Goal: Information Seeking & Learning: Learn about a topic

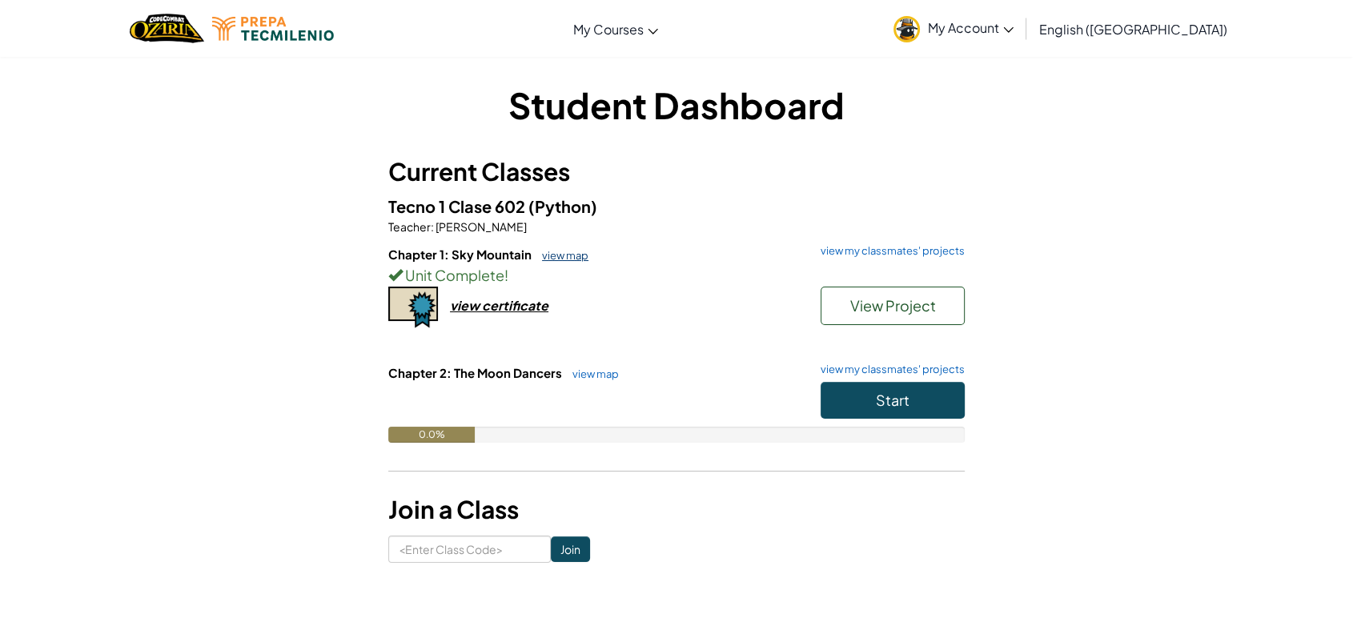
click at [546, 255] on link "view map" at bounding box center [561, 255] width 54 height 13
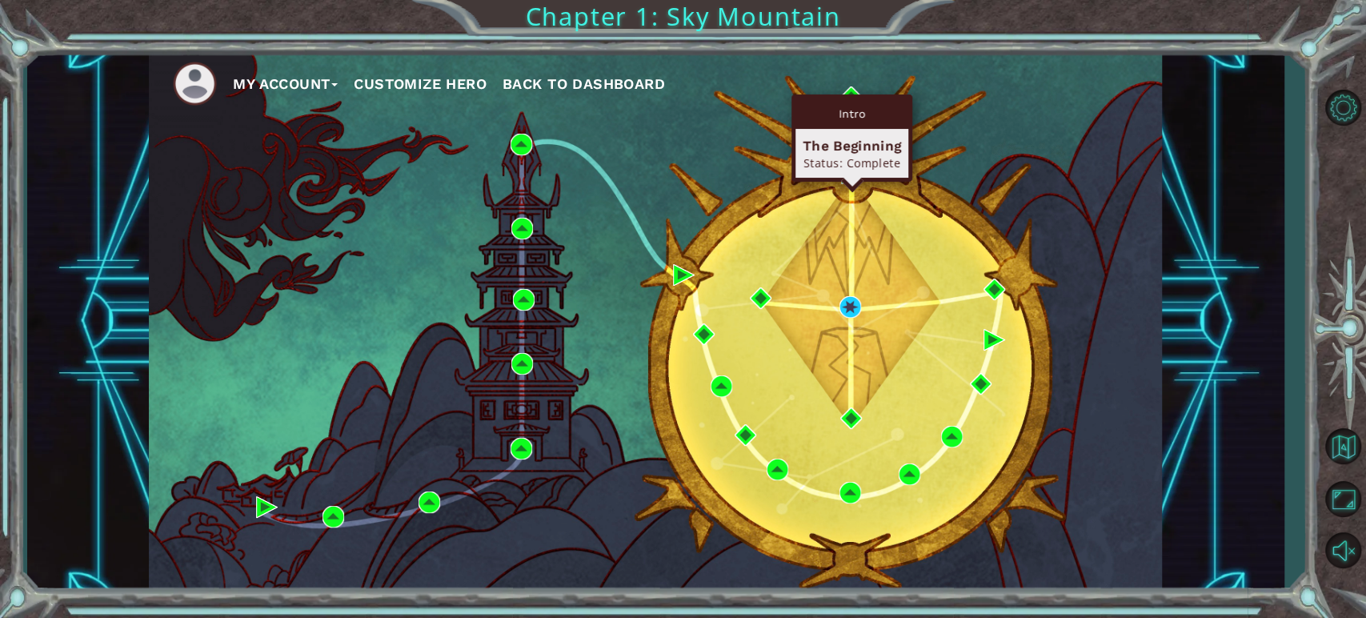
click at [845, 98] on div "Intro" at bounding box center [852, 113] width 113 height 30
click at [856, 93] on img at bounding box center [851, 97] width 22 height 22
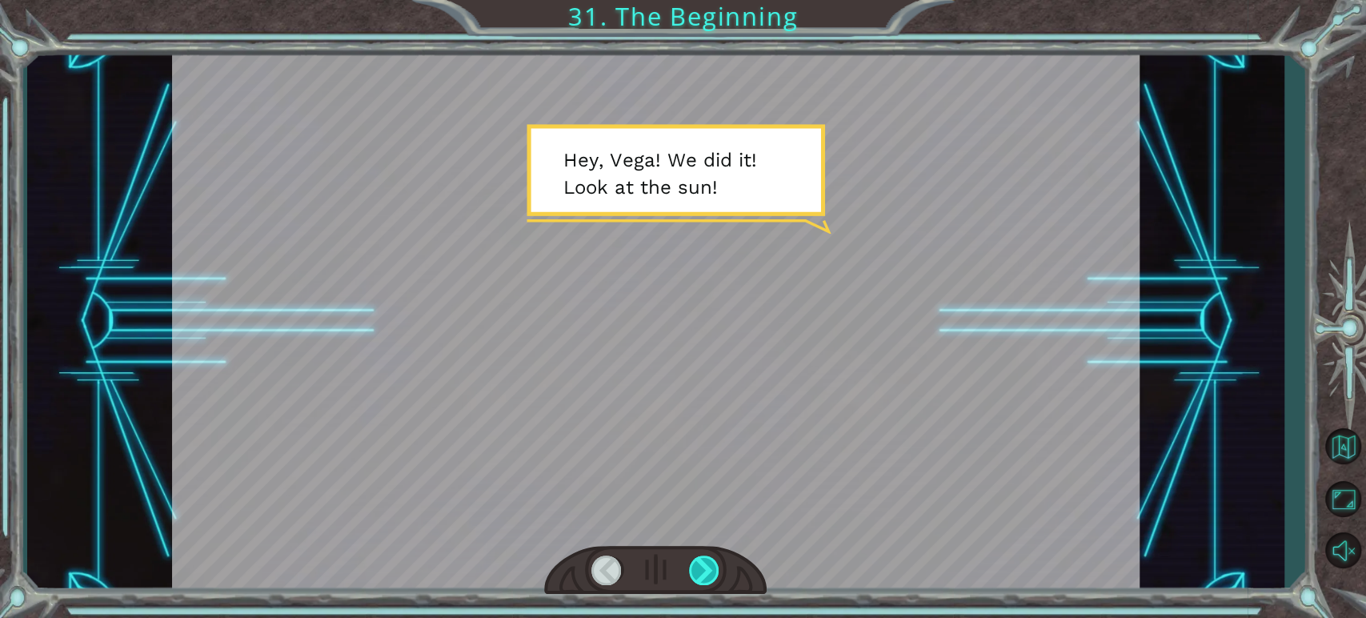
click at [697, 562] on div at bounding box center [704, 571] width 31 height 30
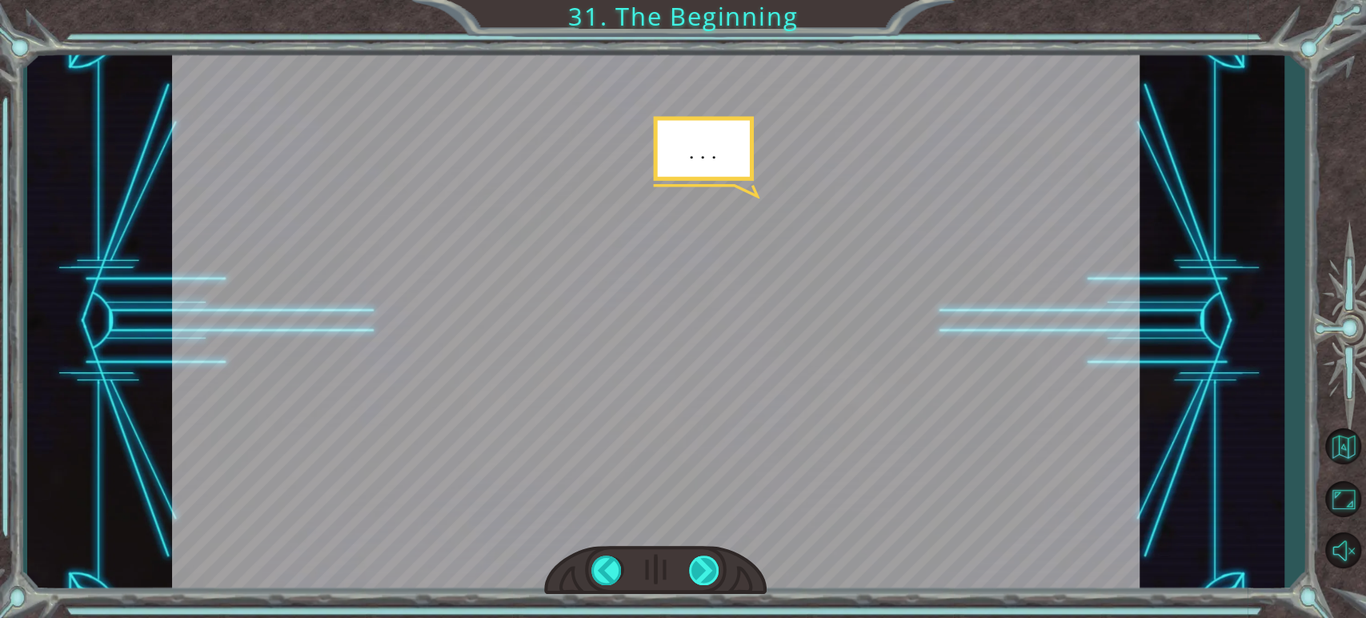
click at [697, 562] on div at bounding box center [704, 571] width 31 height 30
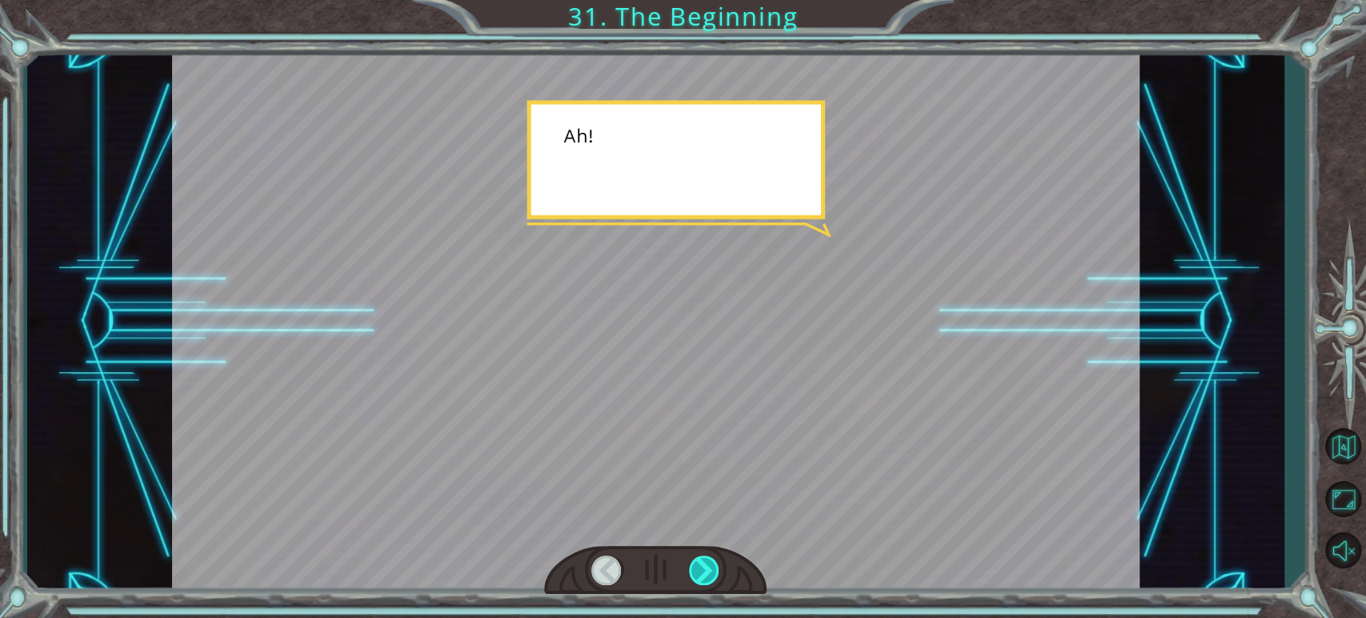
click at [697, 562] on div at bounding box center [704, 571] width 31 height 30
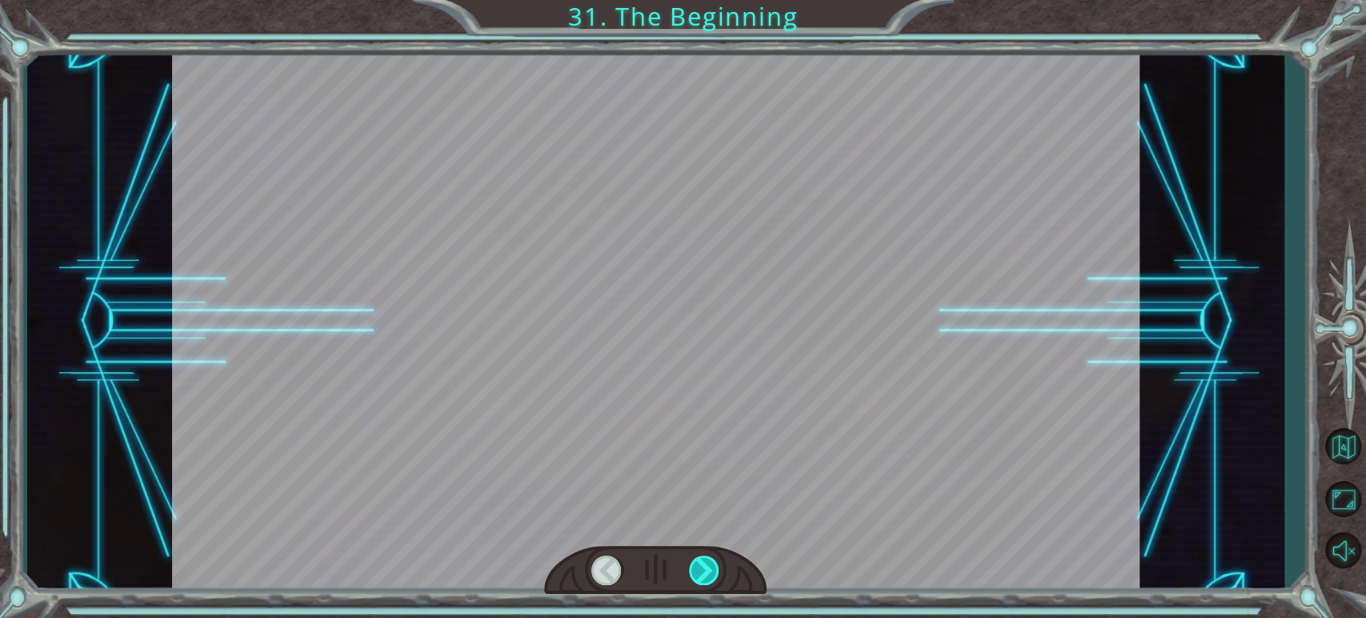
click at [697, 562] on div at bounding box center [704, 571] width 31 height 30
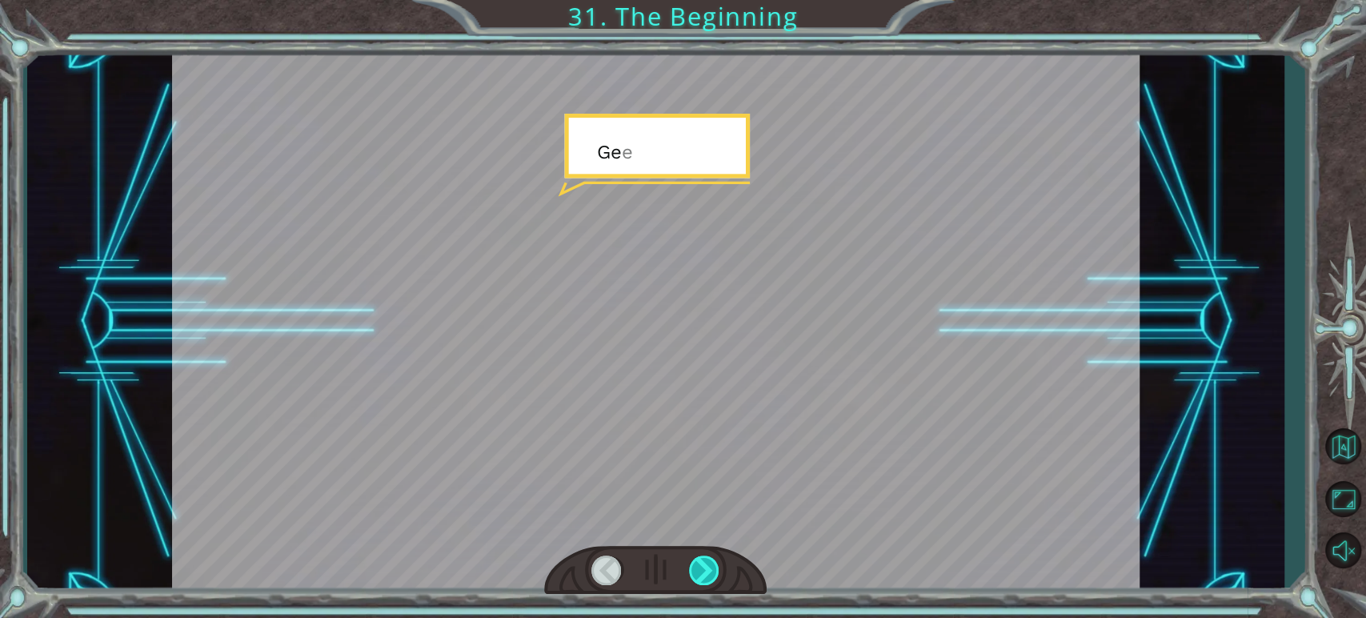
click at [697, 562] on div at bounding box center [704, 571] width 31 height 30
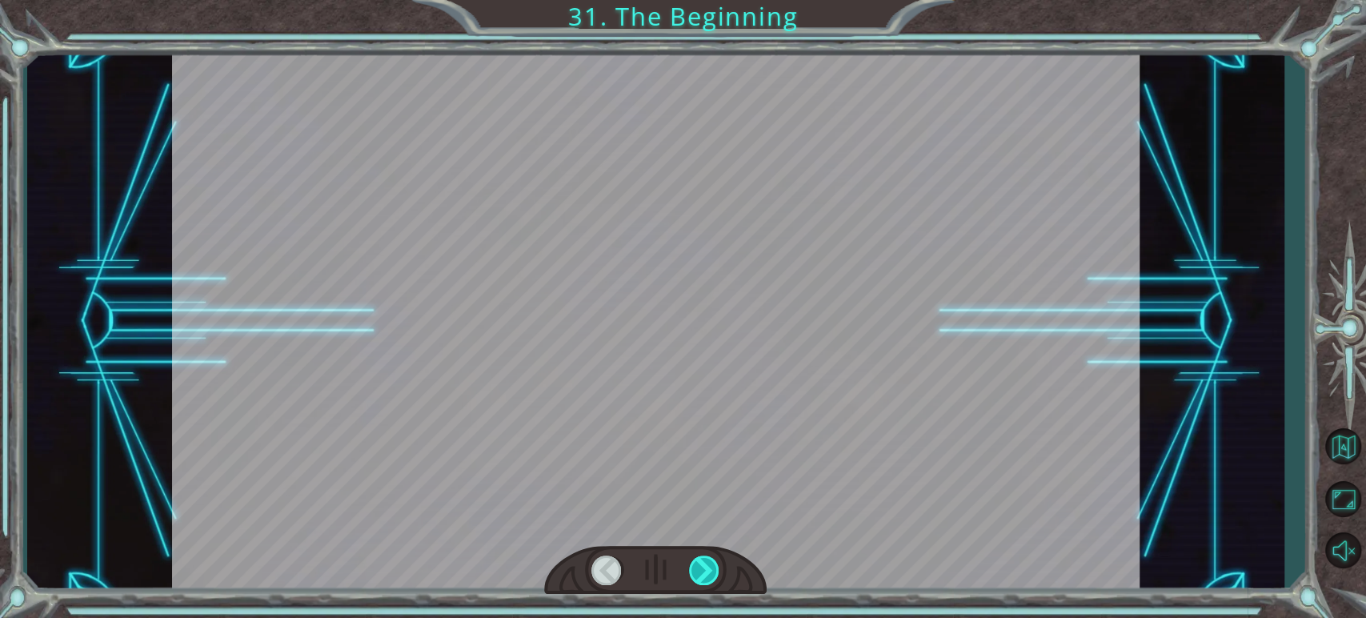
click at [697, 562] on div at bounding box center [704, 571] width 31 height 30
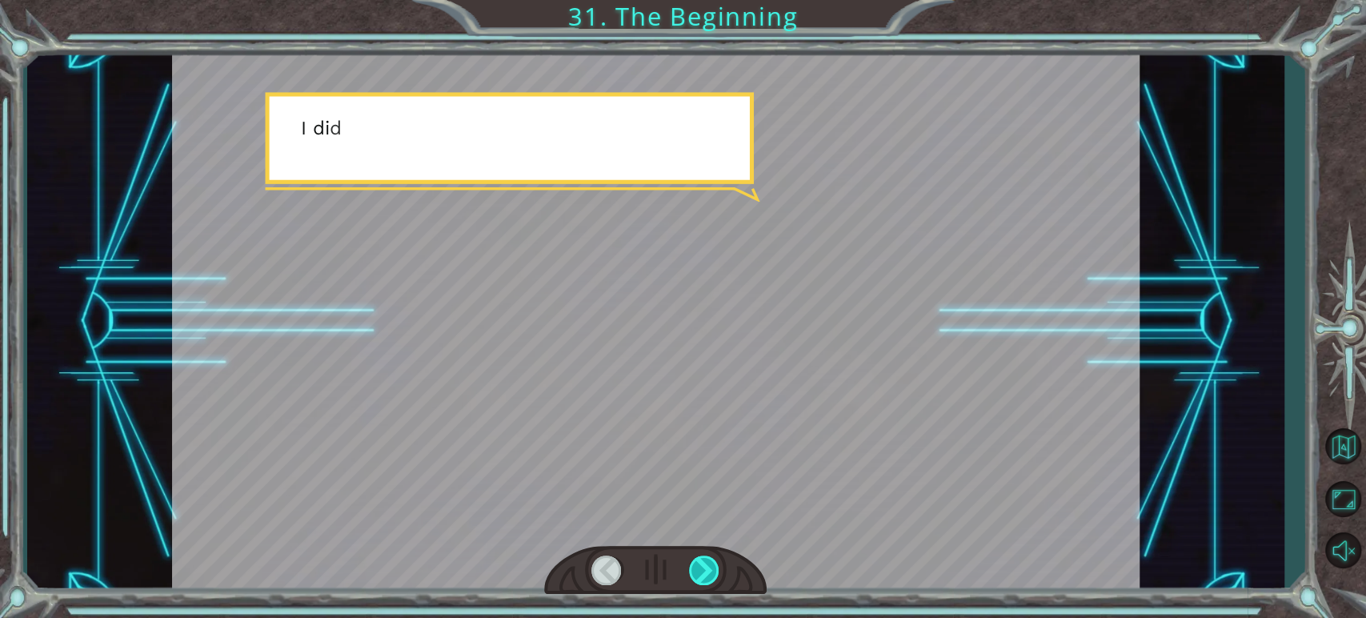
click at [697, 562] on div at bounding box center [704, 571] width 31 height 30
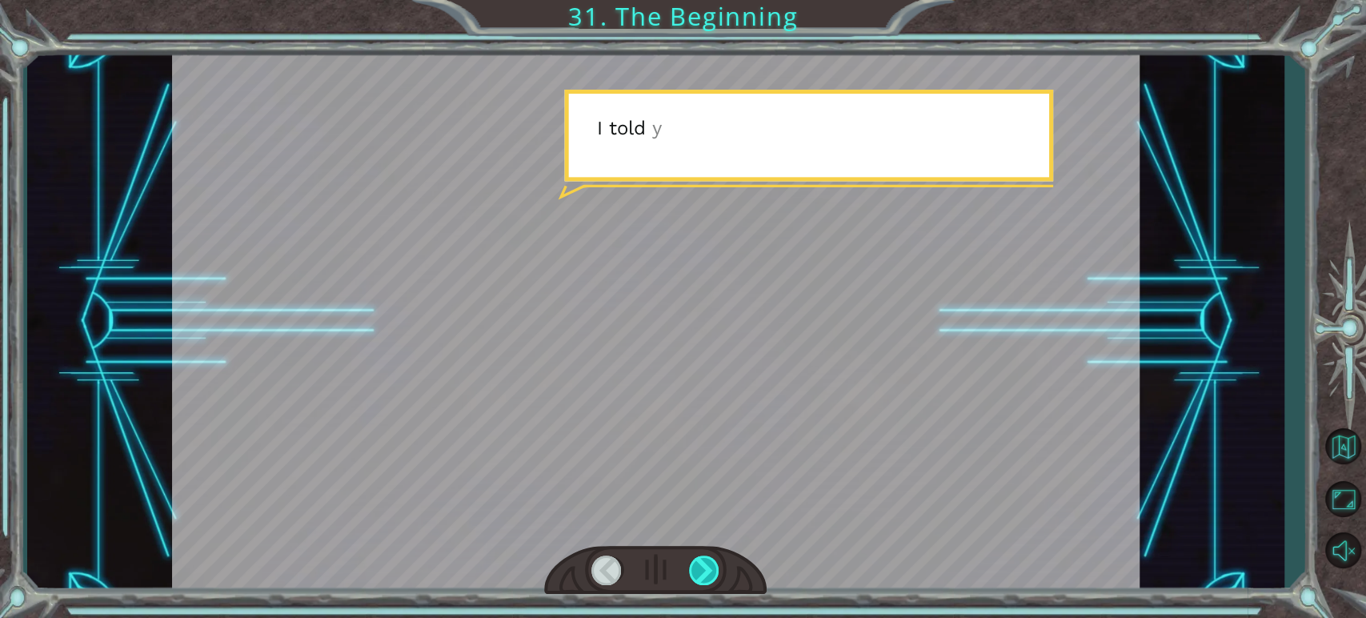
click at [697, 562] on div at bounding box center [704, 571] width 31 height 30
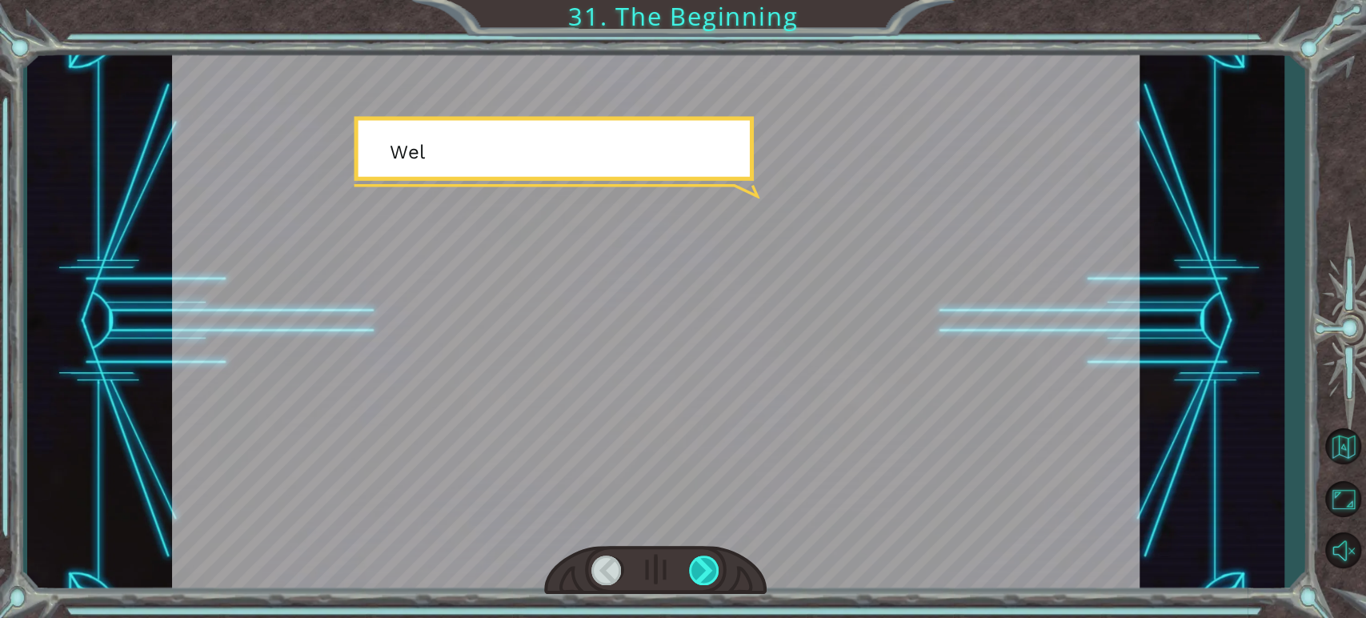
click at [697, 562] on div at bounding box center [704, 571] width 31 height 30
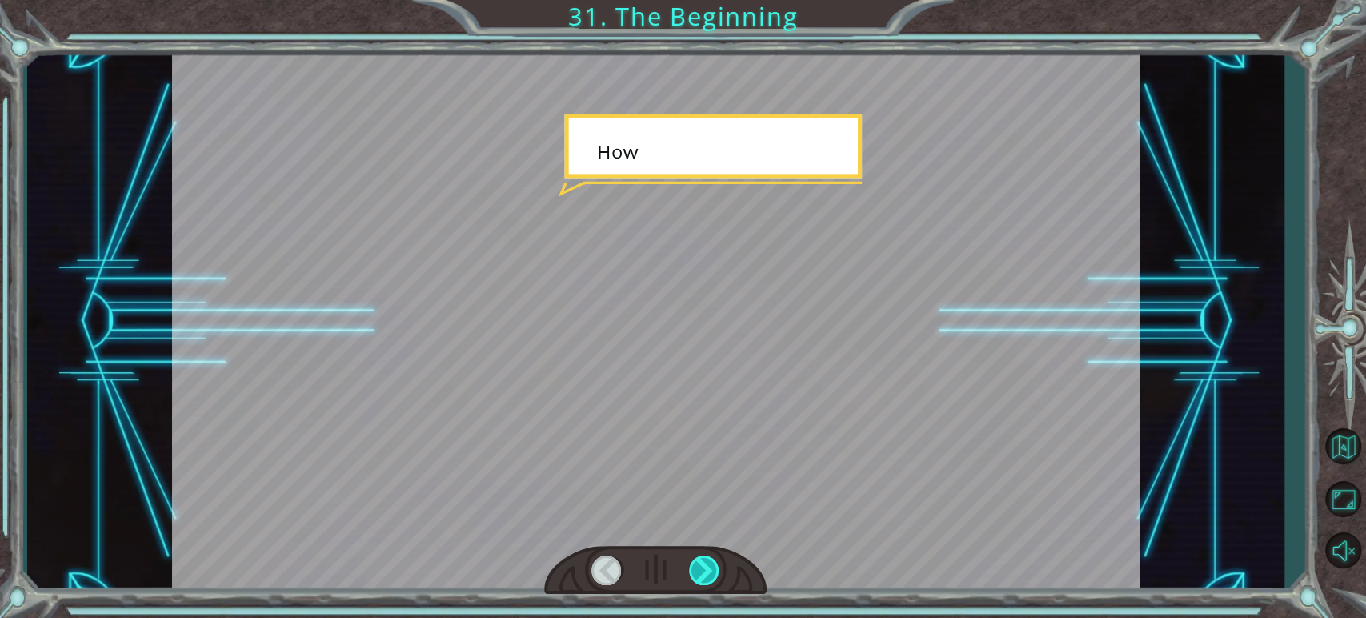
click at [697, 562] on div at bounding box center [704, 571] width 31 height 30
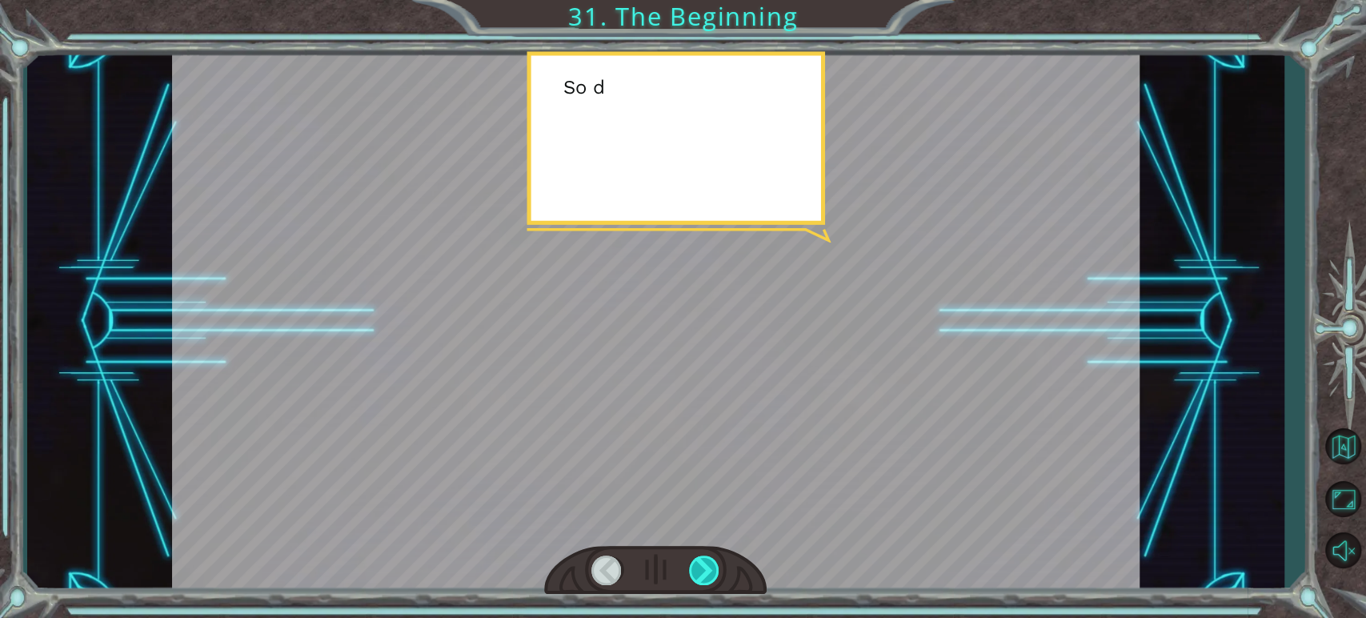
click at [697, 562] on div at bounding box center [704, 571] width 31 height 30
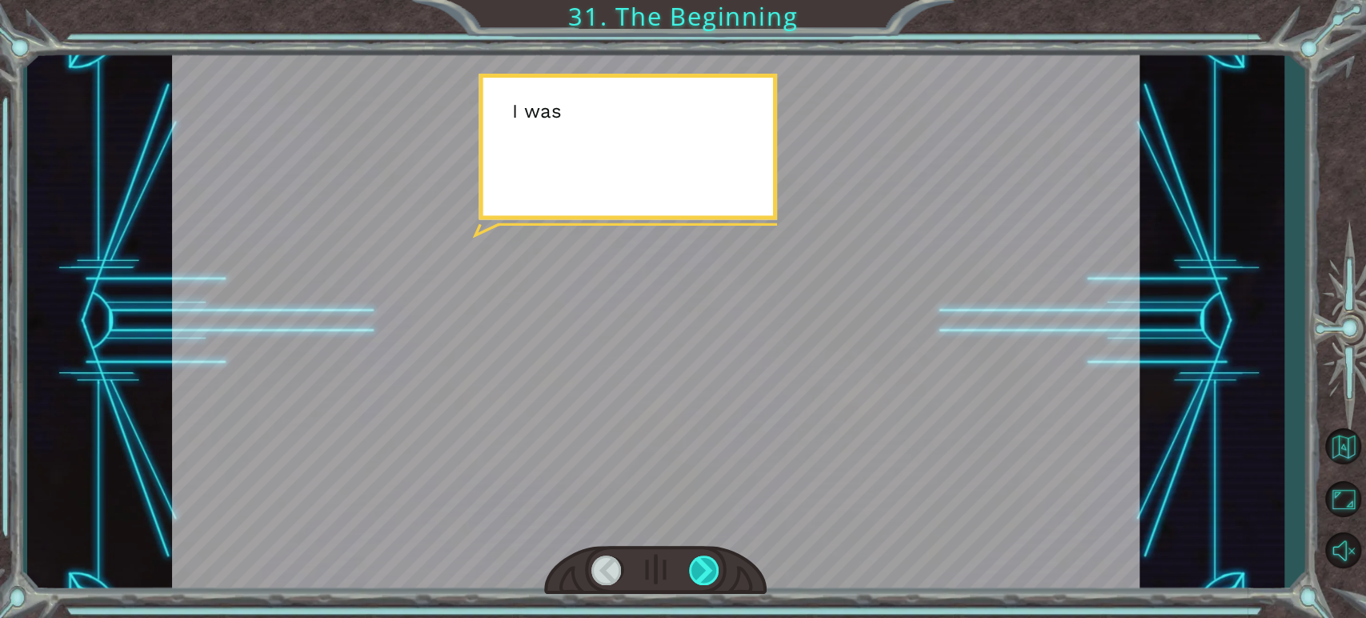
click at [697, 562] on div at bounding box center [704, 571] width 31 height 30
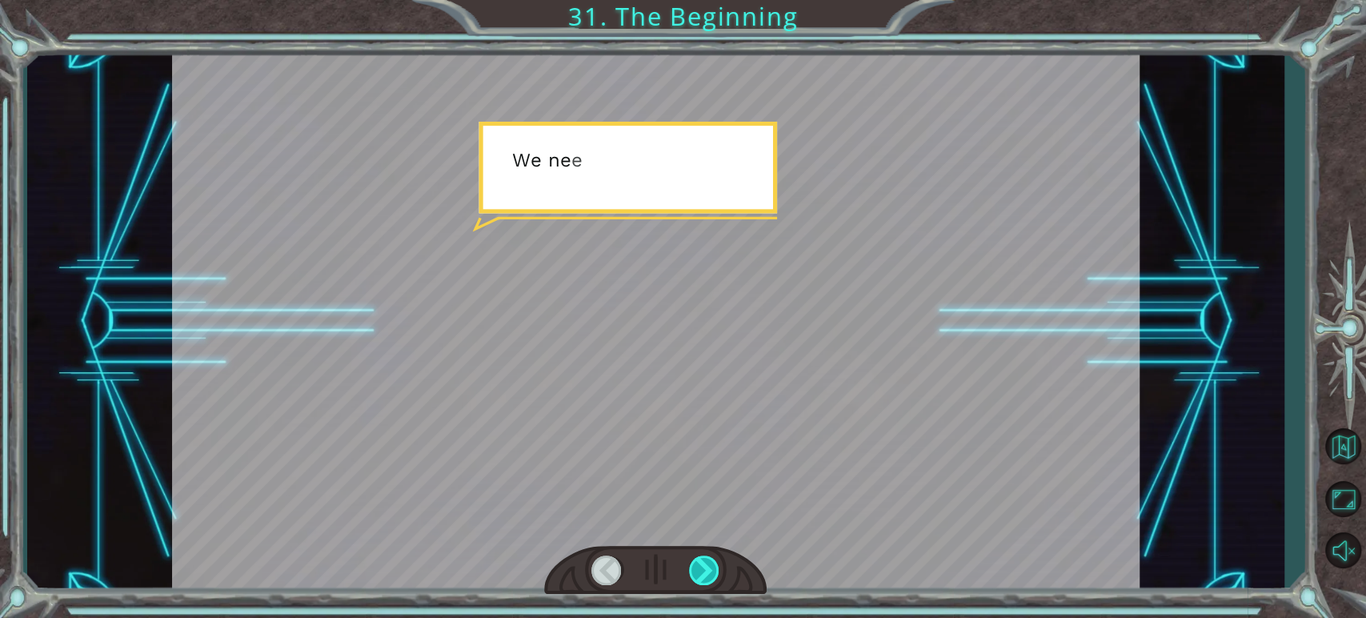
click at [697, 562] on div at bounding box center [704, 571] width 31 height 30
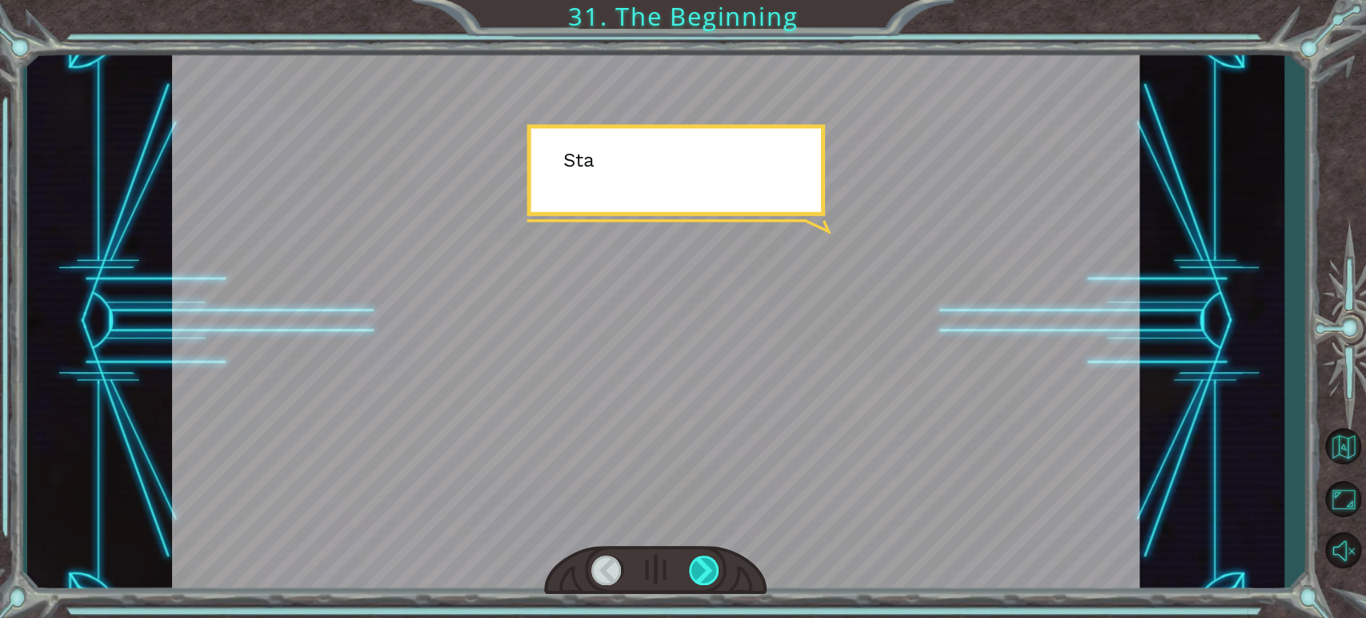
click at [697, 562] on div at bounding box center [704, 571] width 31 height 30
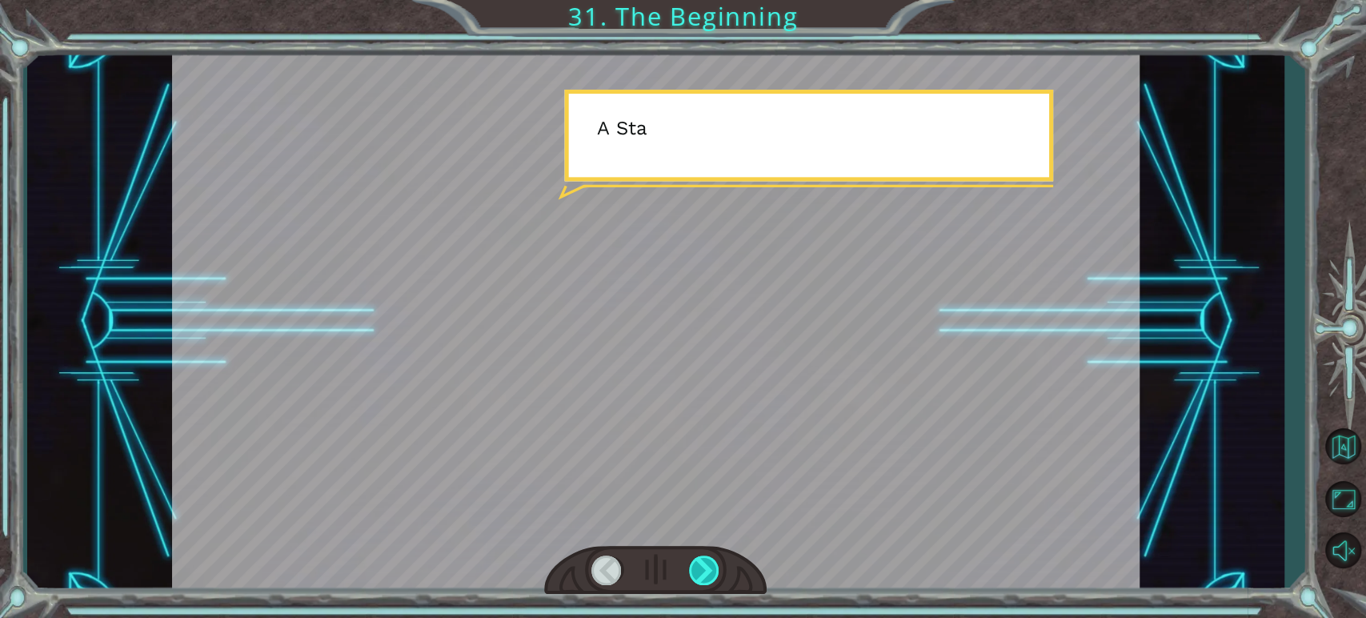
click at [697, 562] on div at bounding box center [704, 571] width 31 height 30
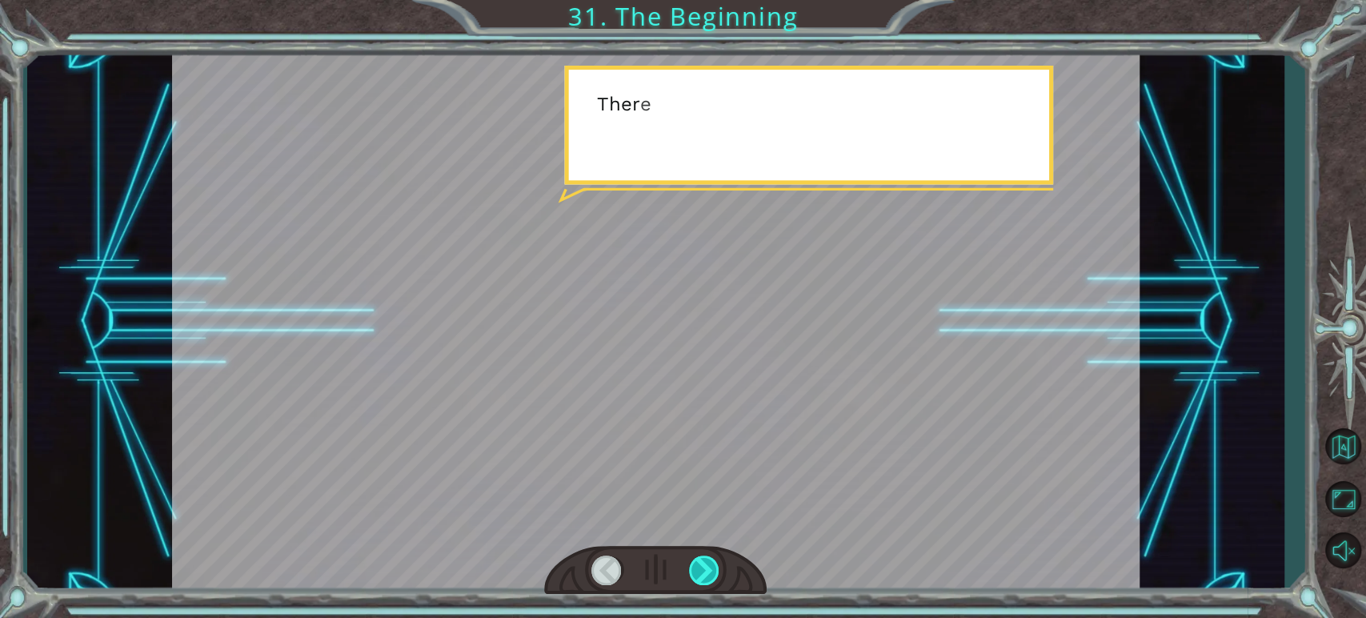
click at [697, 562] on div at bounding box center [704, 571] width 31 height 30
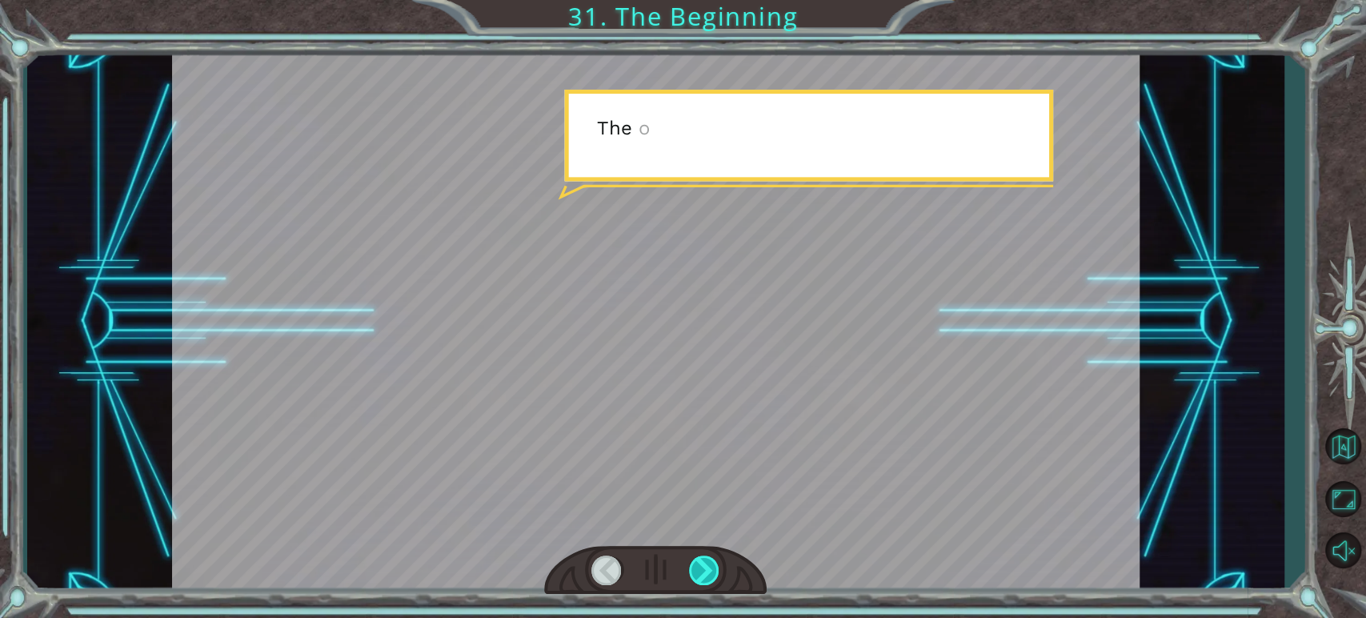
click at [697, 562] on div at bounding box center [704, 571] width 31 height 30
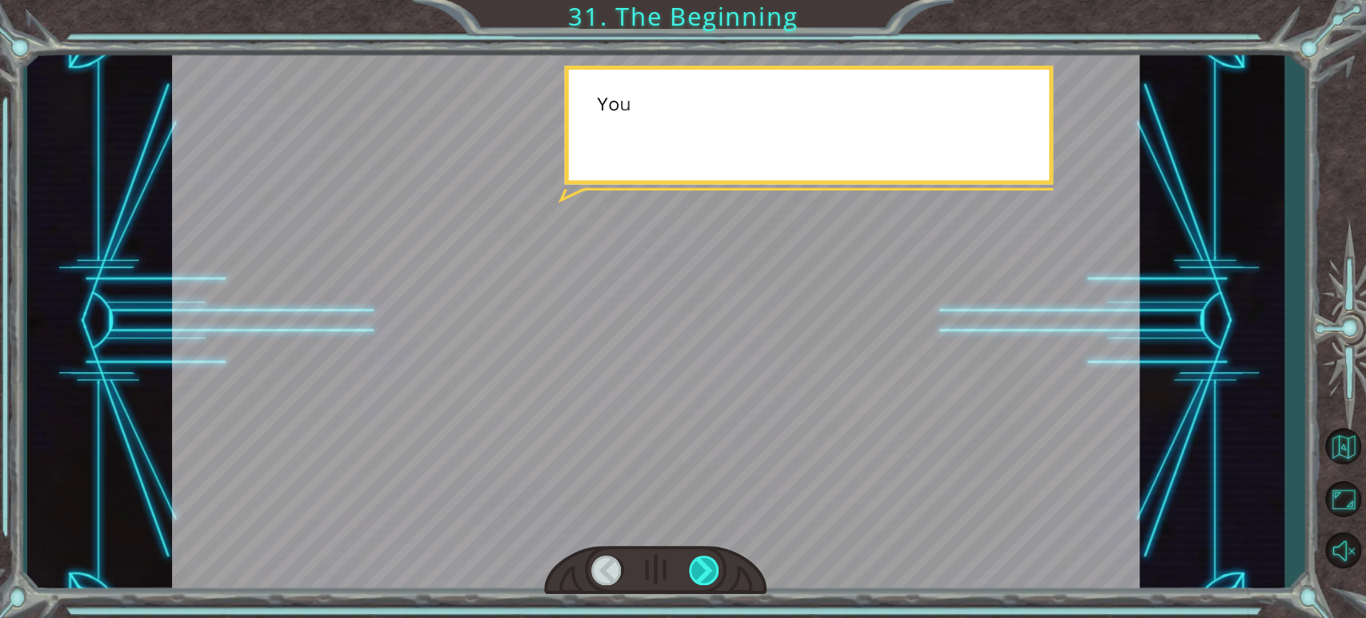
click at [697, 562] on div at bounding box center [704, 571] width 31 height 30
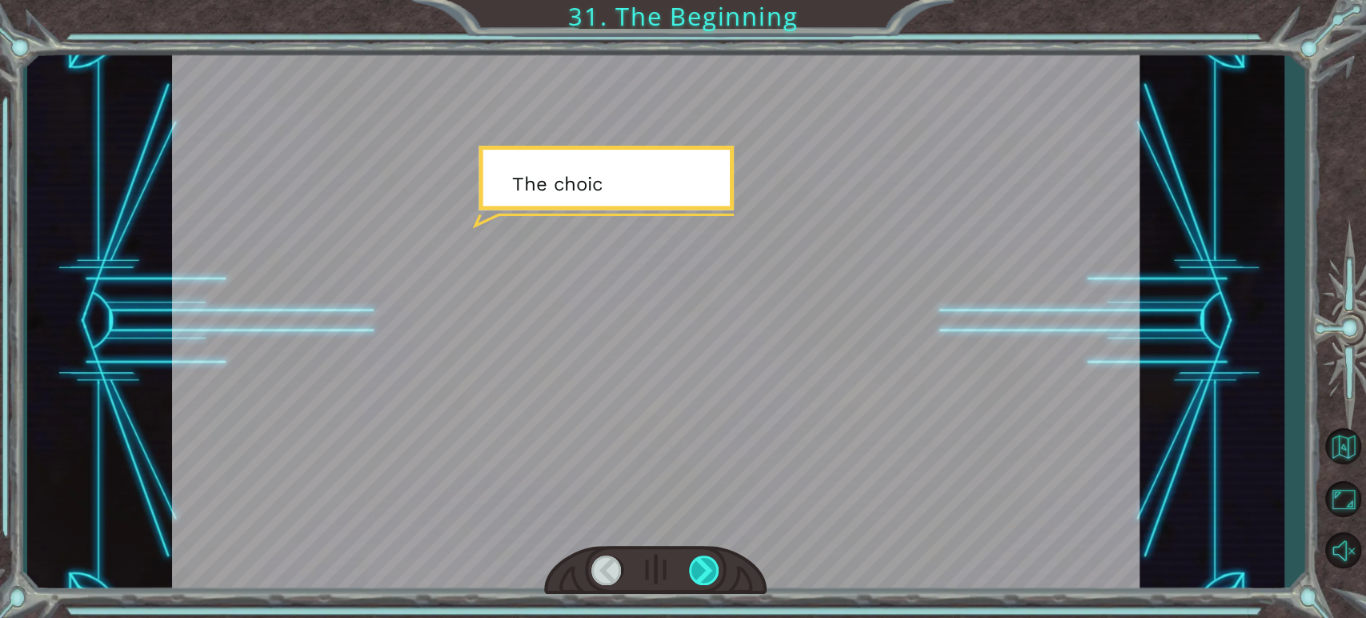
click at [697, 562] on div at bounding box center [704, 571] width 31 height 30
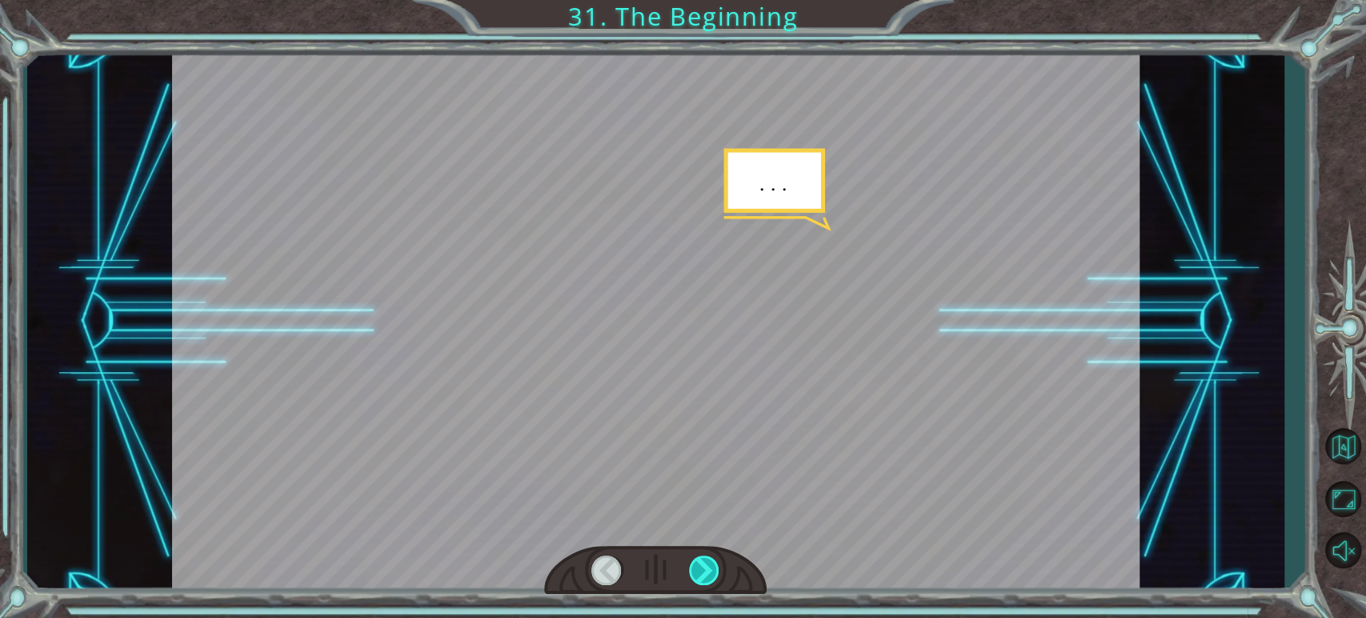
click at [697, 562] on div at bounding box center [704, 571] width 31 height 30
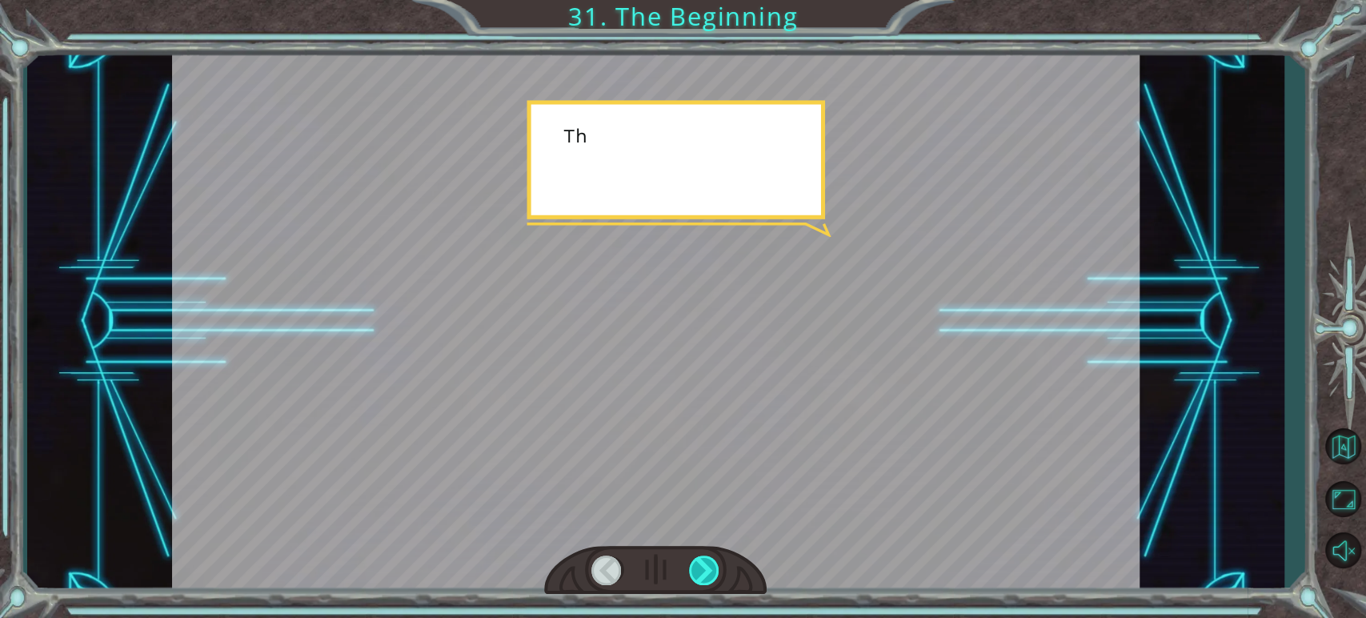
click at [697, 562] on div at bounding box center [704, 571] width 31 height 30
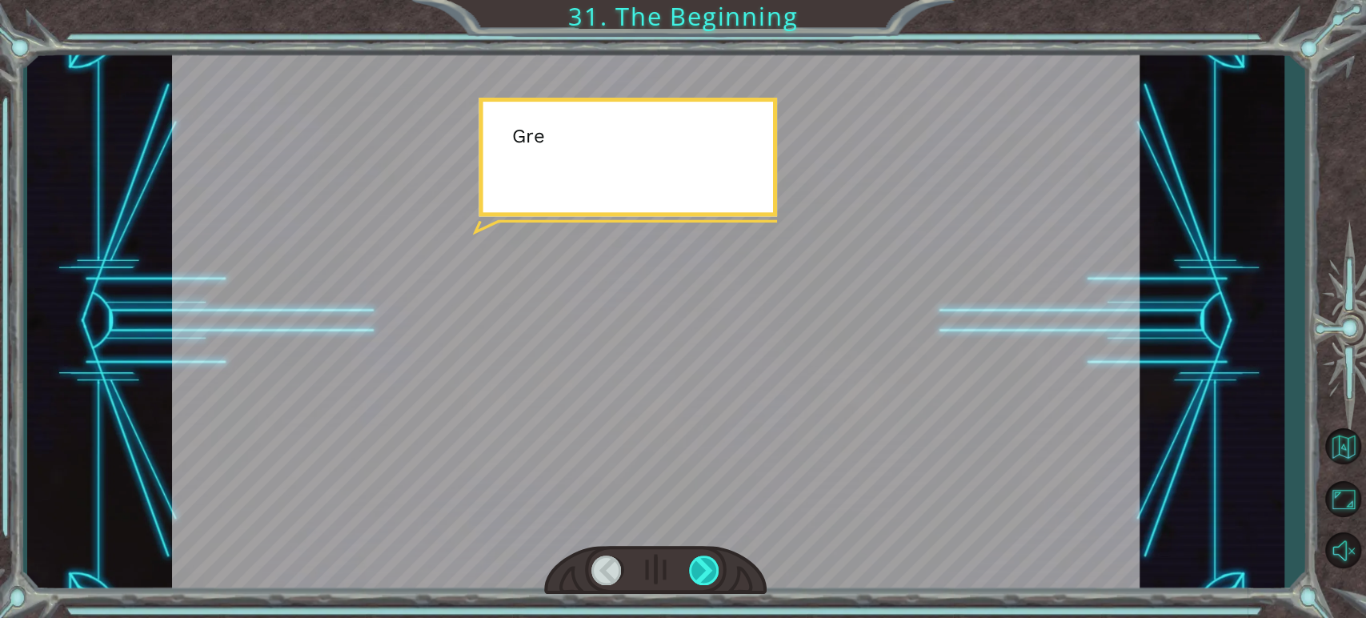
click at [697, 562] on div at bounding box center [704, 571] width 31 height 30
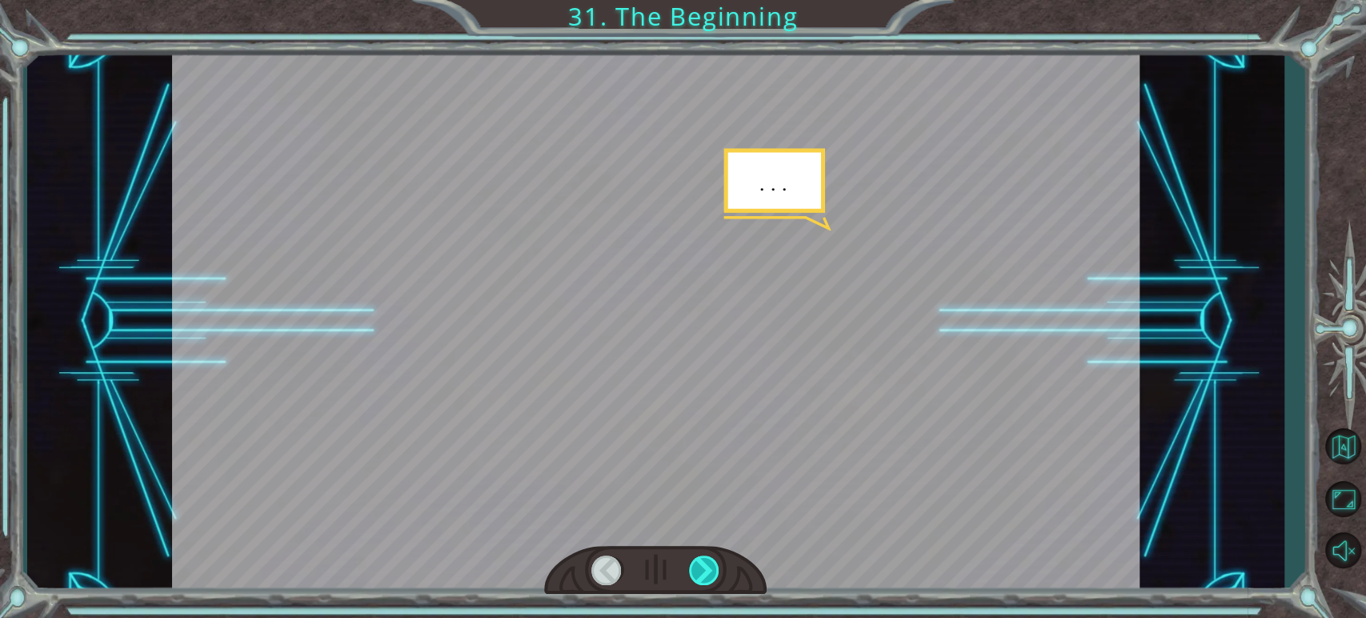
click at [697, 562] on div at bounding box center [704, 571] width 31 height 30
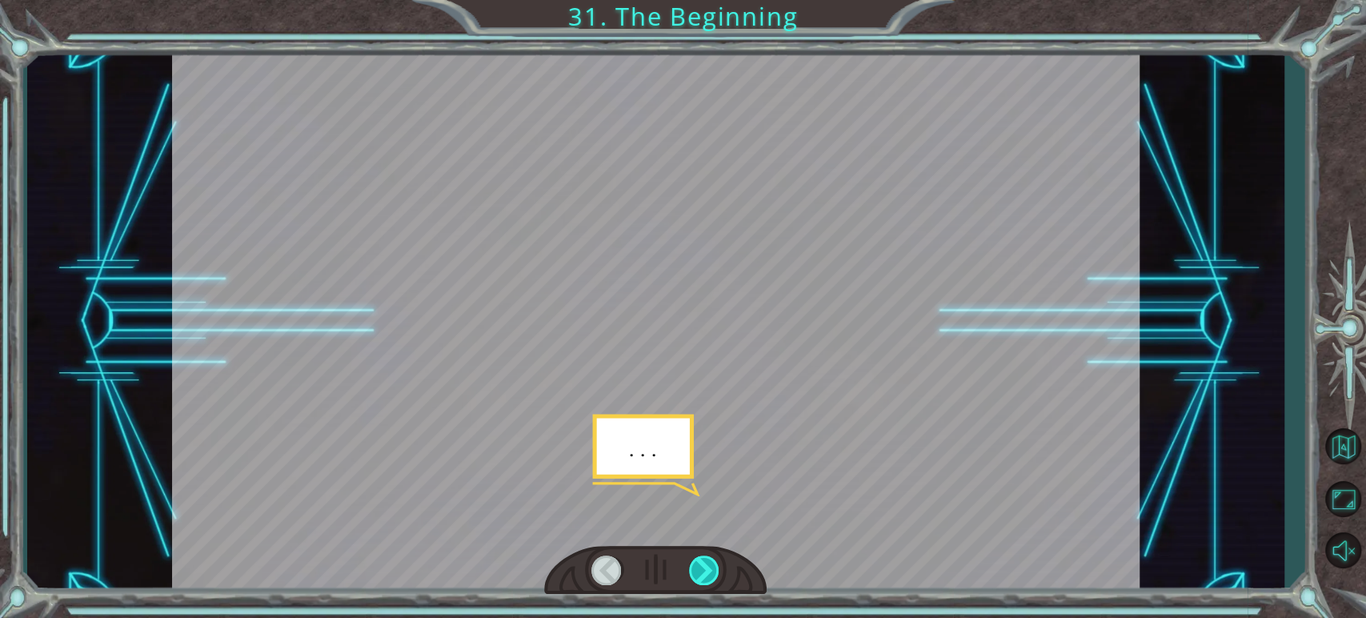
click at [697, 562] on div at bounding box center [704, 571] width 31 height 30
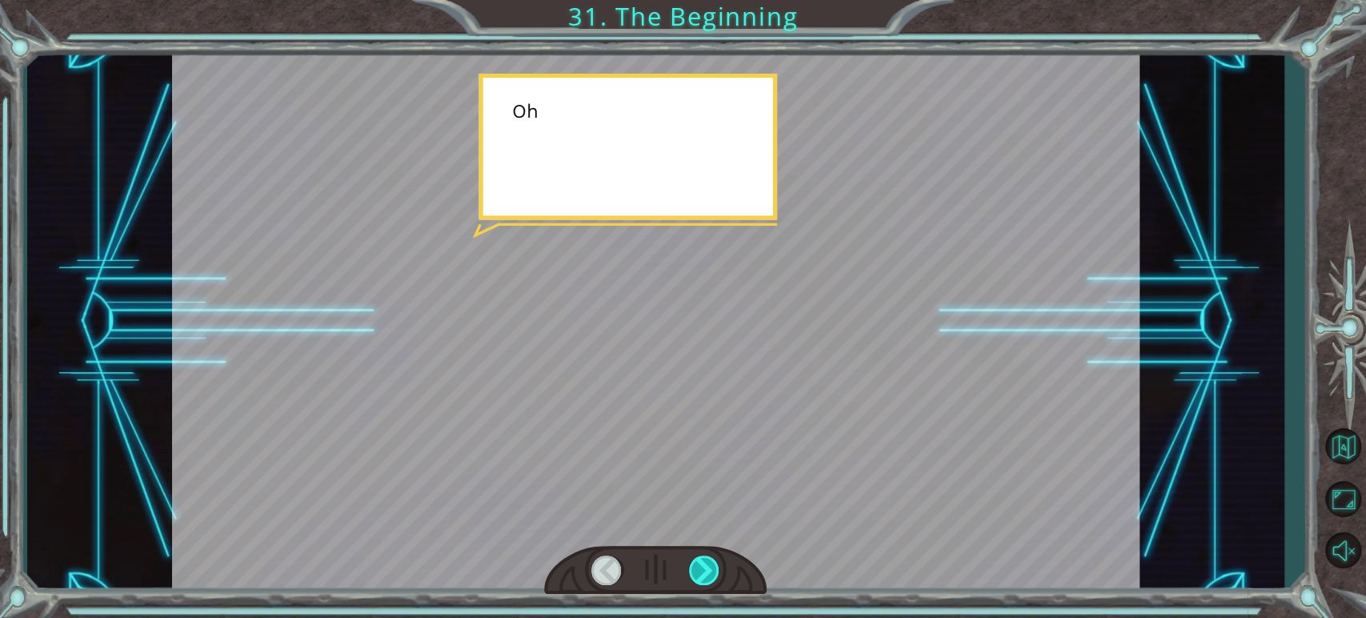
click at [697, 562] on div at bounding box center [704, 571] width 31 height 30
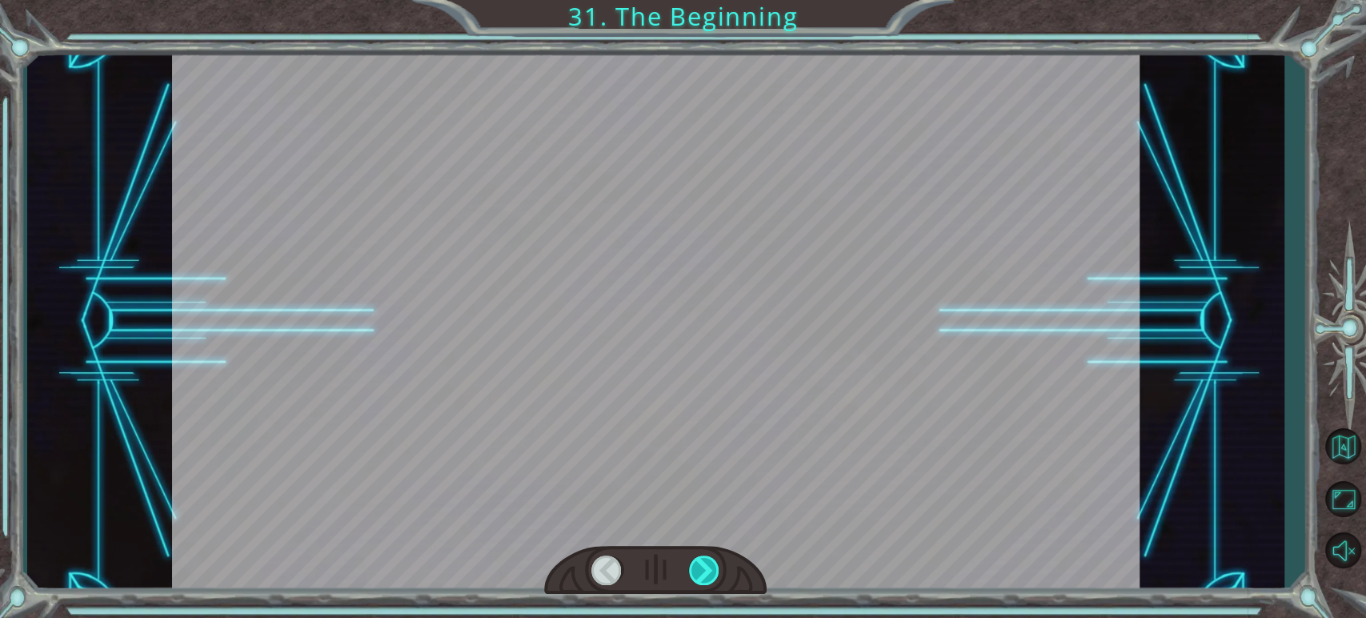
click at [697, 562] on div at bounding box center [704, 571] width 31 height 30
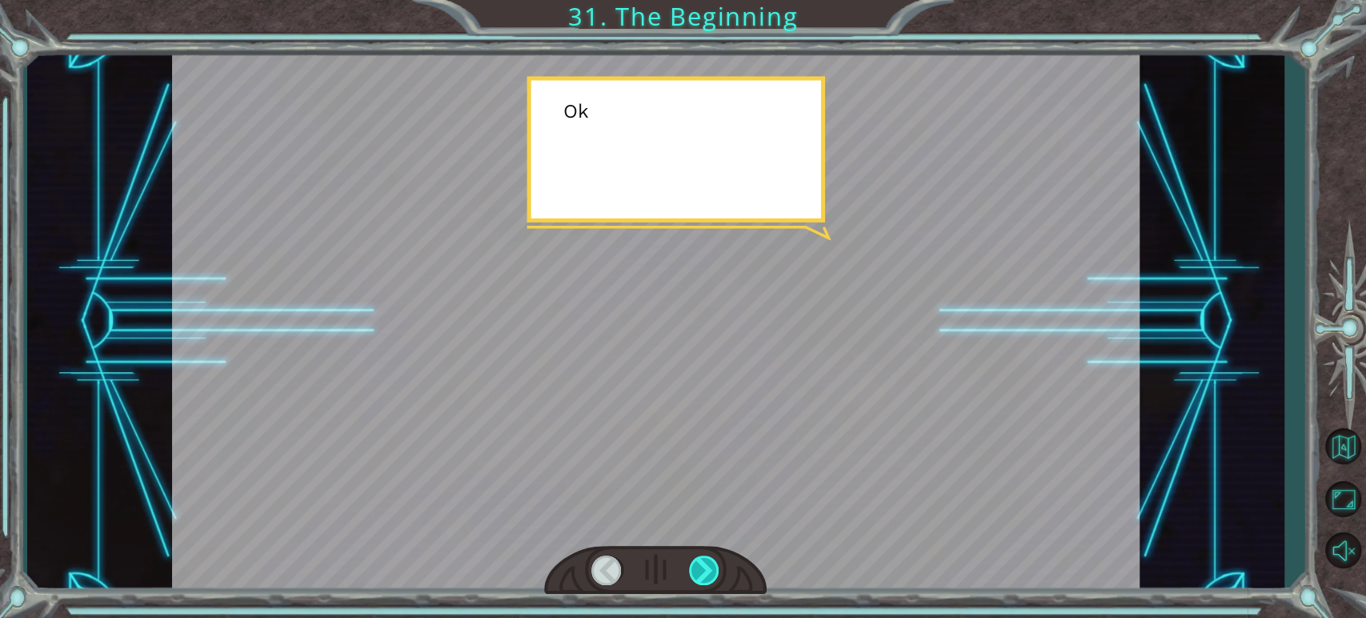
click at [697, 562] on div at bounding box center [704, 571] width 31 height 30
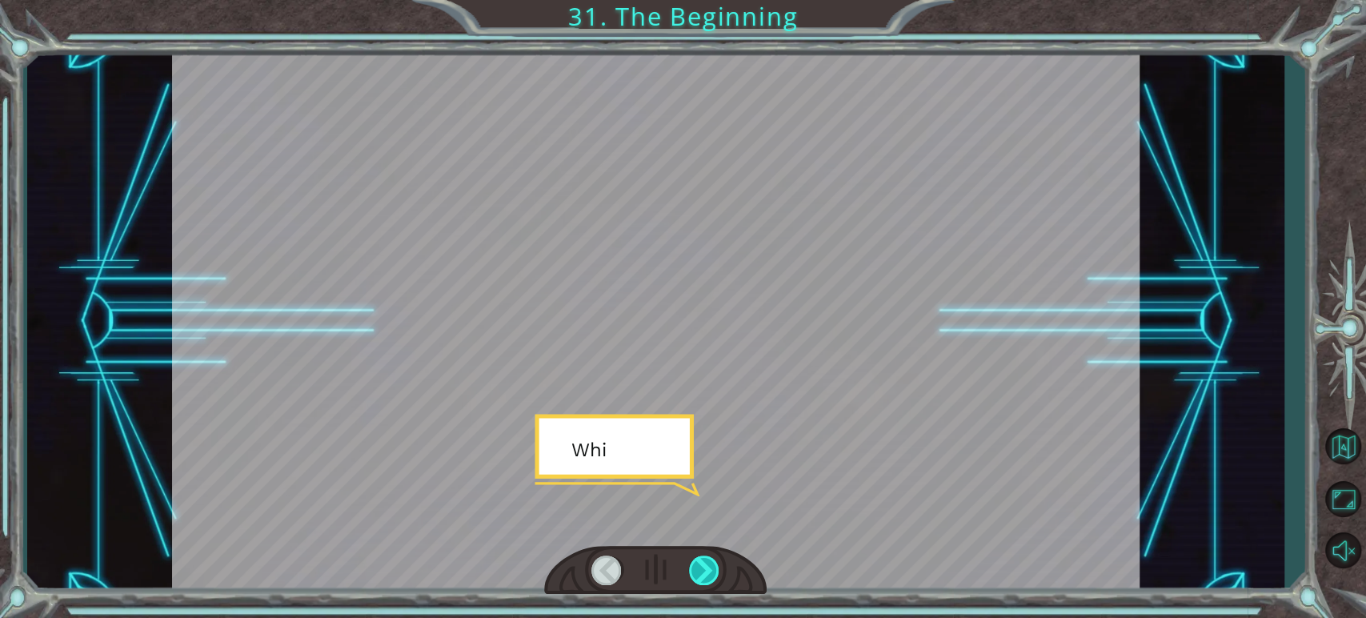
click at [697, 562] on div at bounding box center [704, 571] width 31 height 30
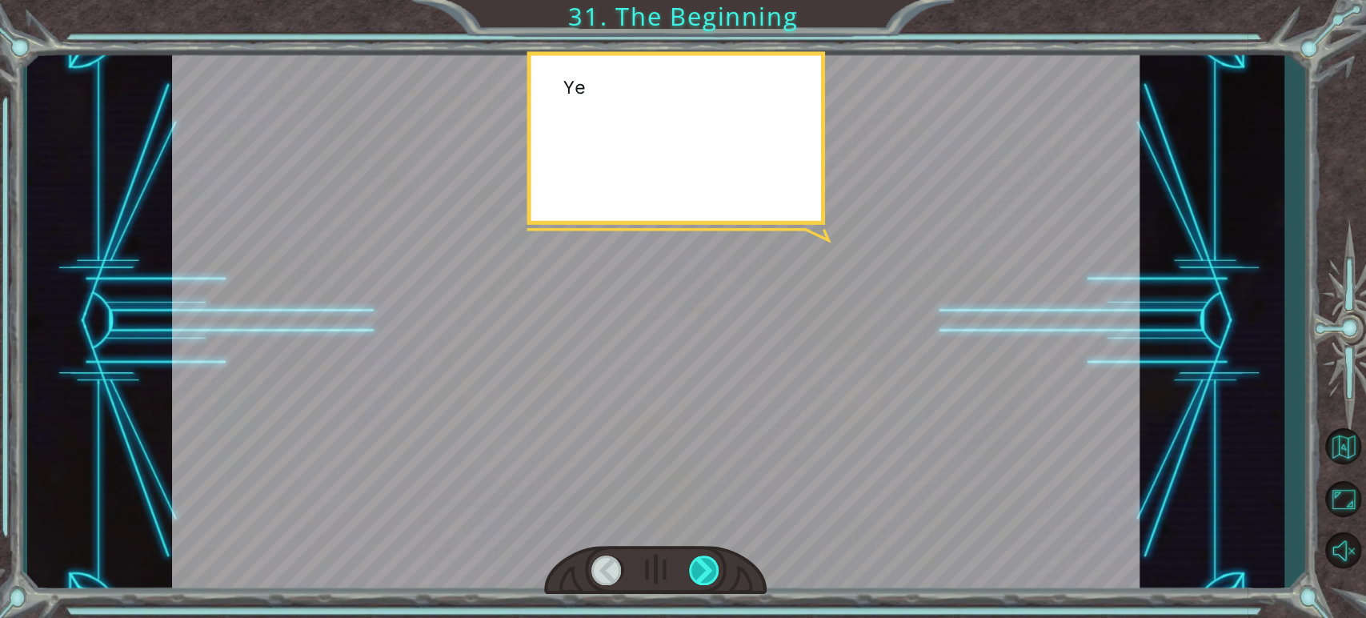
click at [697, 562] on div at bounding box center [704, 571] width 31 height 30
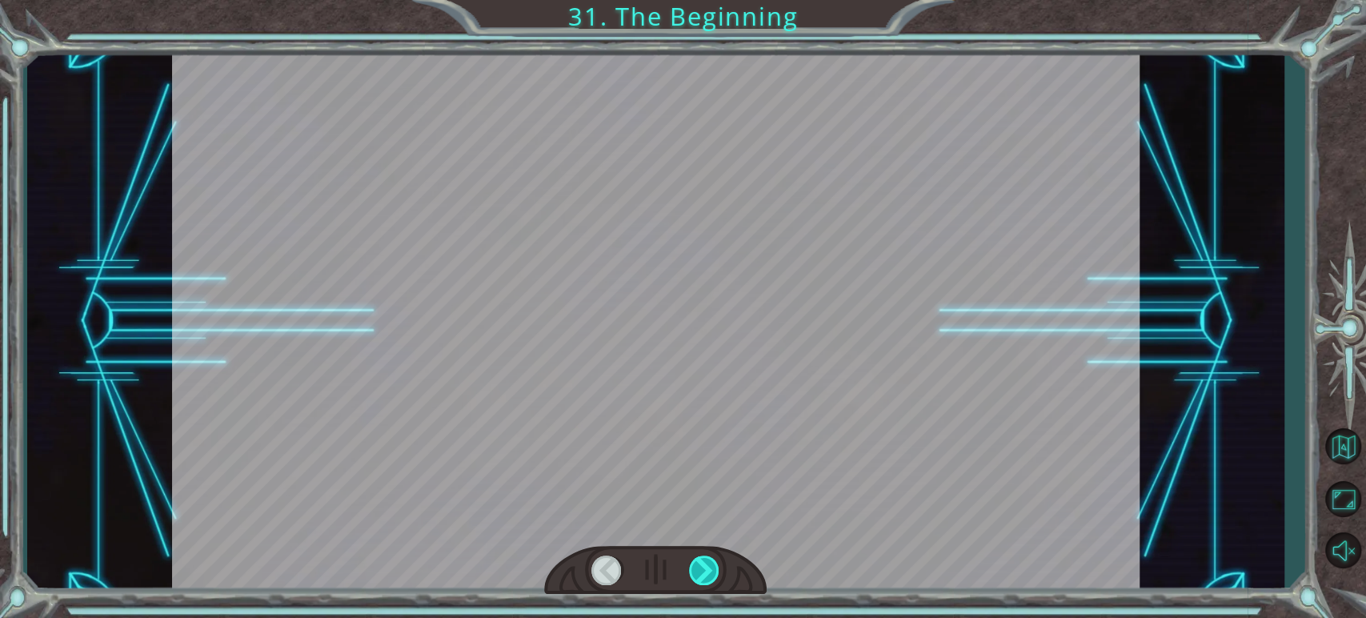
click at [697, 562] on div at bounding box center [704, 571] width 31 height 30
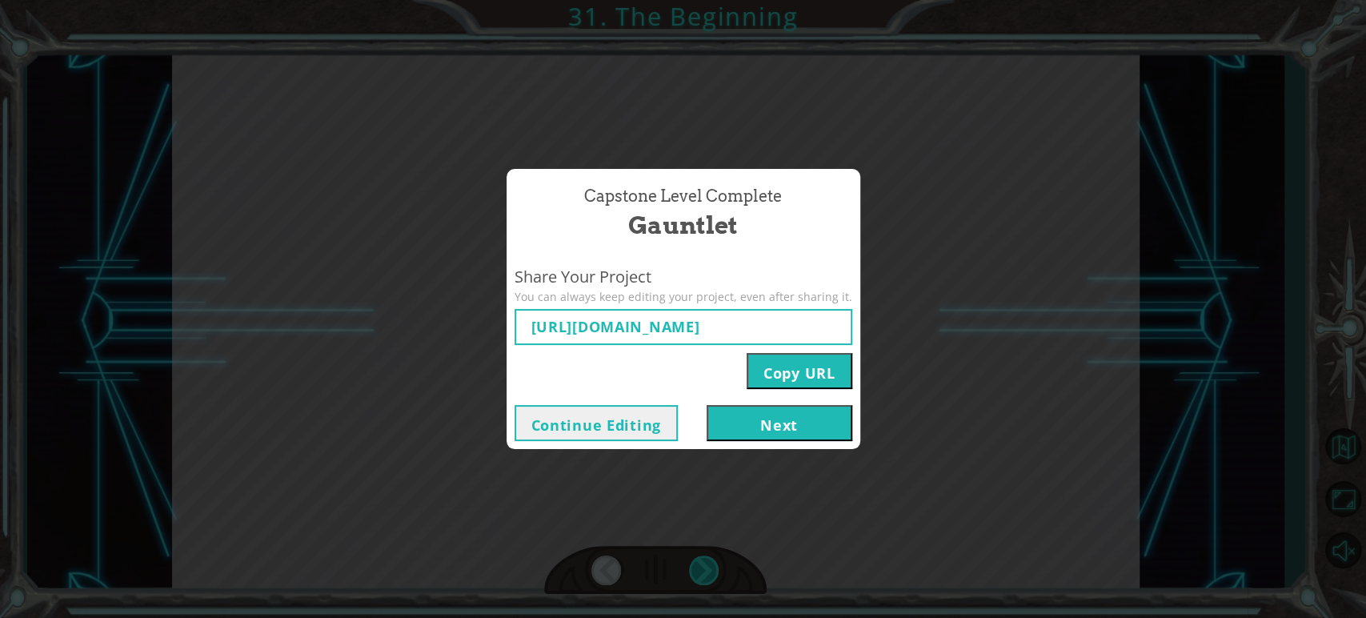
type input "https://www.ozaria.com/play/game-dev-level/1fhcapstoneb/68c2075ab12314a17e5ae40…"
click at [742, 436] on button "Next" at bounding box center [780, 423] width 146 height 36
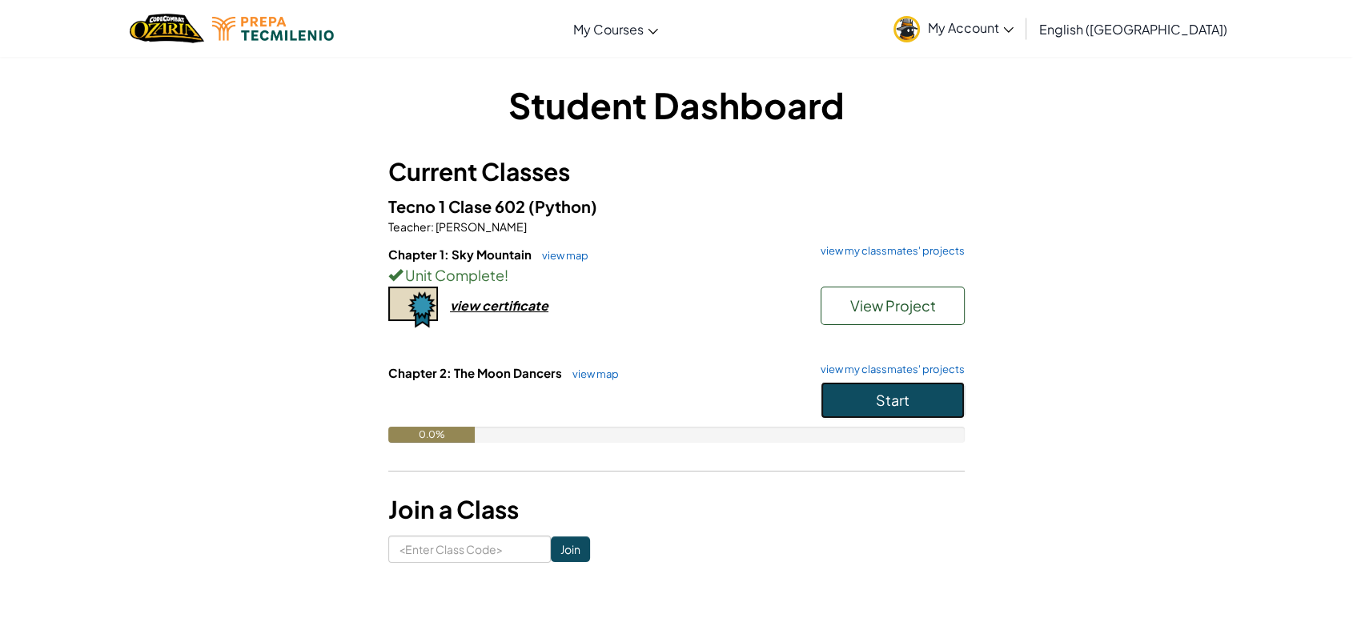
click at [839, 401] on button "Start" at bounding box center [892, 400] width 144 height 37
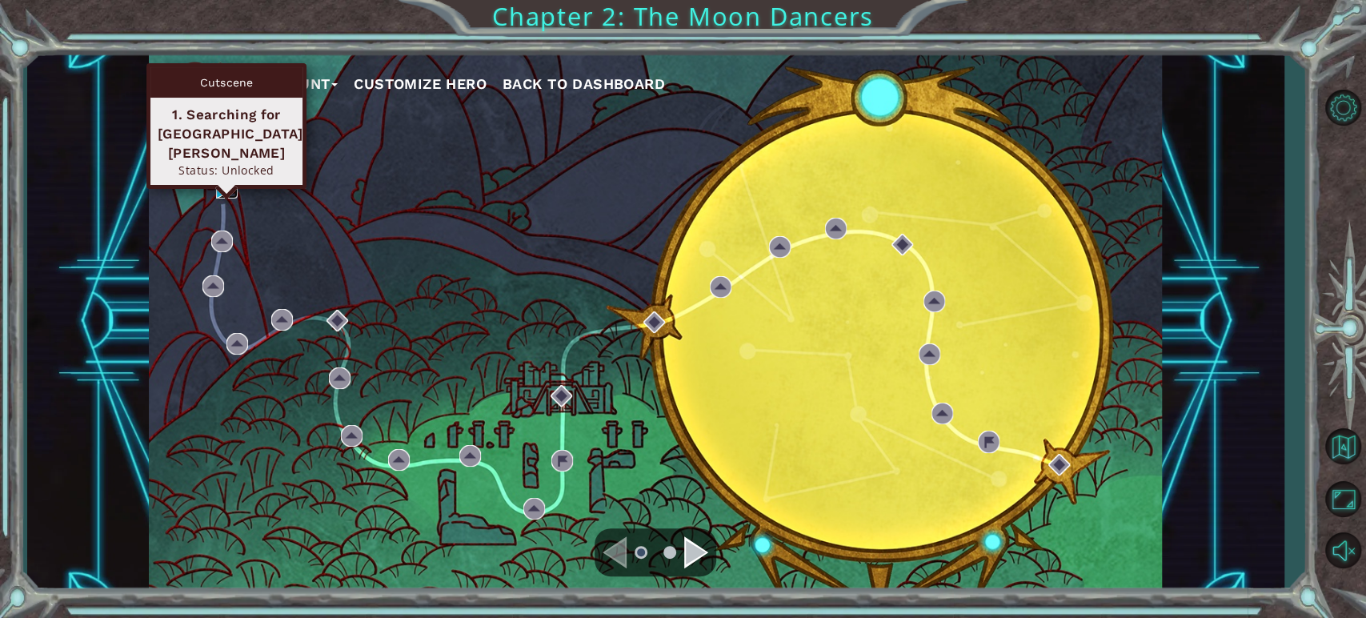
click at [224, 189] on img at bounding box center [227, 188] width 22 height 22
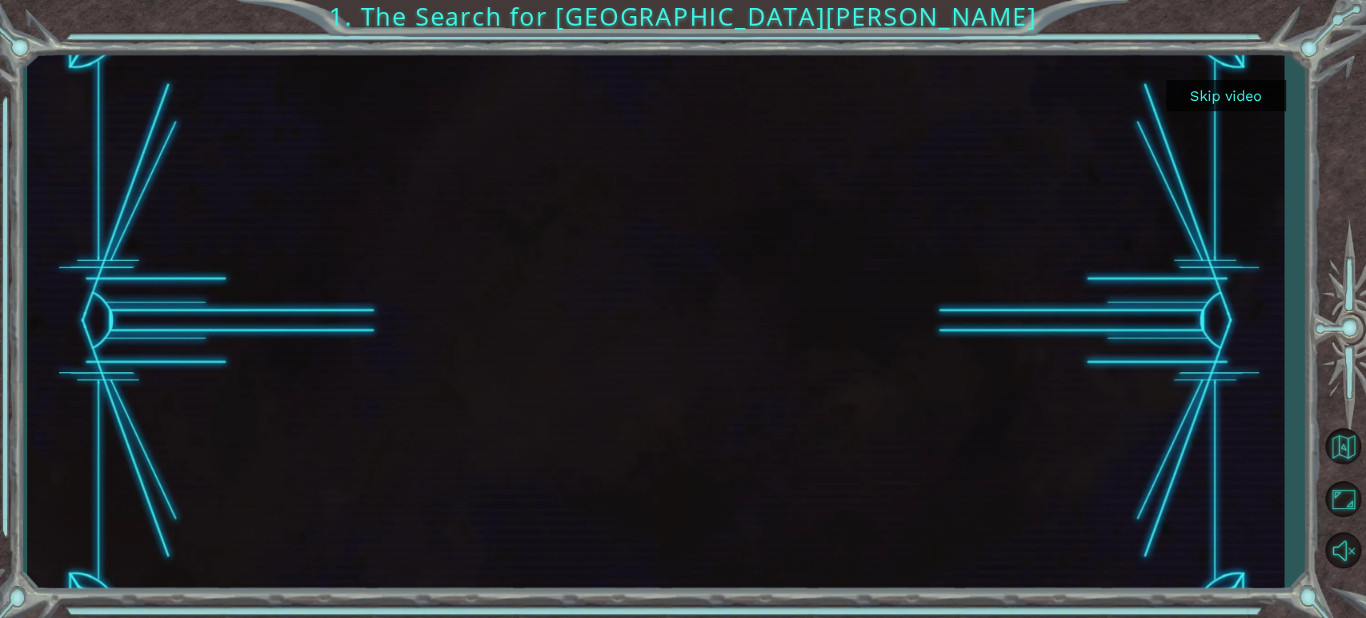
click at [1224, 101] on button "Skip video" at bounding box center [1226, 95] width 120 height 31
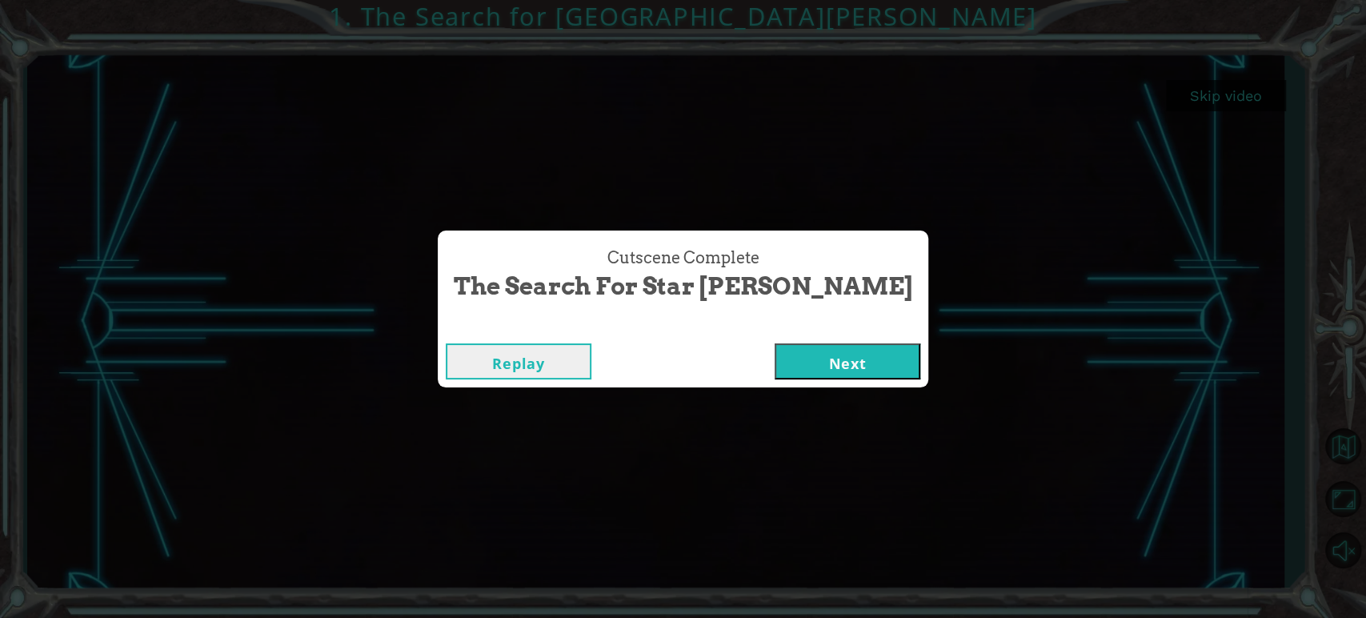
click at [775, 371] on button "Next" at bounding box center [848, 361] width 146 height 36
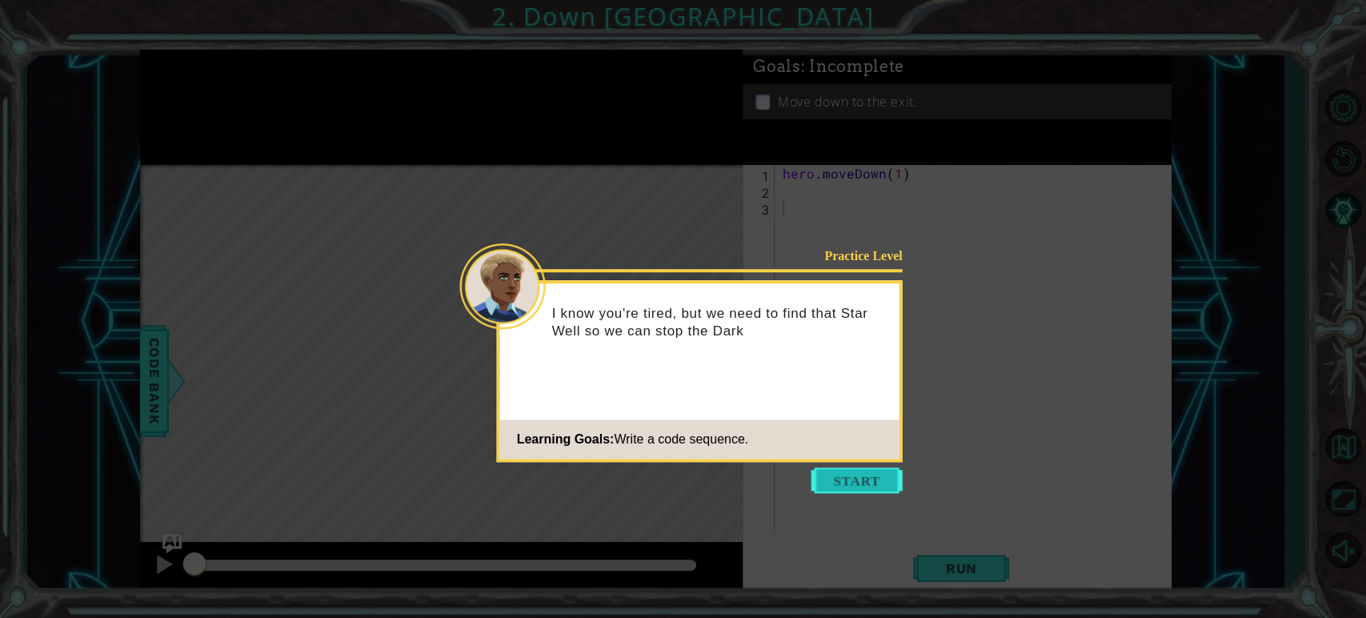
click at [844, 483] on button "Start" at bounding box center [857, 480] width 91 height 26
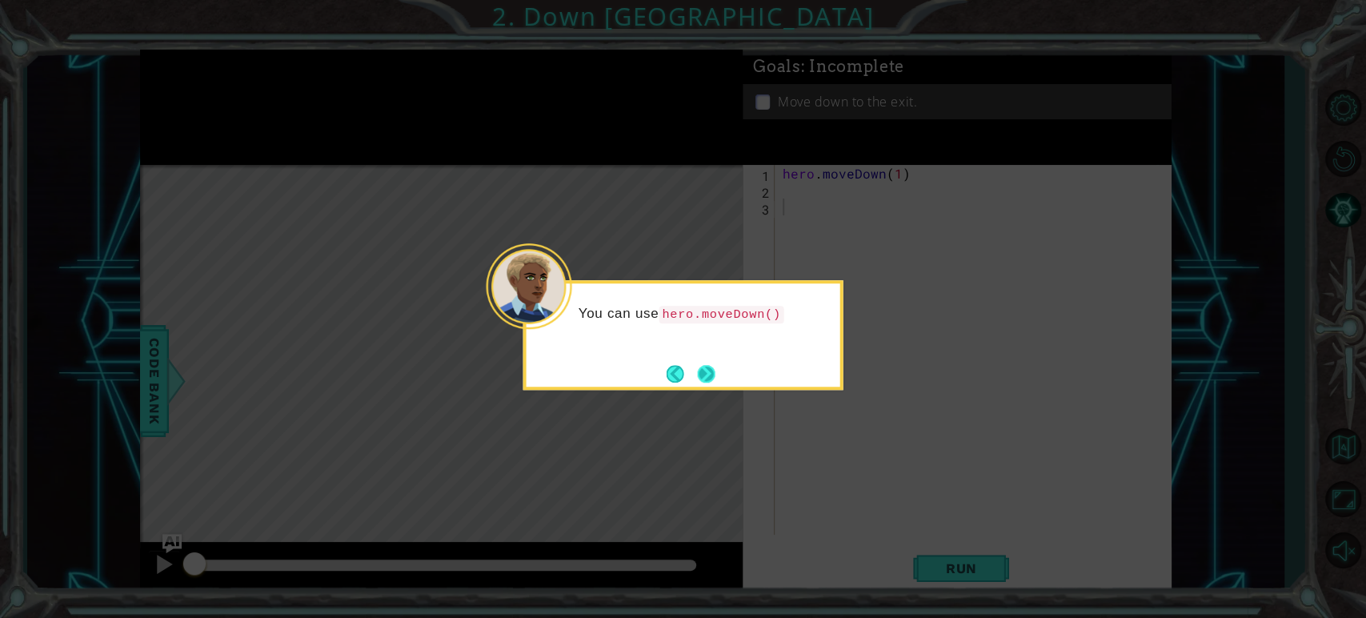
click at [716, 374] on button "Next" at bounding box center [707, 374] width 18 height 18
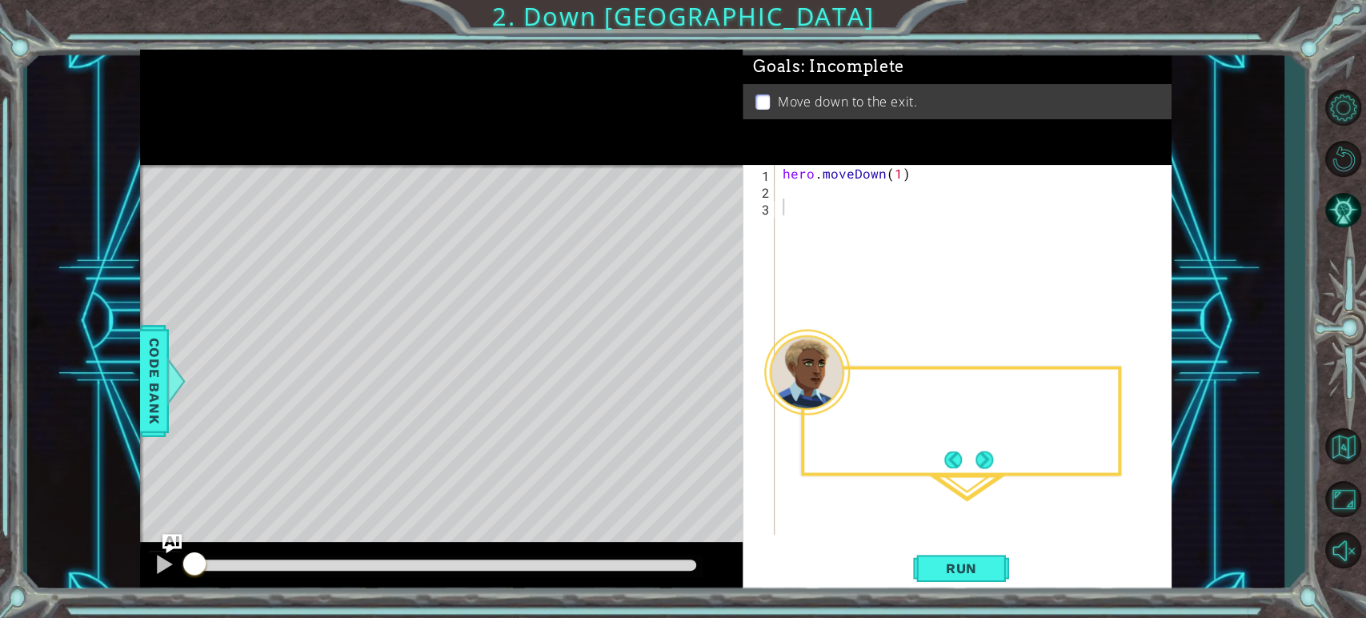
click at [717, 374] on div "Level Map" at bounding box center [510, 400] width 740 height 471
click at [983, 462] on button "Next" at bounding box center [985, 460] width 18 height 18
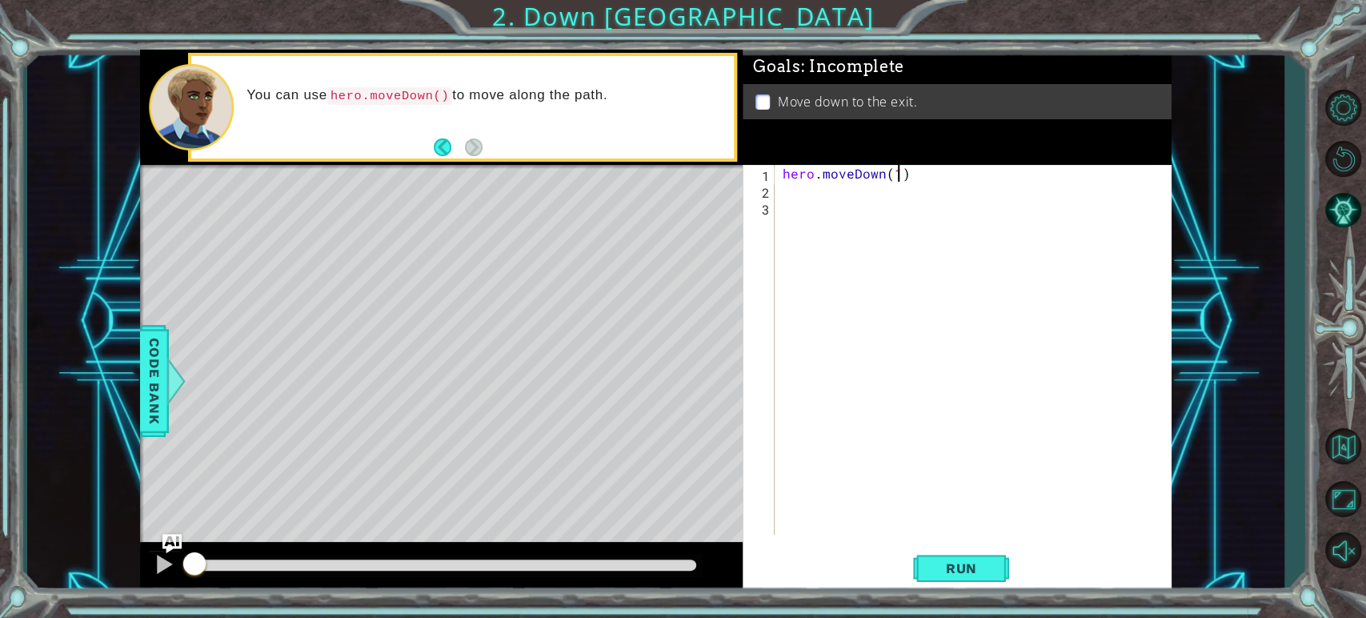
click at [897, 169] on div "hero . moveDown ( 1 )" at bounding box center [977, 366] width 395 height 403
type textarea "hero.moveDown(2)"
click at [984, 552] on button "Run" at bounding box center [961, 569] width 96 height 42
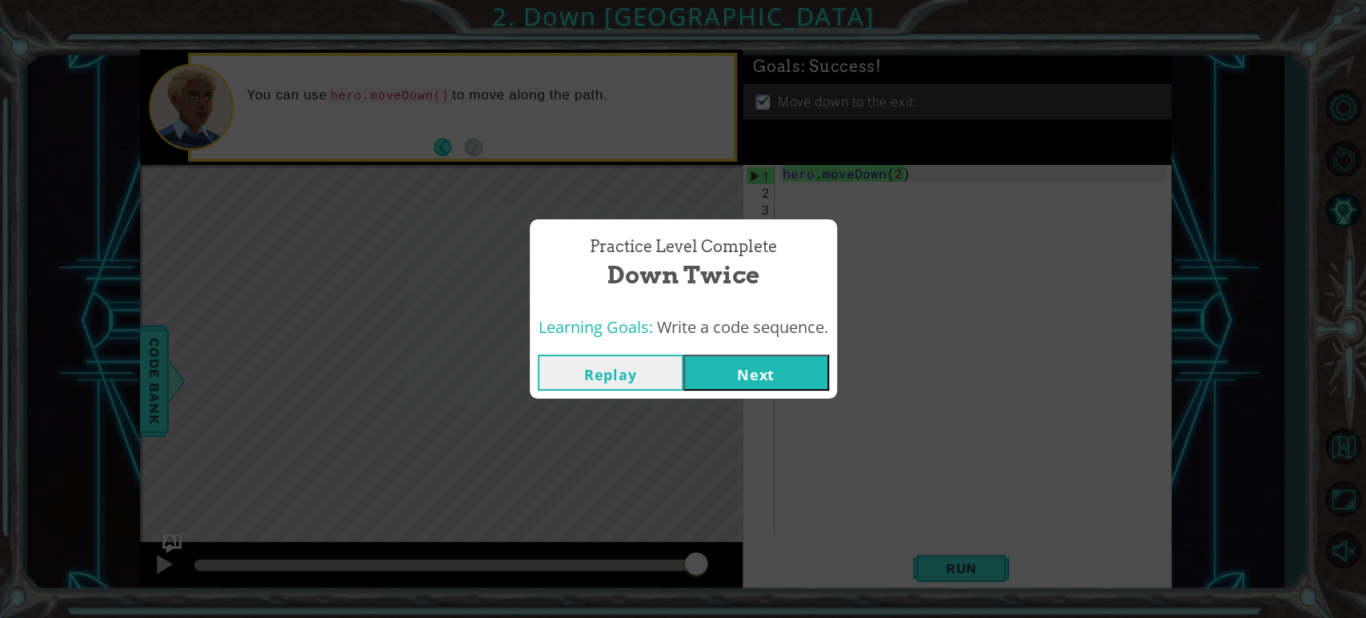
click at [794, 371] on button "Next" at bounding box center [757, 373] width 146 height 36
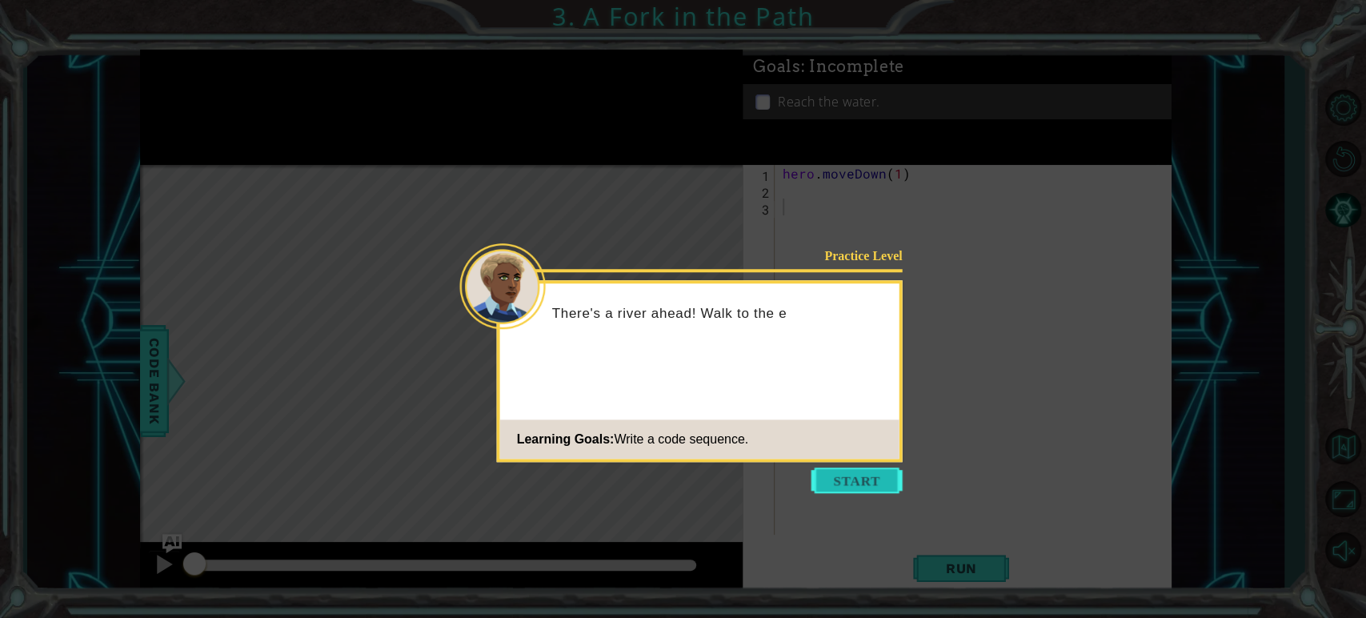
click at [843, 484] on button "Start" at bounding box center [857, 480] width 91 height 26
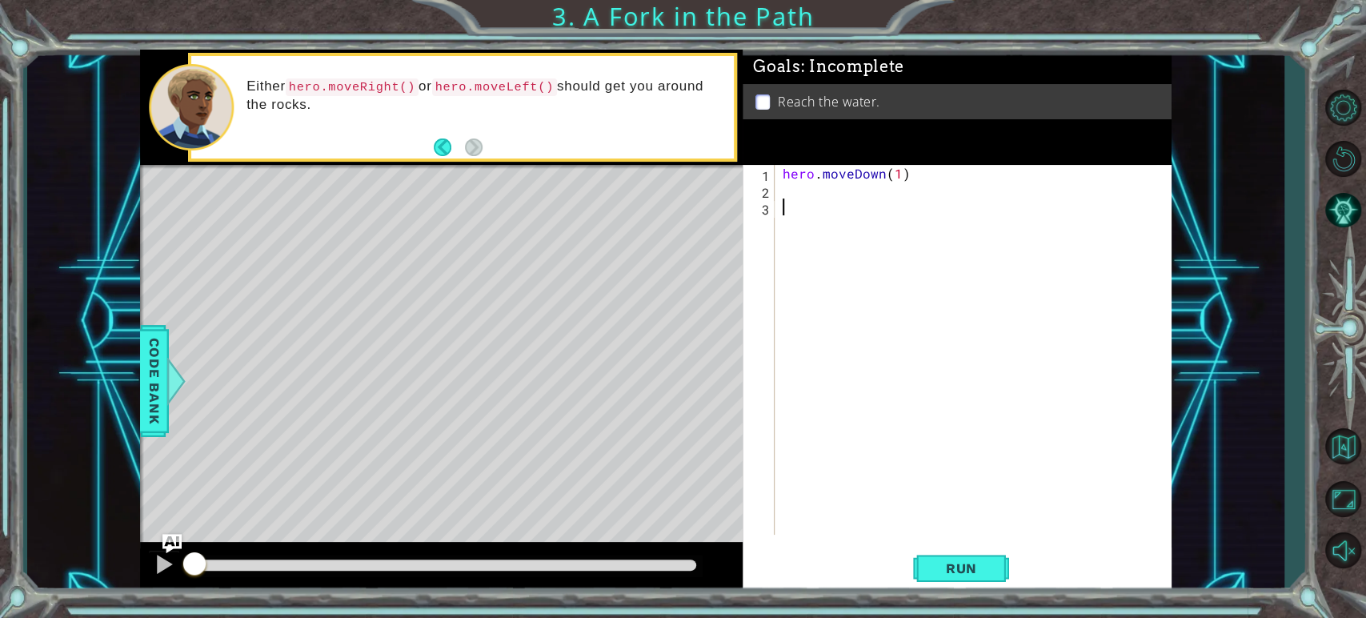
click at [781, 193] on div "hero . moveDown ( 1 )" at bounding box center [977, 366] width 395 height 403
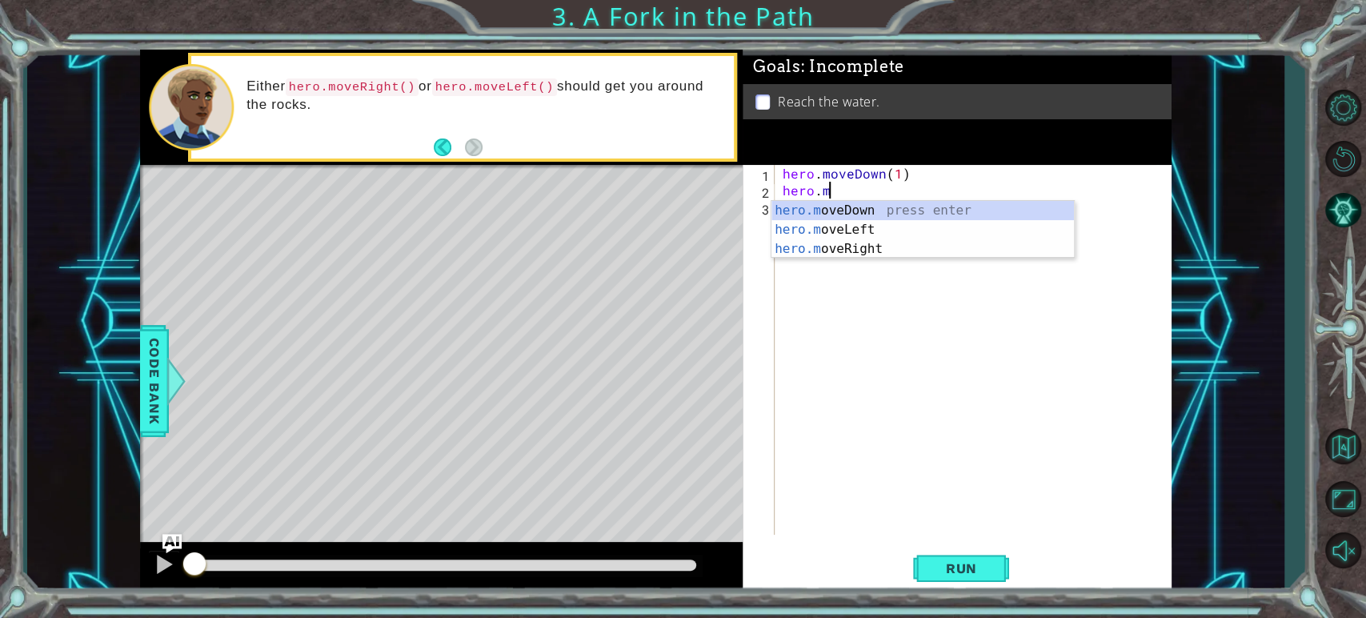
scroll to position [0, 2]
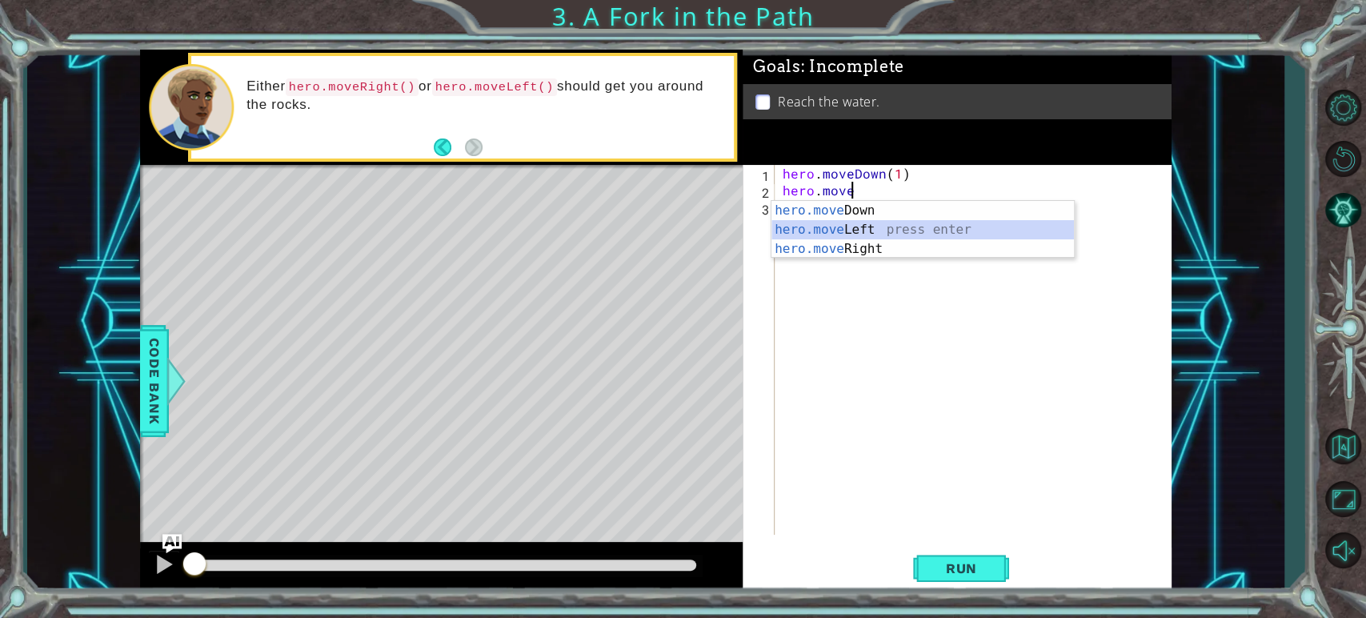
click at [833, 225] on div "hero.move Down press enter hero.move Left press enter hero.move Right press ent…" at bounding box center [923, 249] width 303 height 96
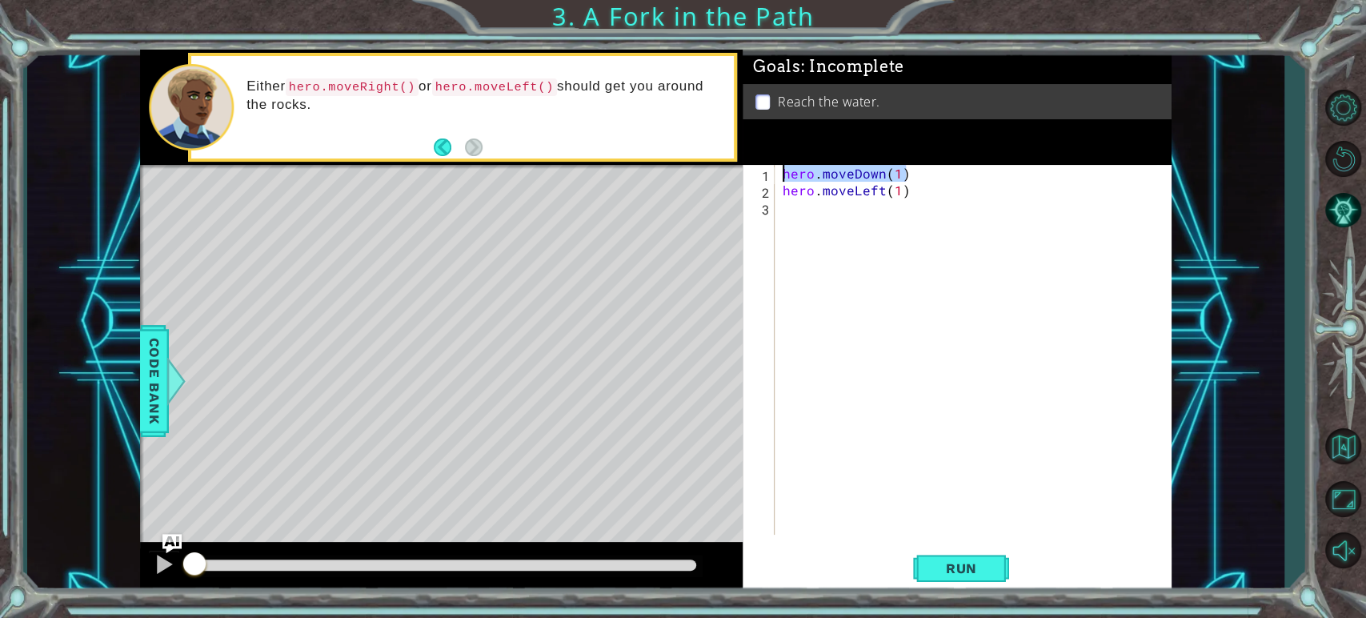
drag, startPoint x: 909, startPoint y: 174, endPoint x: 750, endPoint y: 170, distance: 158.6
click at [750, 170] on div "hero.moveLeft(1) 1 2 3 hero . moveDown ( 1 ) hero . moveLeft ( 1 ) הההההההההההה…" at bounding box center [955, 350] width 424 height 370
type textarea "hero.moveDown(1)"
click at [807, 213] on div "hero . moveDown ( 1 ) hero . moveLeft ( 1 )" at bounding box center [977, 366] width 395 height 403
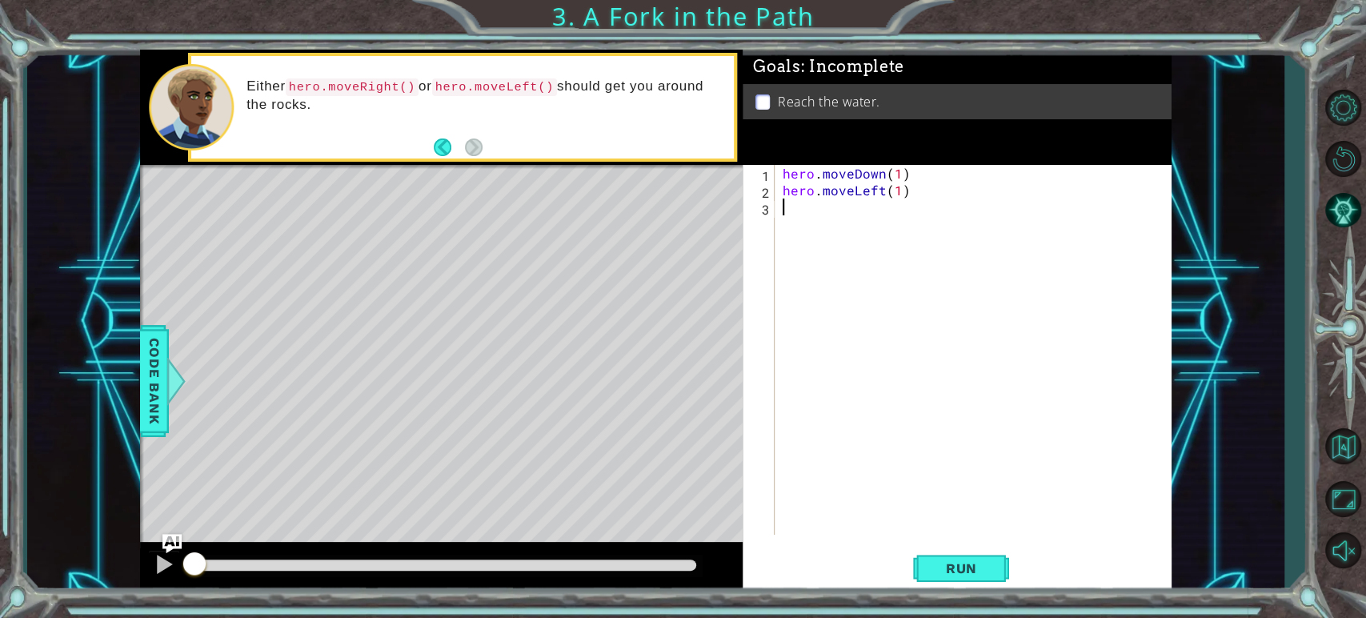
paste textarea "hero.moveDown(1)"
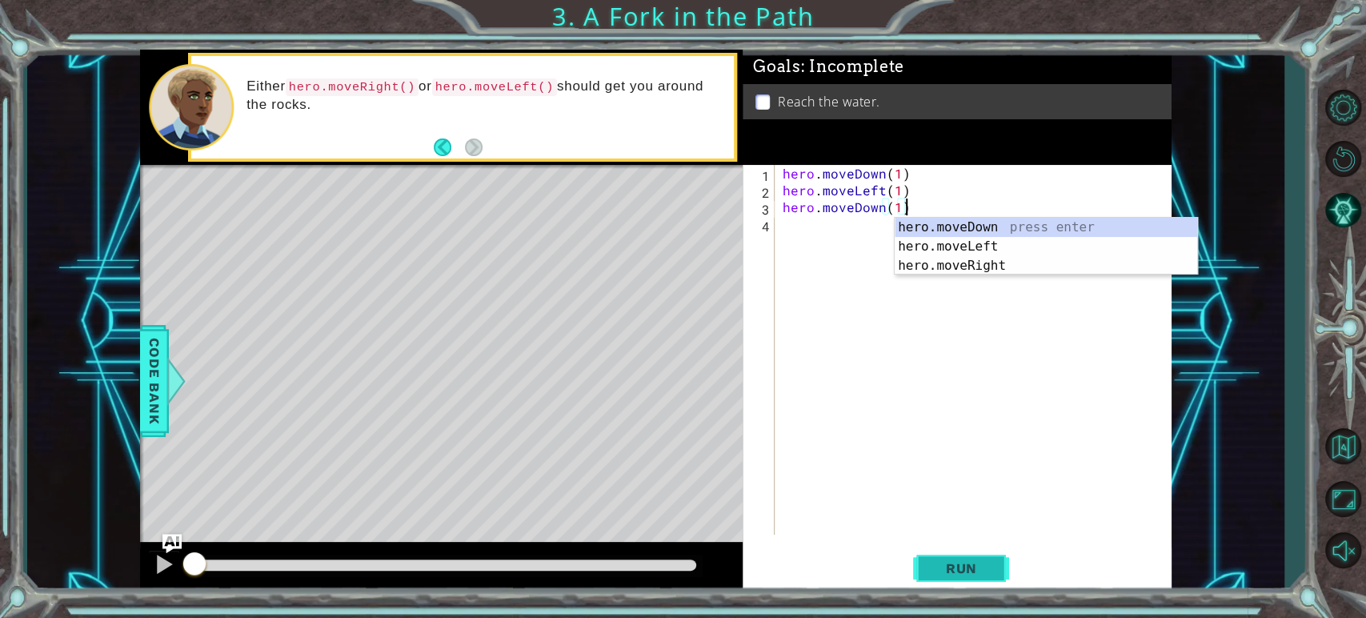
type textarea "hero.moveDown(1)"
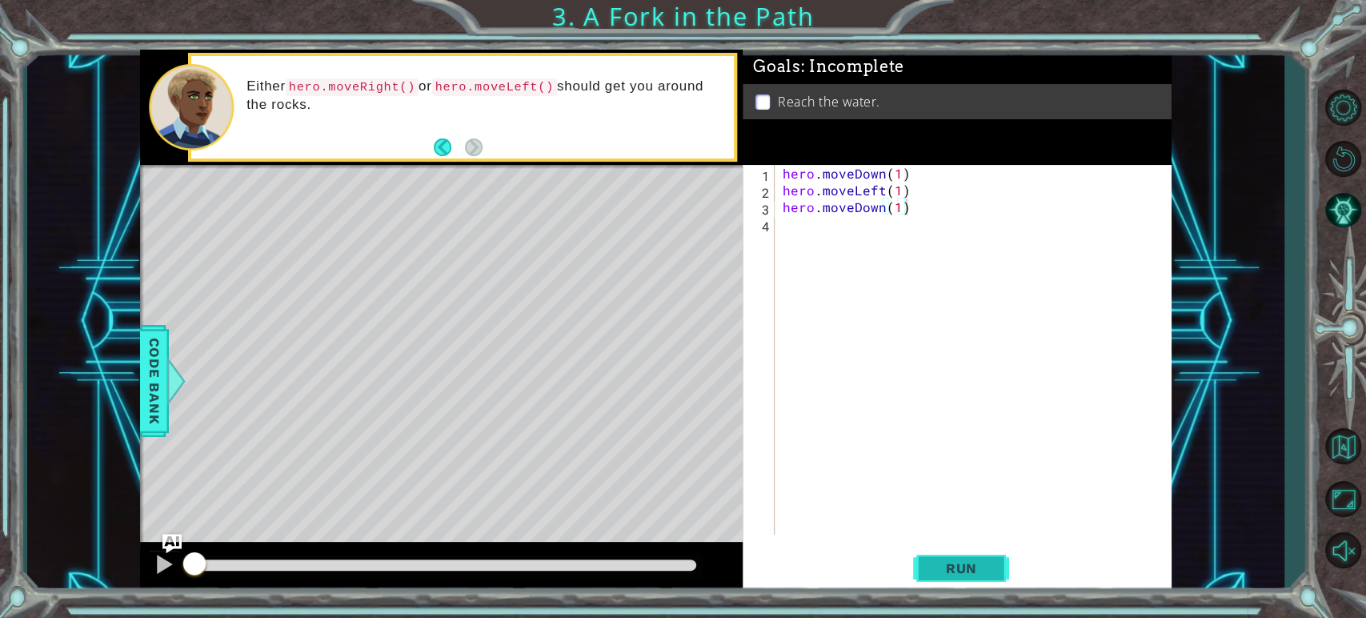
click at [954, 552] on button "Run" at bounding box center [961, 569] width 96 height 42
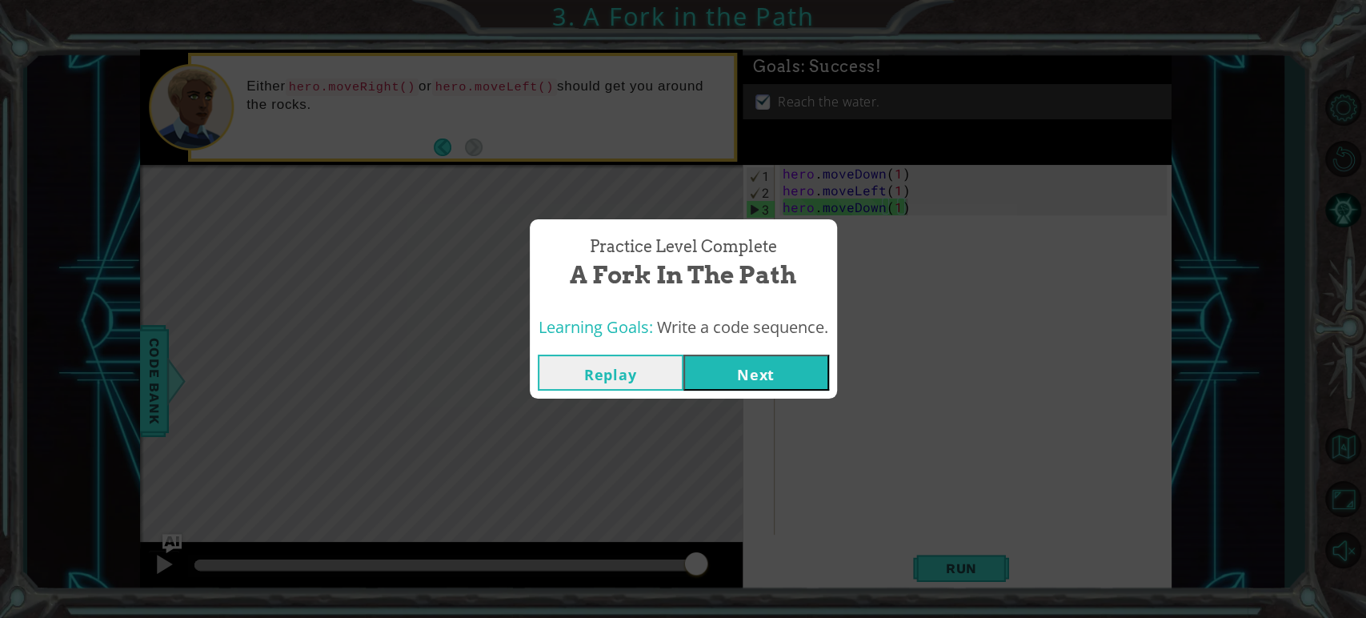
click at [730, 379] on button "Next" at bounding box center [757, 373] width 146 height 36
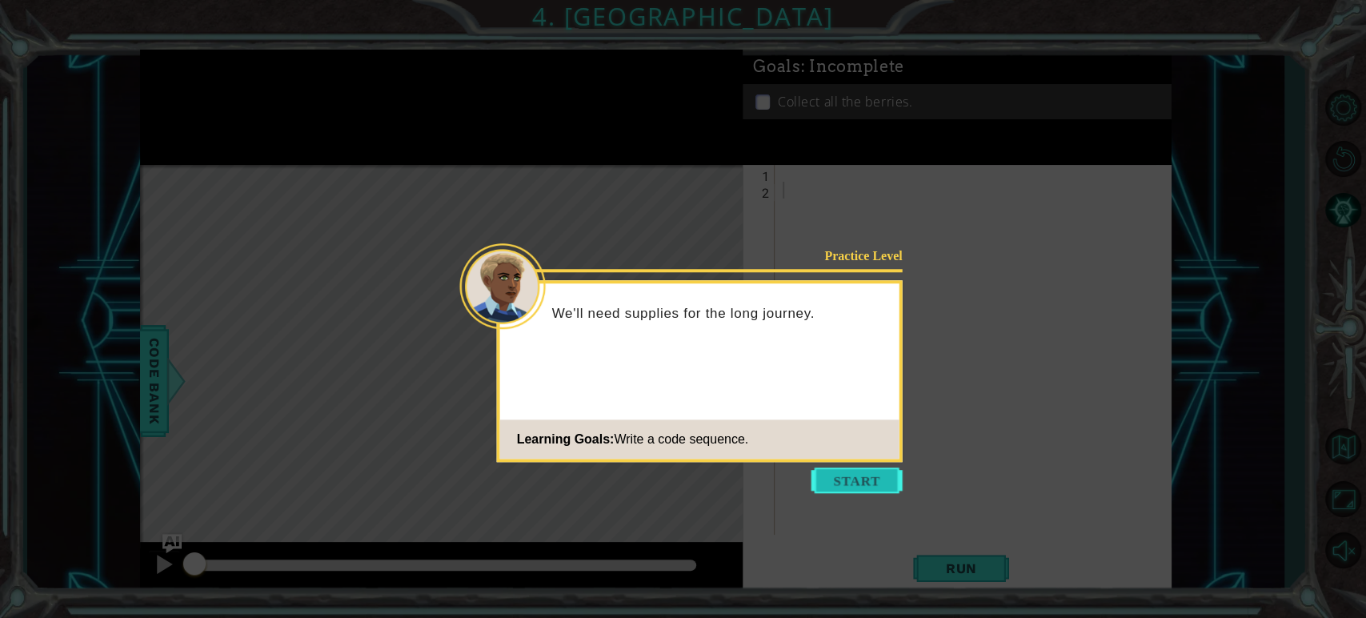
click at [845, 483] on button "Start" at bounding box center [857, 480] width 91 height 26
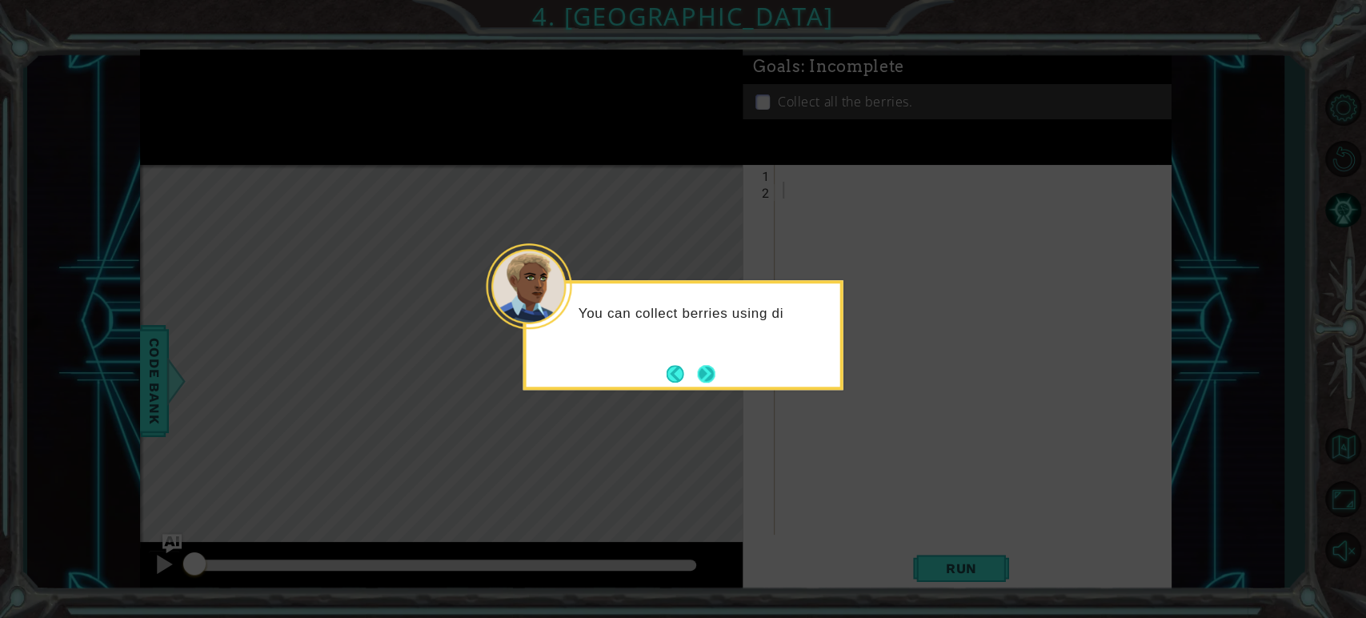
click at [715, 378] on button "Next" at bounding box center [706, 374] width 18 height 18
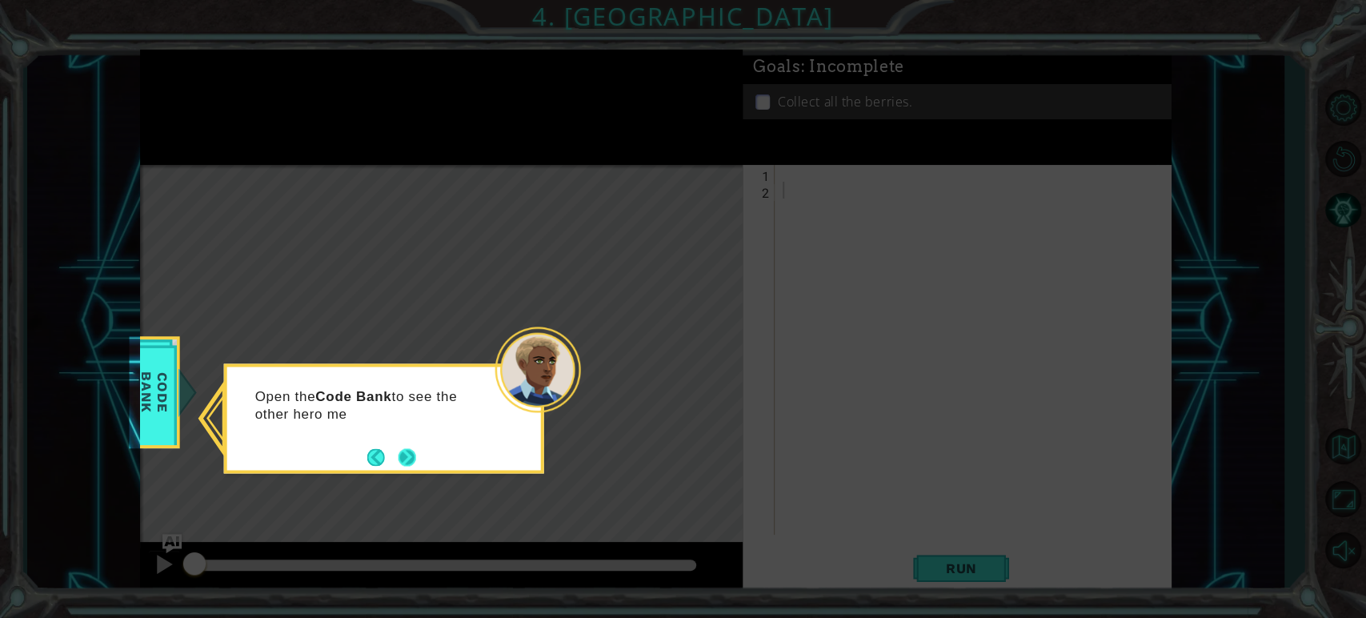
click at [403, 450] on button "Next" at bounding box center [408, 457] width 18 height 18
click at [399, 456] on button "Next" at bounding box center [408, 457] width 18 height 18
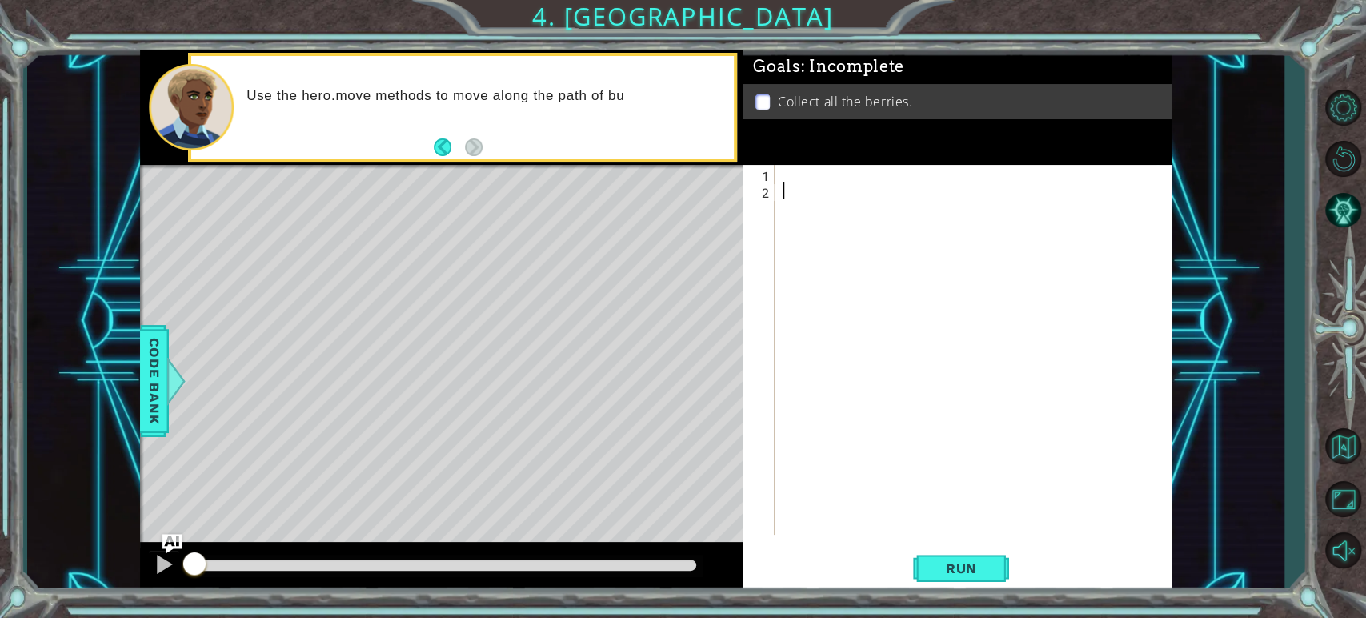
click at [800, 175] on div at bounding box center [977, 366] width 395 height 403
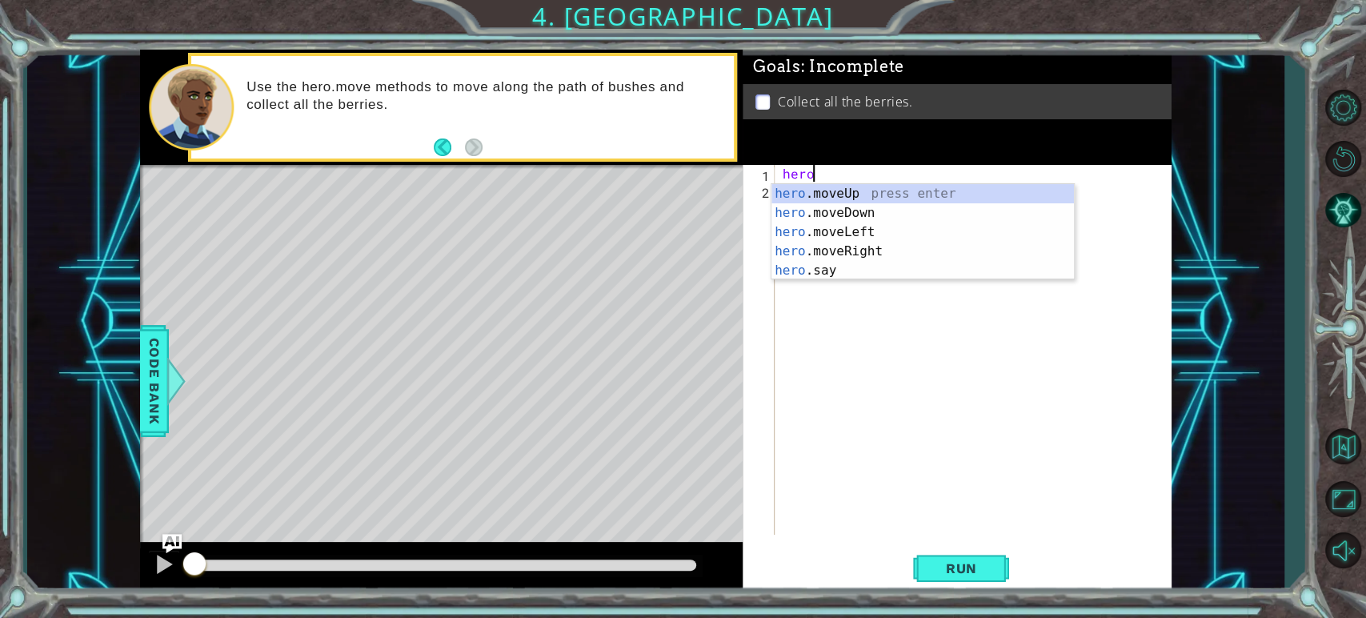
scroll to position [0, 1]
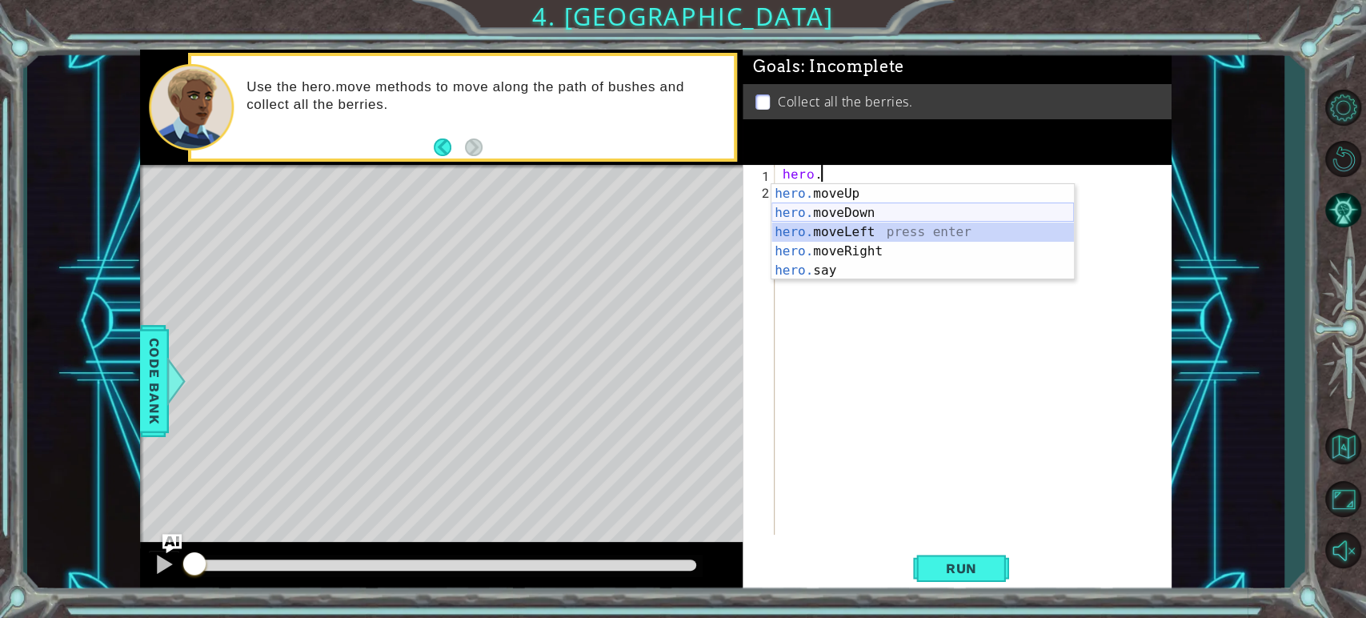
click at [837, 234] on div "hero. moveUp press enter hero. moveDown press enter hero. moveLeft press enter …" at bounding box center [923, 251] width 303 height 134
type textarea "hero.moveLeft(1)"
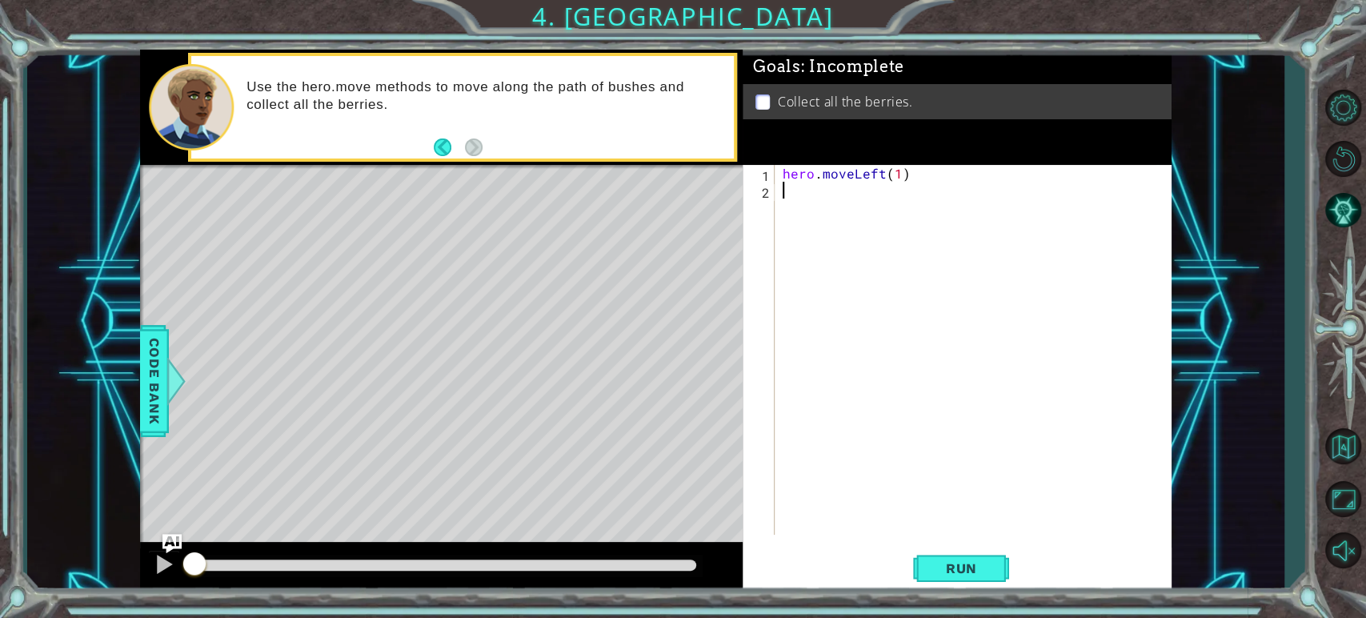
click at [837, 234] on div "hero . moveLeft ( 1 )" at bounding box center [977, 366] width 395 height 403
click at [901, 173] on div "hero . moveLeft ( 1 )" at bounding box center [977, 366] width 395 height 403
type textarea "hero.moveLeft(2)"
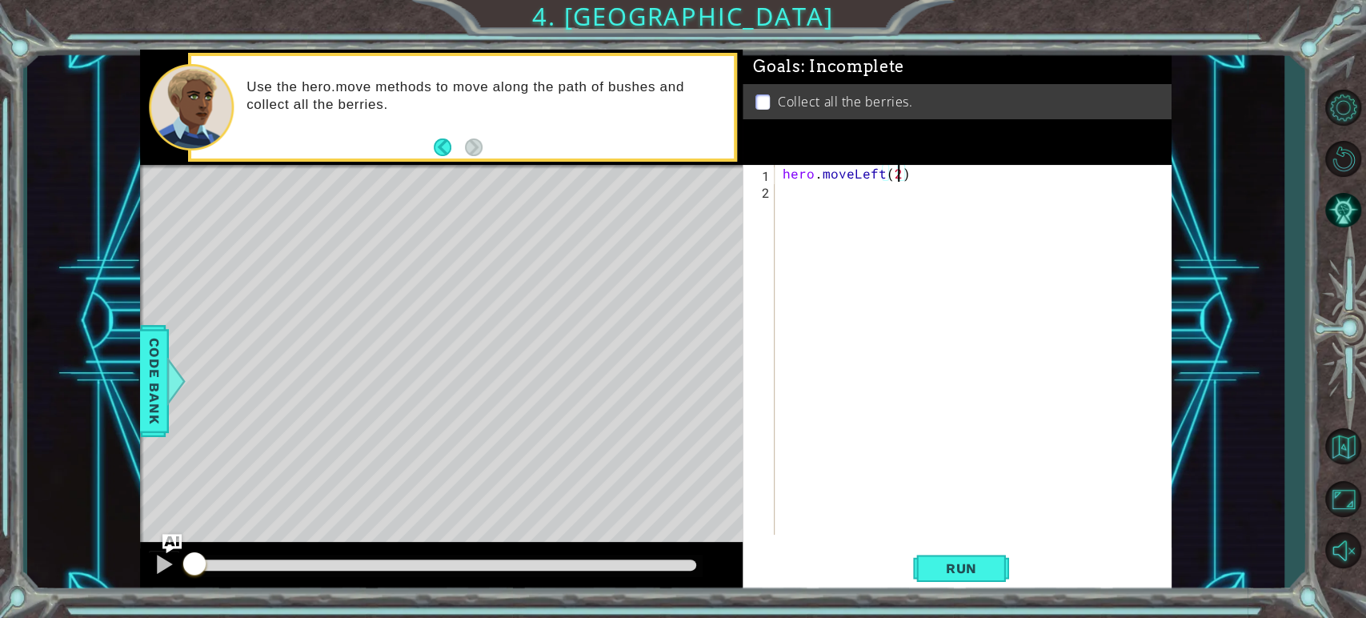
click at [850, 191] on div "hero . moveLeft ( 2 )" at bounding box center [977, 366] width 395 height 403
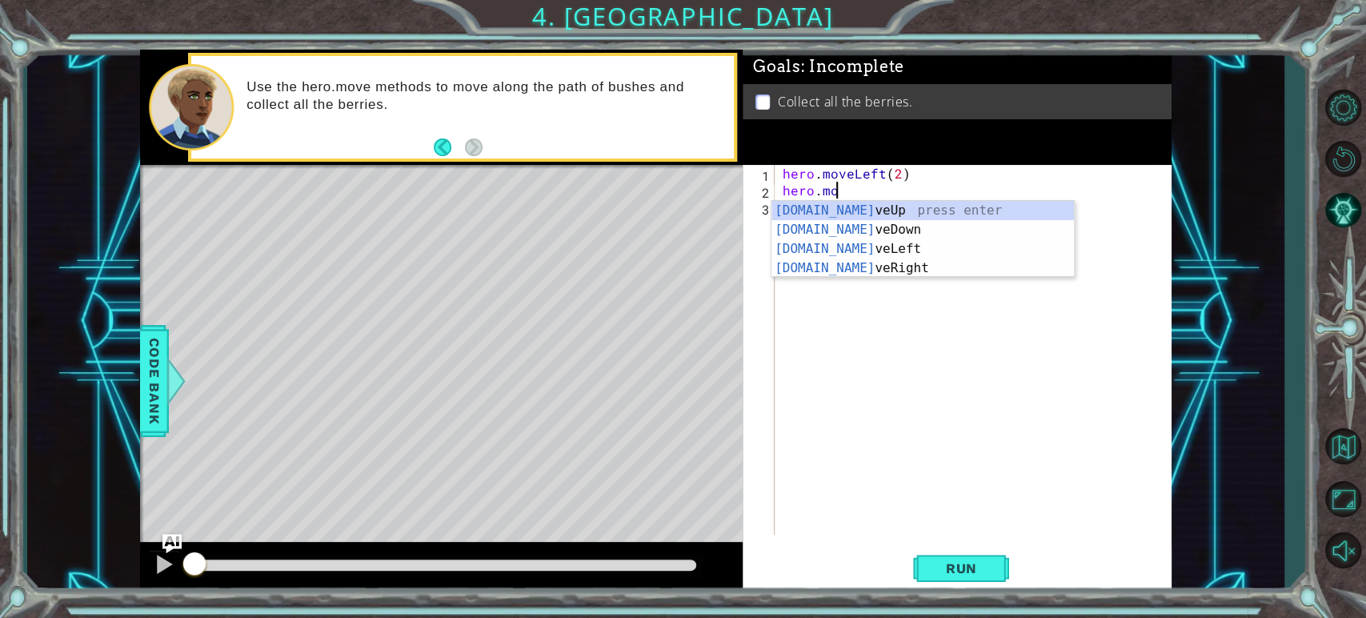
scroll to position [0, 2]
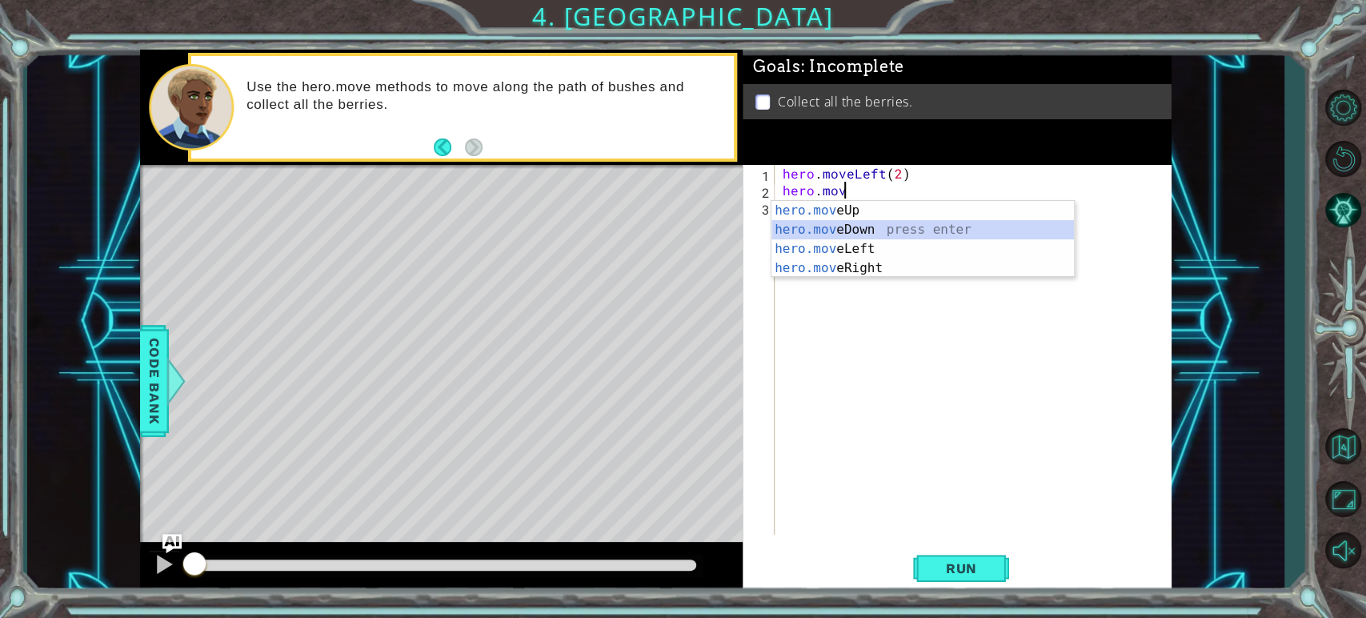
click at [850, 222] on div "hero.mov eUp press enter hero.mov eDown press enter hero.mov eLeft press enter …" at bounding box center [923, 258] width 303 height 115
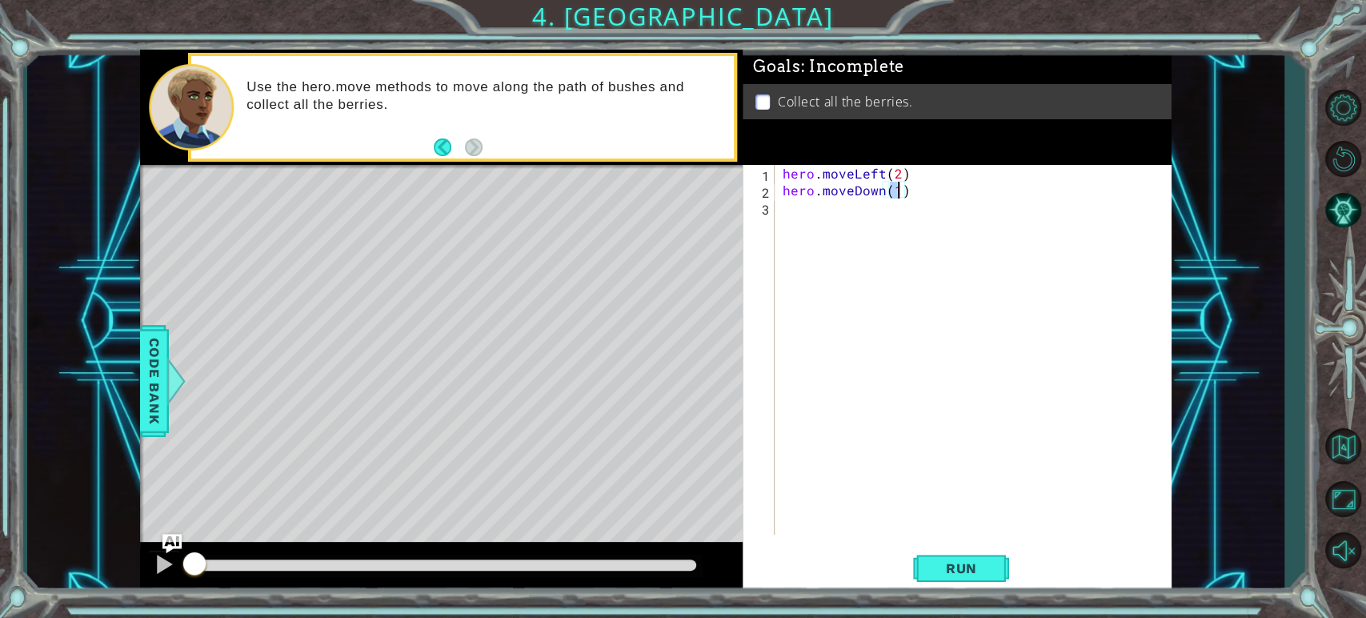
type textarea "hero.moveDown(2)"
click at [835, 210] on div "hero . moveLeft ( 2 ) hero . moveDown ( 2 )" at bounding box center [977, 366] width 395 height 403
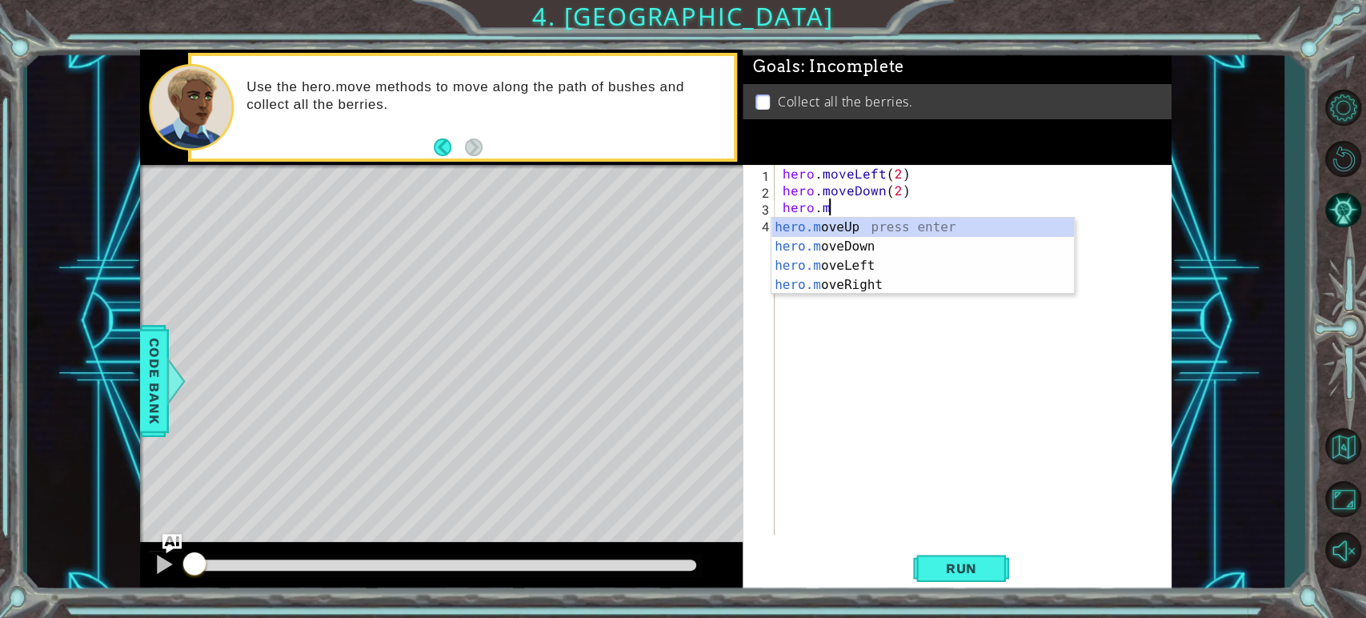
scroll to position [0, 2]
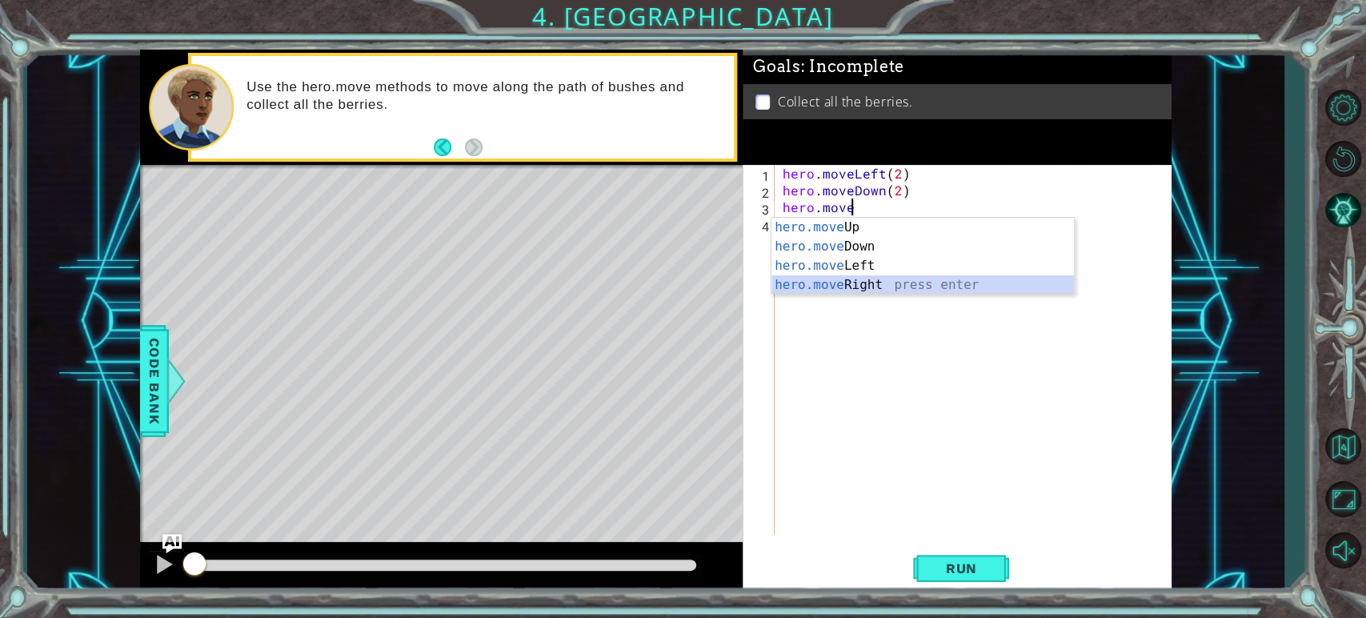
click at [872, 286] on div "hero.move Up press enter hero.move Down press enter hero.move Left press enter …" at bounding box center [923, 275] width 303 height 115
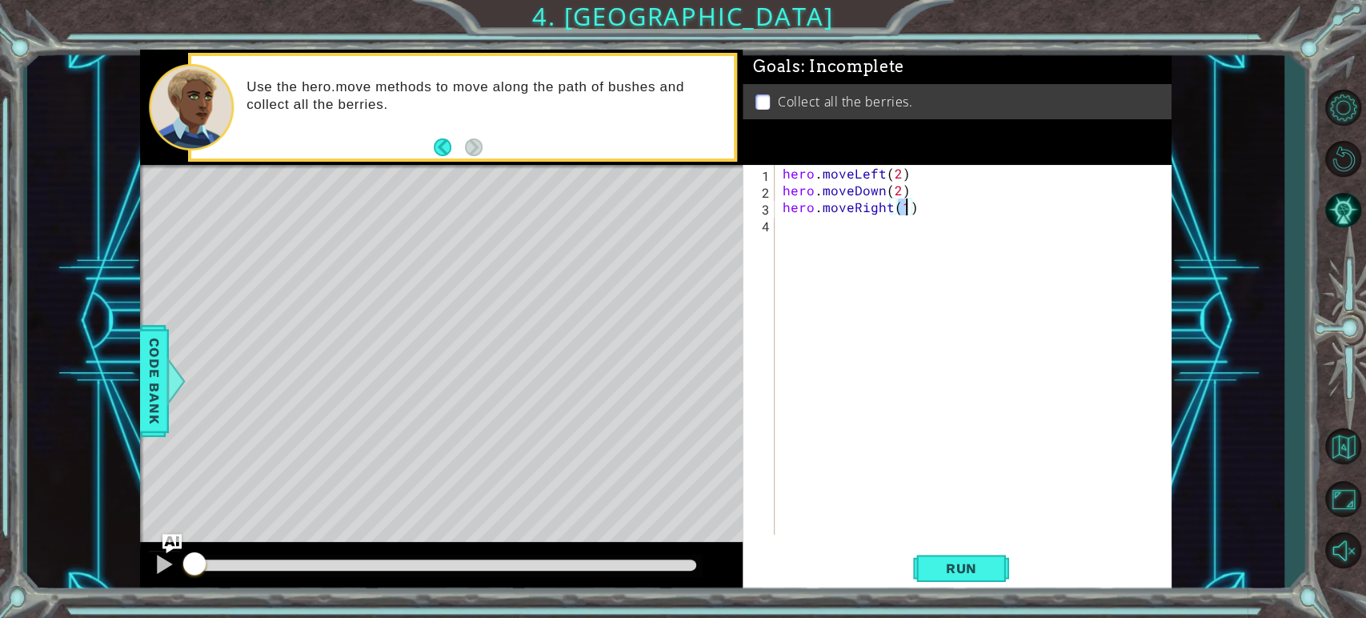
type textarea "hero.moveRight(2)"
click at [810, 229] on div "hero . moveLeft ( 2 ) hero . moveDown ( 2 ) hero . moveRight ( 2 )" at bounding box center [977, 366] width 395 height 403
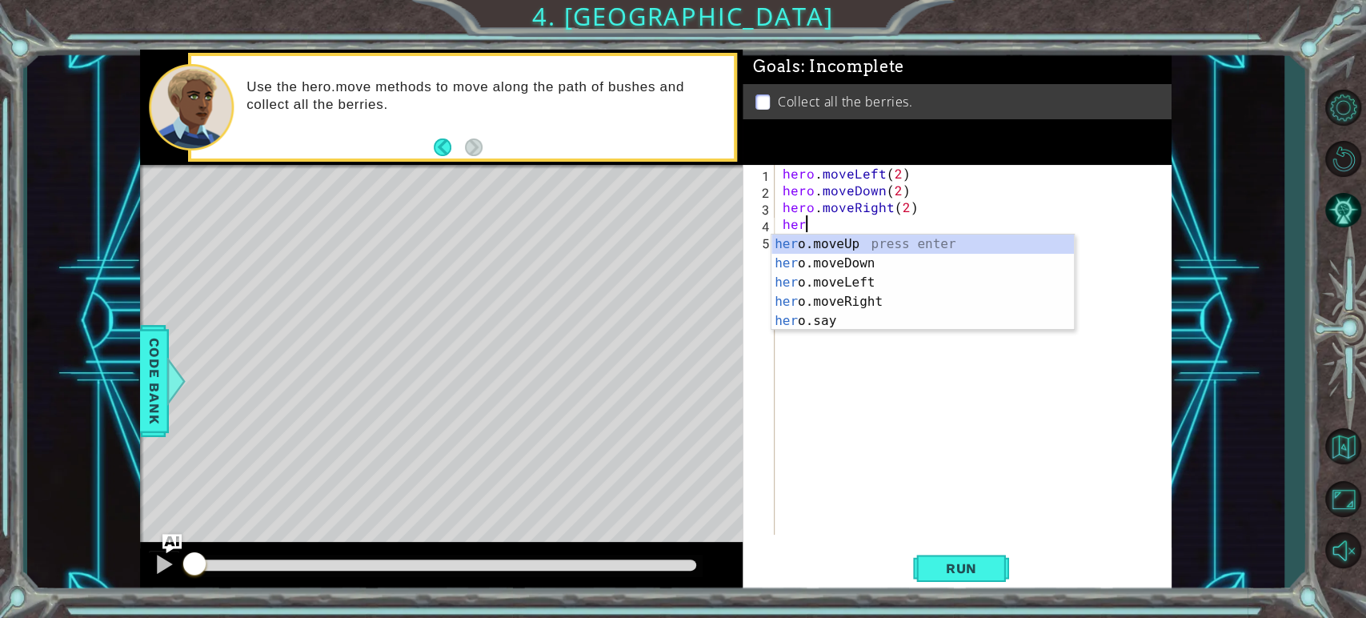
scroll to position [0, 0]
click at [815, 250] on div "hero .moveUp press enter hero .moveDown press enter hero .moveLeft press enter …" at bounding box center [923, 302] width 303 height 134
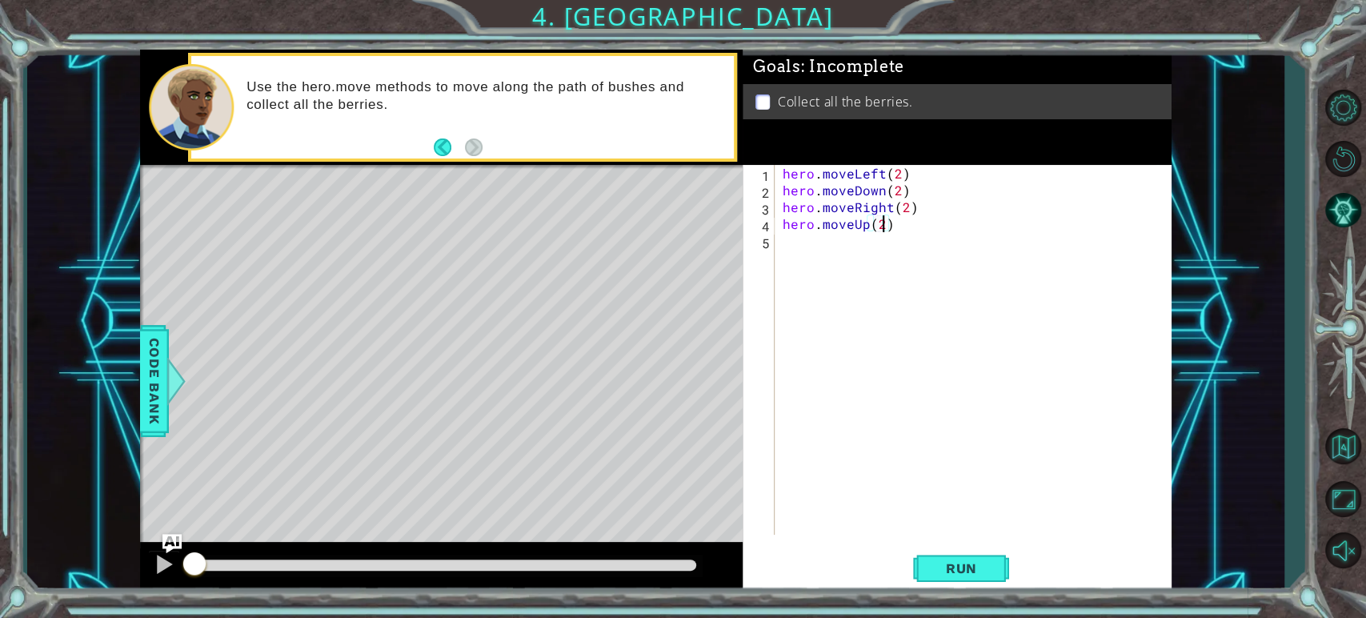
scroll to position [0, 6]
type textarea "hero.moveUp(2)"
click at [953, 562] on span "Run" at bounding box center [961, 568] width 63 height 16
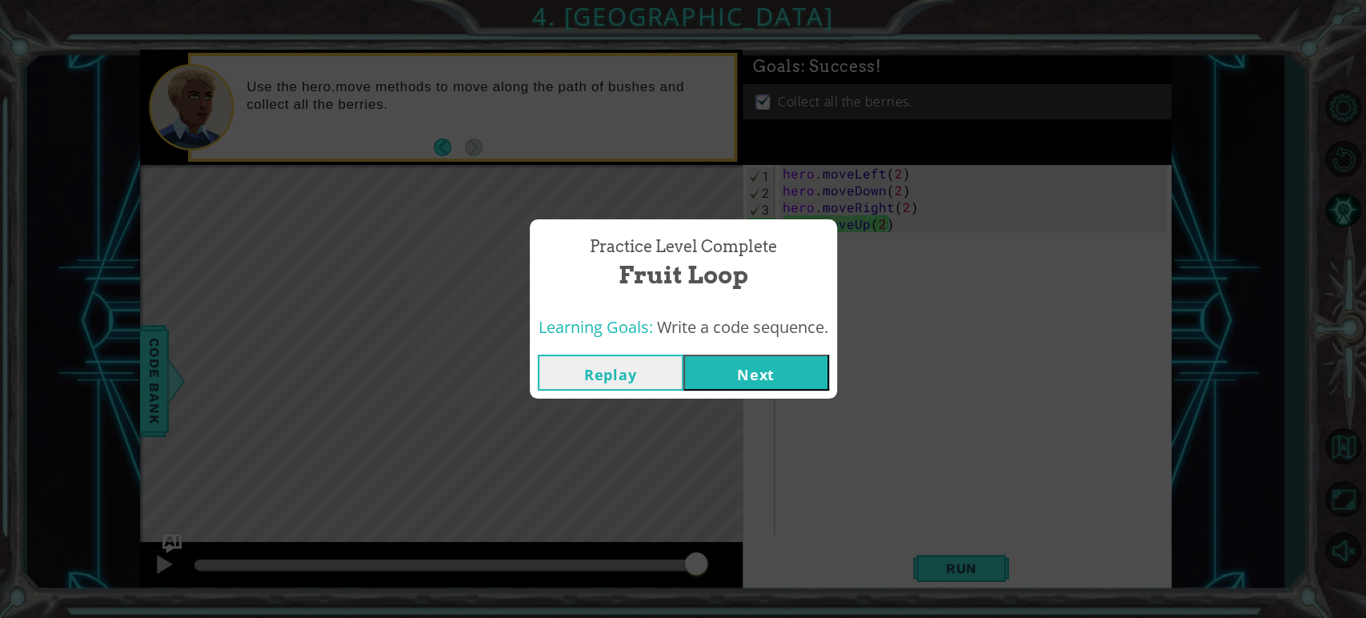
click at [789, 375] on button "Next" at bounding box center [757, 373] width 146 height 36
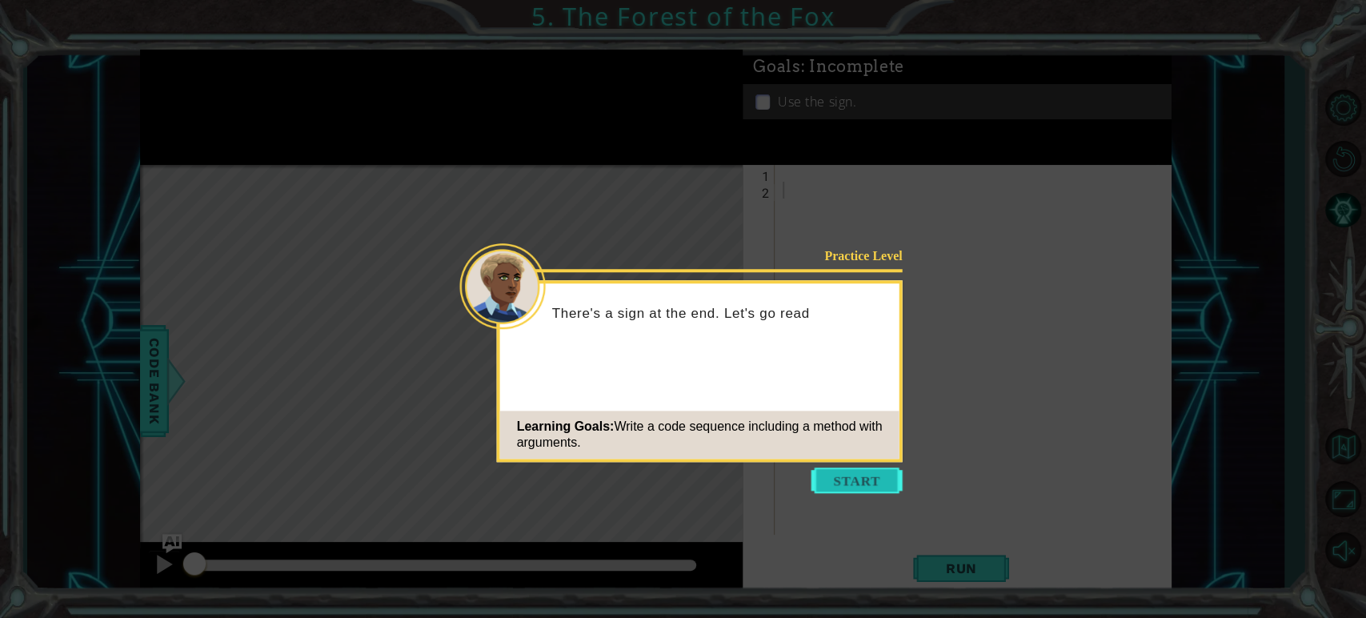
click at [822, 479] on button "Start" at bounding box center [857, 480] width 91 height 26
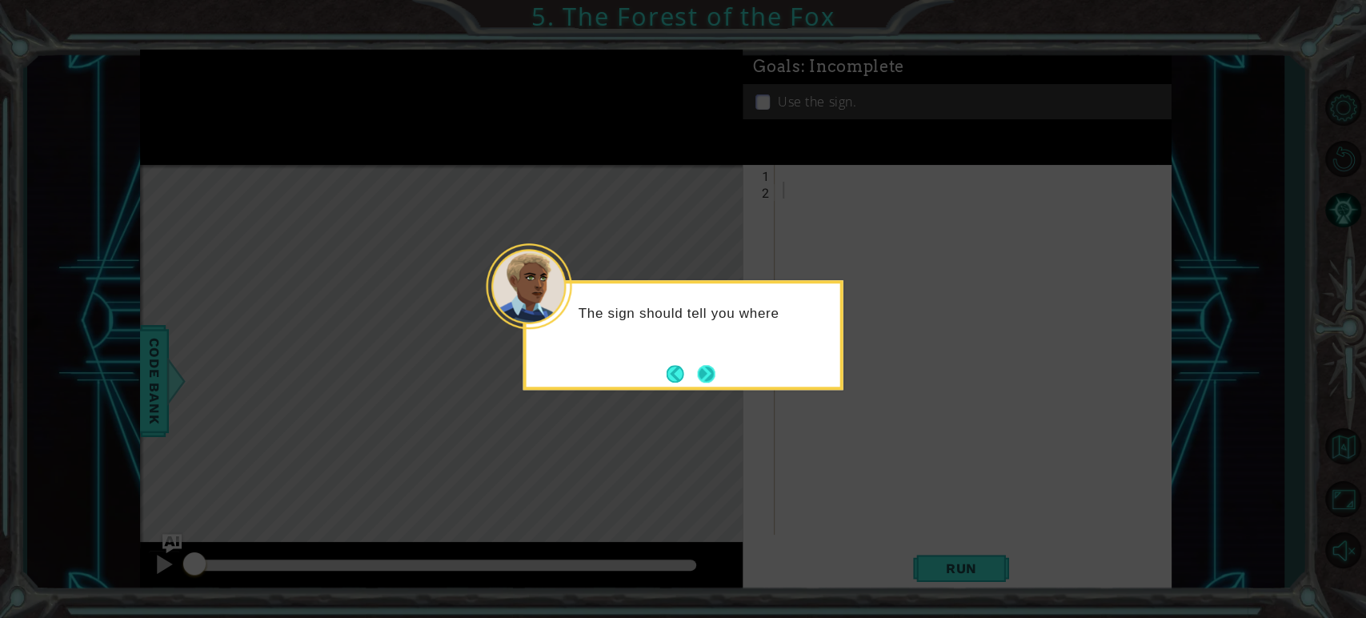
click at [715, 375] on button "Next" at bounding box center [706, 374] width 18 height 18
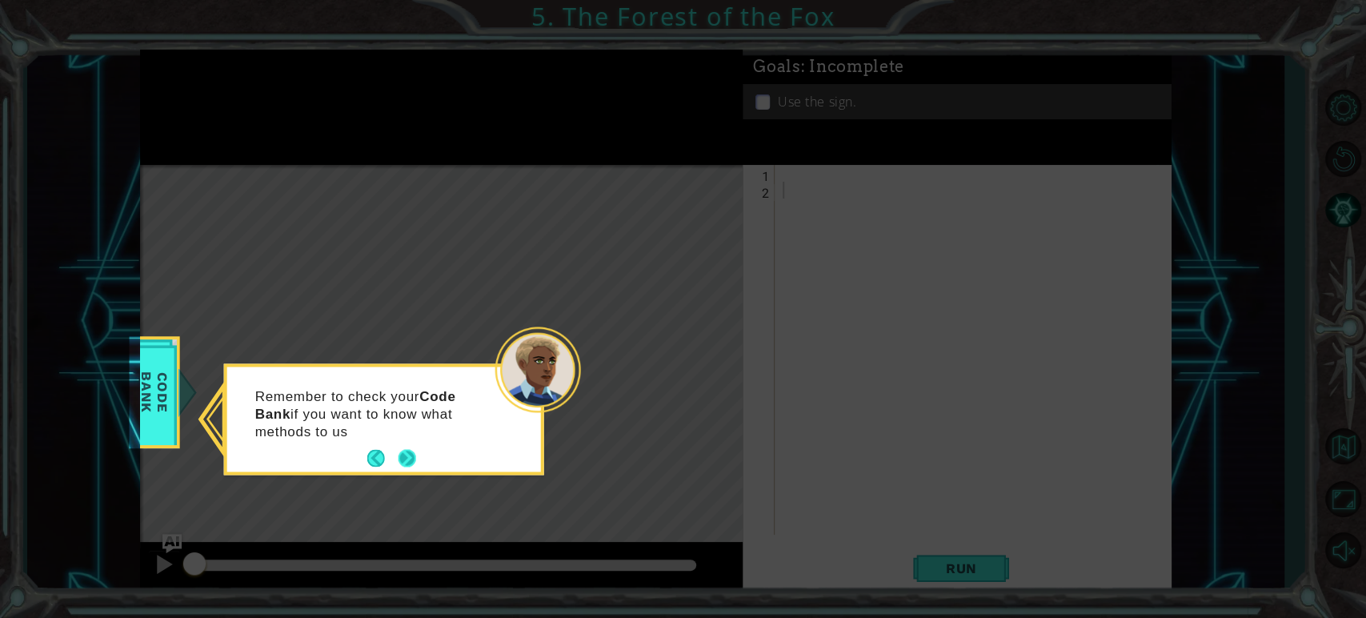
click at [413, 457] on button "Next" at bounding box center [408, 459] width 18 height 18
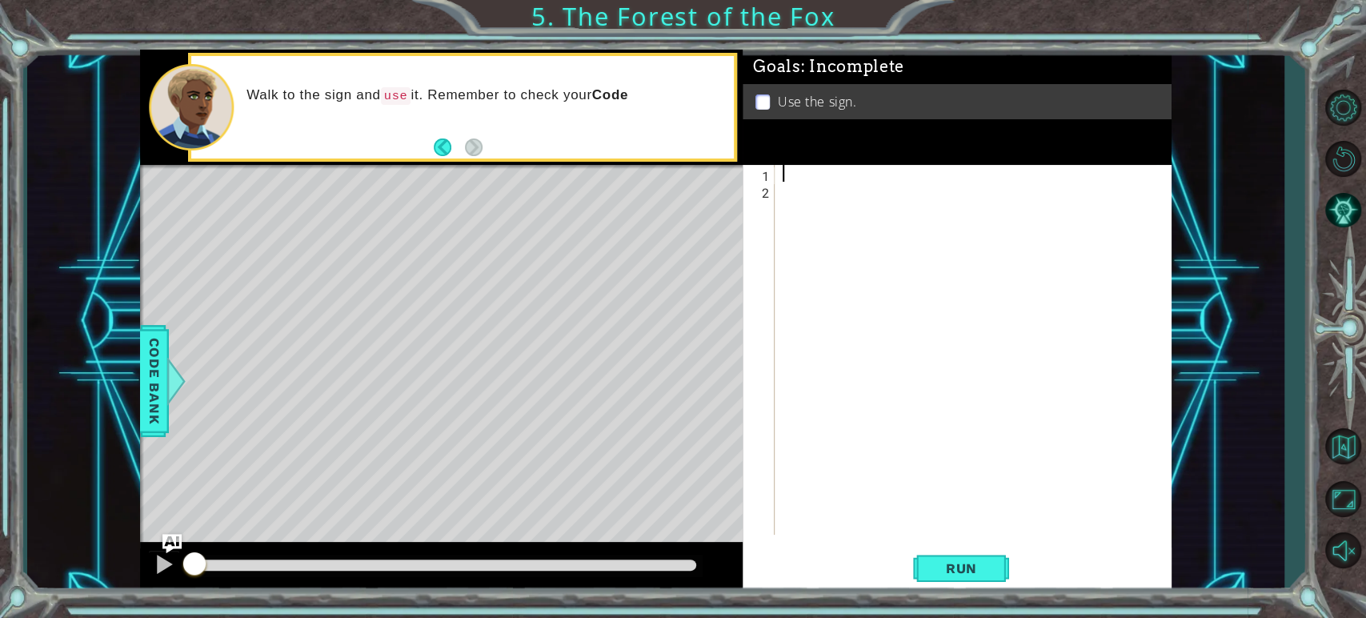
click at [839, 176] on div at bounding box center [977, 366] width 395 height 403
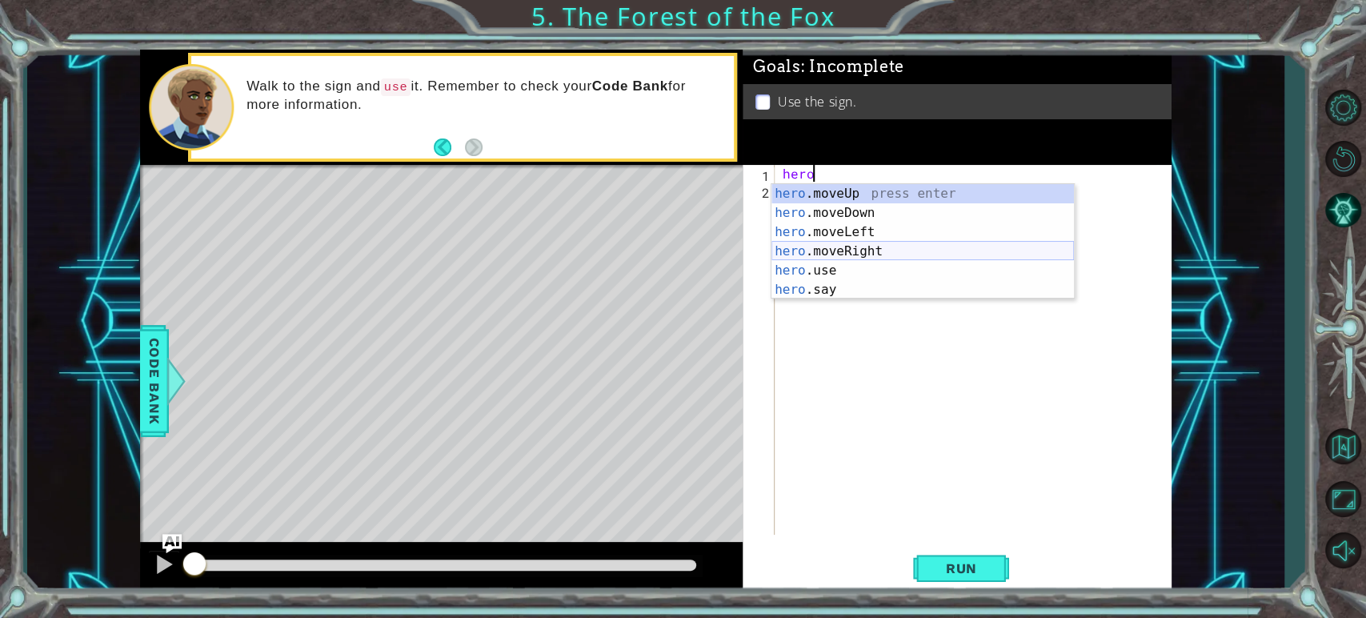
click at [848, 243] on div "hero .moveUp press enter hero .moveDown press enter hero .moveLeft press enter …" at bounding box center [923, 261] width 303 height 154
type textarea "hero.moveRight(1)"
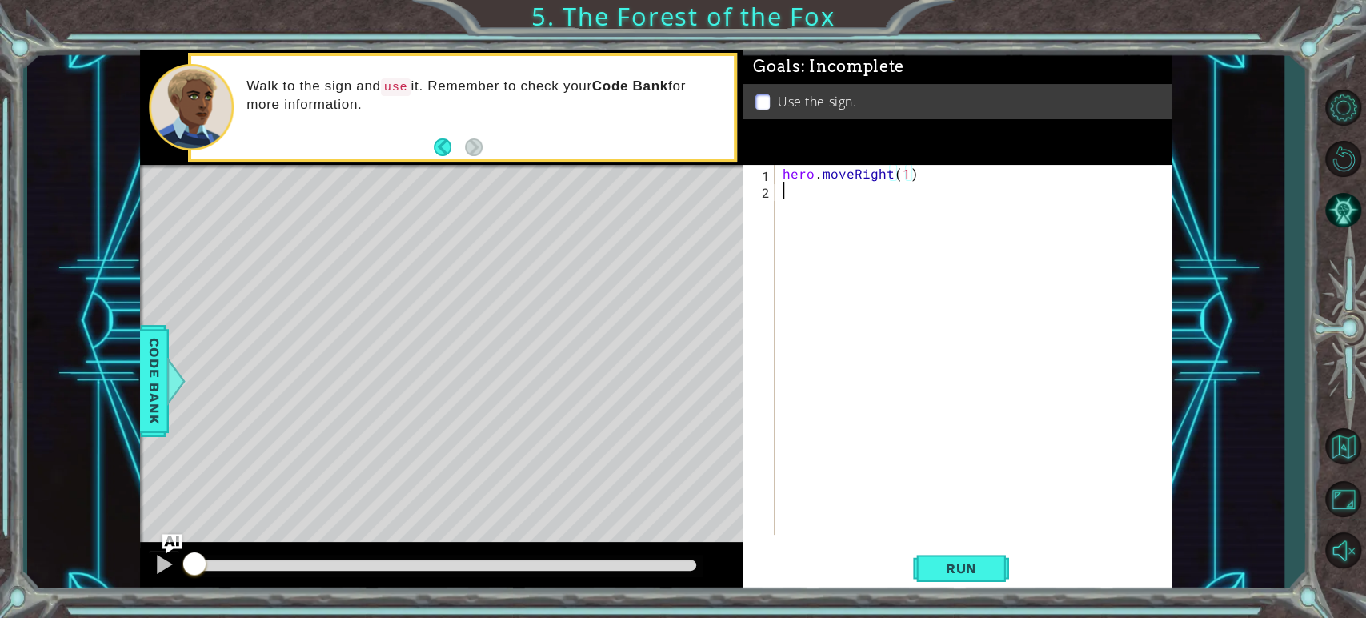
click at [813, 205] on div "hero . moveRight ( 1 )" at bounding box center [977, 366] width 395 height 403
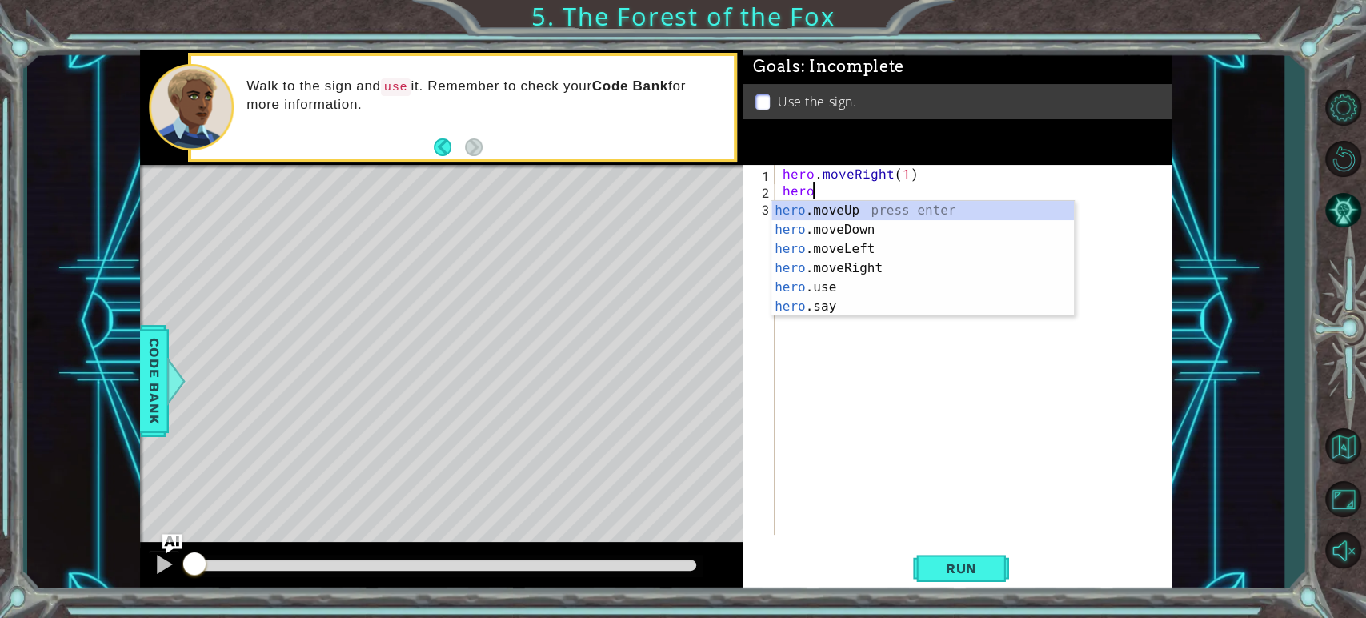
scroll to position [0, 1]
click at [816, 210] on div "hero. moveUp press enter hero. moveDown press enter hero. moveLeft press enter …" at bounding box center [923, 278] width 303 height 154
type textarea "hero.moveUp(1)"
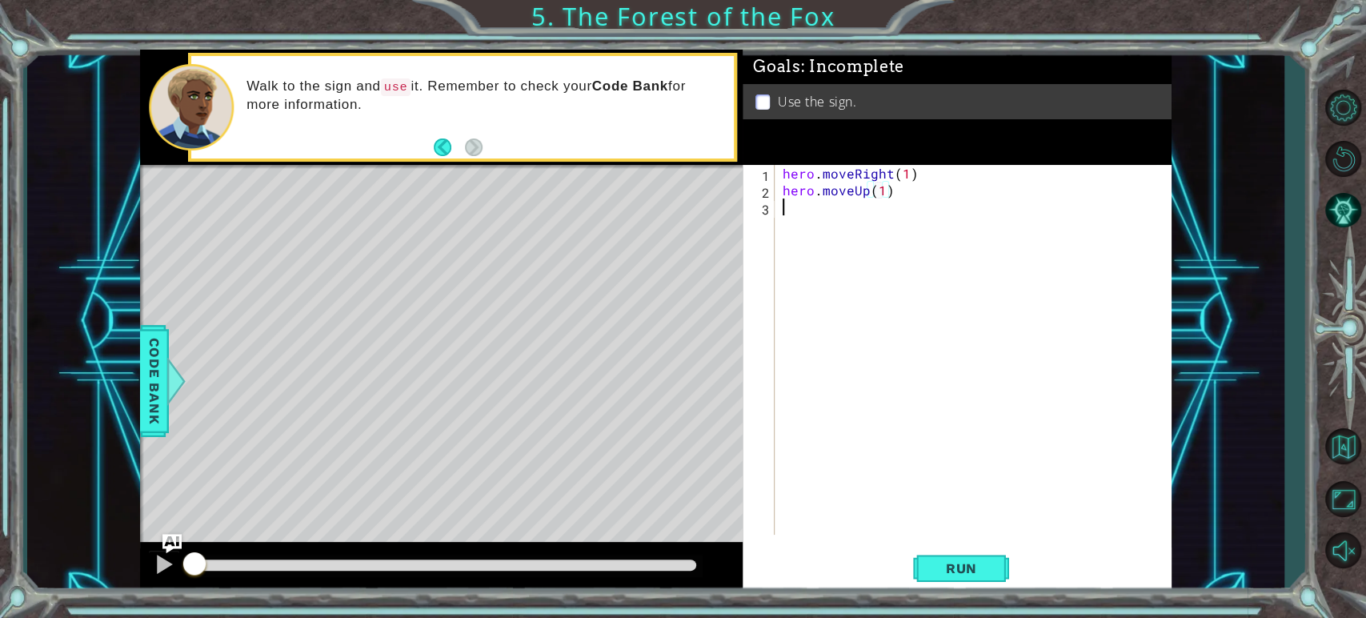
click at [799, 216] on div "hero . moveRight ( 1 ) hero . moveUp ( 1 )" at bounding box center [977, 366] width 395 height 403
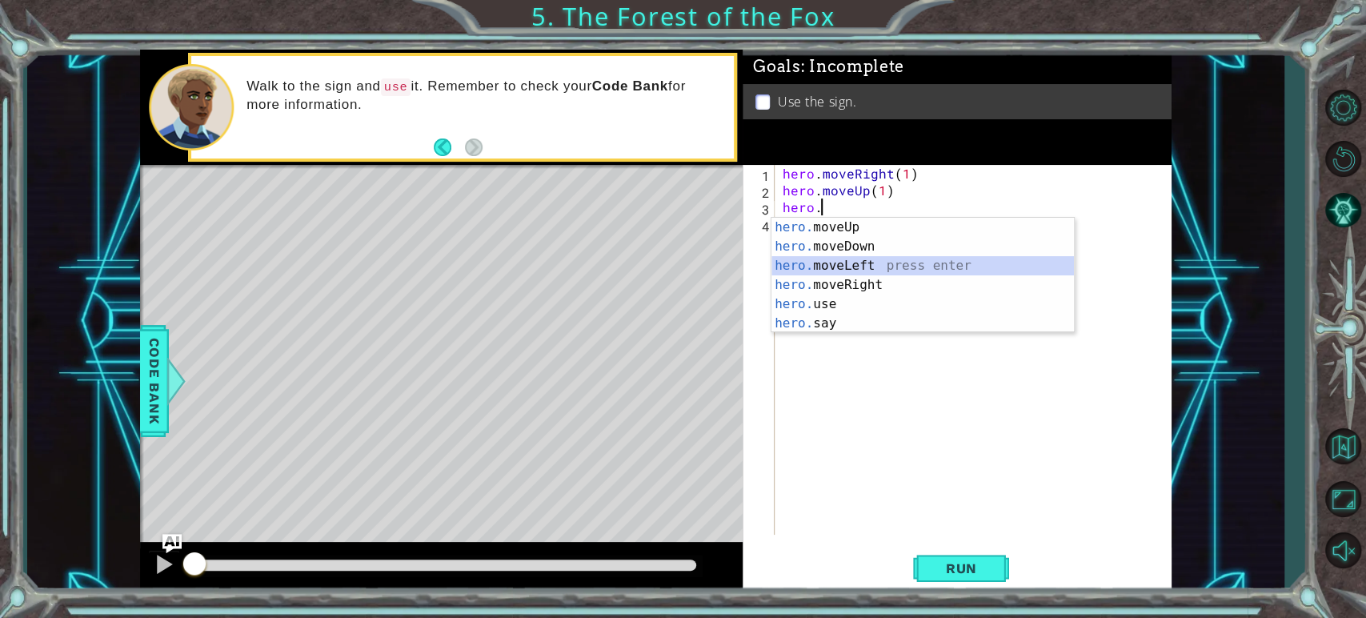
click at [849, 267] on div "hero. moveUp press enter hero. moveDown press enter hero. moveLeft press enter …" at bounding box center [923, 295] width 303 height 154
type textarea "hero.moveLeft(1)"
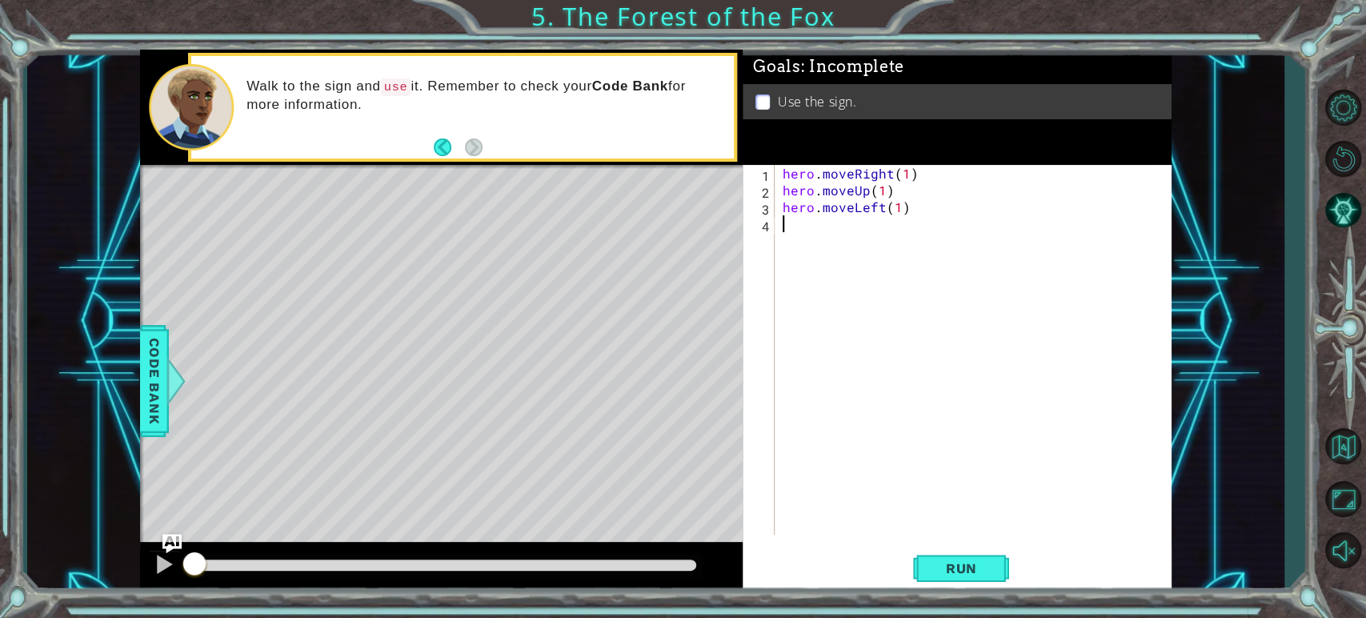
click at [807, 231] on div "hero . moveRight ( 1 ) hero . moveUp ( 1 ) hero . moveLeft ( 1 )" at bounding box center [977, 366] width 395 height 403
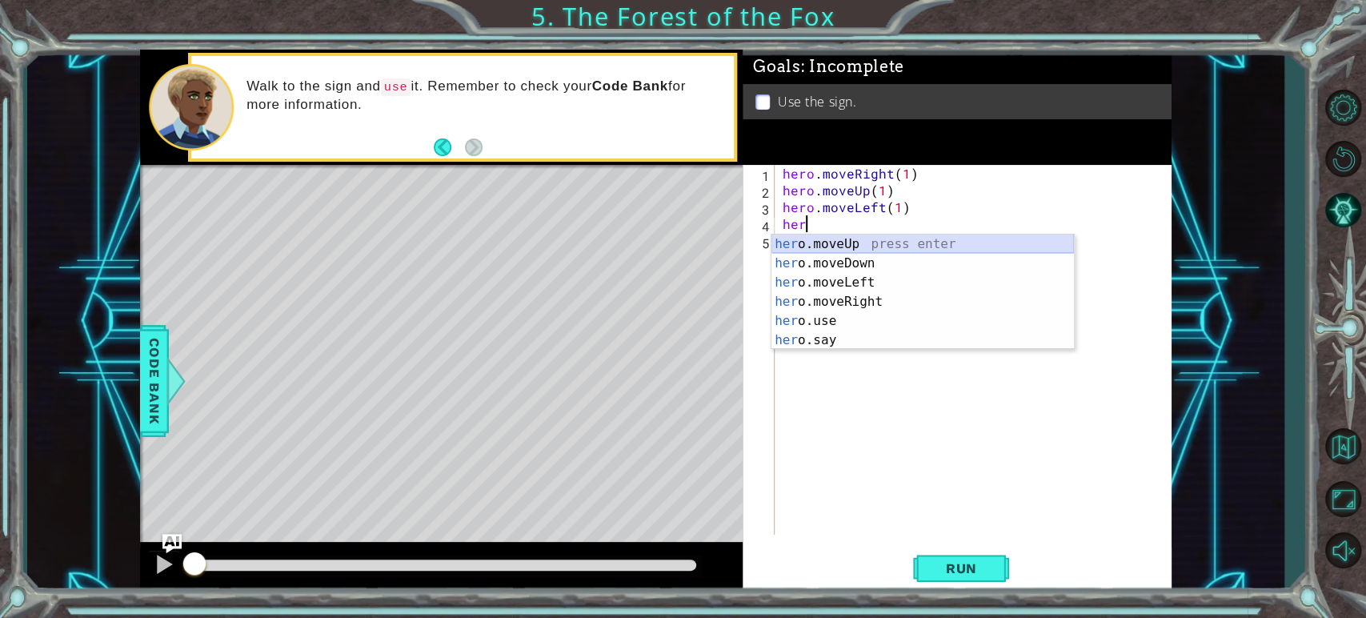
click at [840, 246] on div "her o.moveUp press enter her o.moveDown press enter her o.moveLeft press enter …" at bounding box center [923, 312] width 303 height 154
type textarea "hero.moveUp(1)"
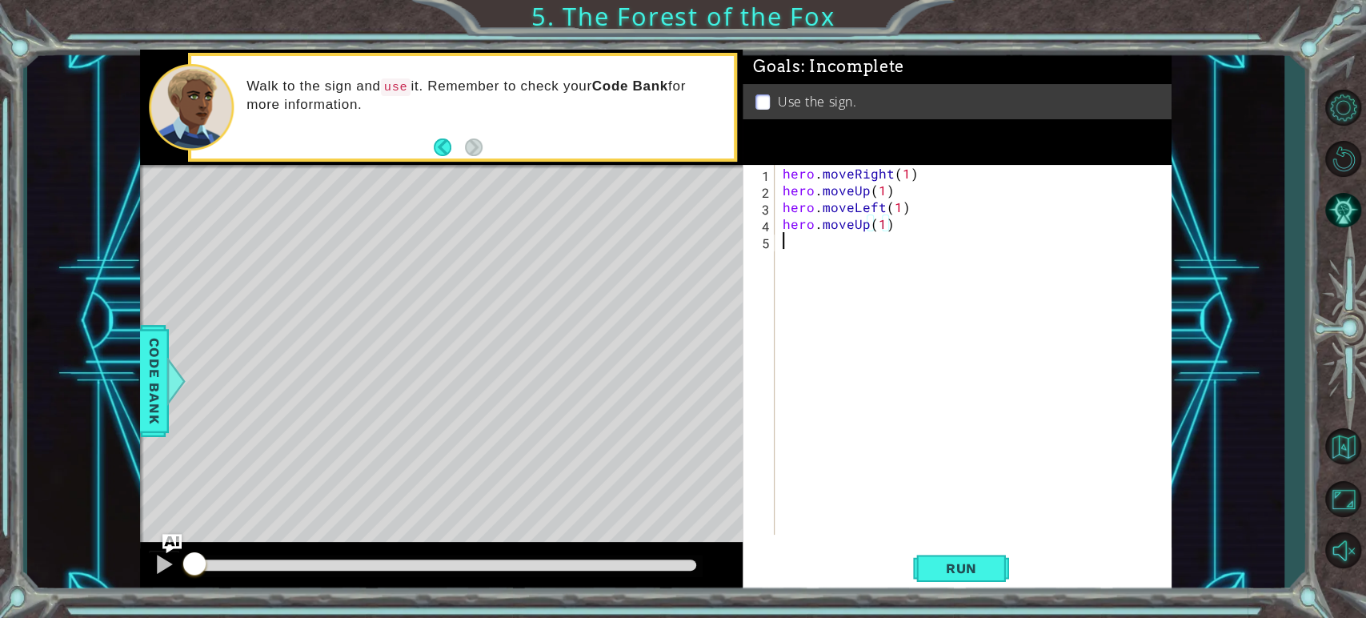
click at [819, 240] on div "hero . moveRight ( 1 ) hero . moveUp ( 1 ) hero . moveLeft ( 1 ) hero . moveUp …" at bounding box center [977, 366] width 395 height 403
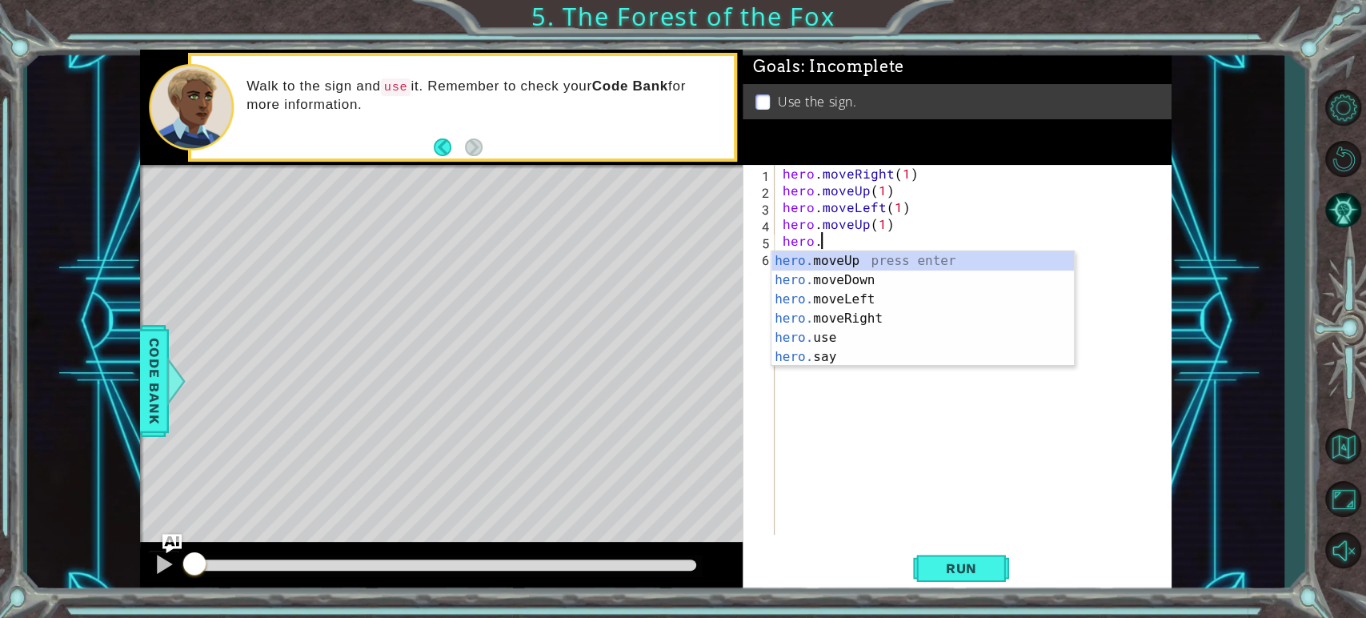
scroll to position [0, 1]
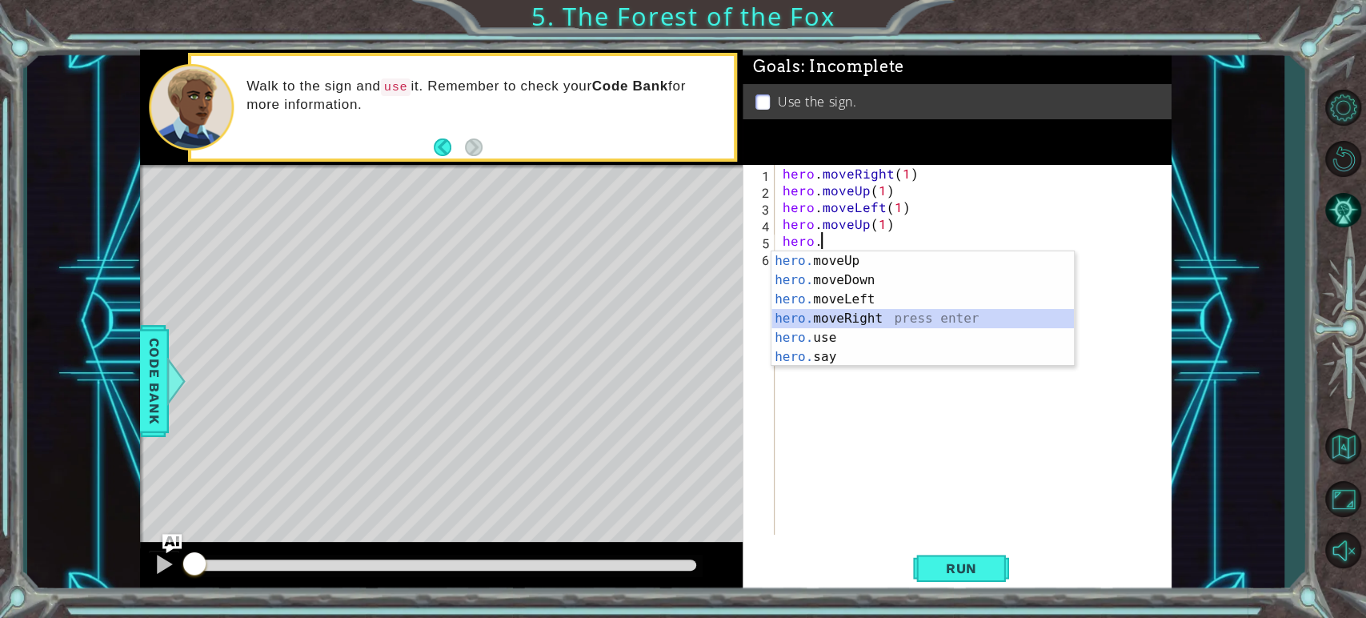
click at [848, 319] on div "hero. moveUp press enter hero. moveDown press enter hero. moveLeft press enter …" at bounding box center [923, 328] width 303 height 154
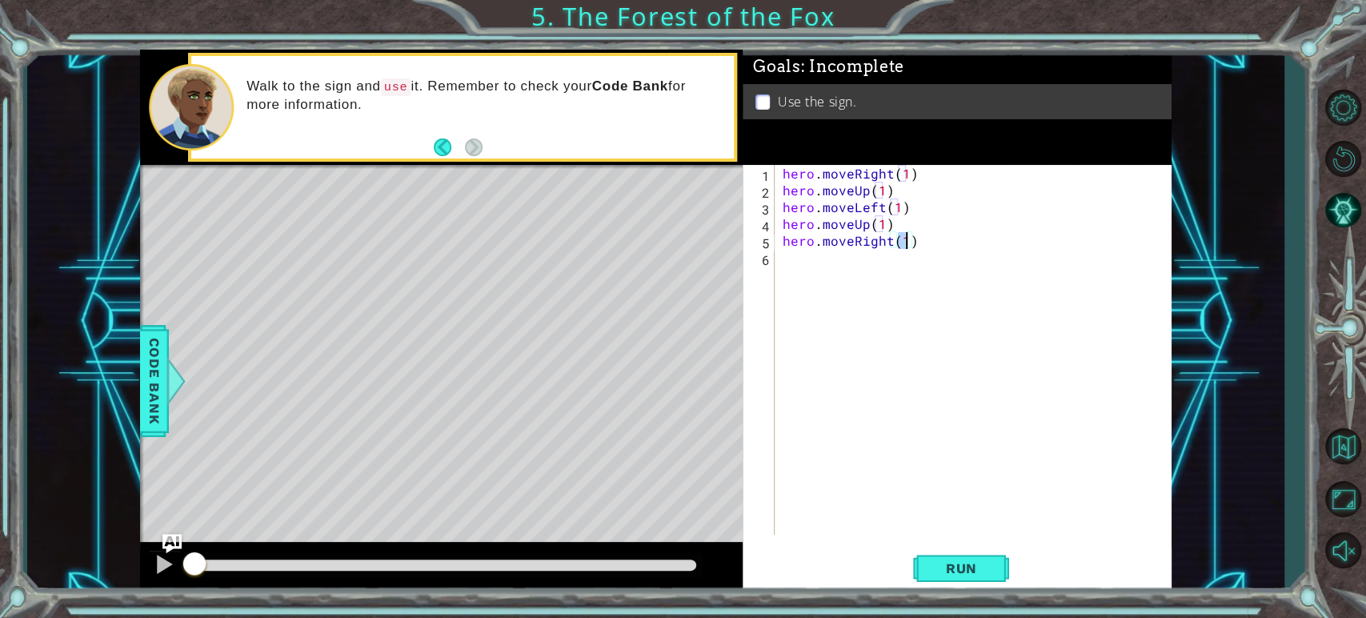
type textarea "hero.moveRight(2)"
click at [818, 256] on div "hero . moveRight ( 1 ) hero . moveUp ( 1 ) hero . moveLeft ( 1 ) hero . moveUp …" at bounding box center [977, 366] width 395 height 403
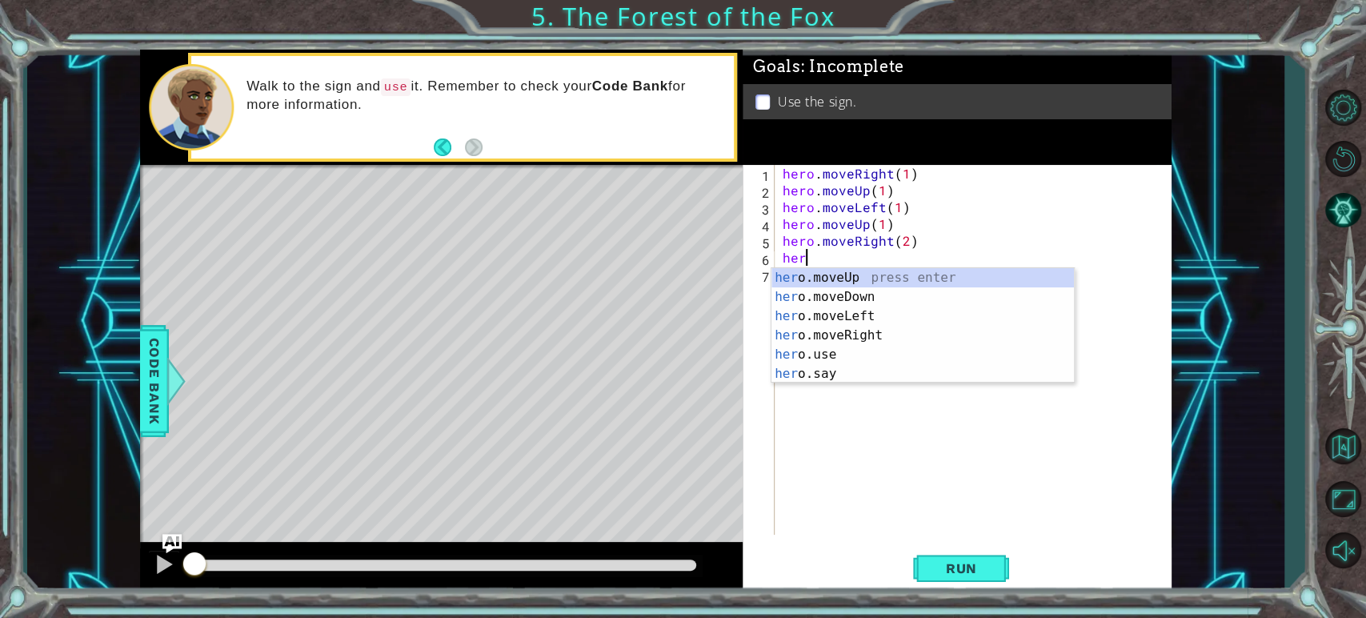
scroll to position [0, 0]
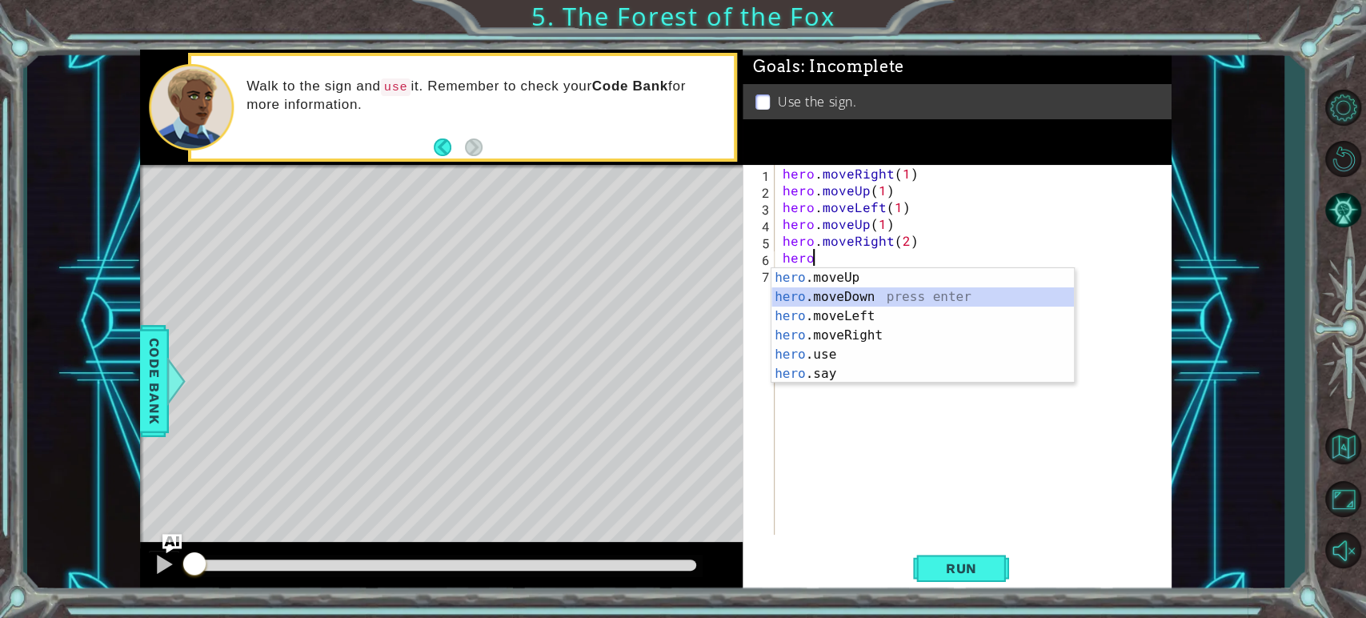
click at [840, 299] on div "hero .moveUp press enter hero .moveDown press enter hero .moveLeft press enter …" at bounding box center [923, 345] width 303 height 154
type textarea "hero.moveDown(1)"
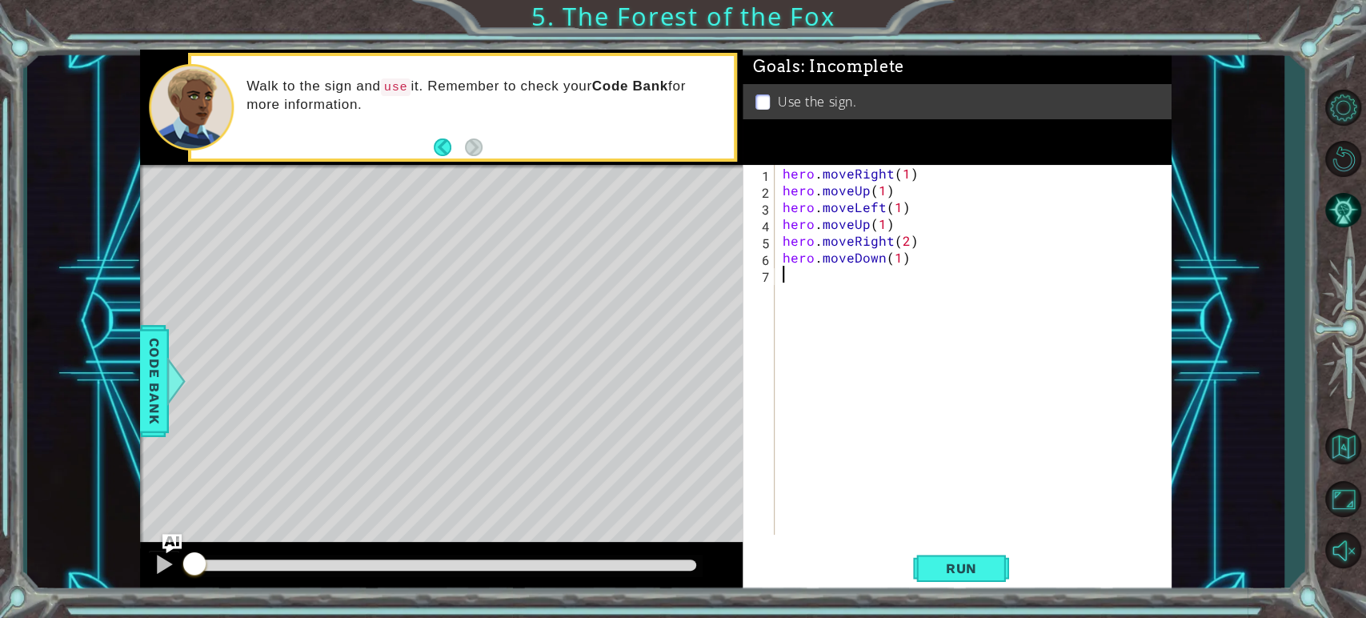
click at [820, 279] on div "hero . moveRight ( 1 ) hero . moveUp ( 1 ) hero . moveLeft ( 1 ) hero . moveUp …" at bounding box center [977, 366] width 395 height 403
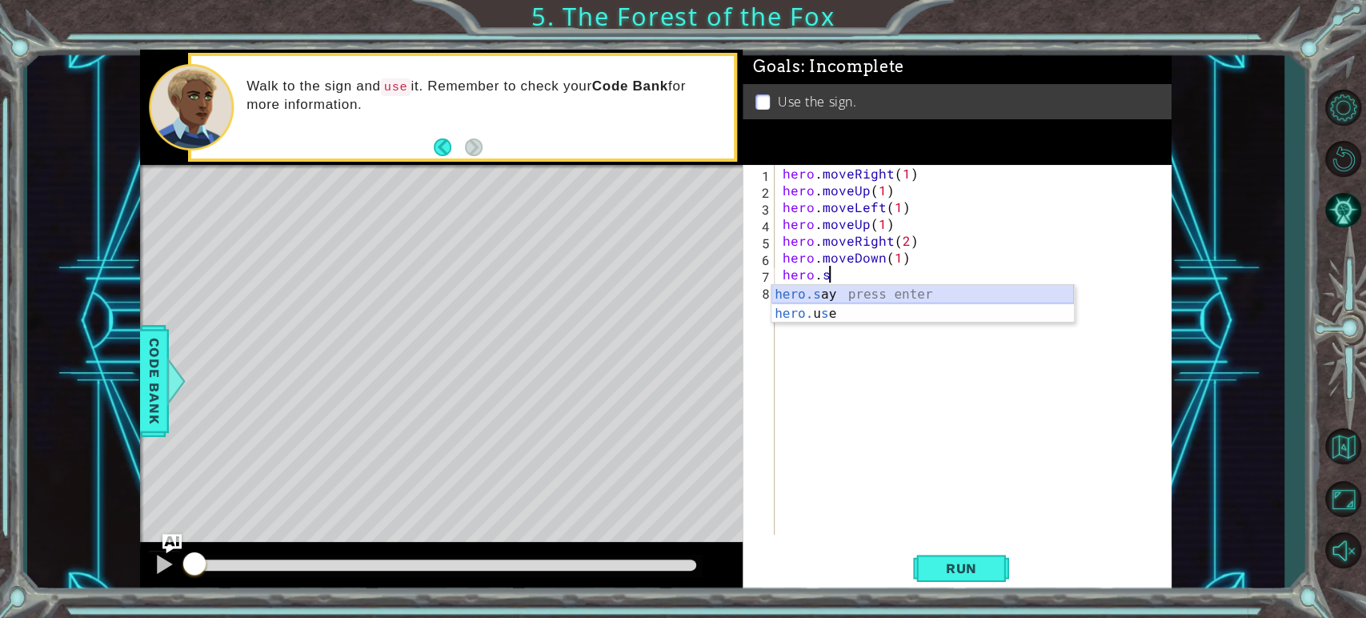
scroll to position [0, 2]
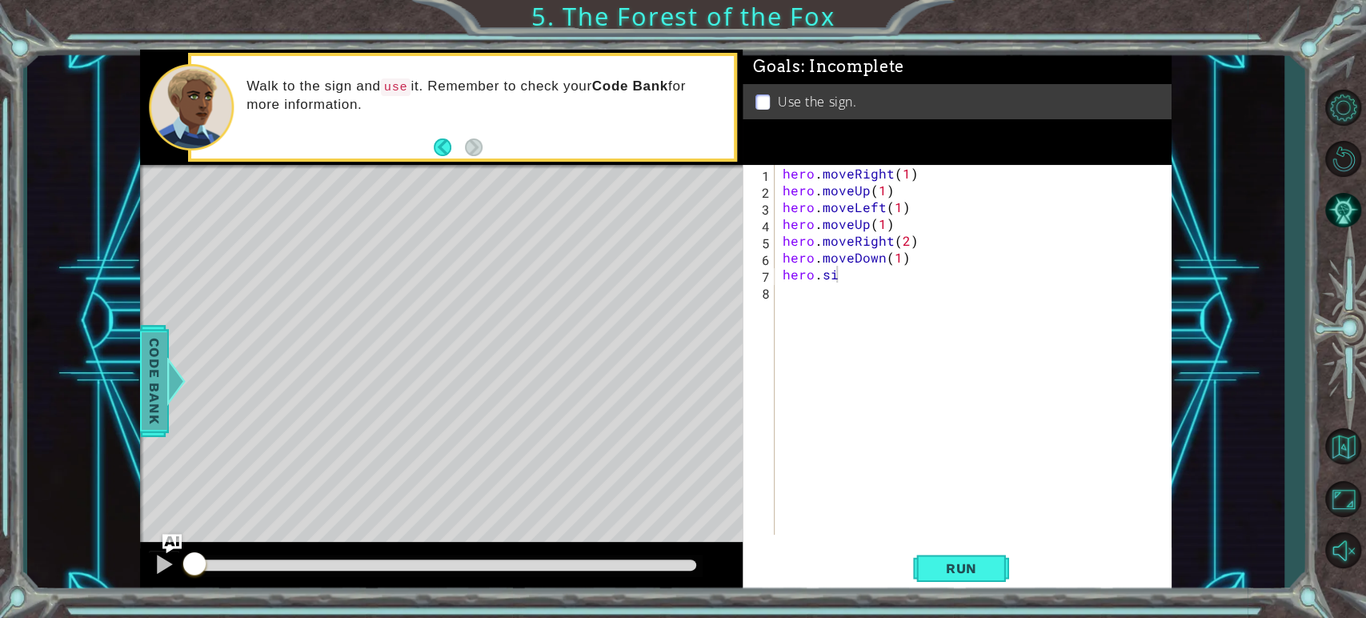
click at [158, 363] on span "Code Bank" at bounding box center [155, 381] width 26 height 98
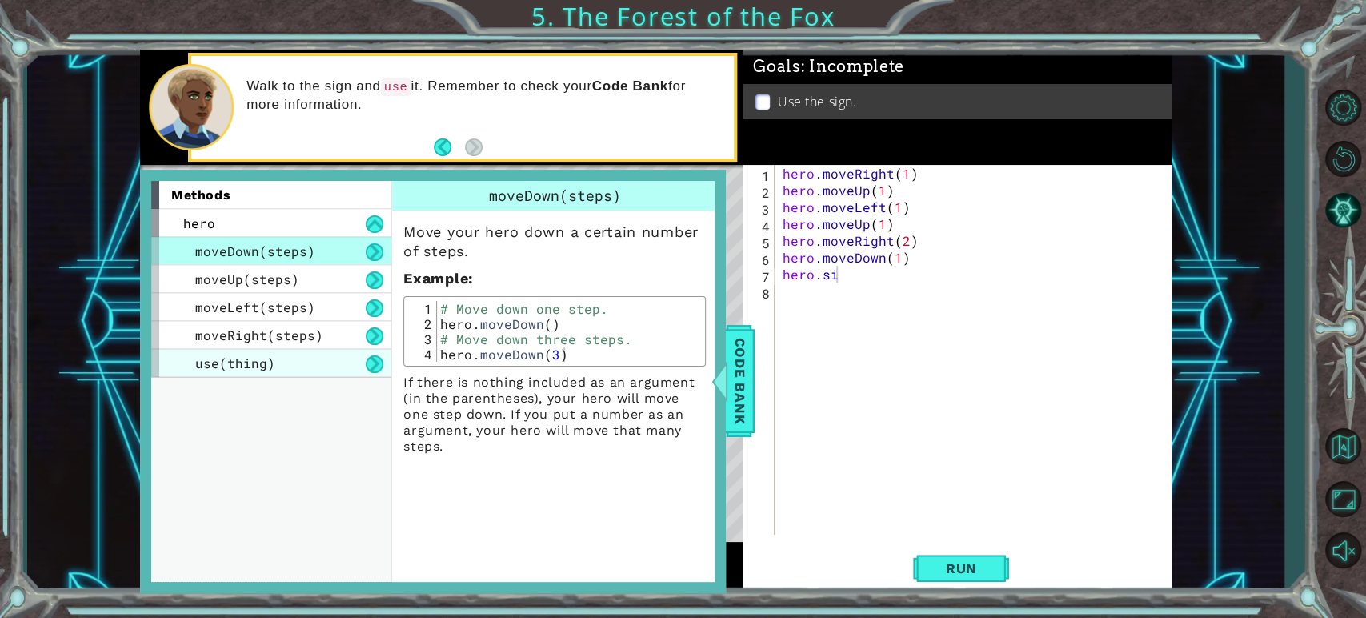
click at [311, 355] on div "use(thing)" at bounding box center [271, 363] width 240 height 28
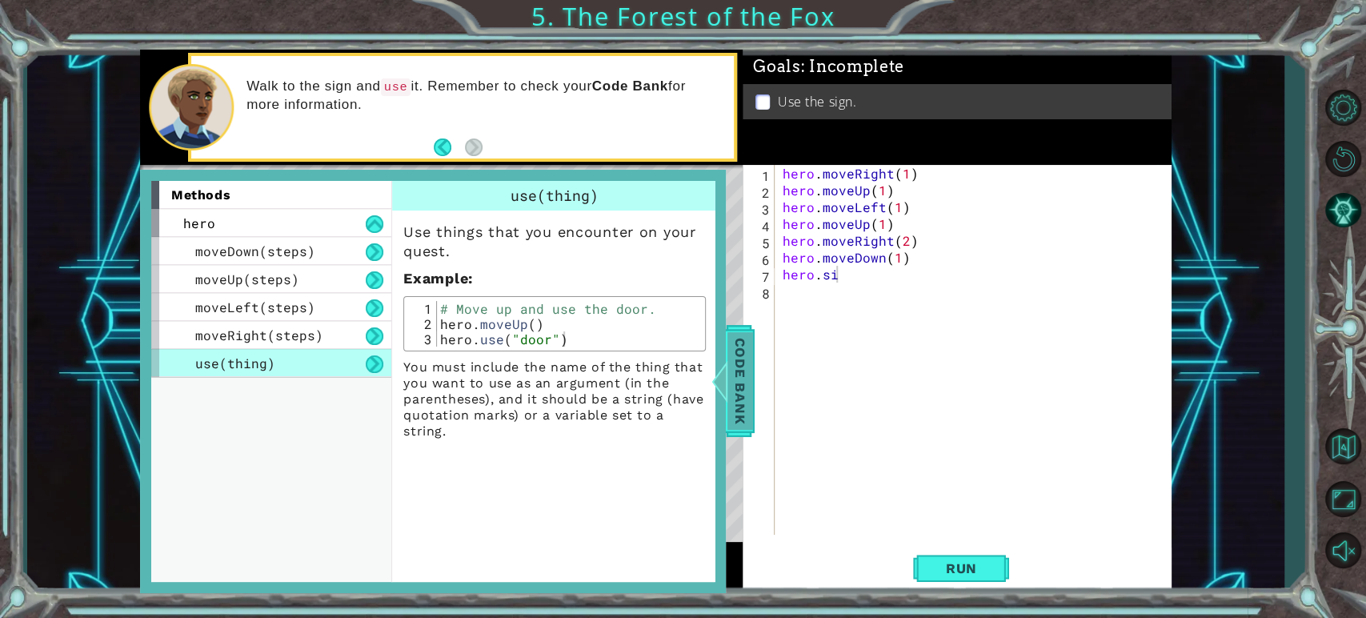
click at [741, 379] on span "Code Bank" at bounding box center [741, 381] width 26 height 98
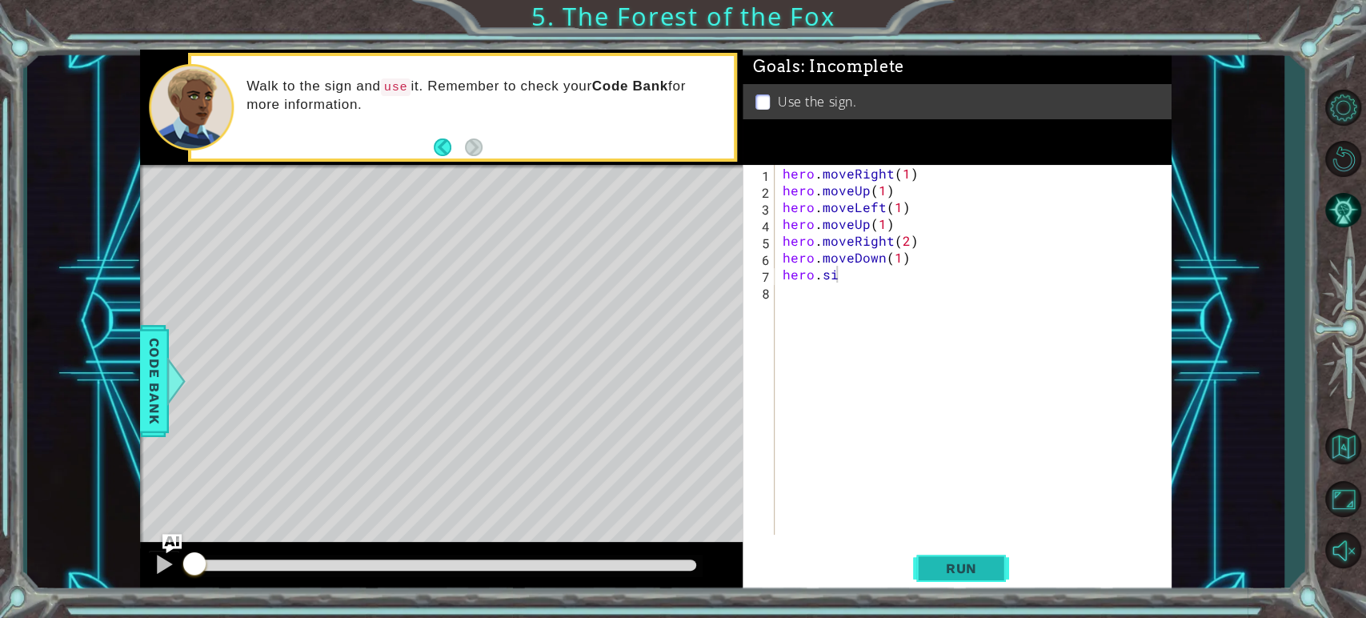
click at [969, 553] on button "Run" at bounding box center [961, 569] width 96 height 42
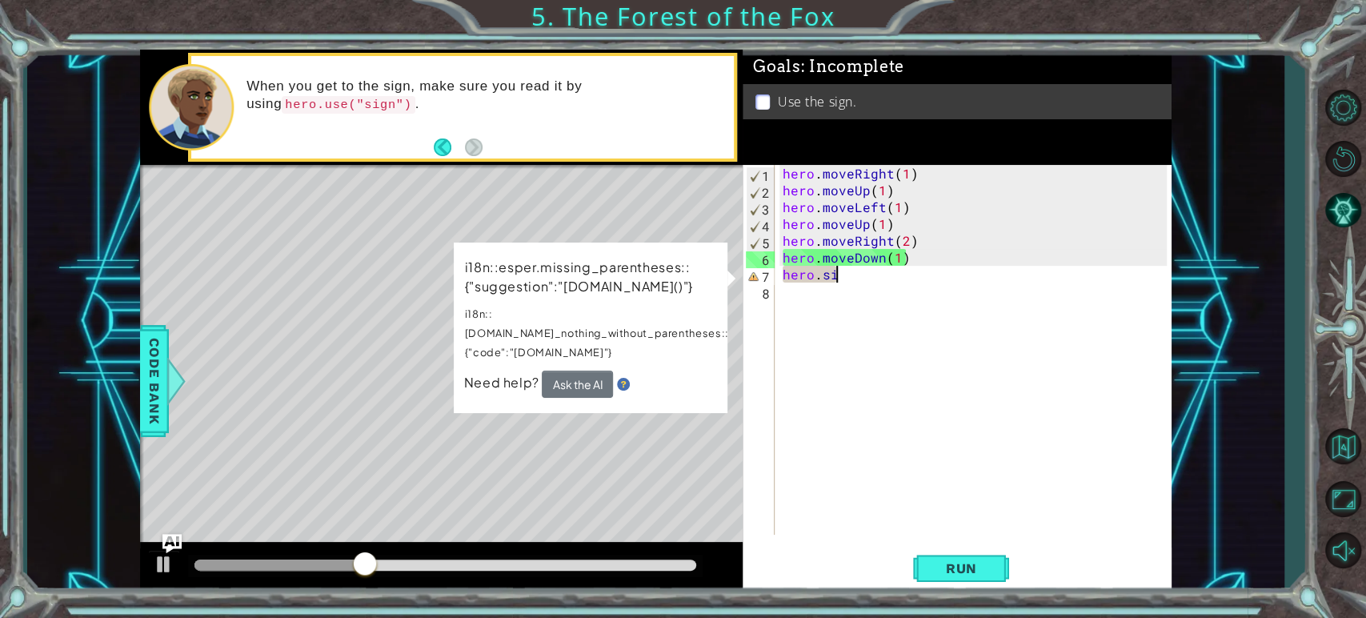
click at [852, 281] on div "hero . moveRight ( 1 ) hero . moveUp ( 1 ) hero . moveLeft ( 1 ) hero . moveUp …" at bounding box center [977, 366] width 395 height 403
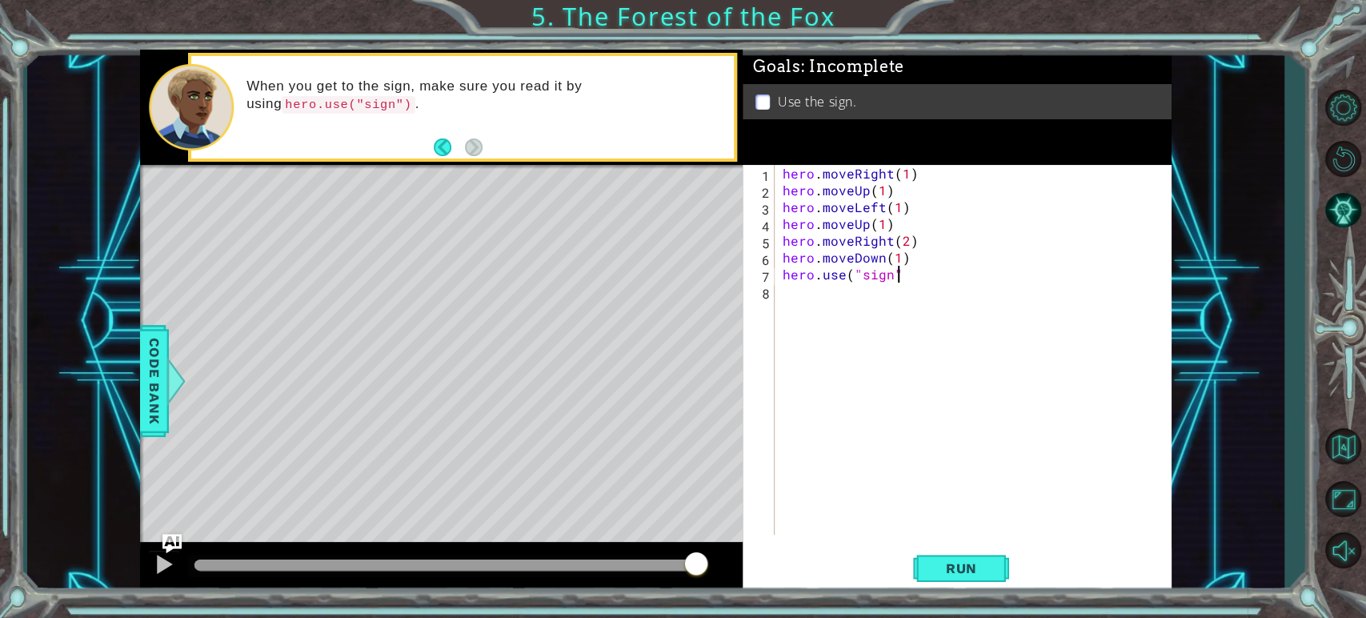
scroll to position [0, 6]
type textarea "hero.use("sign")"
click at [943, 559] on button "Run" at bounding box center [961, 569] width 96 height 42
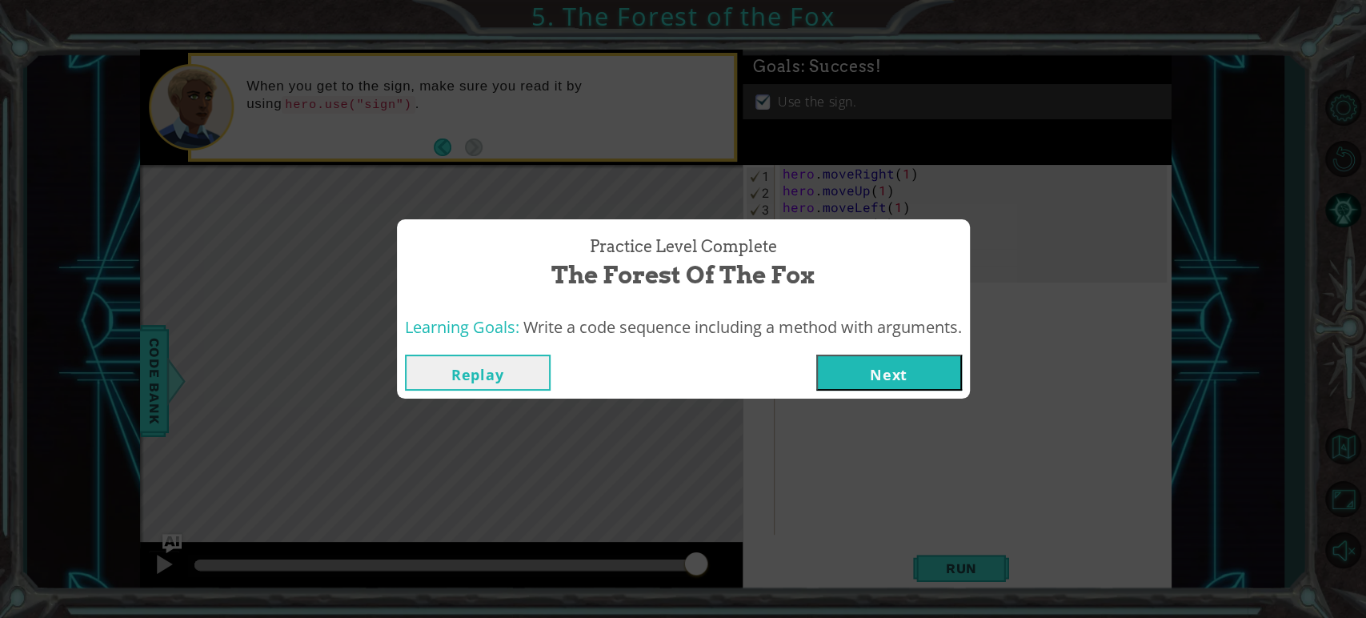
click at [953, 362] on button "Next" at bounding box center [889, 373] width 146 height 36
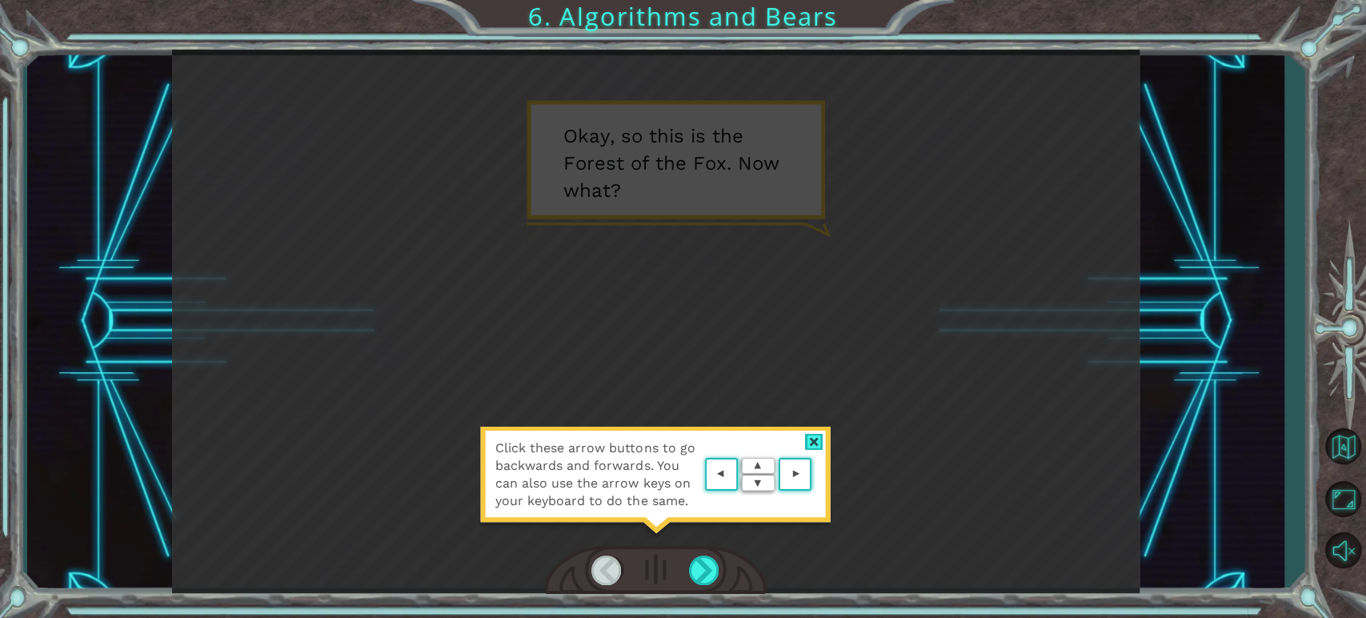
click at [813, 443] on div at bounding box center [814, 442] width 18 height 17
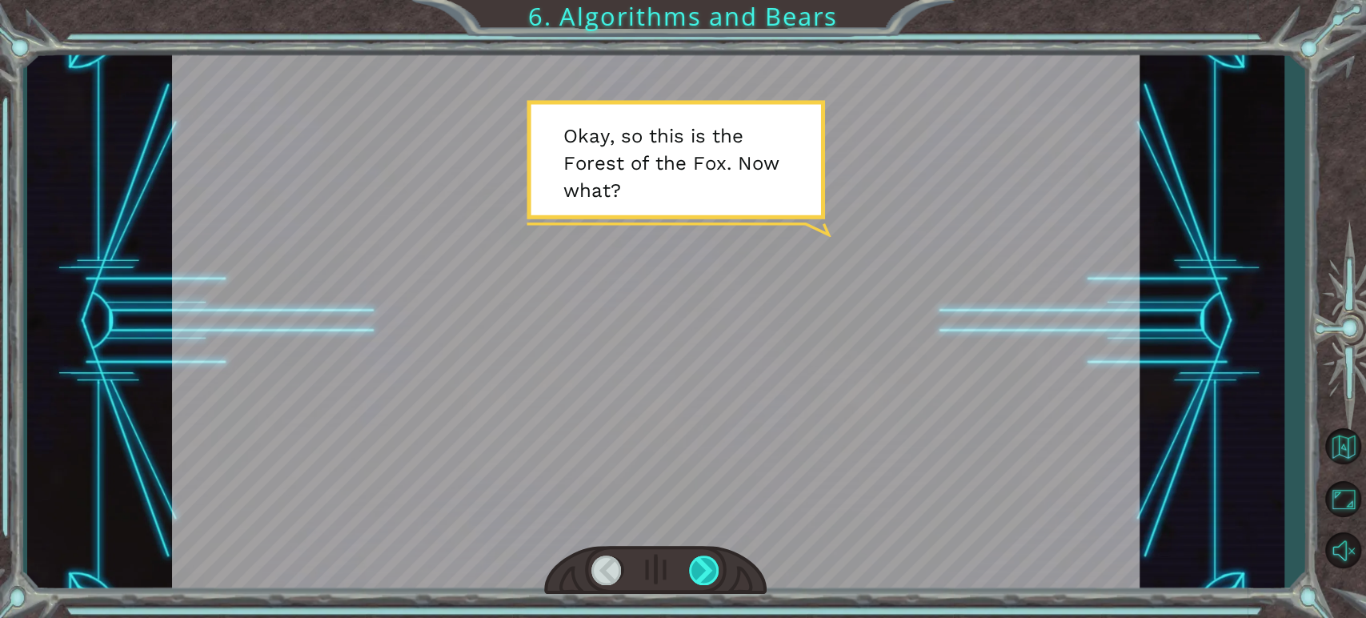
click at [700, 565] on div at bounding box center [704, 571] width 31 height 30
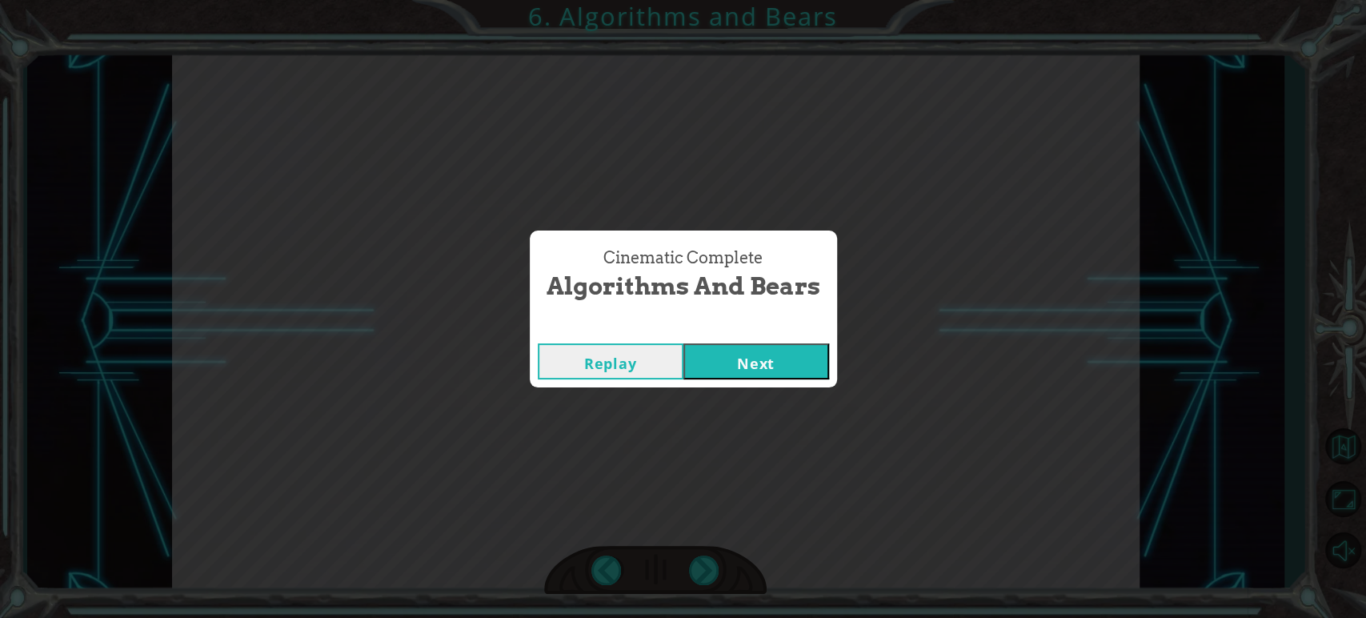
click at [785, 380] on div "Replay Next" at bounding box center [683, 361] width 307 height 52
click at [781, 371] on button "Next" at bounding box center [757, 361] width 146 height 36
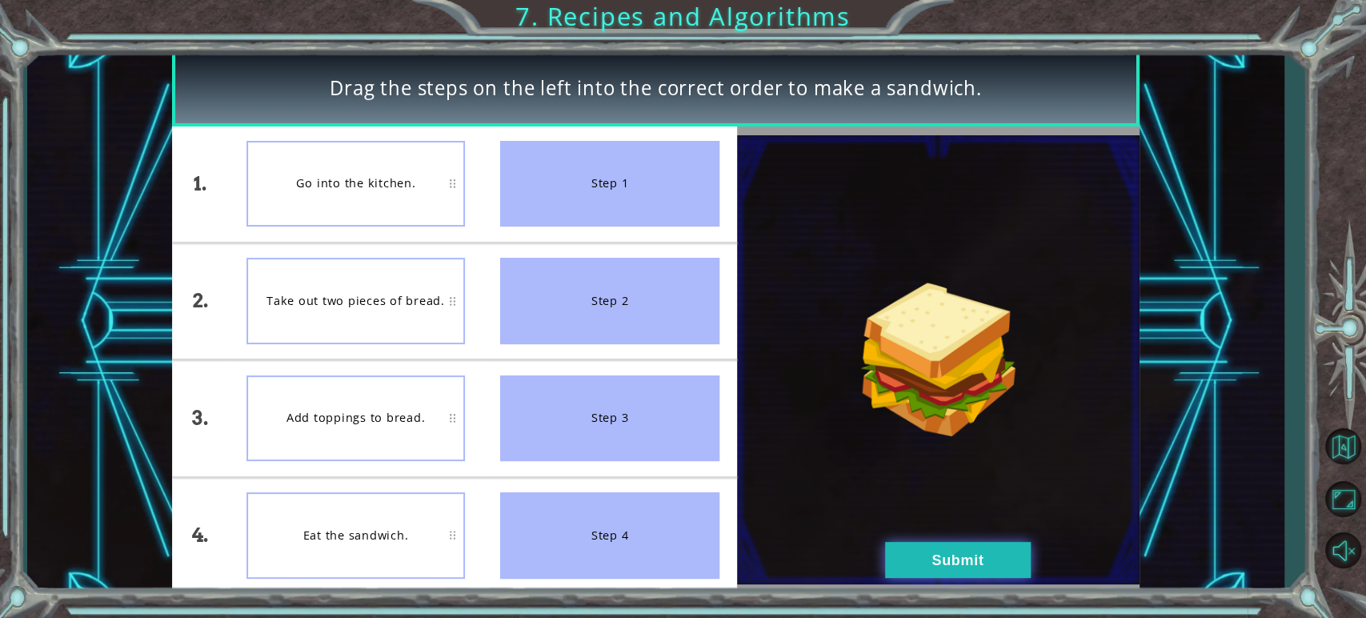
click at [902, 548] on button "Submit" at bounding box center [958, 560] width 146 height 36
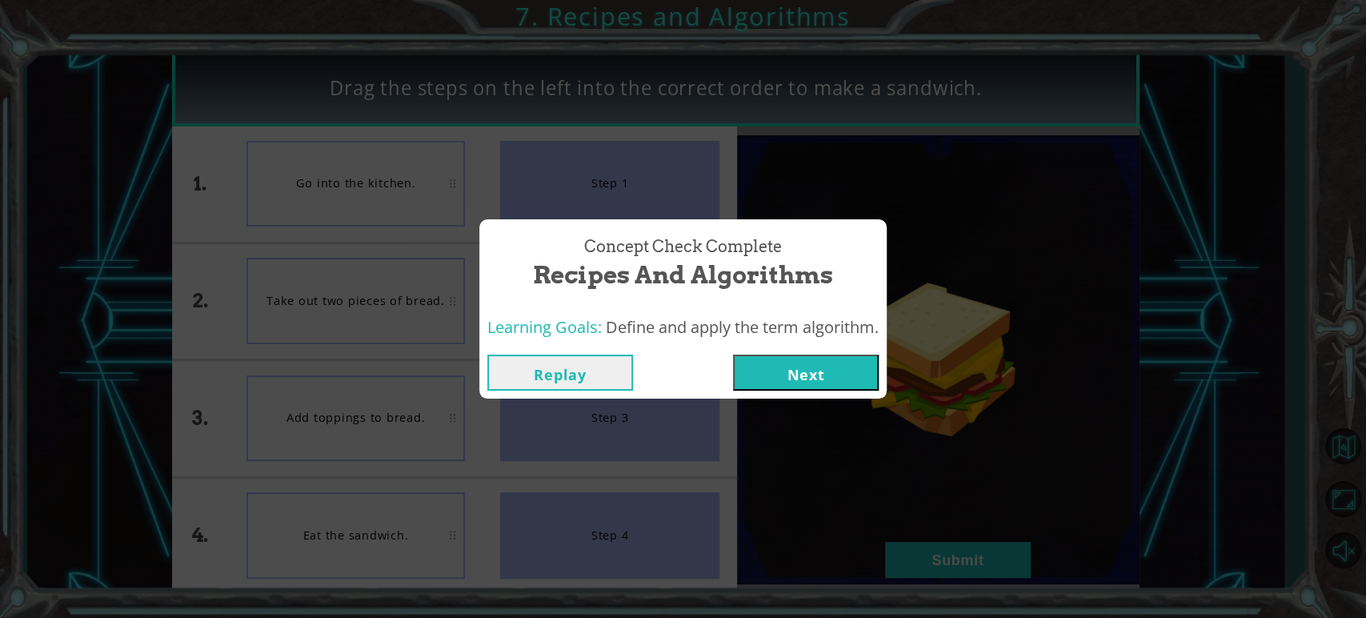
click at [786, 382] on button "Next" at bounding box center [806, 373] width 146 height 36
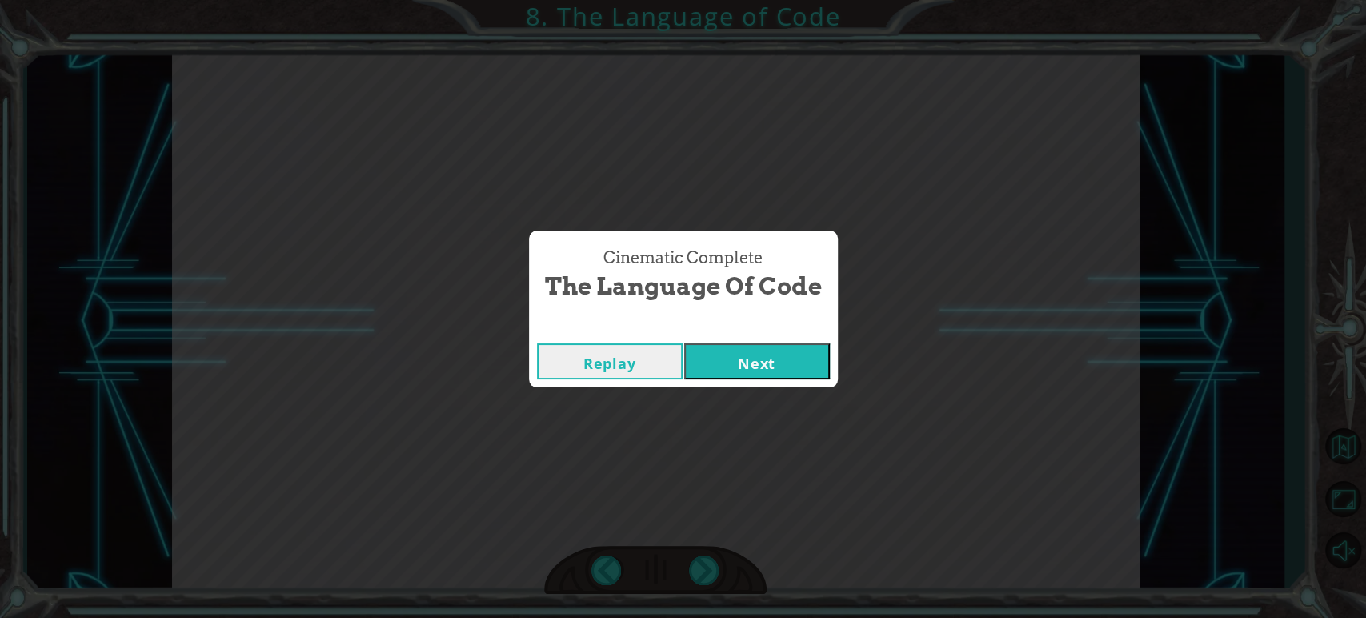
click at [796, 377] on button "Next" at bounding box center [757, 361] width 146 height 36
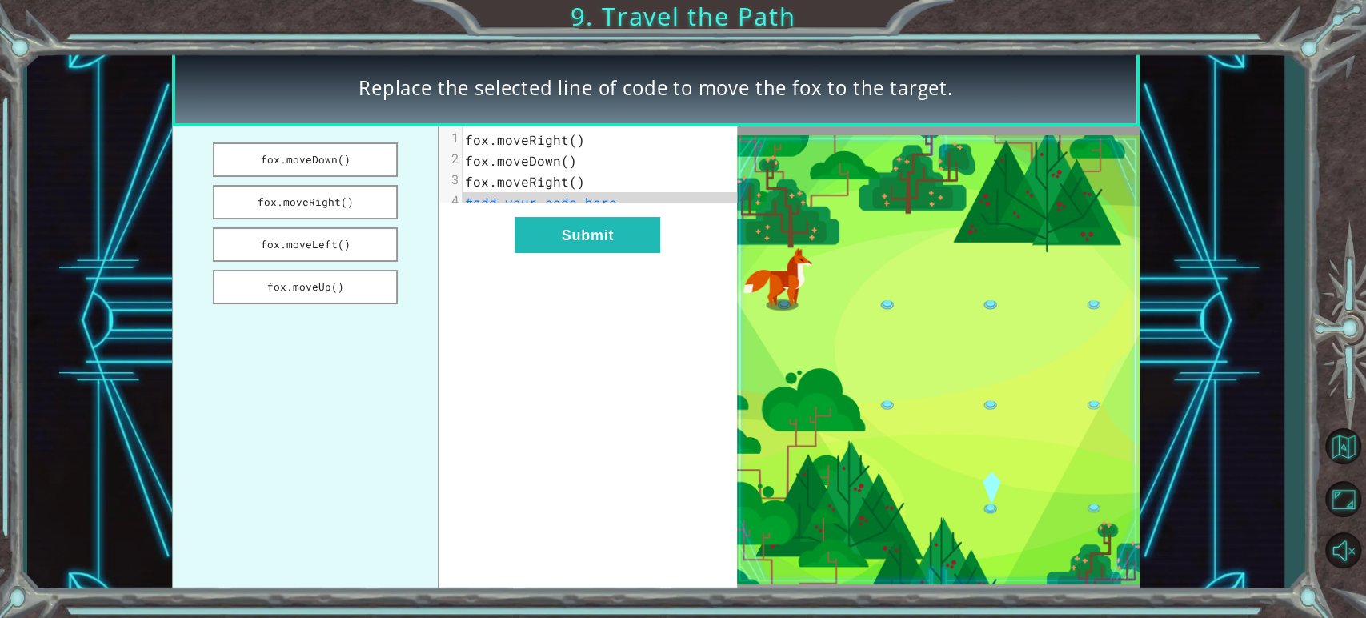
drag, startPoint x: 330, startPoint y: 167, endPoint x: 343, endPoint y: 178, distance: 17.1
click at [343, 178] on ul "fox.moveDown() fox.moveRight() fox.moveLeft() fox.moveUp()" at bounding box center [305, 359] width 267 height 467
click at [327, 154] on button "fox.moveDown()" at bounding box center [305, 159] width 185 height 34
click at [556, 239] on button "Submit" at bounding box center [588, 235] width 146 height 36
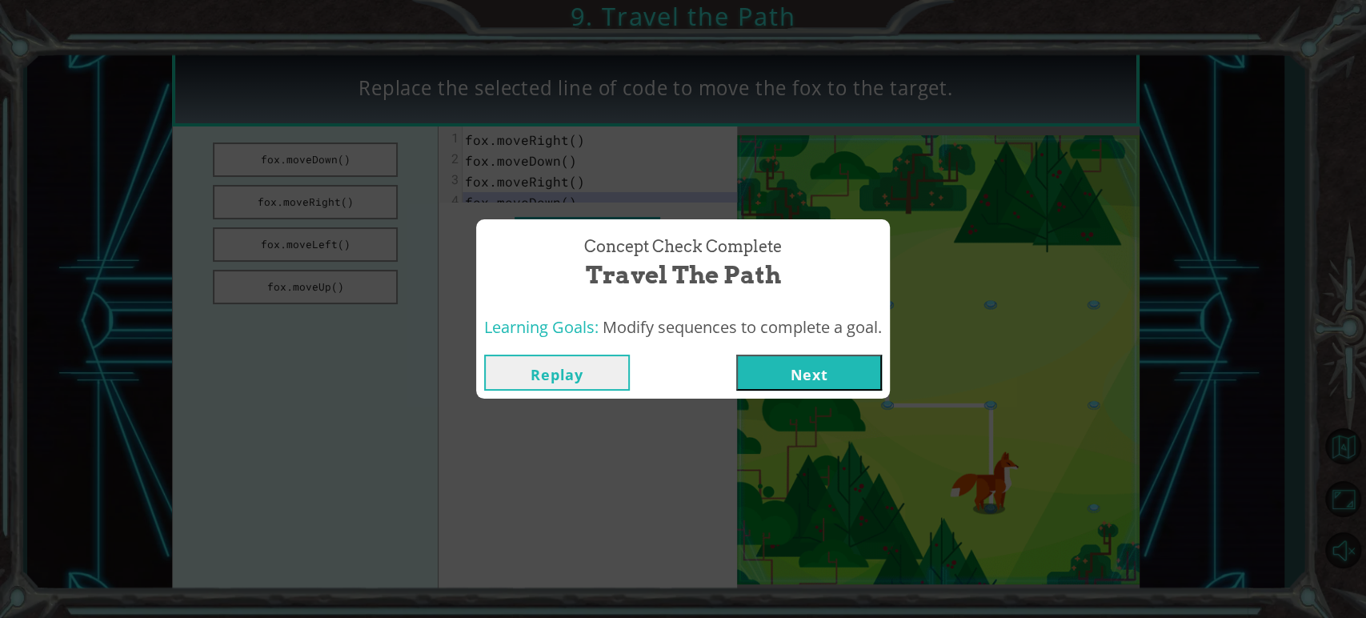
click at [762, 383] on button "Next" at bounding box center [809, 373] width 146 height 36
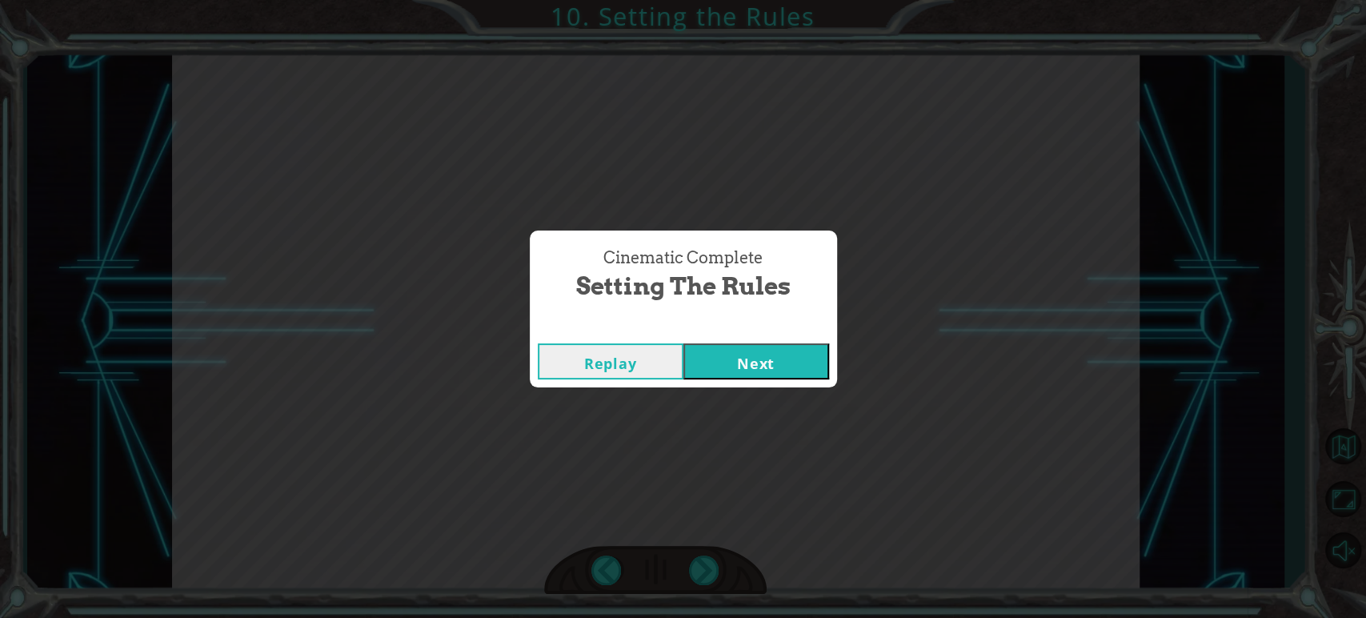
click at [784, 344] on button "Next" at bounding box center [757, 361] width 146 height 36
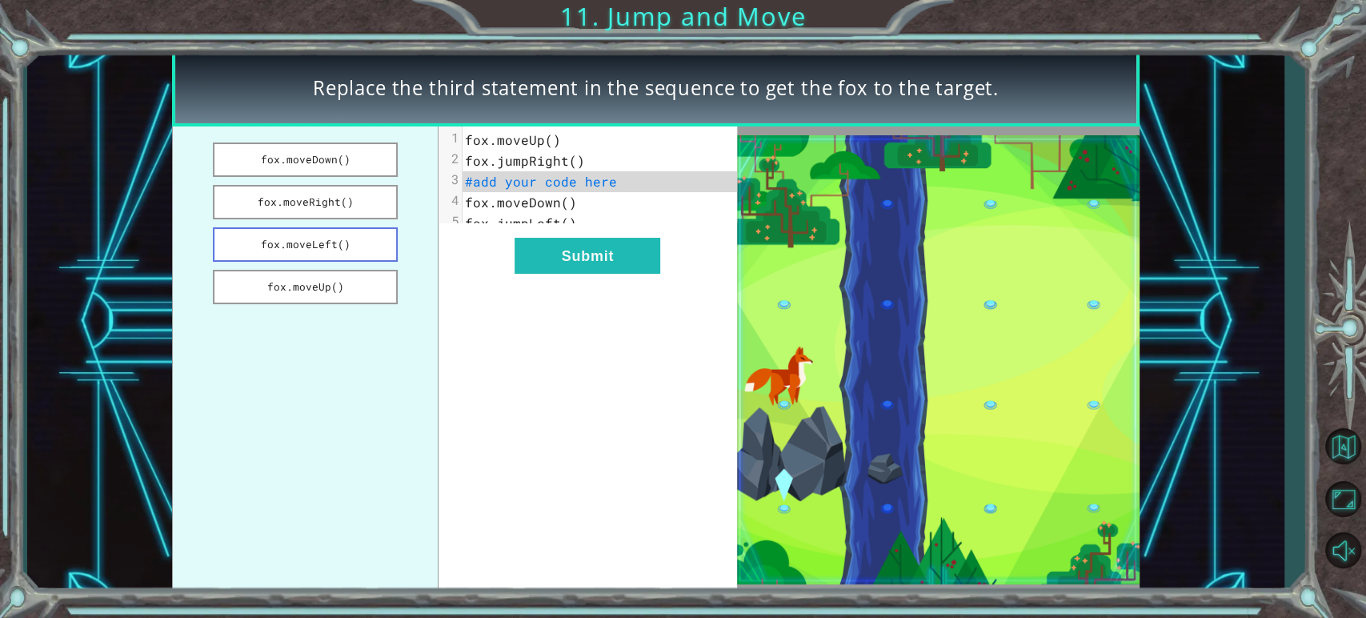
click at [378, 253] on button "fox.moveLeft()" at bounding box center [305, 244] width 185 height 34
click at [365, 195] on button "fox.moveRight()" at bounding box center [305, 202] width 185 height 34
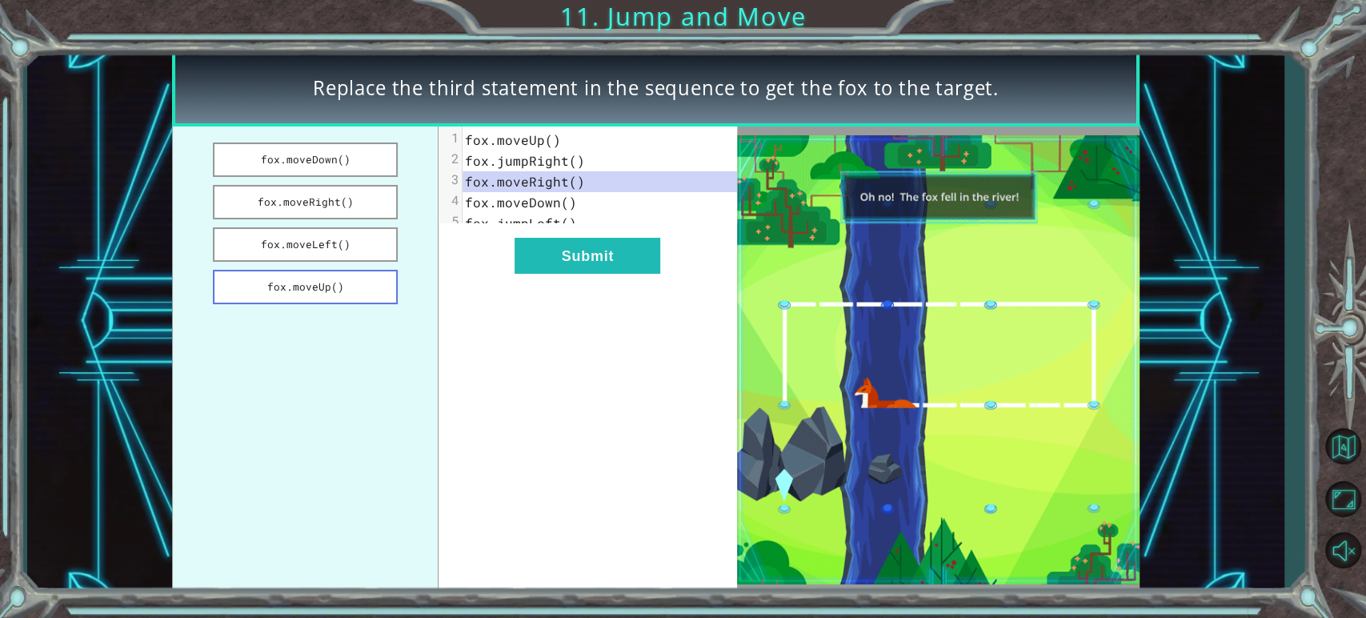
click at [357, 282] on button "fox.moveUp()" at bounding box center [305, 287] width 185 height 34
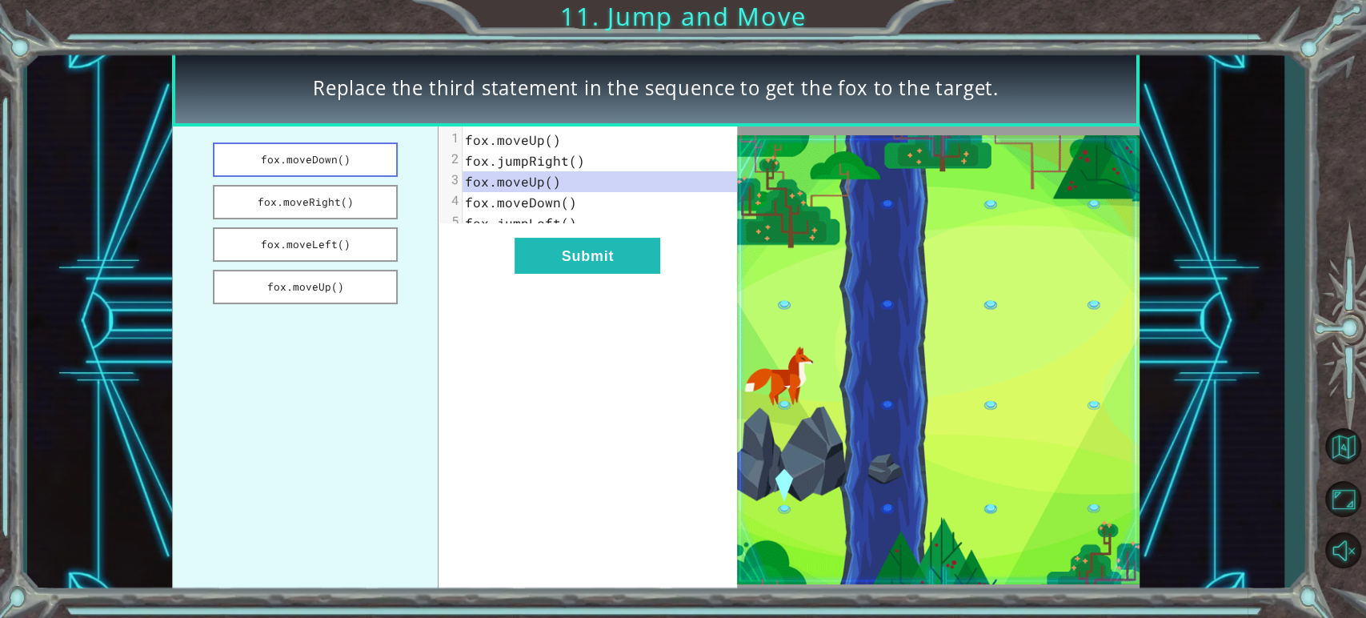
click at [365, 172] on button "fox.moveDown()" at bounding box center [305, 159] width 185 height 34
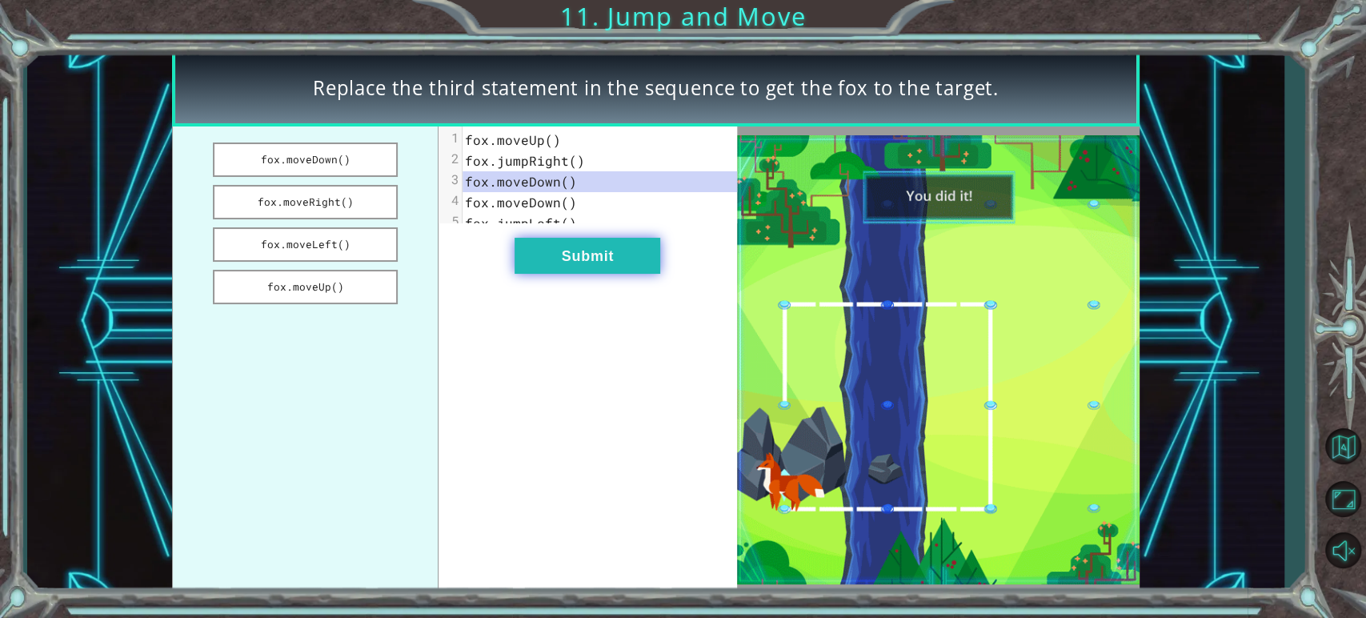
click at [553, 263] on button "Submit" at bounding box center [588, 256] width 146 height 36
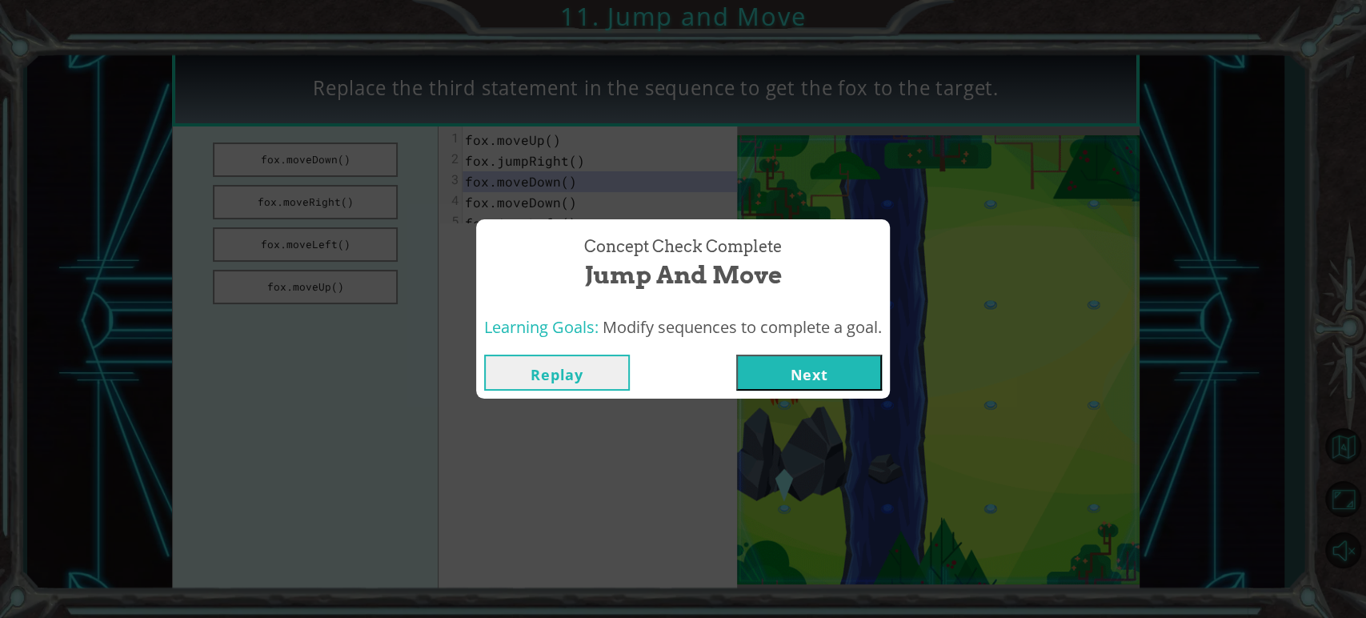
click at [790, 367] on button "Next" at bounding box center [809, 373] width 146 height 36
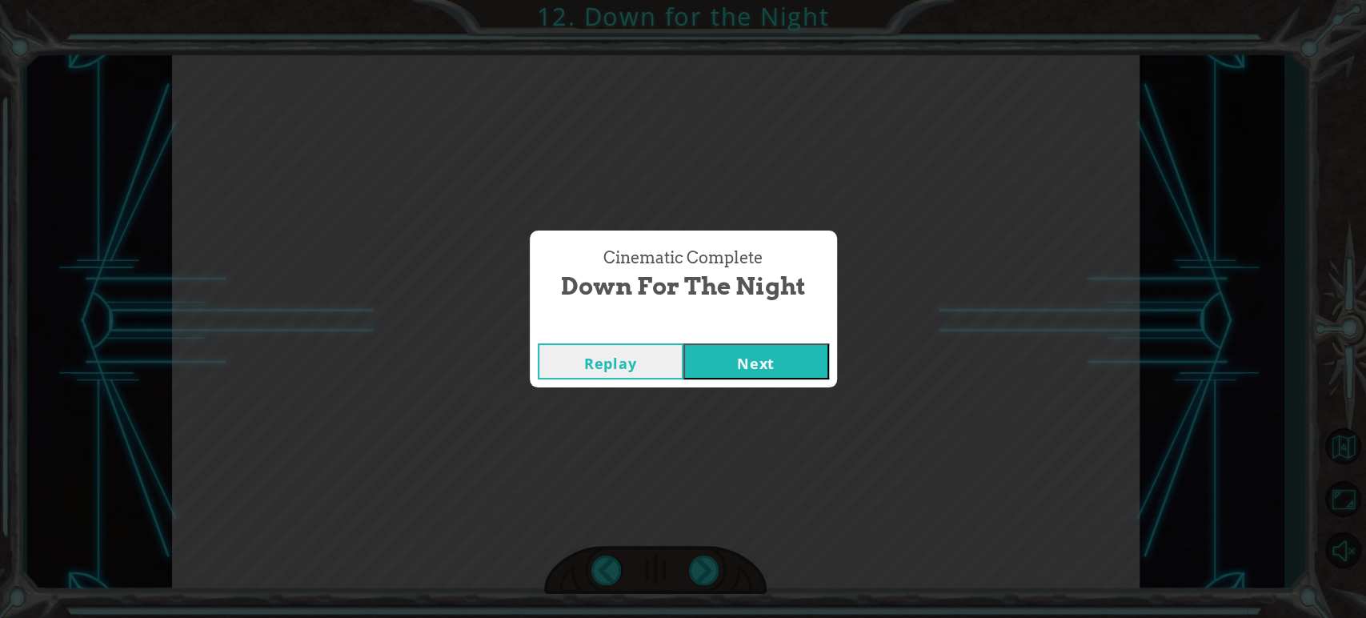
click at [780, 375] on button "Next" at bounding box center [757, 361] width 146 height 36
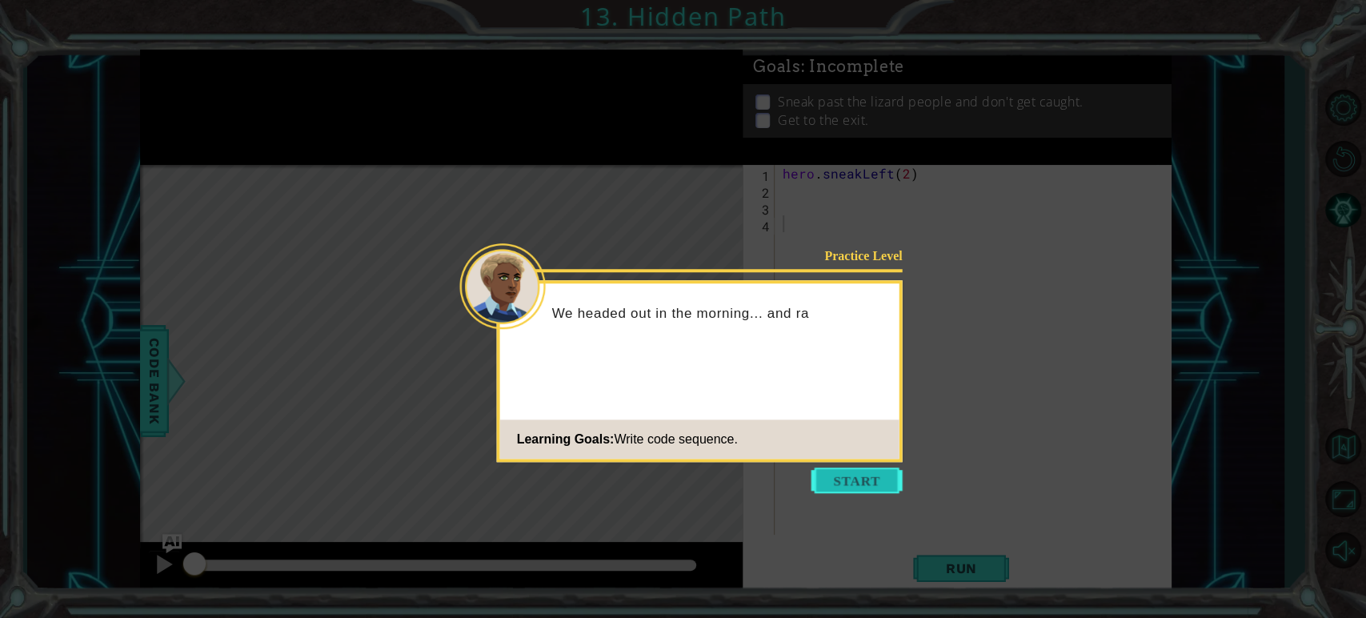
click at [851, 479] on button "Start" at bounding box center [857, 480] width 91 height 26
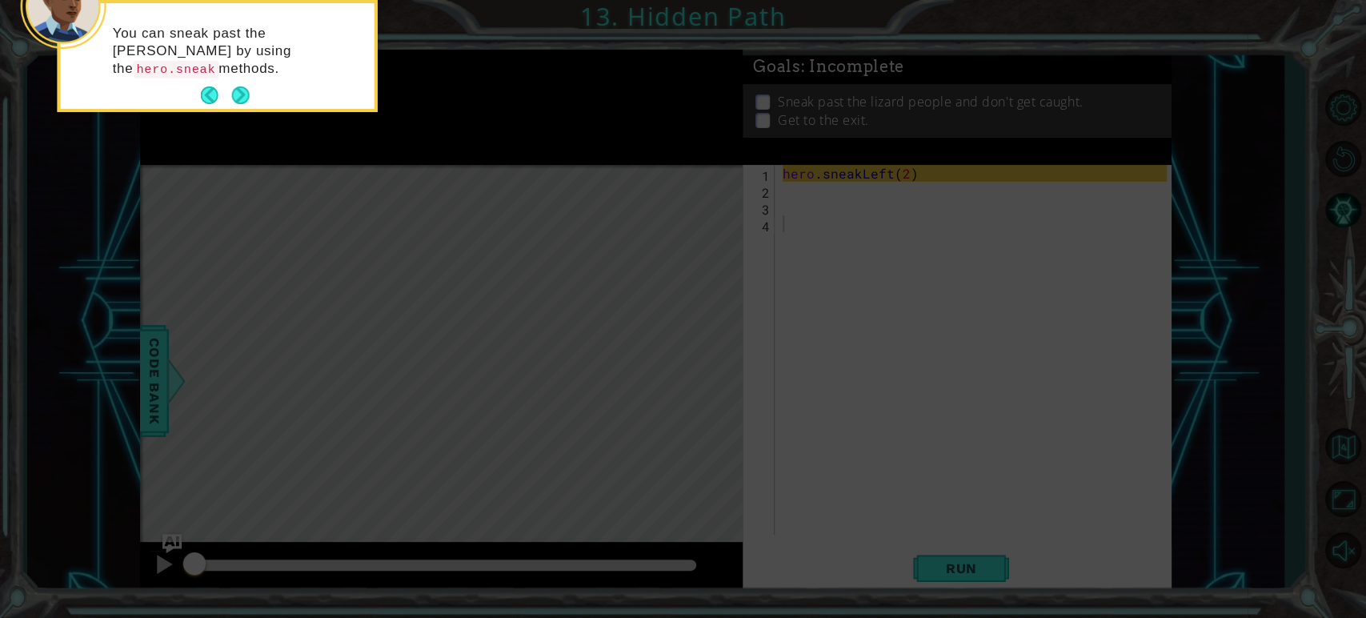
click at [557, 237] on icon at bounding box center [683, 92] width 1366 height 1051
click at [248, 88] on button "Next" at bounding box center [241, 95] width 18 height 18
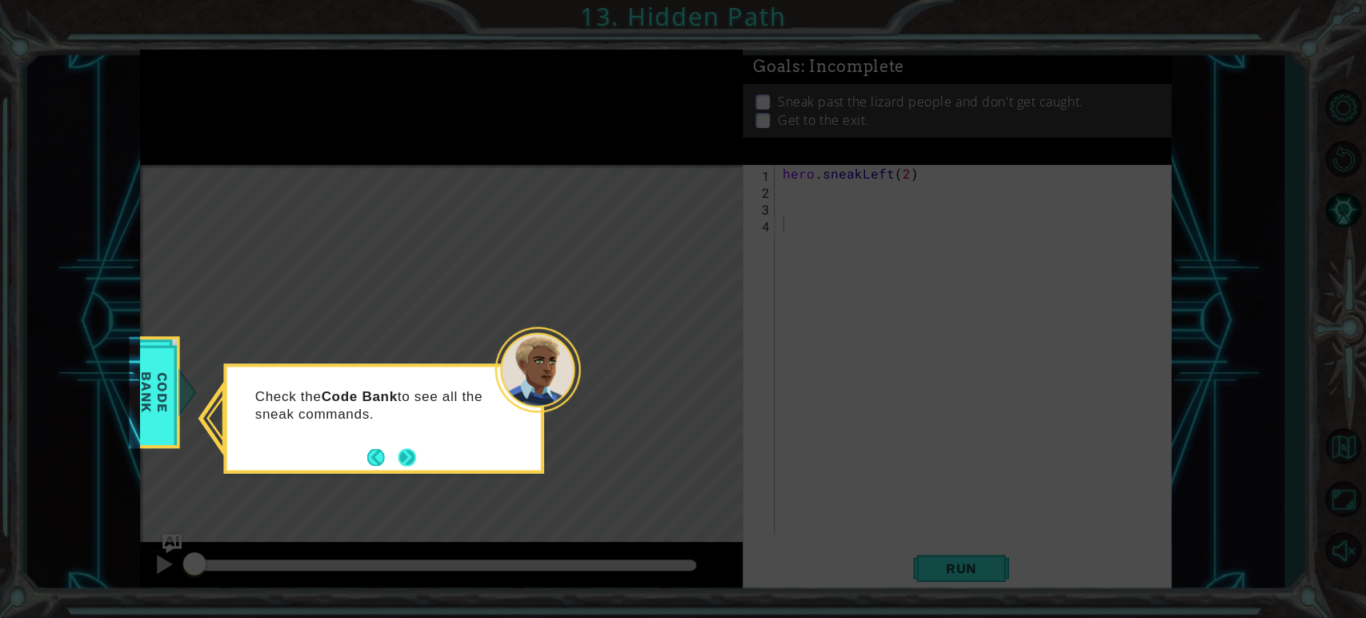
click at [399, 455] on button "Next" at bounding box center [408, 457] width 18 height 18
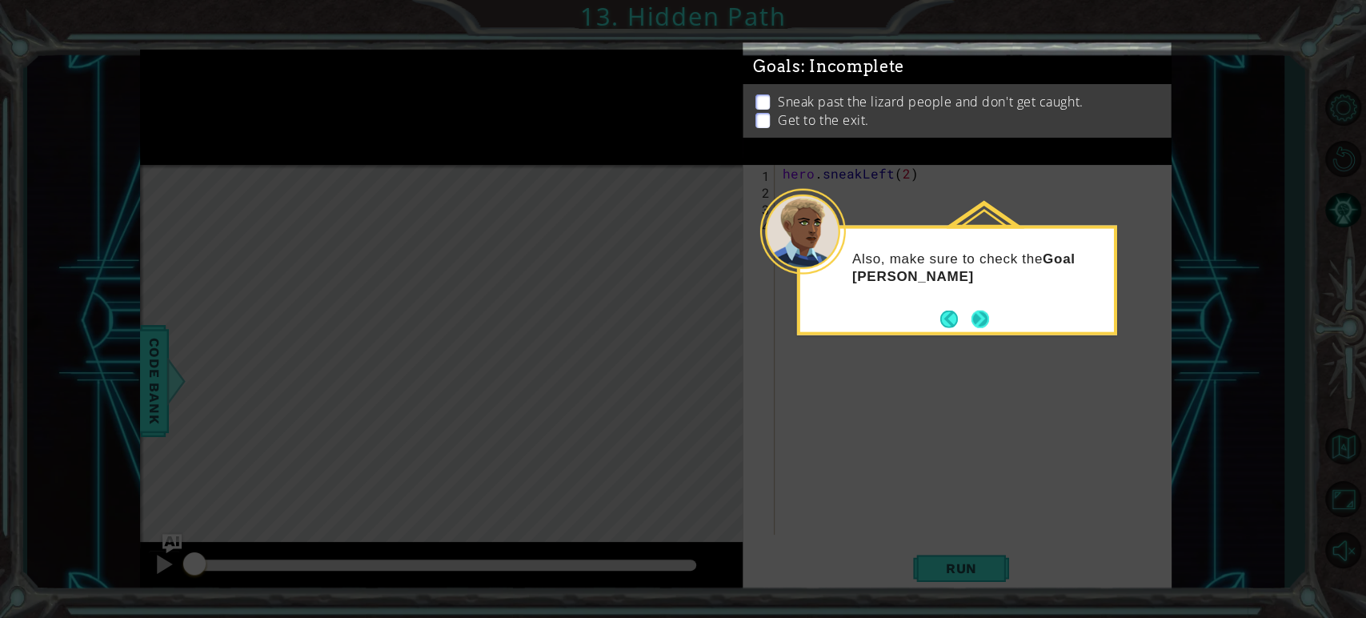
click at [981, 318] on button "Next" at bounding box center [981, 319] width 18 height 18
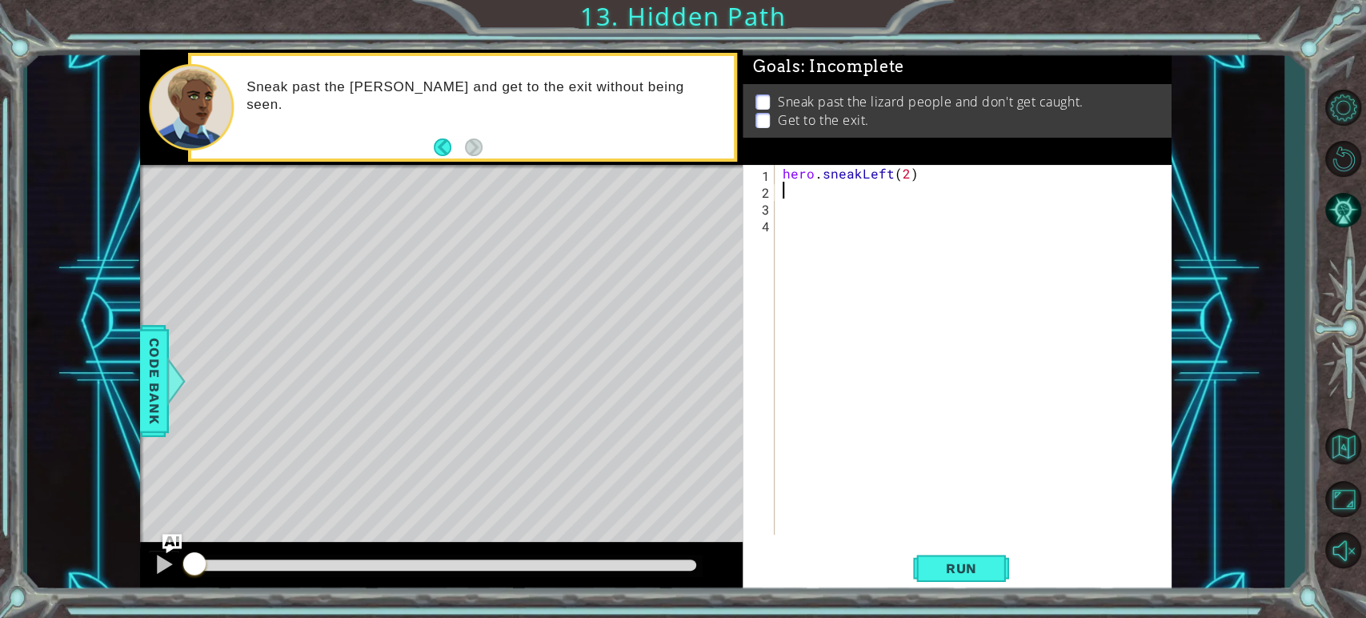
click at [810, 197] on div "hero . sneakLeft ( 2 )" at bounding box center [977, 366] width 395 height 403
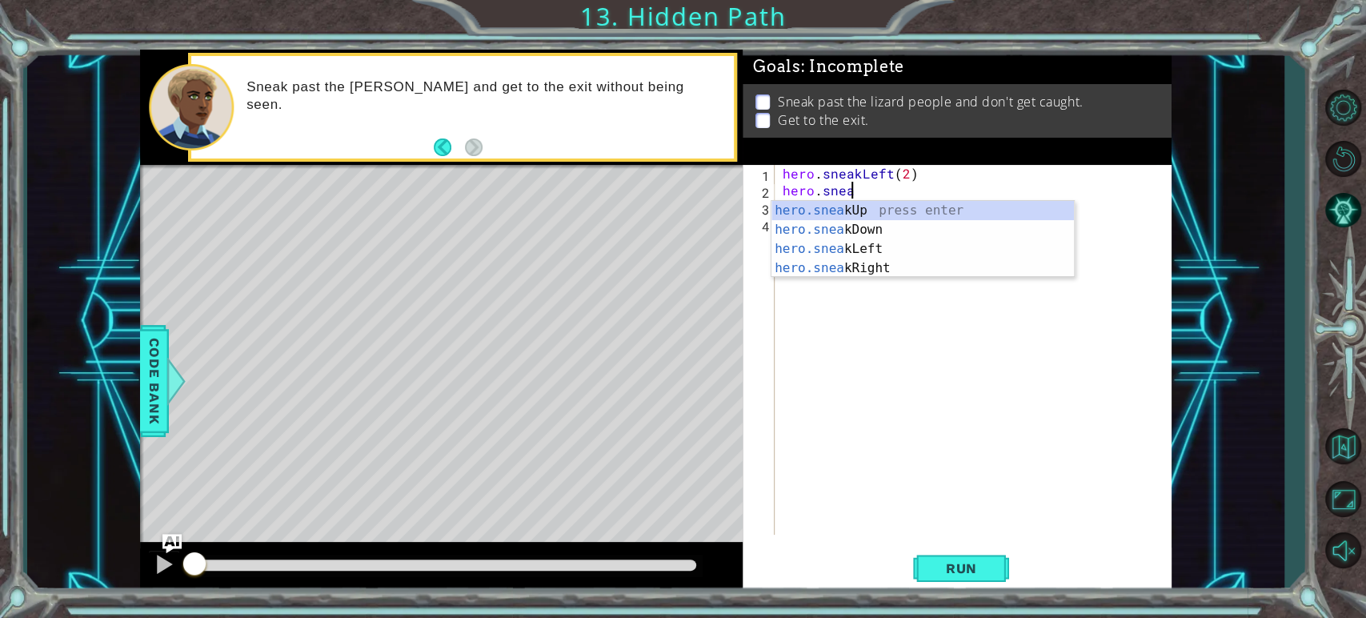
scroll to position [0, 3]
click at [832, 208] on div "hero.sneak Up press enter hero.sneak Down press enter hero.sneak Left press ent…" at bounding box center [923, 258] width 303 height 115
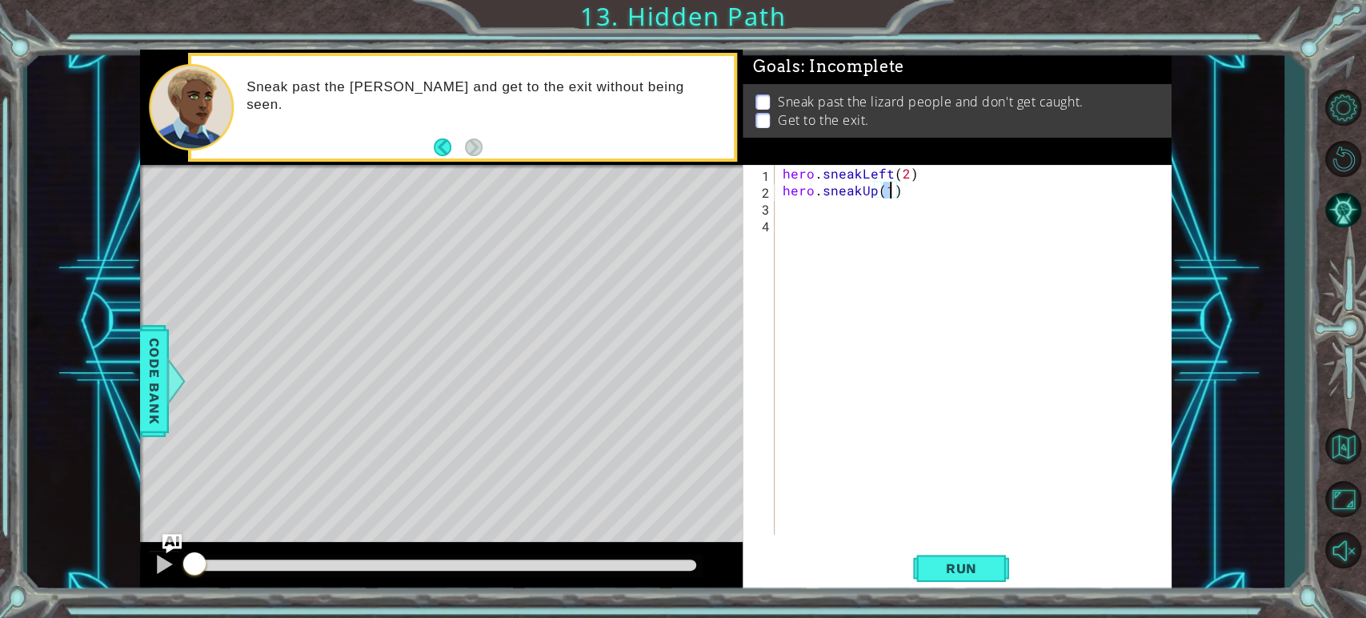
type textarea "hero.sneakUp(2)"
click at [828, 219] on div "hero . sneakLeft ( 2 ) hero . sneakUp ( 2 )" at bounding box center [977, 366] width 395 height 403
click at [815, 208] on div "hero . sneakLeft ( 2 ) hero . sneakUp ( 2 )" at bounding box center [977, 366] width 395 height 403
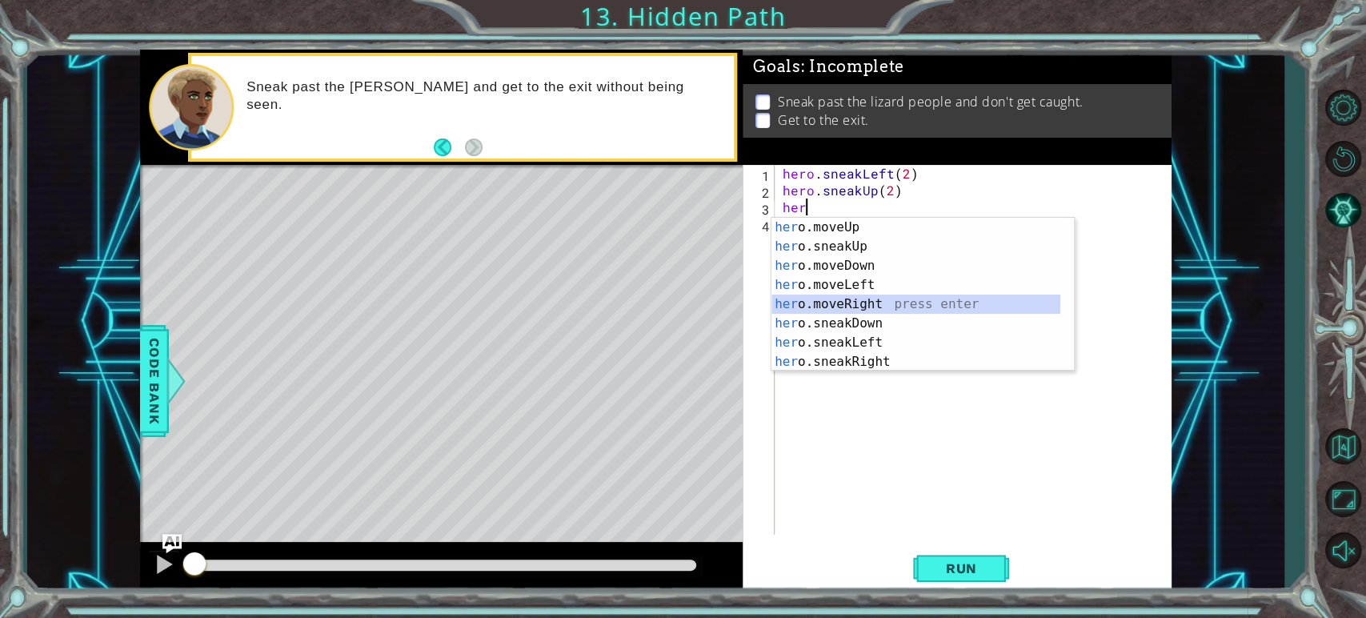
click at [854, 310] on div "her o.moveUp press enter her o.sneakUp press enter her o.moveDown press enter h…" at bounding box center [916, 314] width 289 height 192
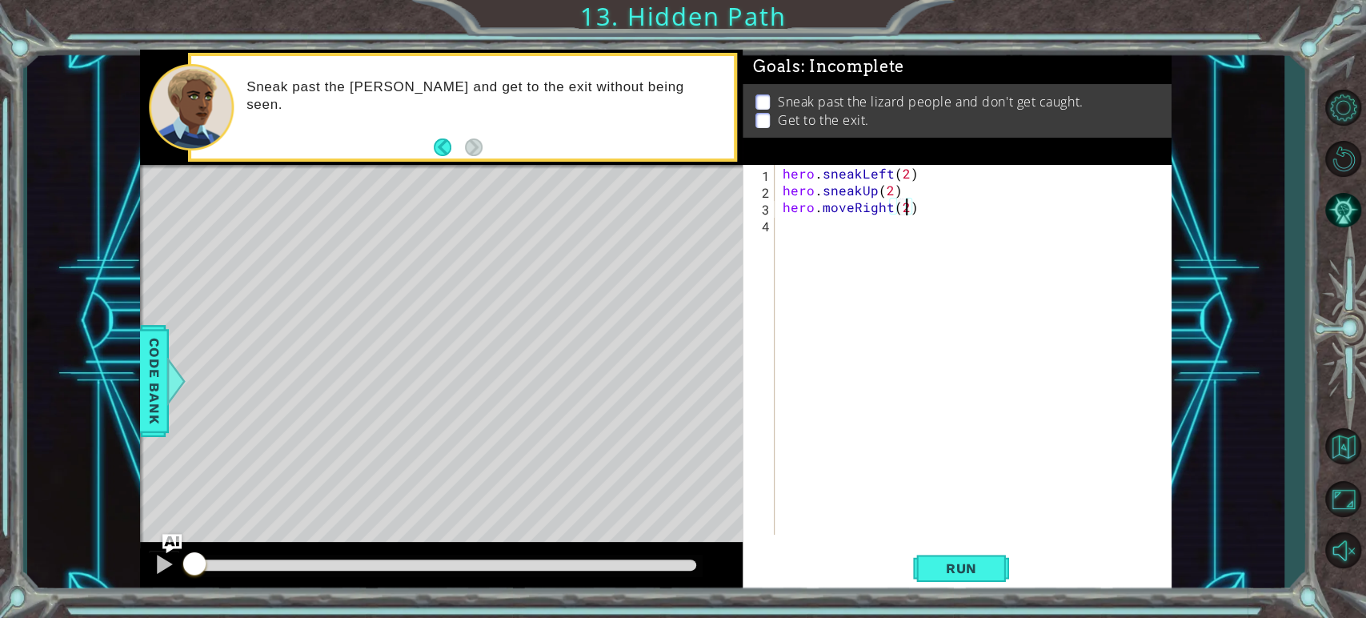
scroll to position [0, 7]
click at [997, 560] on button "Run" at bounding box center [961, 569] width 96 height 42
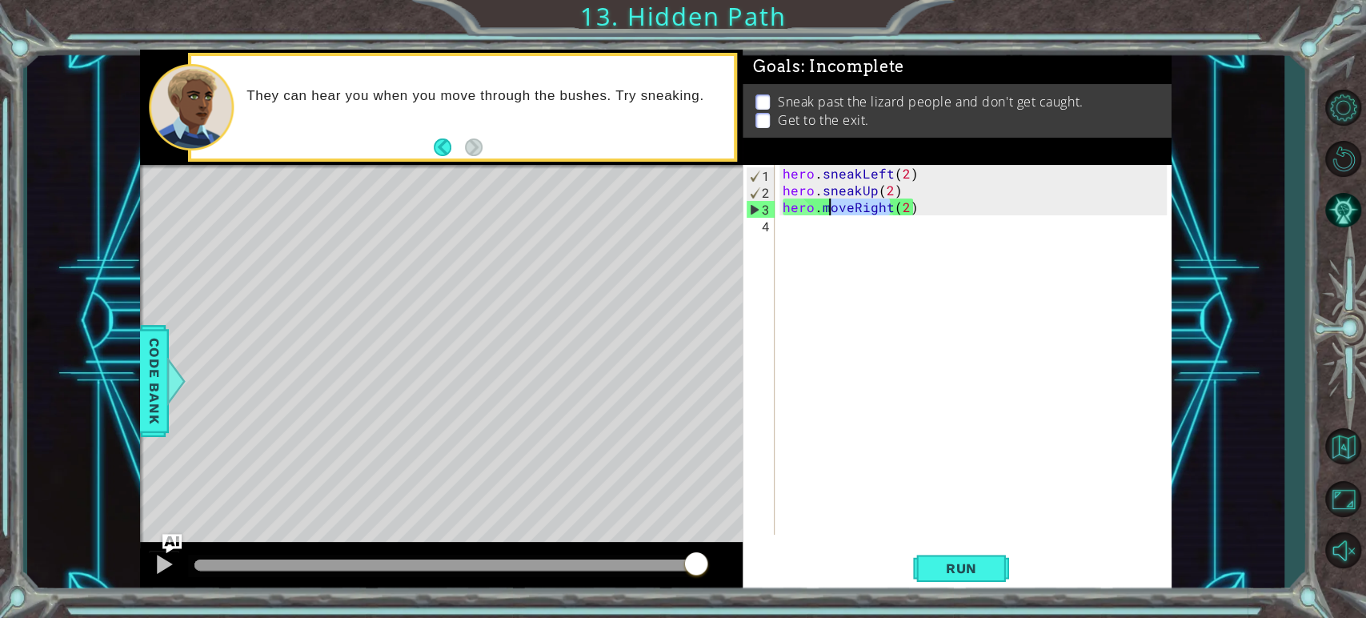
drag, startPoint x: 891, startPoint y: 211, endPoint x: 828, endPoint y: 209, distance: 62.5
click at [828, 209] on div "hero . sneakLeft ( 2 ) hero . sneakUp ( 2 ) hero . moveRight ( 2 )" at bounding box center [977, 366] width 395 height 403
click at [828, 209] on div "hero . sneakLeft ( 2 ) hero . sneakUp ( 2 ) hero . moveRight ( 2 )" at bounding box center [973, 350] width 387 height 370
drag, startPoint x: 852, startPoint y: 209, endPoint x: 823, endPoint y: 205, distance: 29.1
click at [823, 205] on div "hero . sneakLeft ( 2 ) hero . sneakUp ( 2 ) hero . moveRight ( 2 )" at bounding box center [977, 366] width 395 height 403
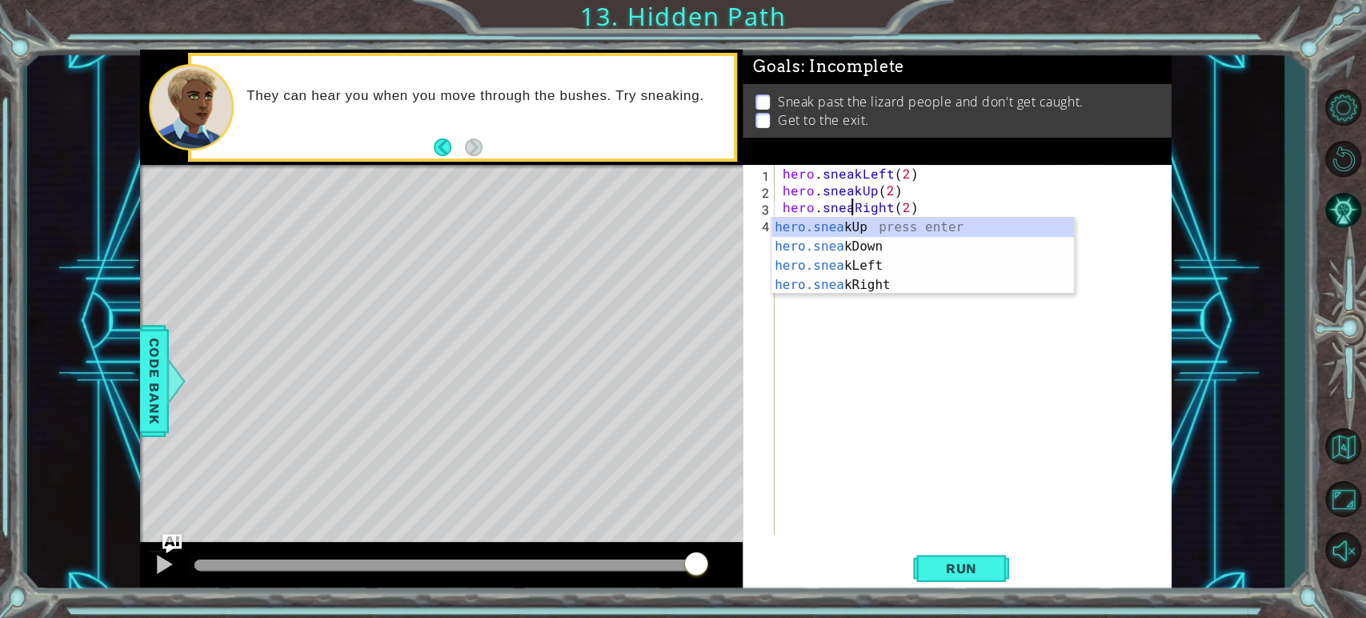
scroll to position [0, 4]
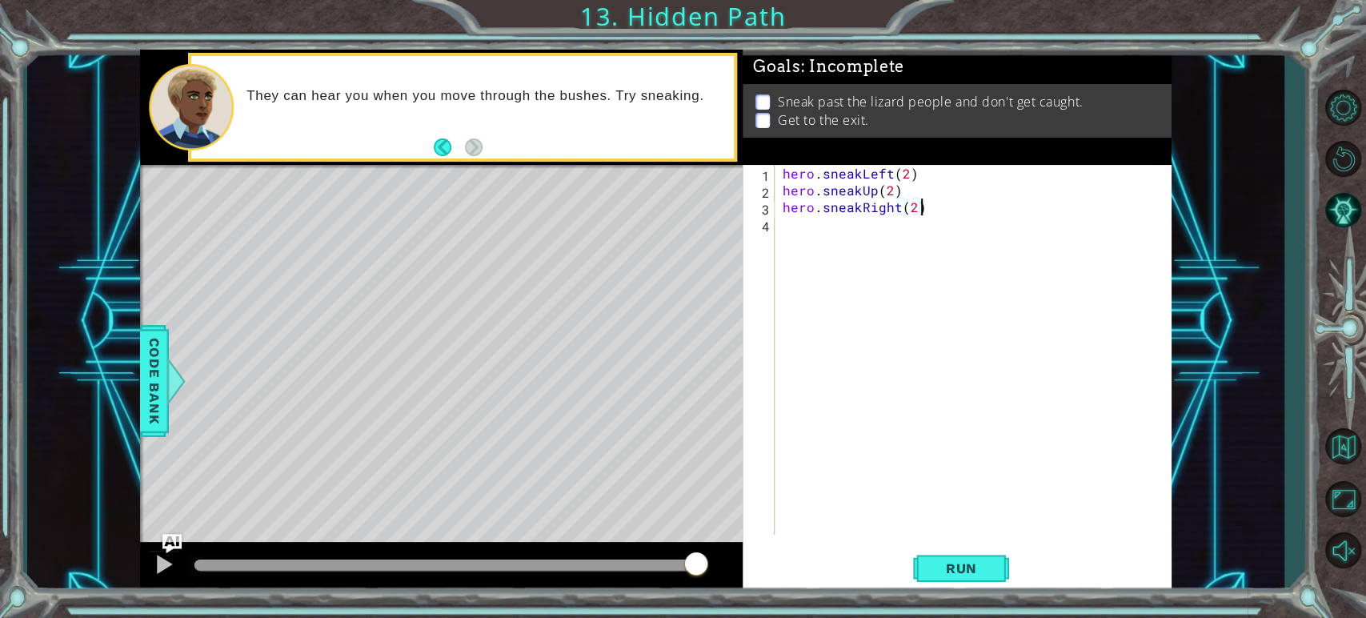
click at [919, 203] on div "hero . sneakLeft ( 2 ) hero . sneakUp ( 2 ) hero . sneakRight ( 2 )" at bounding box center [977, 366] width 395 height 403
type textarea "hero.sneakRight(3)"
click at [963, 554] on button "Run" at bounding box center [961, 569] width 96 height 42
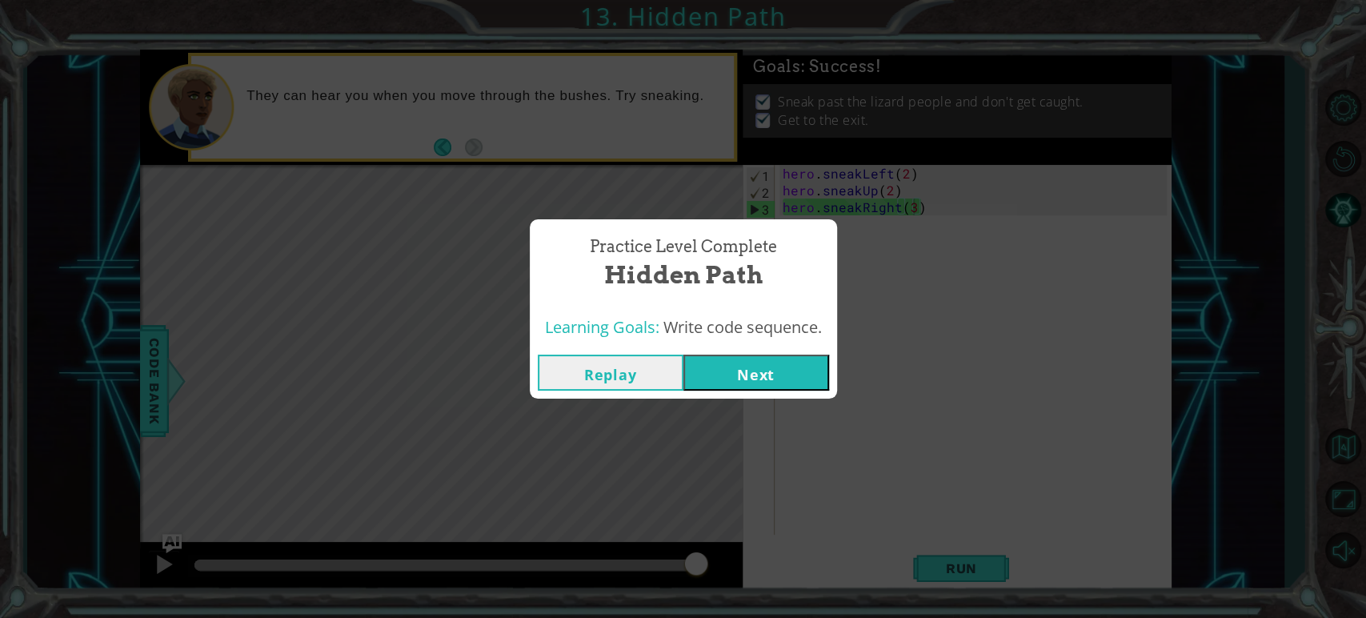
click at [789, 360] on button "Next" at bounding box center [757, 373] width 146 height 36
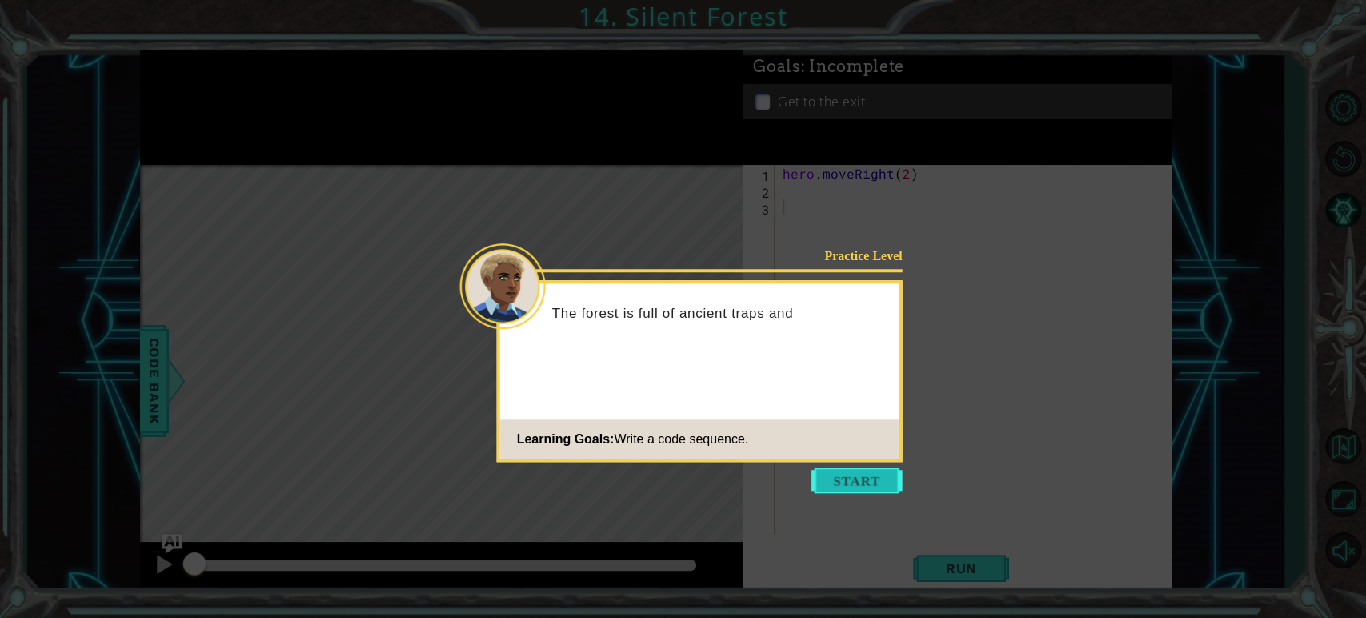
click at [851, 486] on button "Start" at bounding box center [857, 480] width 91 height 26
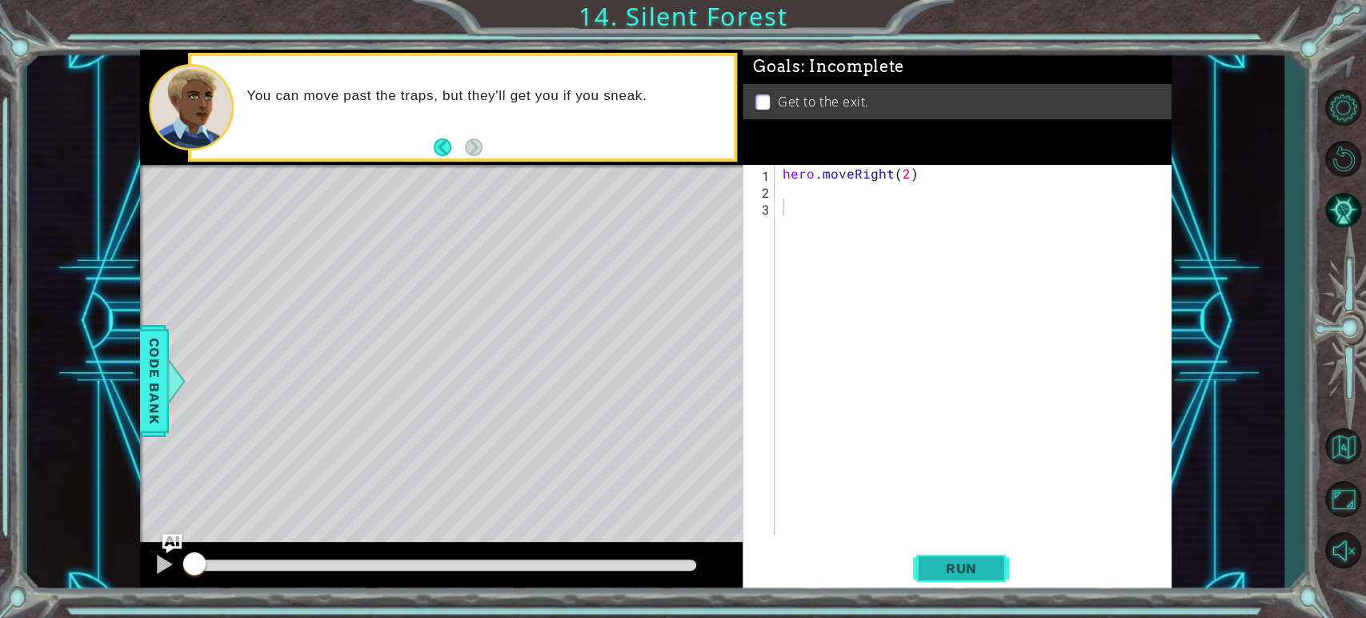
click at [949, 565] on span "Run" at bounding box center [961, 568] width 63 height 16
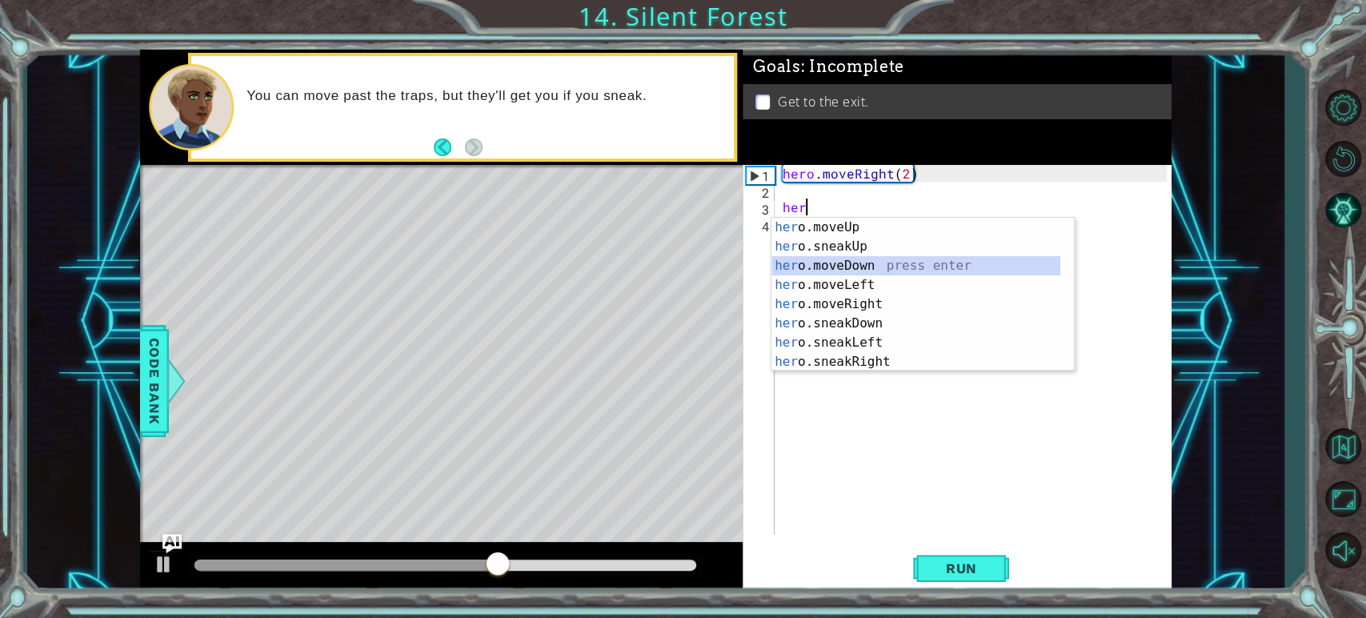
click at [832, 270] on div "her o.moveUp press enter her o.sneakUp press enter her o.moveDown press enter h…" at bounding box center [916, 314] width 289 height 192
type textarea "hero.moveDown(1)"
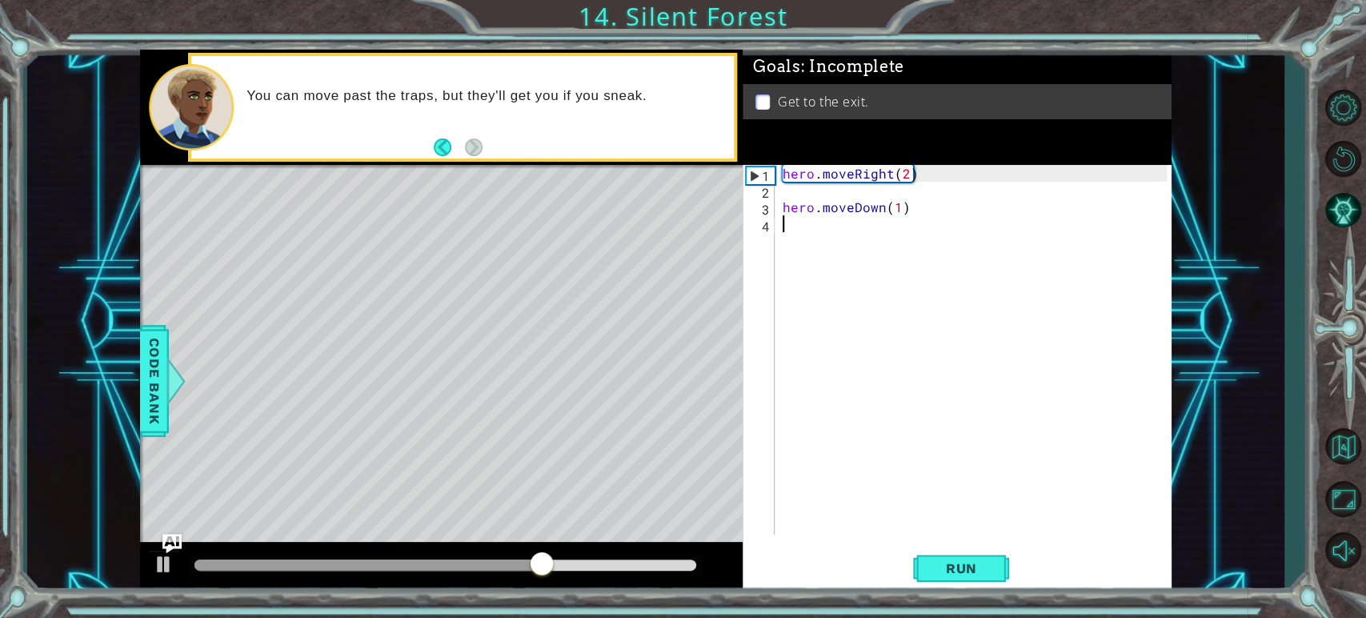
click at [792, 219] on div "hero . moveRight ( 2 ) hero . moveDown ( 1 )" at bounding box center [977, 366] width 395 height 403
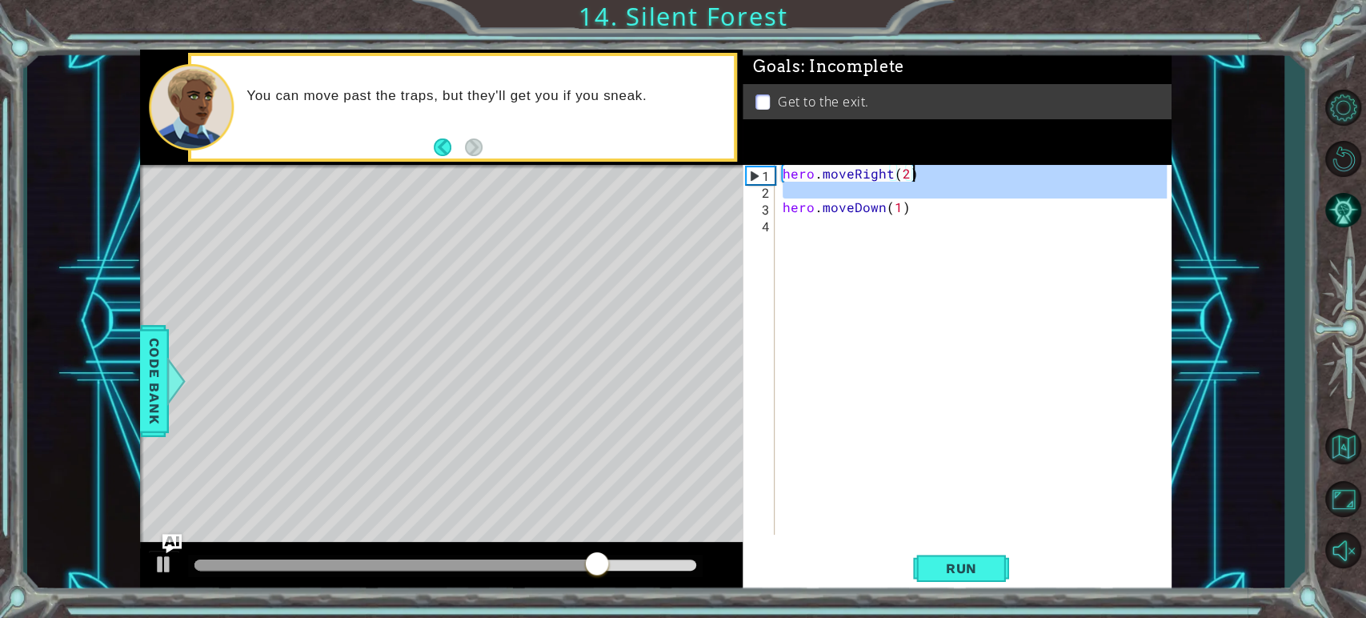
drag, startPoint x: 780, startPoint y: 205, endPoint x: 1027, endPoint y: 167, distance: 249.4
click at [1027, 167] on div "hero . moveRight ( 2 ) hero . moveDown ( 1 )" at bounding box center [977, 366] width 395 height 403
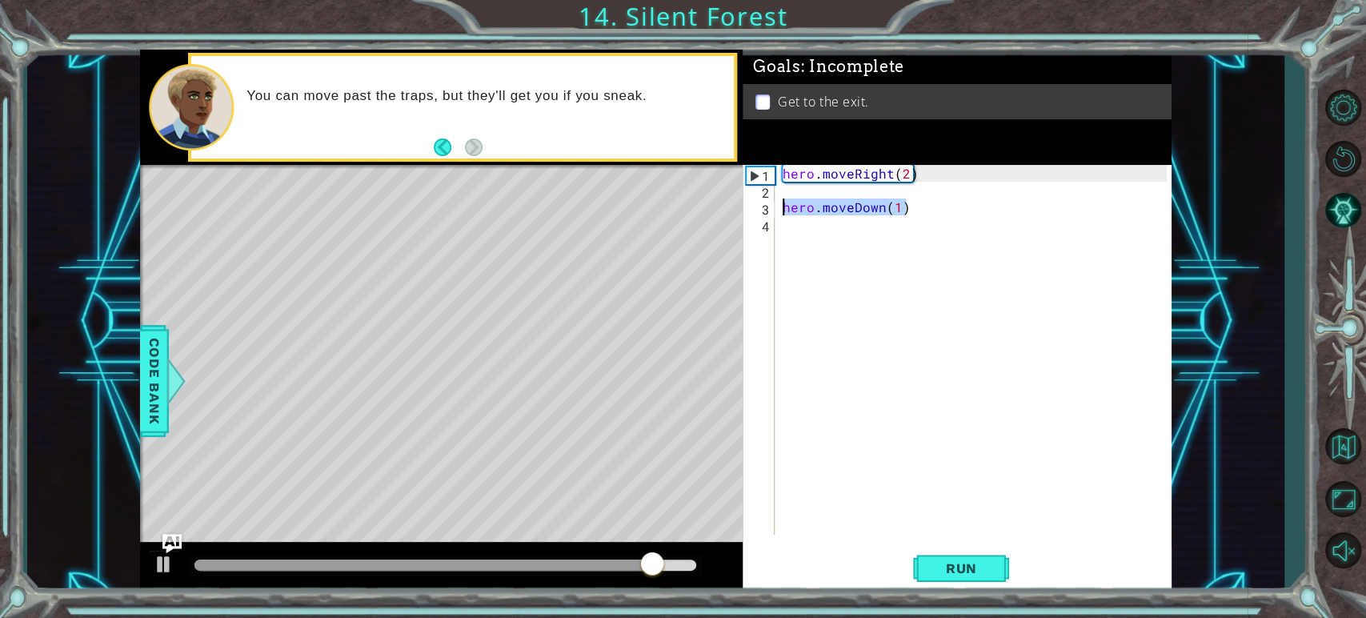
drag, startPoint x: 909, startPoint y: 210, endPoint x: 771, endPoint y: 210, distance: 138.5
click at [771, 210] on div "hero.moveRight(2) 1 2 3 4 hero . moveRight ( 2 ) hero . moveDown ( 1 ) הההההההה…" at bounding box center [955, 350] width 424 height 370
type textarea "hero.moveDown(1)"
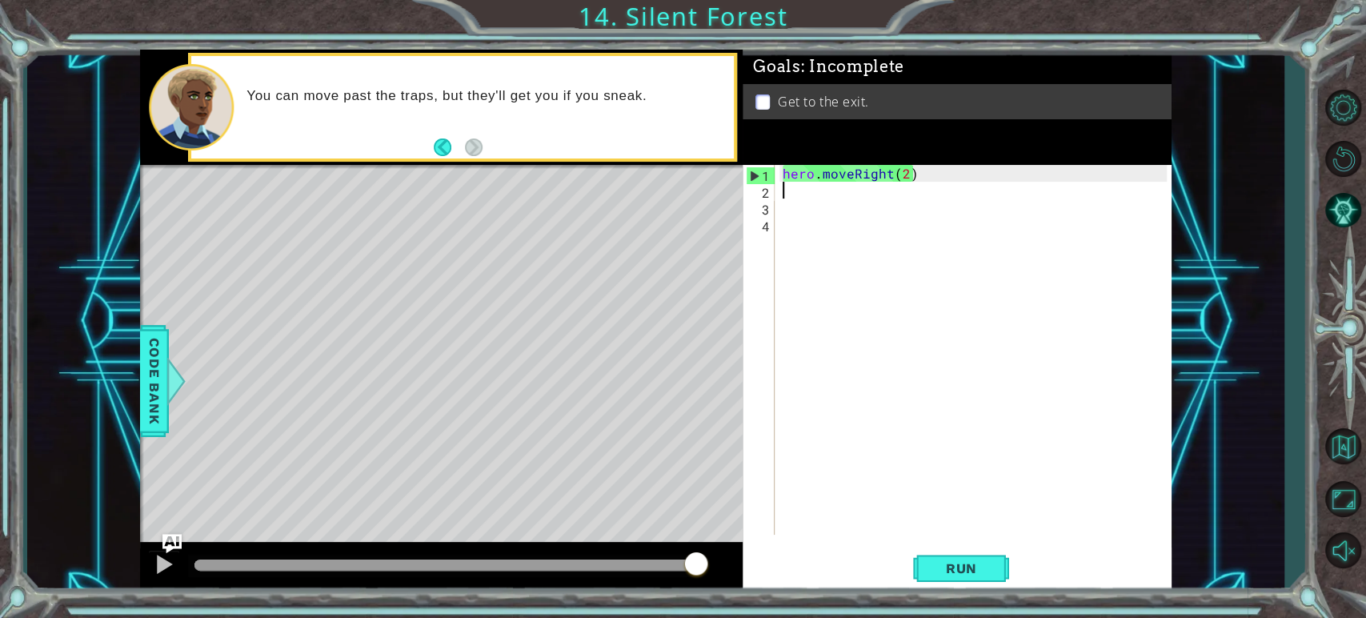
click at [784, 191] on div "hero . moveRight ( 2 )" at bounding box center [977, 366] width 395 height 403
paste textarea "hero.moveDown(1)"
type textarea "hero.moveDown(1)"
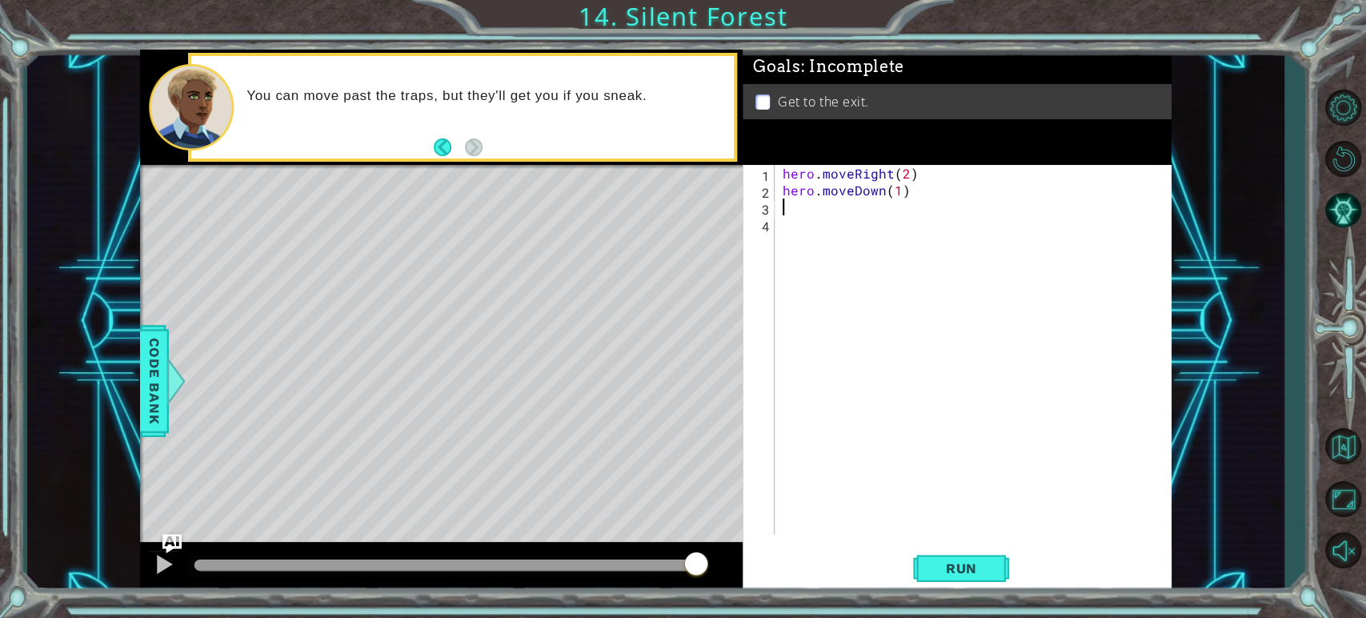
click at [797, 209] on div "hero . moveRight ( 2 ) hero . moveDown ( 1 )" at bounding box center [977, 366] width 395 height 403
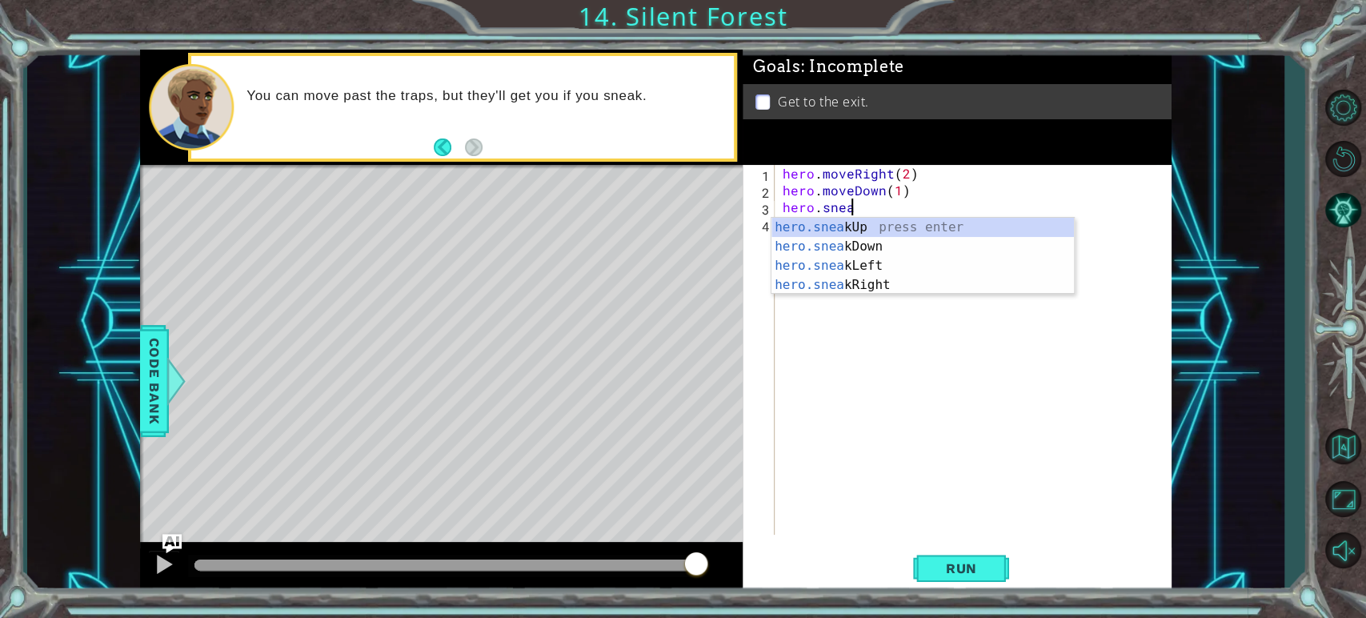
scroll to position [0, 3]
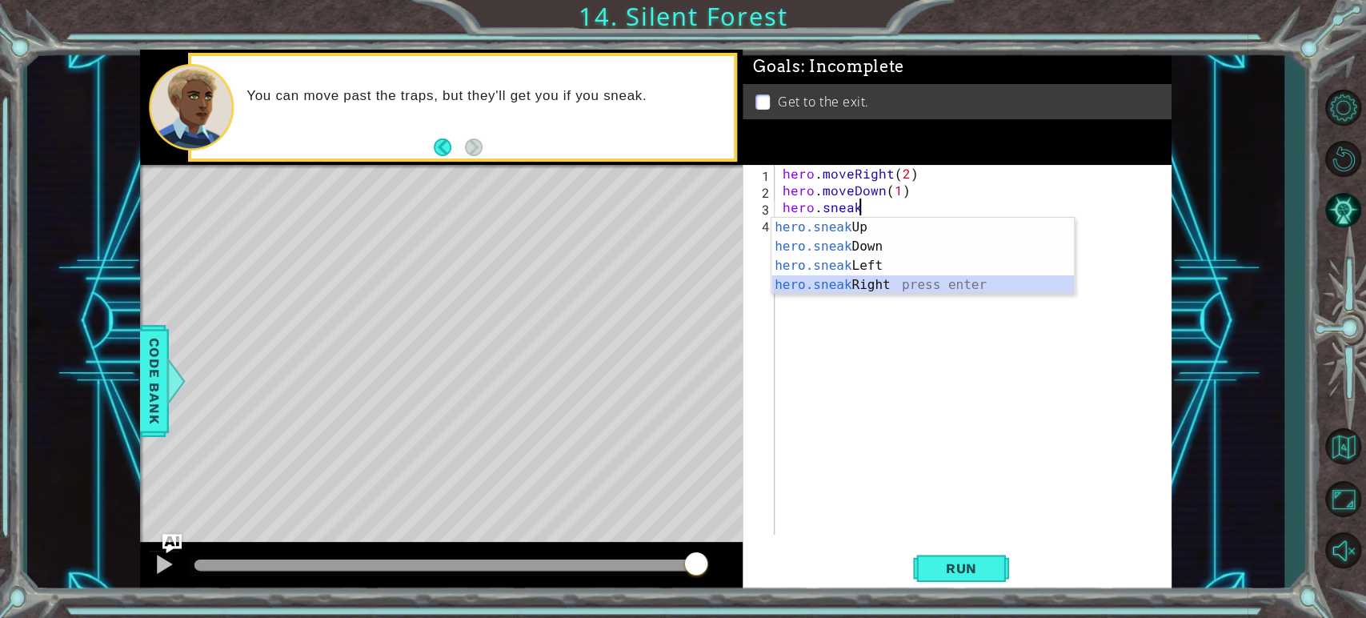
click at [885, 282] on div "hero.sneak Up press enter hero.sneak Down press enter hero.sneak Left press ent…" at bounding box center [923, 275] width 303 height 115
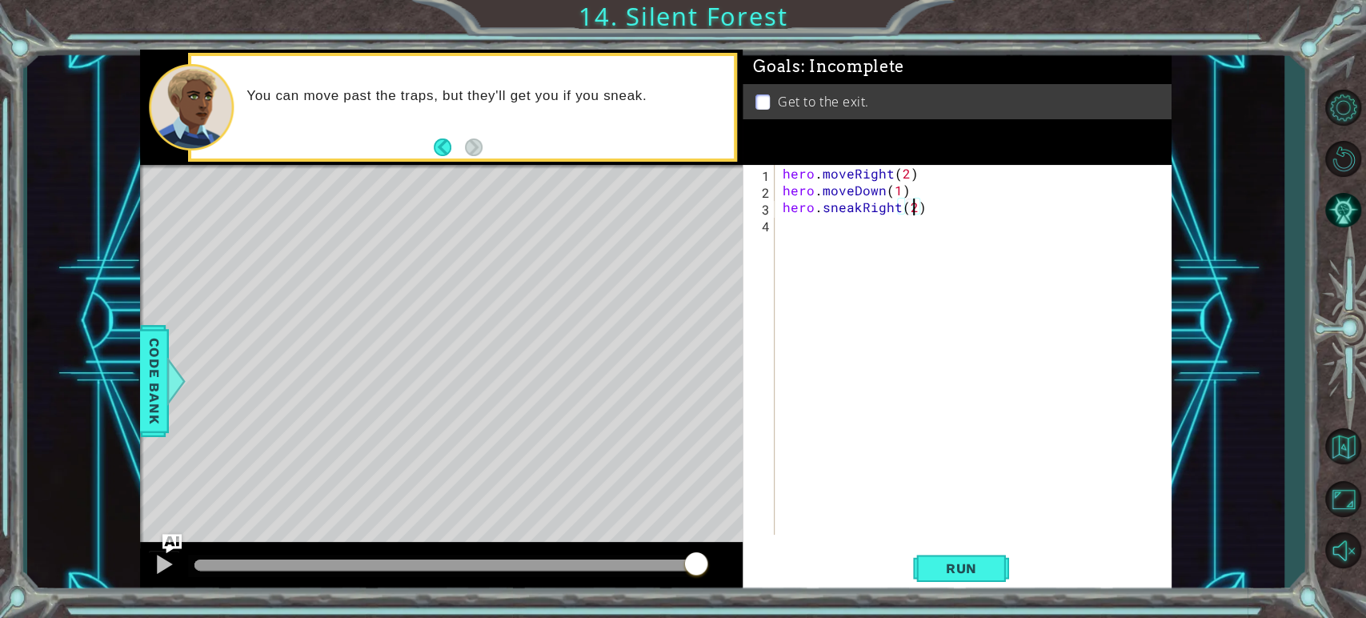
scroll to position [0, 6]
click at [850, 200] on div "hero . moveRight ( 2 ) hero . moveDown ( 1 ) hero . sneakRight ( 2 )" at bounding box center [977, 366] width 395 height 403
click at [848, 192] on div "hero . moveRight ( 2 ) hero . moveDown ( 1 ) hero . sneakRight ( 2 )" at bounding box center [977, 366] width 395 height 403
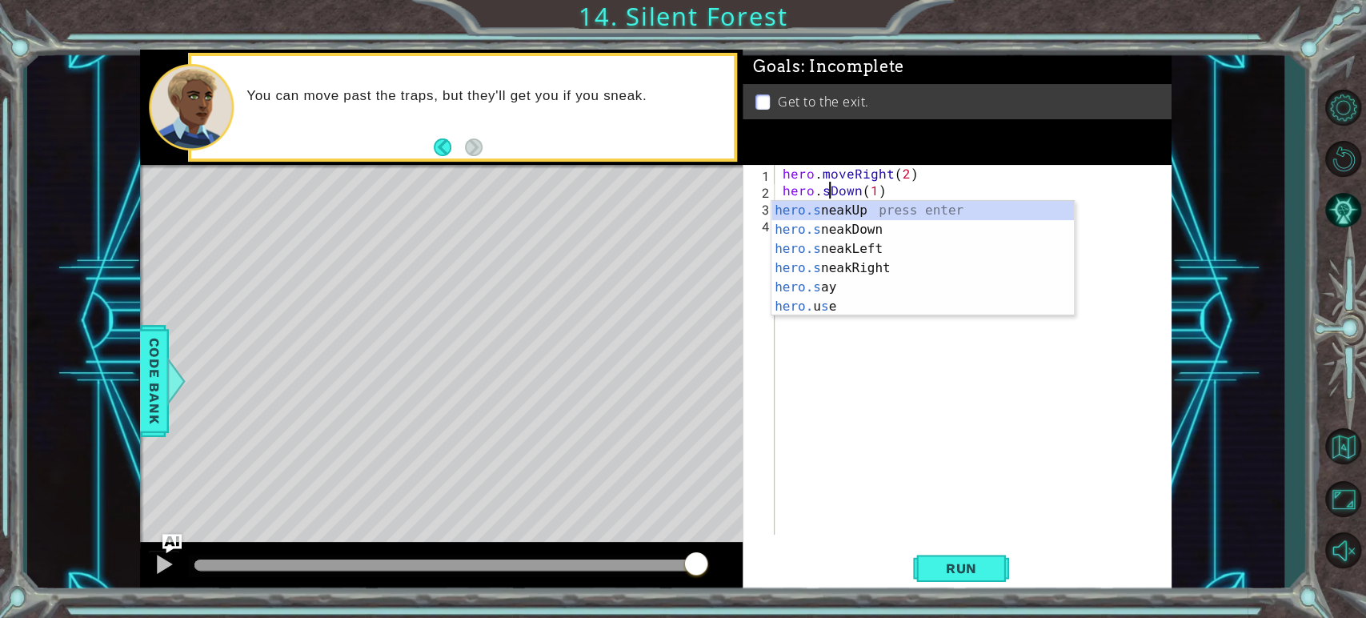
scroll to position [0, 3]
type textarea "hero.sneakDown(1)"
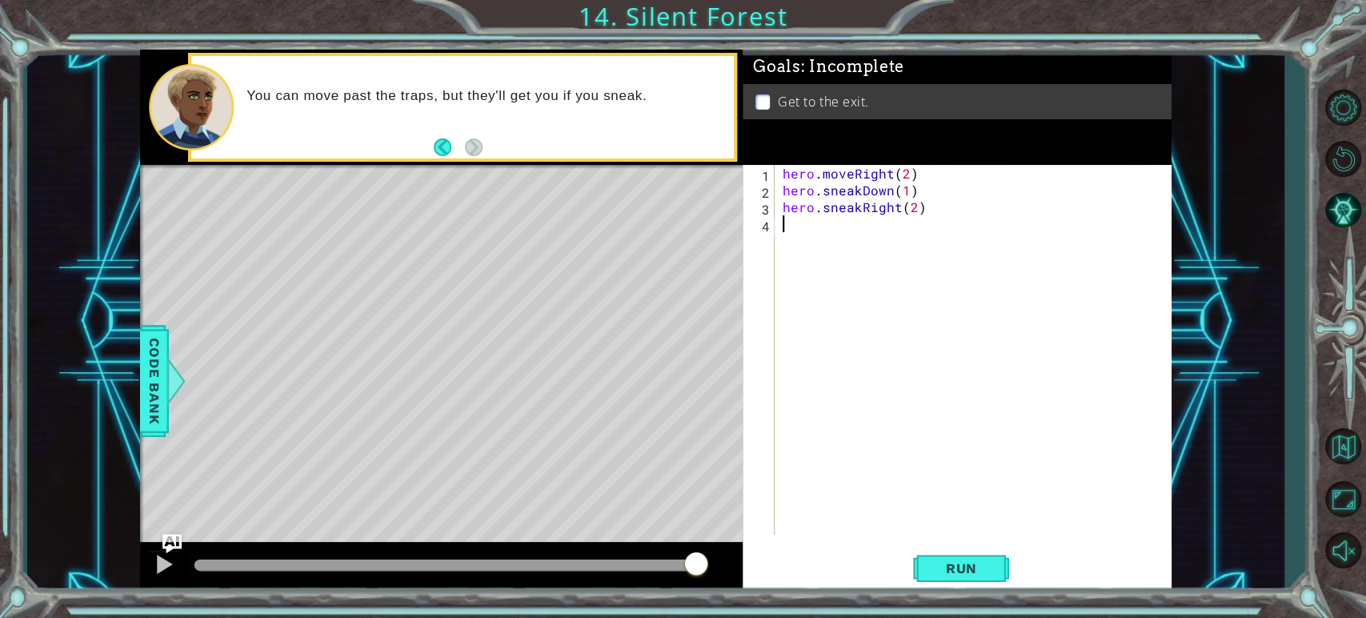
click at [884, 313] on div "hero . moveRight ( 2 ) hero . sneakDown ( 1 ) hero . sneakRight ( 2 )" at bounding box center [977, 366] width 395 height 403
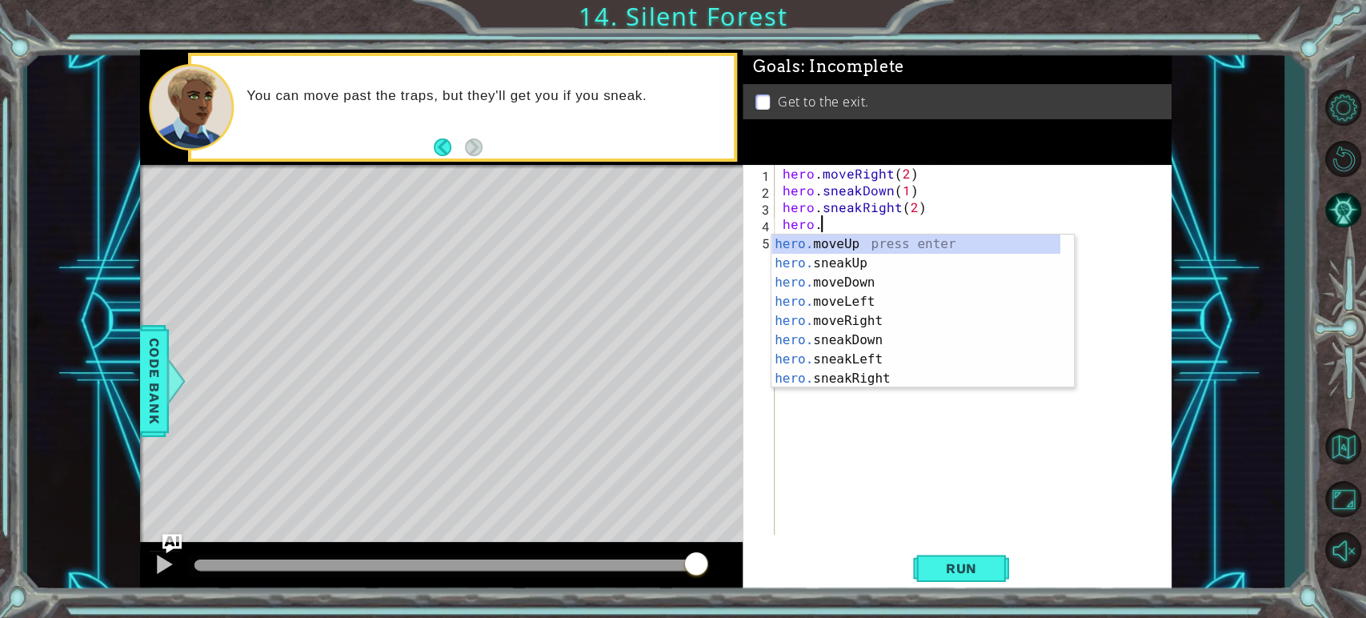
scroll to position [0, 2]
click at [843, 243] on div "hero.s neakUp press enter hero.s neakDown press enter hero.s neakLeft press ent…" at bounding box center [923, 312] width 303 height 154
type textarea "hero.sneakUp(1)"
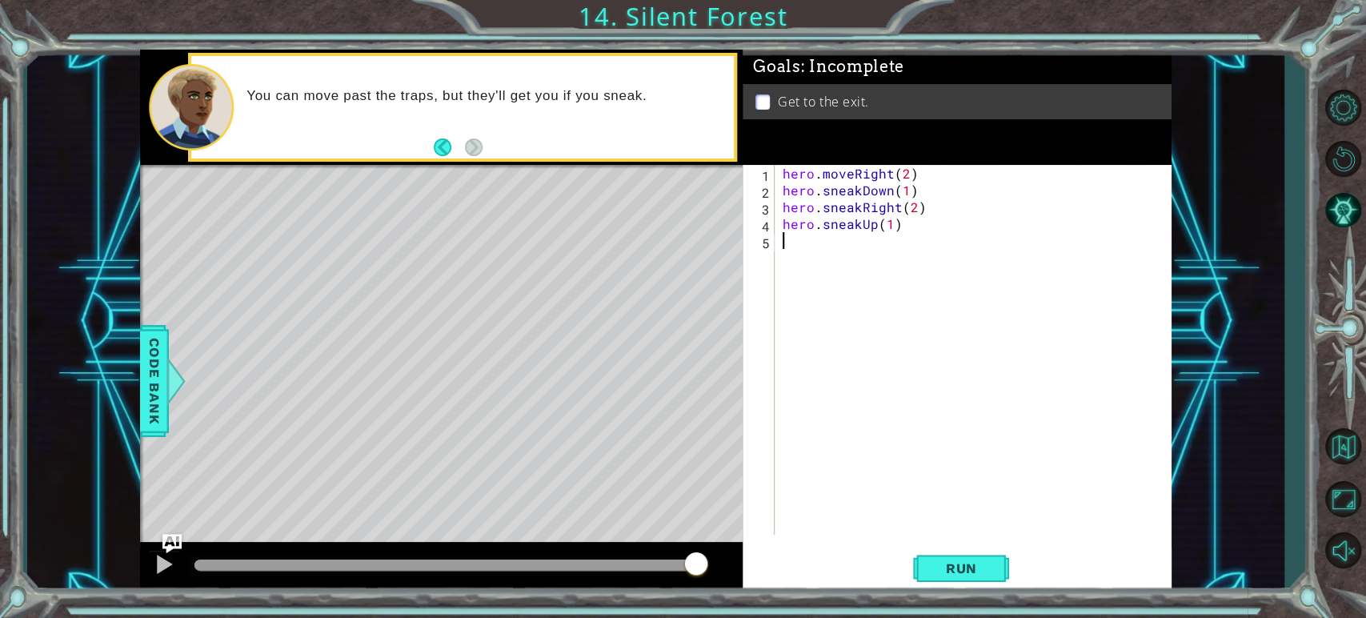
click at [825, 246] on div "hero . moveRight ( 2 ) hero . sneakDown ( 1 ) hero . sneakRight ( 2 ) hero . sn…" at bounding box center [977, 366] width 395 height 403
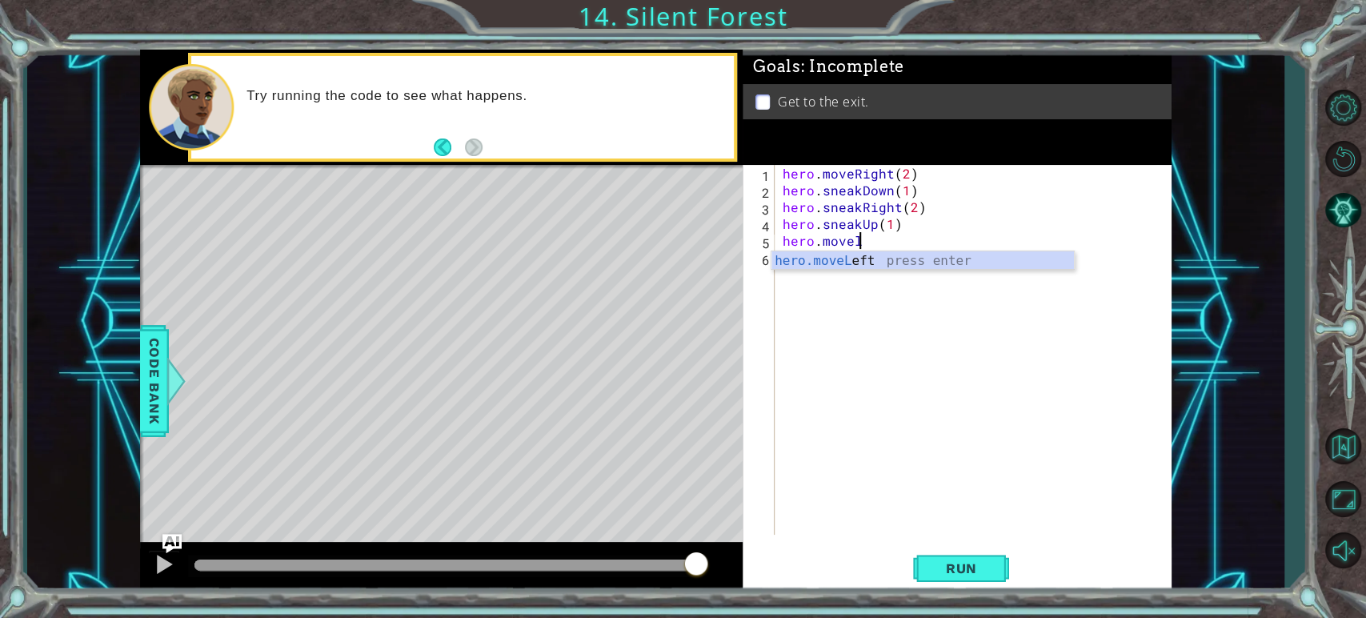
scroll to position [0, 5]
click at [835, 265] on div "hero.moveLeft press enter" at bounding box center [923, 280] width 303 height 58
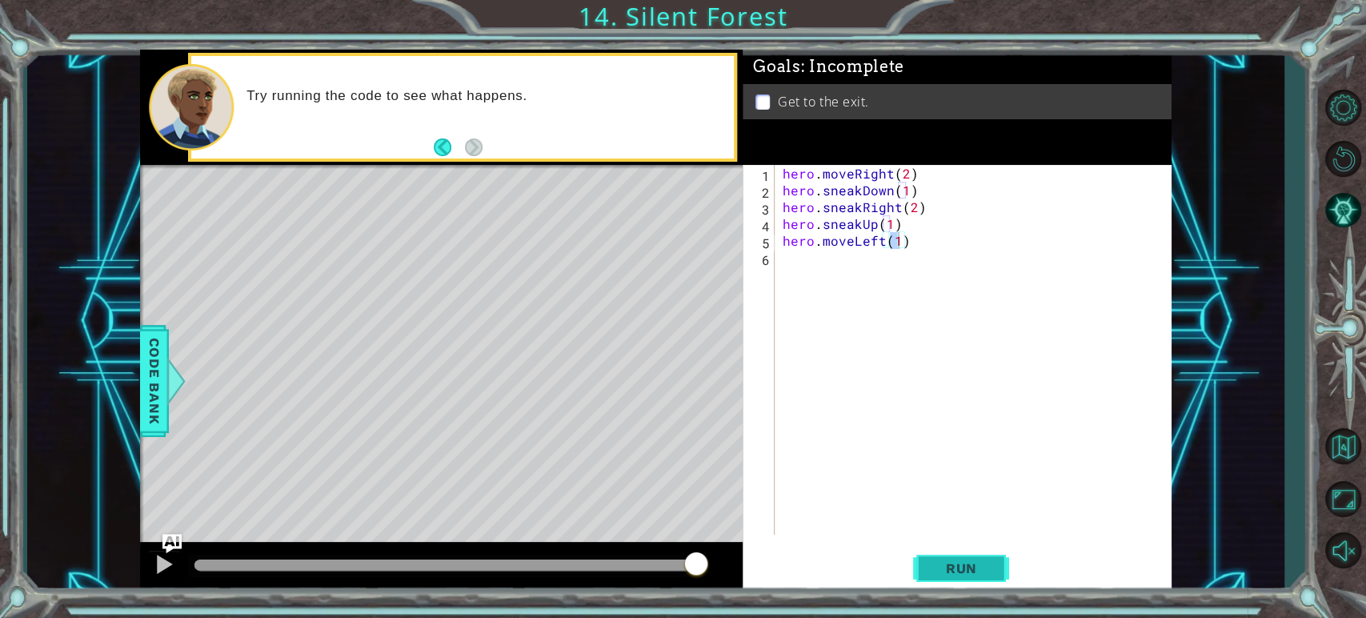
click at [982, 572] on span "Run" at bounding box center [961, 568] width 63 height 16
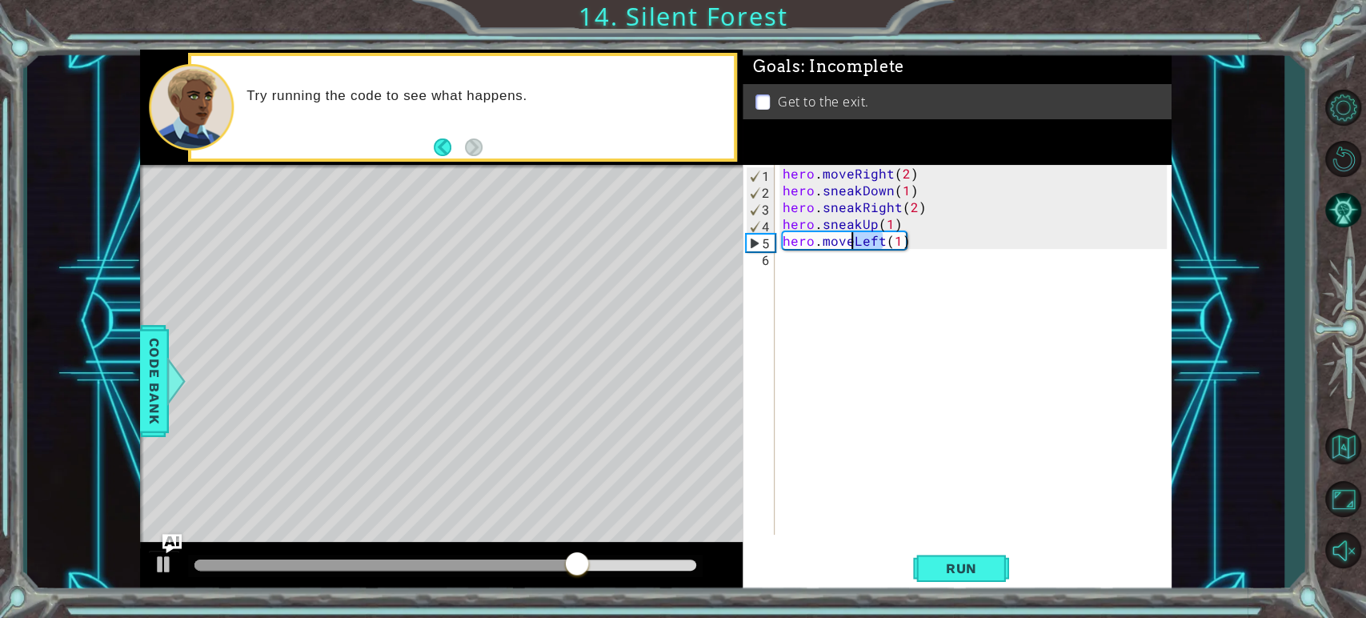
drag, startPoint x: 884, startPoint y: 241, endPoint x: 854, endPoint y: 241, distance: 29.6
click at [854, 241] on div "hero . moveRight ( 2 ) hero . sneakDown ( 1 ) hero . sneakRight ( 2 ) hero . sn…" at bounding box center [977, 366] width 395 height 403
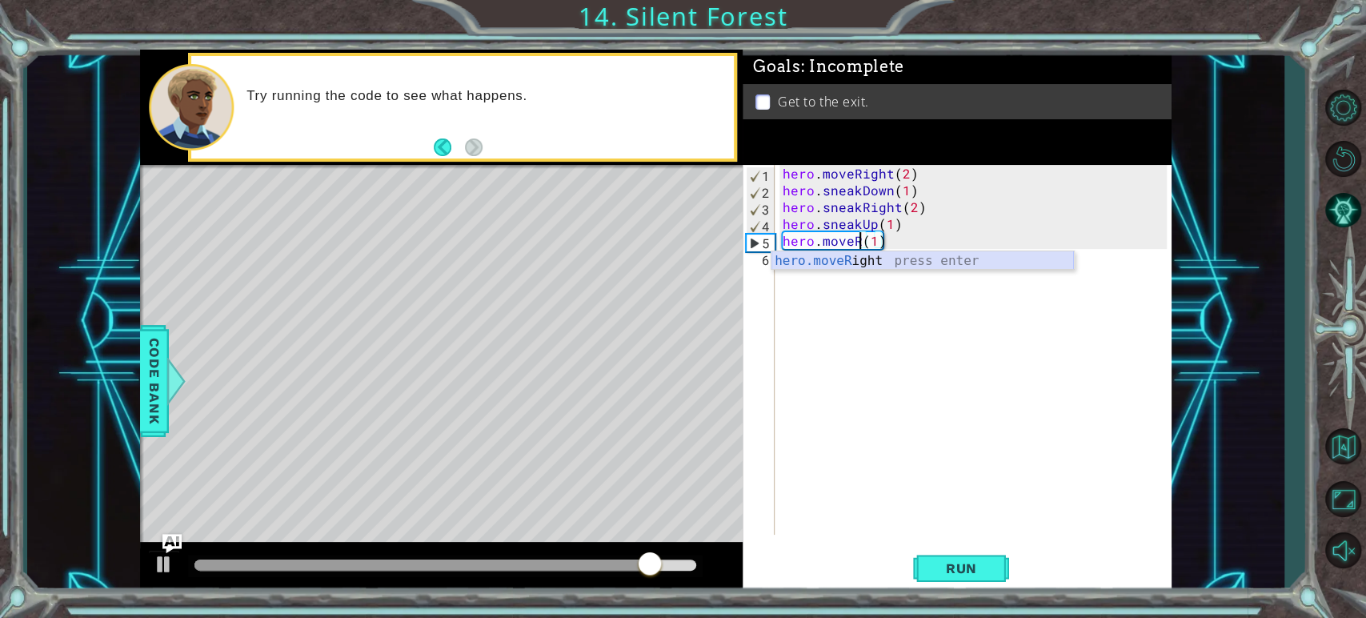
click at [857, 256] on div "hero.moveR ight press enter" at bounding box center [923, 280] width 303 height 58
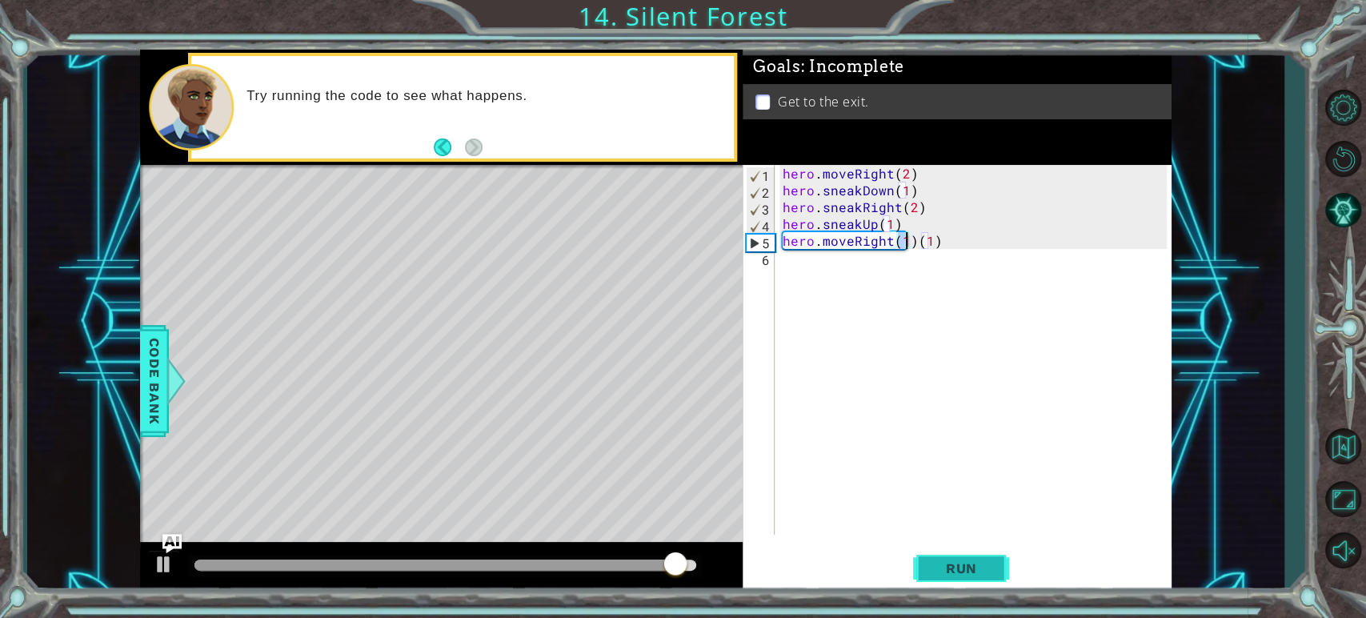
type textarea "hero.moveRight(1)(1)"
click at [935, 568] on span "Run" at bounding box center [961, 568] width 63 height 16
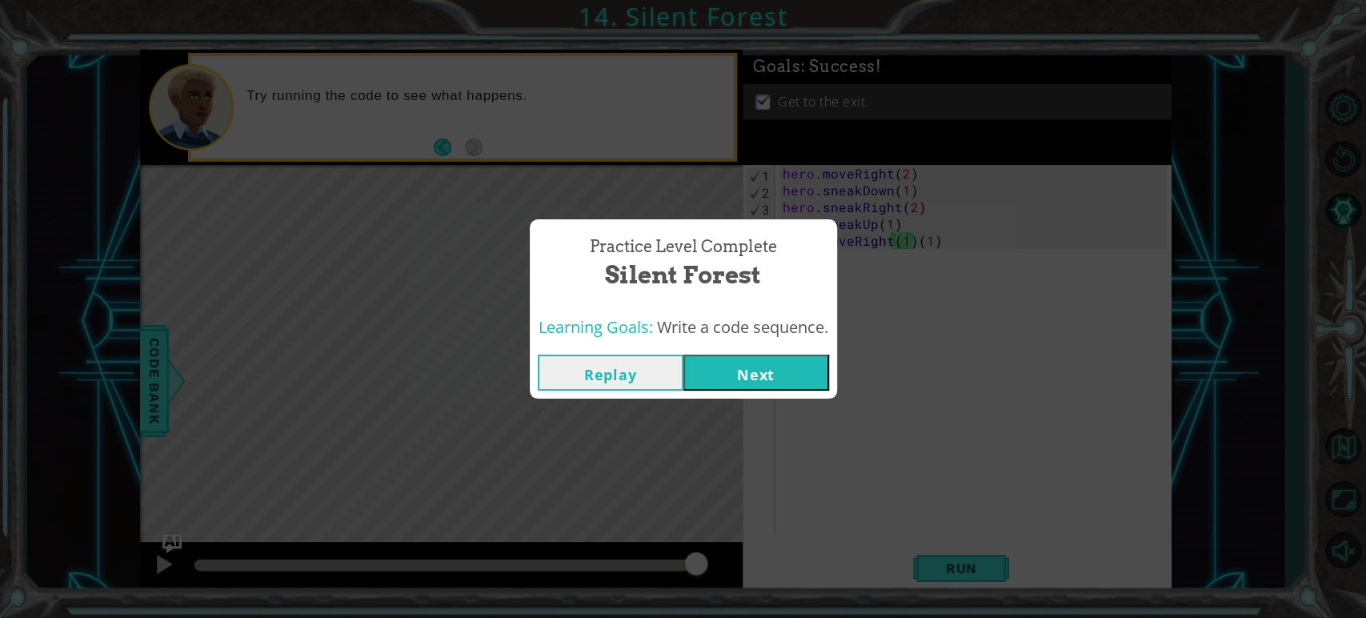
click at [752, 376] on button "Next" at bounding box center [757, 373] width 146 height 36
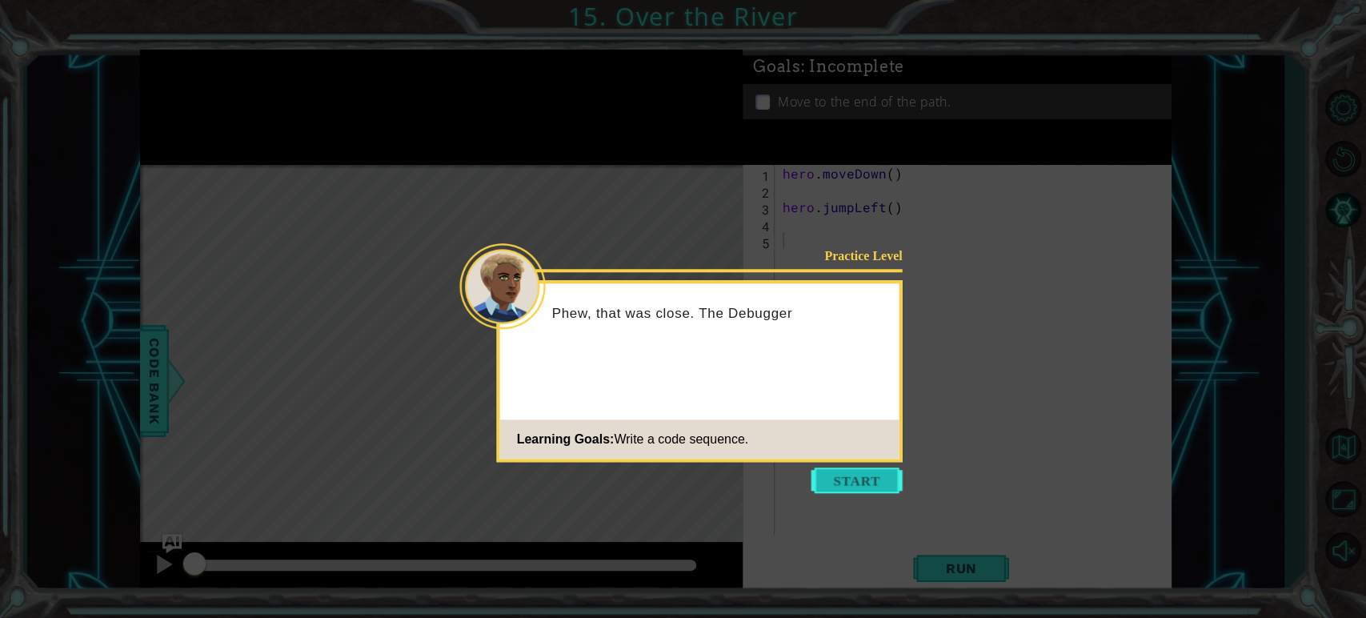
click at [826, 479] on button "Start" at bounding box center [857, 480] width 91 height 26
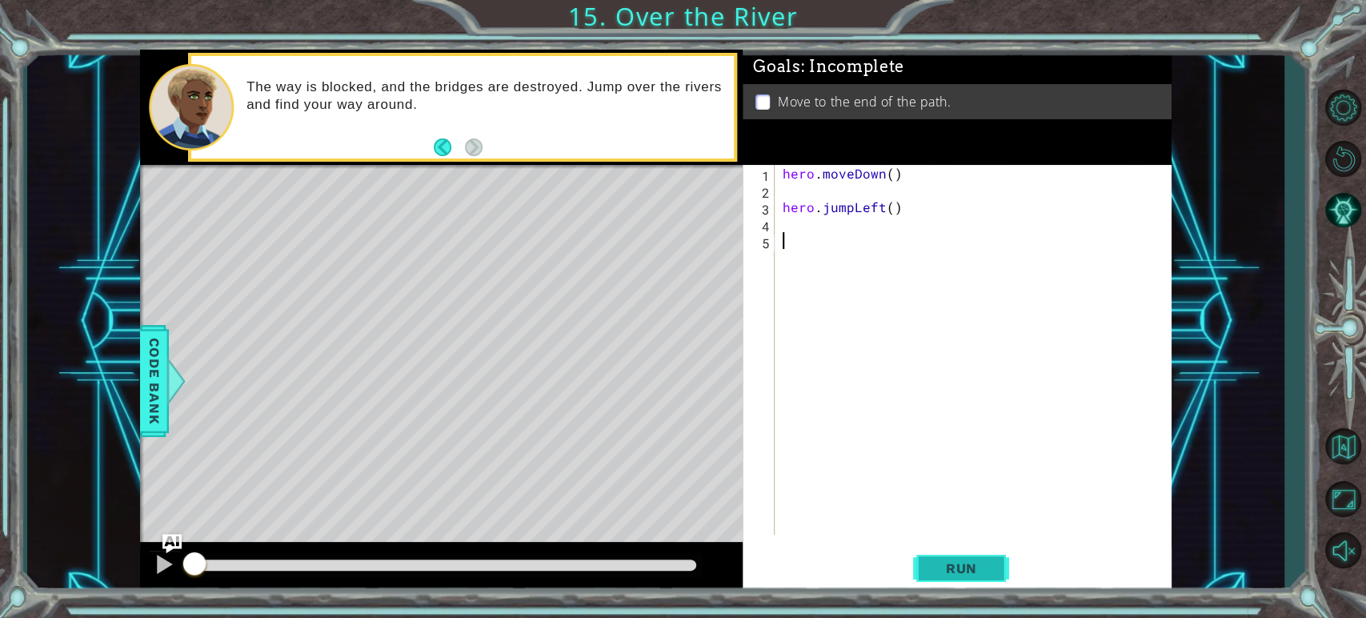
click at [937, 564] on span "Run" at bounding box center [961, 568] width 63 height 16
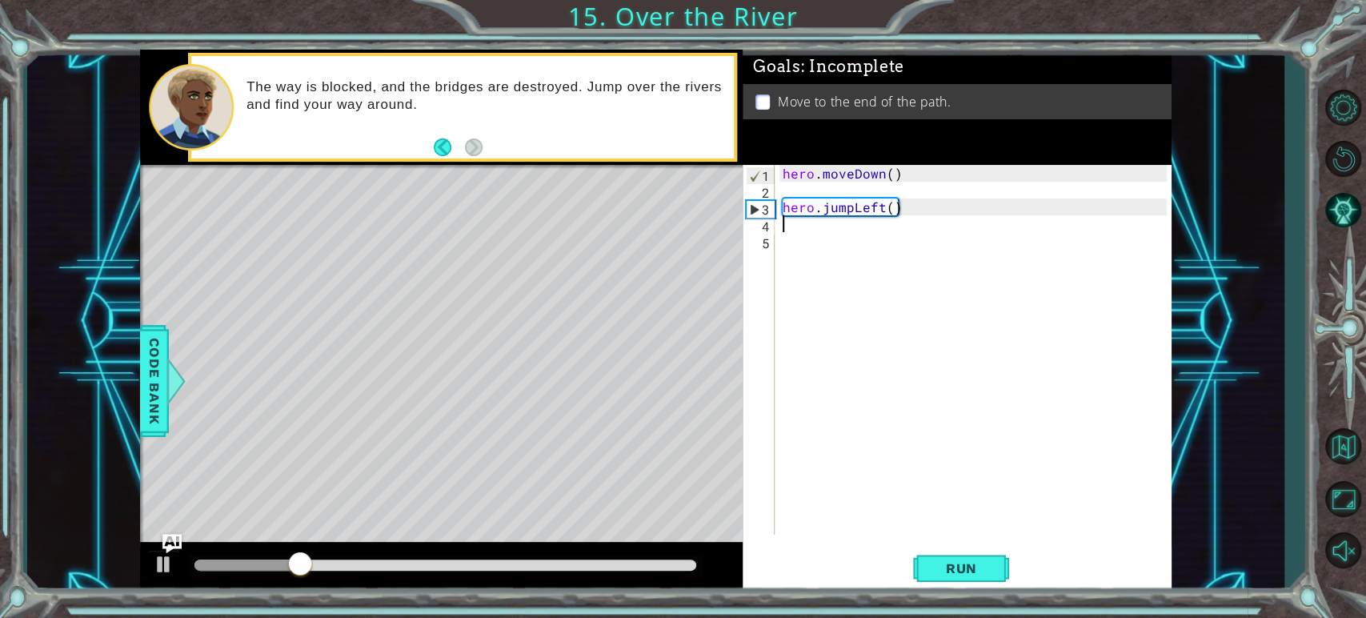
click at [814, 231] on div "hero . moveDown ( ) hero . jumpLeft ( )" at bounding box center [977, 366] width 395 height 403
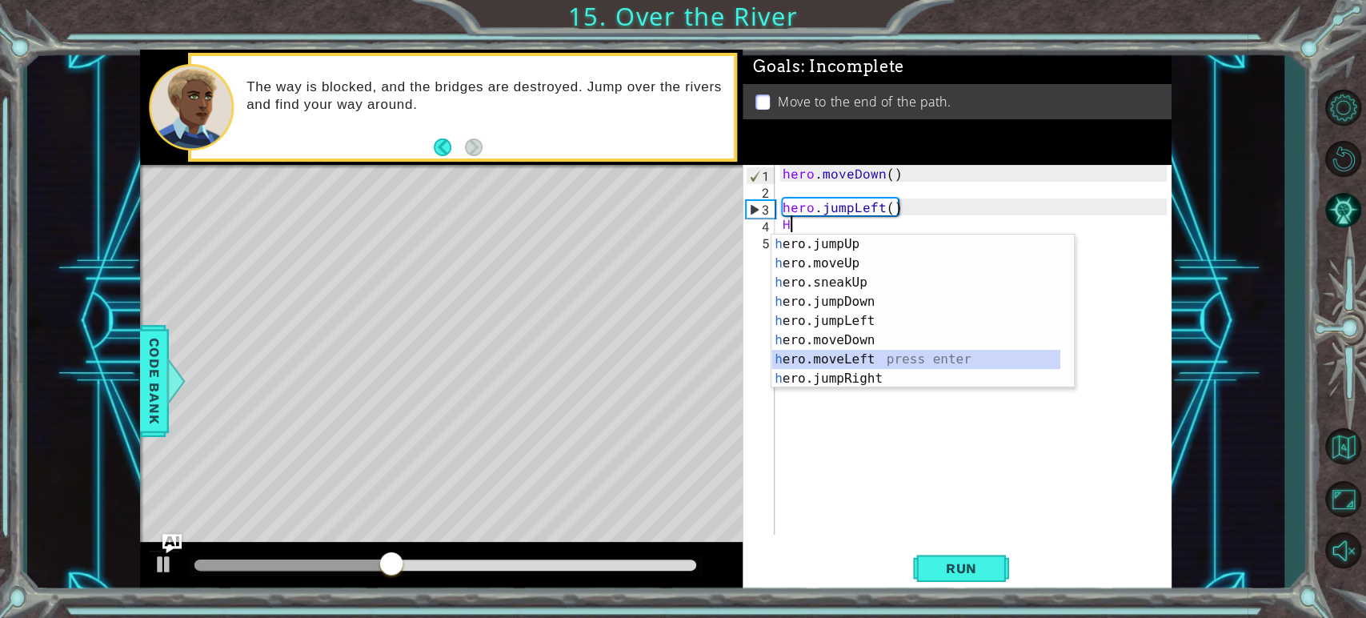
click at [837, 361] on div "h ero.jumpUp press enter h ero.moveUp press enter h ero.sneakUp press enter h e…" at bounding box center [916, 331] width 289 height 192
type textarea "hero.moveLeft(1)"
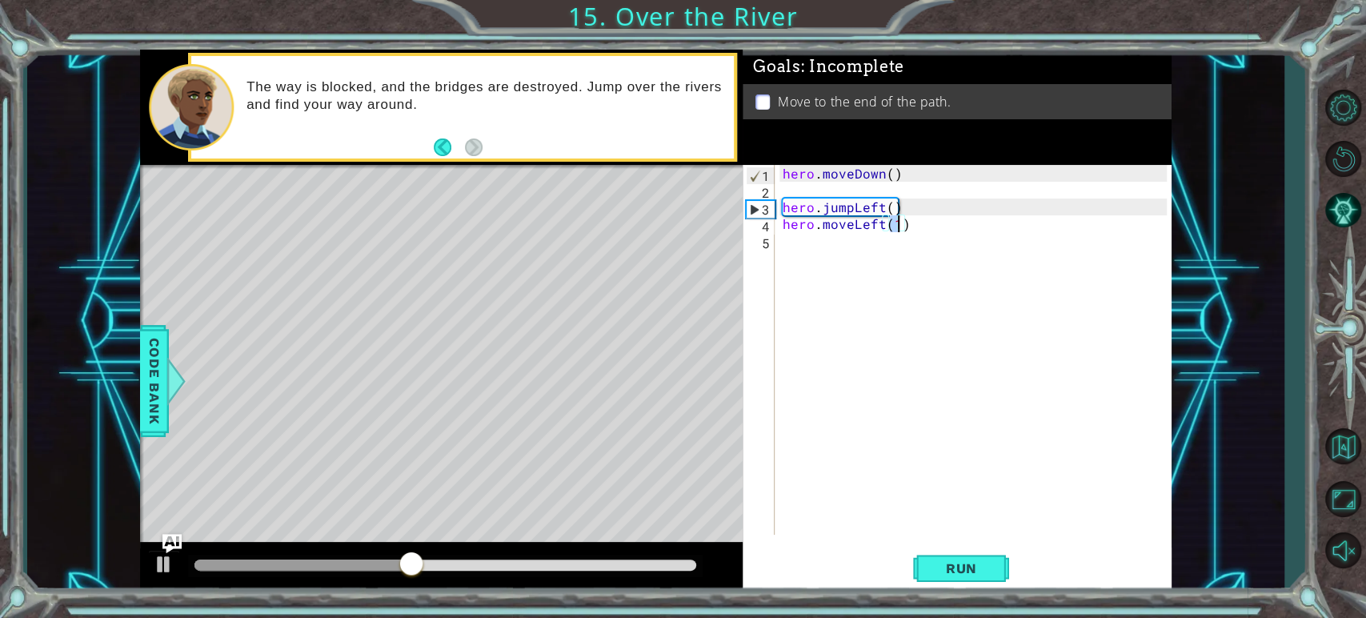
click at [819, 235] on div "hero . moveDown ( ) hero . jumpLeft ( ) hero . moveLeft ( 1 )" at bounding box center [977, 366] width 395 height 403
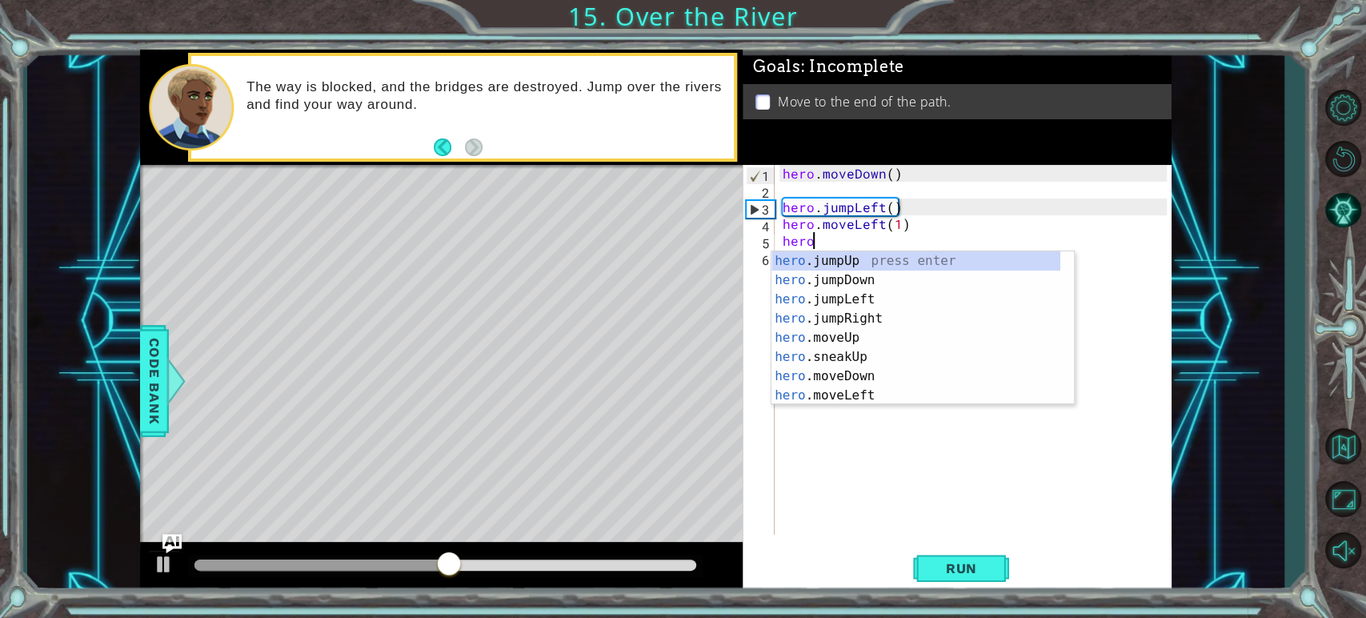
type textarea "hero."
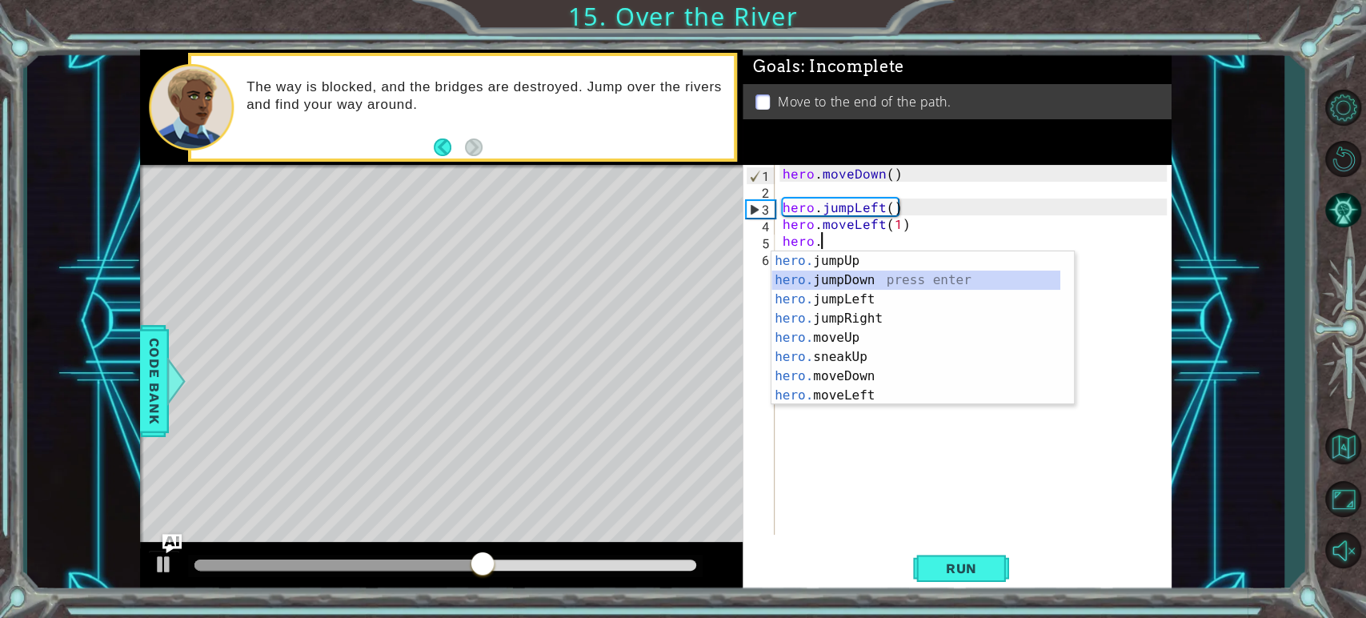
click at [832, 276] on div "hero. jumpUp press enter hero. jumpDown press enter hero. jumpLeft press enter …" at bounding box center [916, 347] width 289 height 192
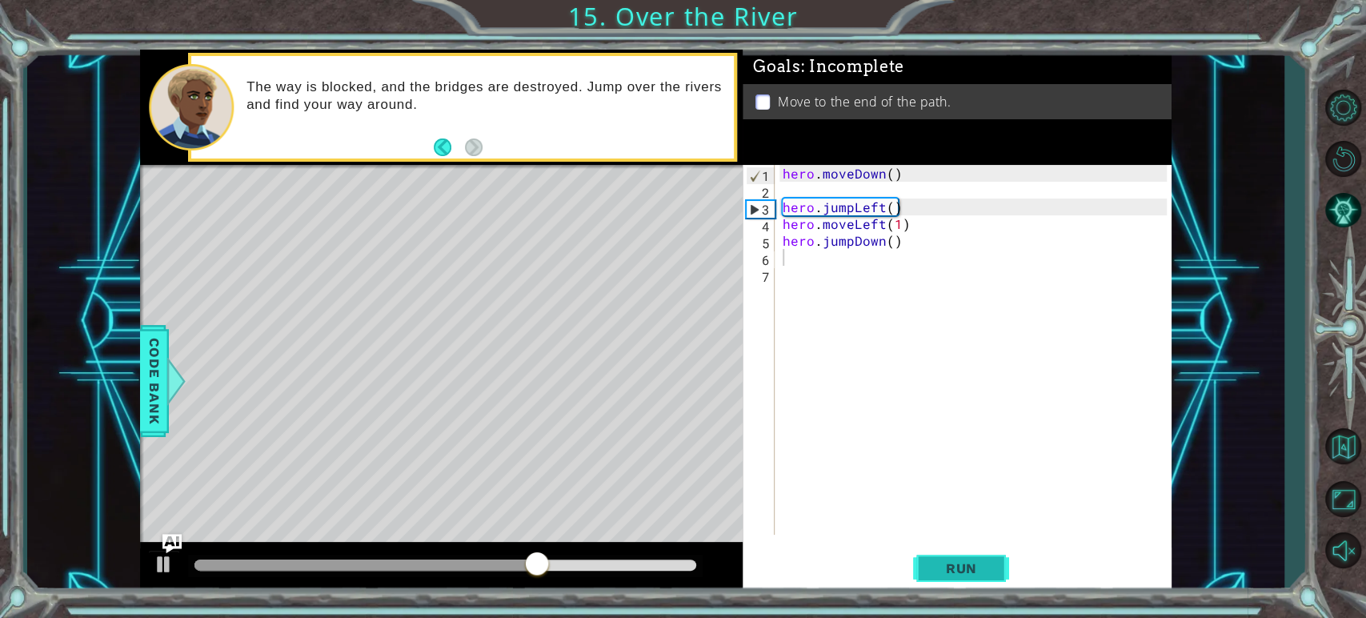
click at [937, 563] on span "Run" at bounding box center [961, 568] width 63 height 16
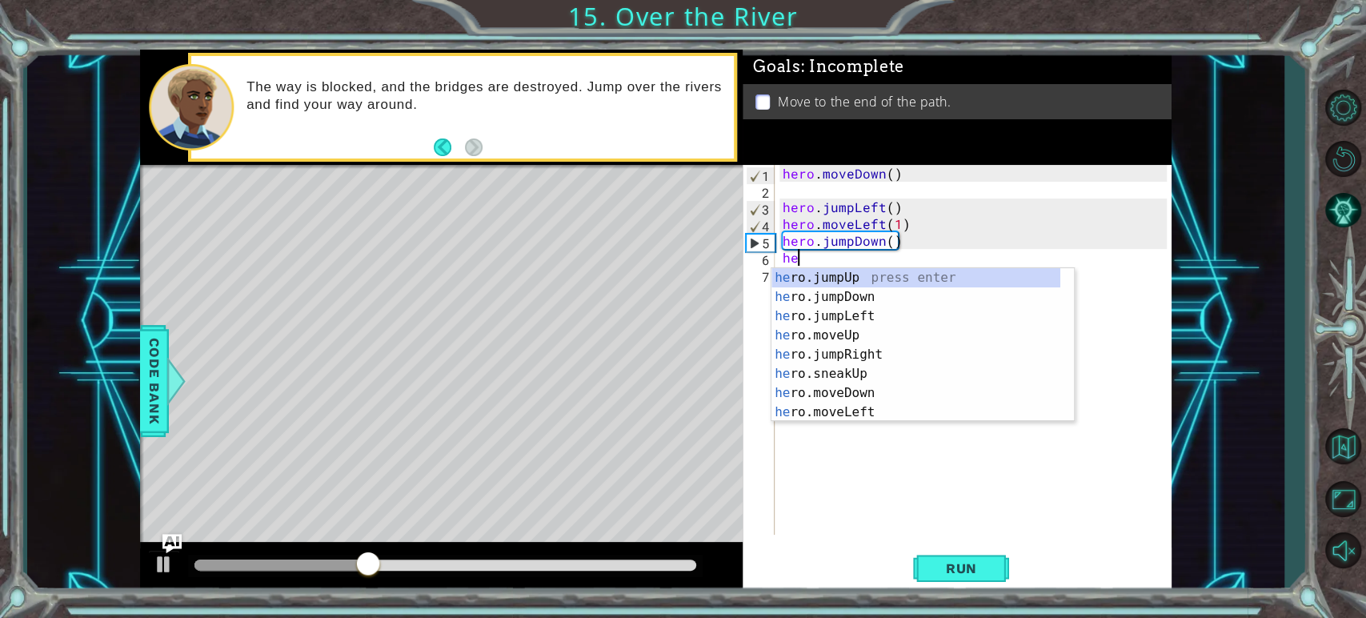
type textarea "her"
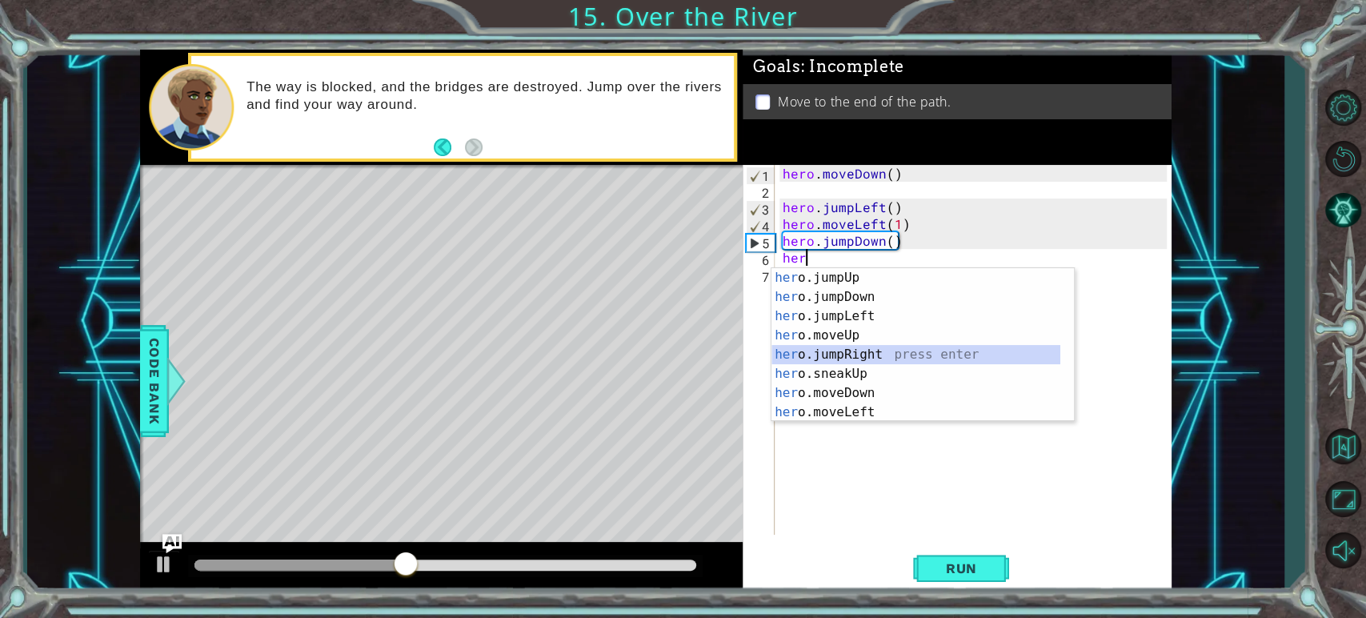
click at [844, 357] on div "her o.jumpUp press enter her o.jumpDown press enter her o.jumpLeft press enter …" at bounding box center [916, 364] width 289 height 192
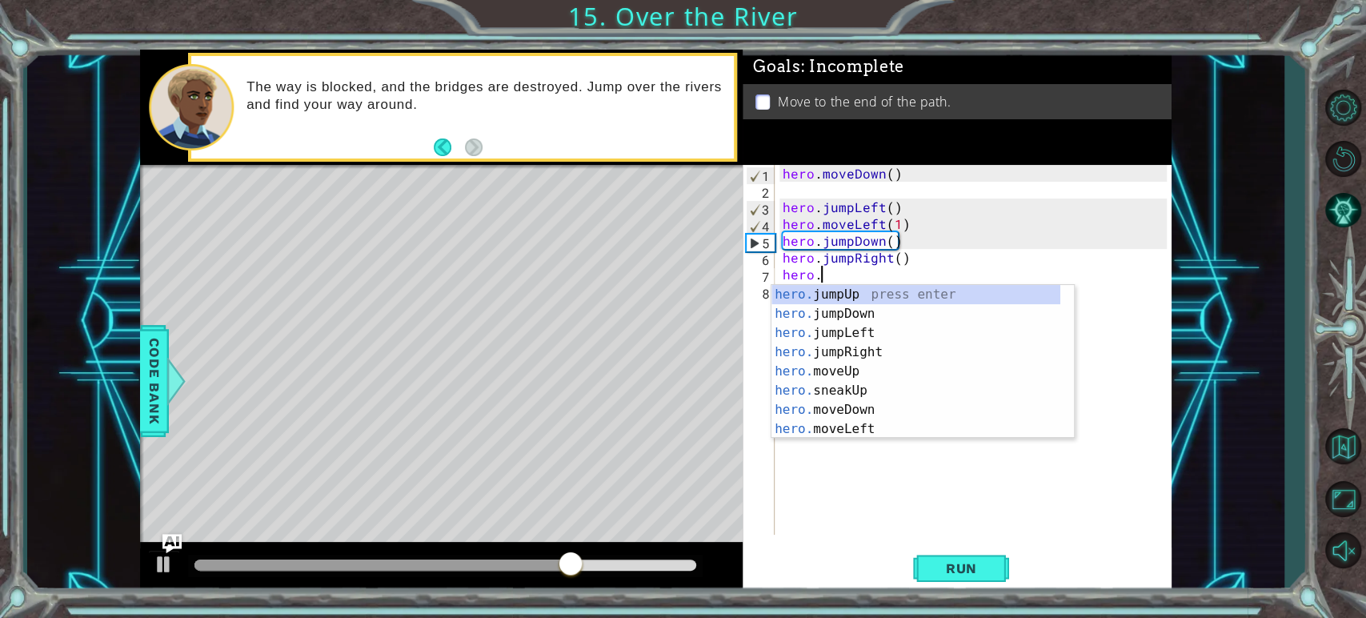
scroll to position [0, 2]
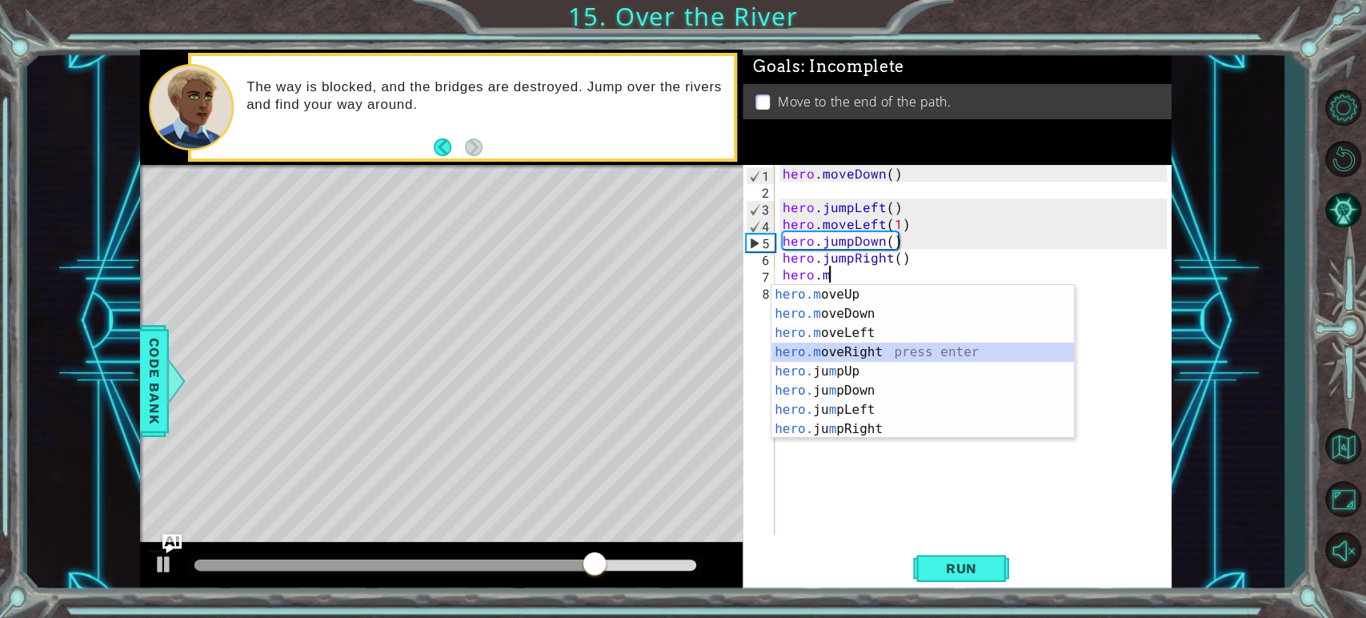
click at [856, 356] on div "hero.m oveUp press enter hero.m oveDown press enter hero.m oveLeft press enter …" at bounding box center [923, 381] width 303 height 192
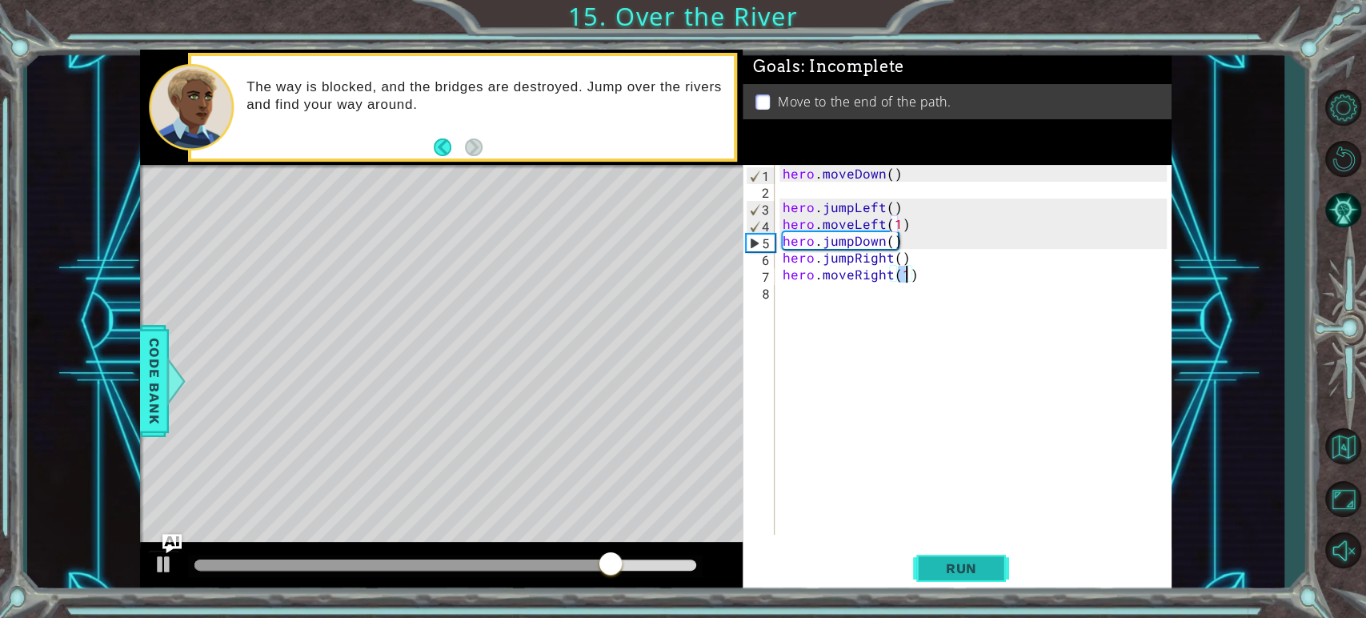
type textarea "hero.moveRight(1)"
click at [946, 568] on span "Run" at bounding box center [961, 568] width 63 height 16
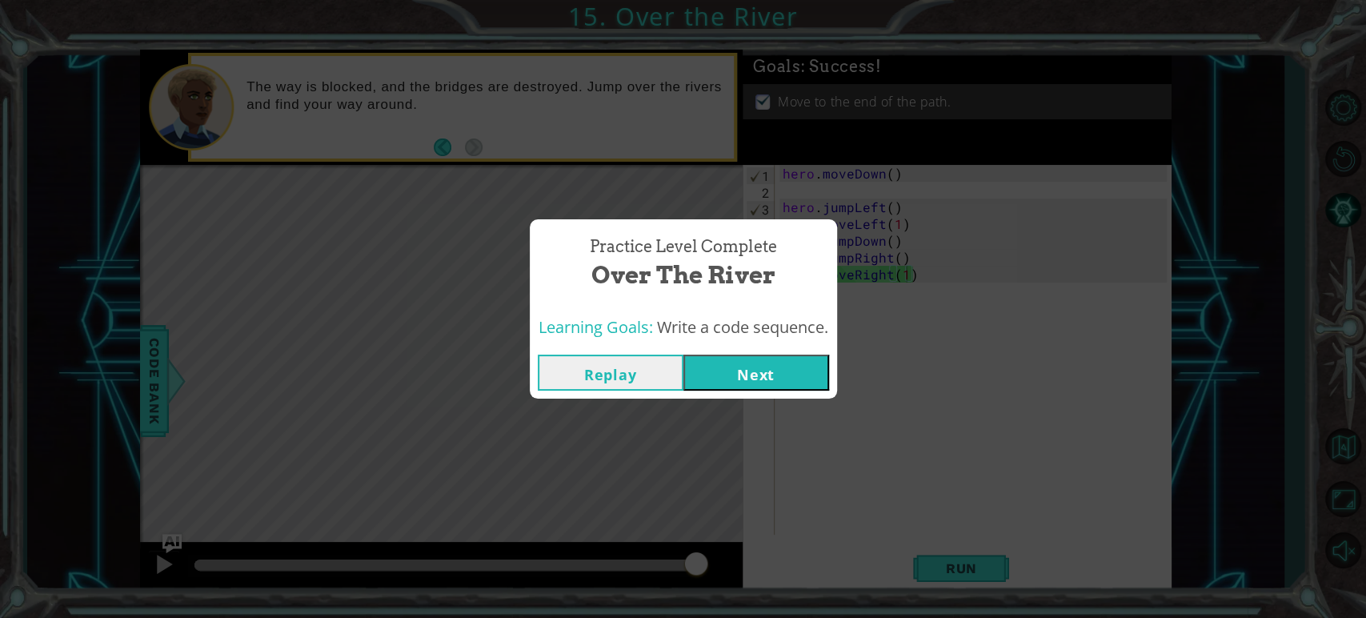
click at [804, 389] on button "Next" at bounding box center [757, 373] width 146 height 36
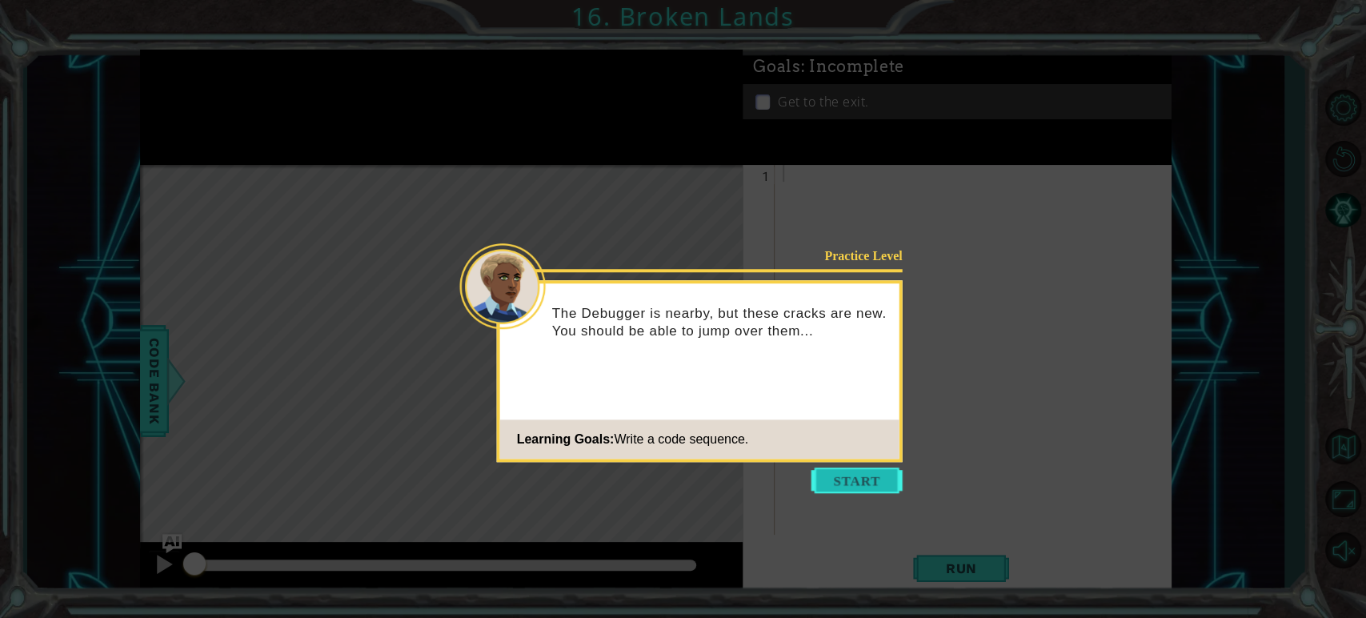
click at [838, 481] on button "Start" at bounding box center [857, 480] width 91 height 26
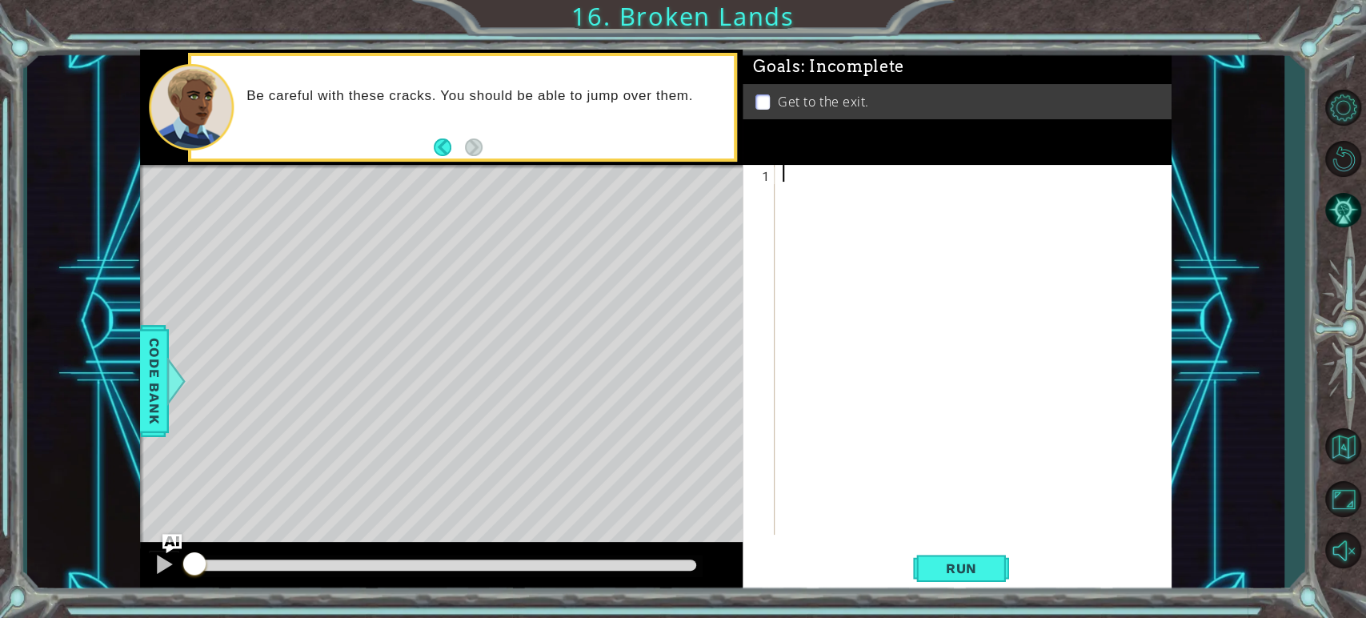
click at [805, 180] on div at bounding box center [977, 366] width 395 height 403
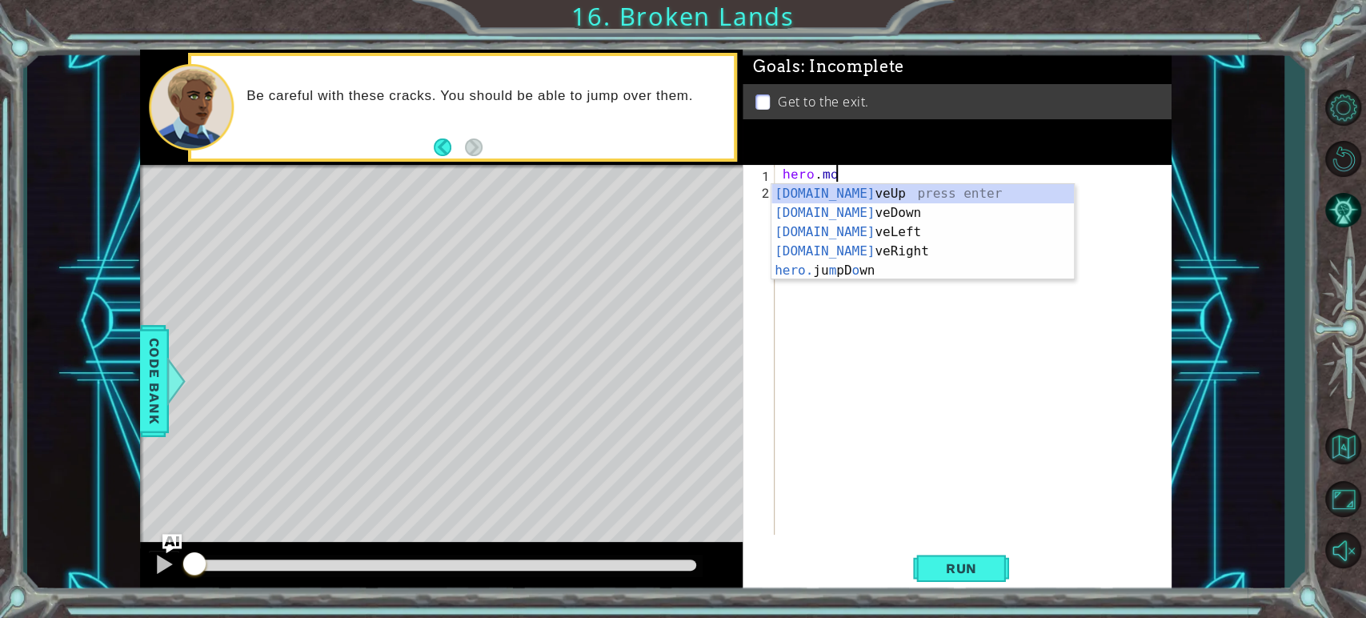
scroll to position [0, 2]
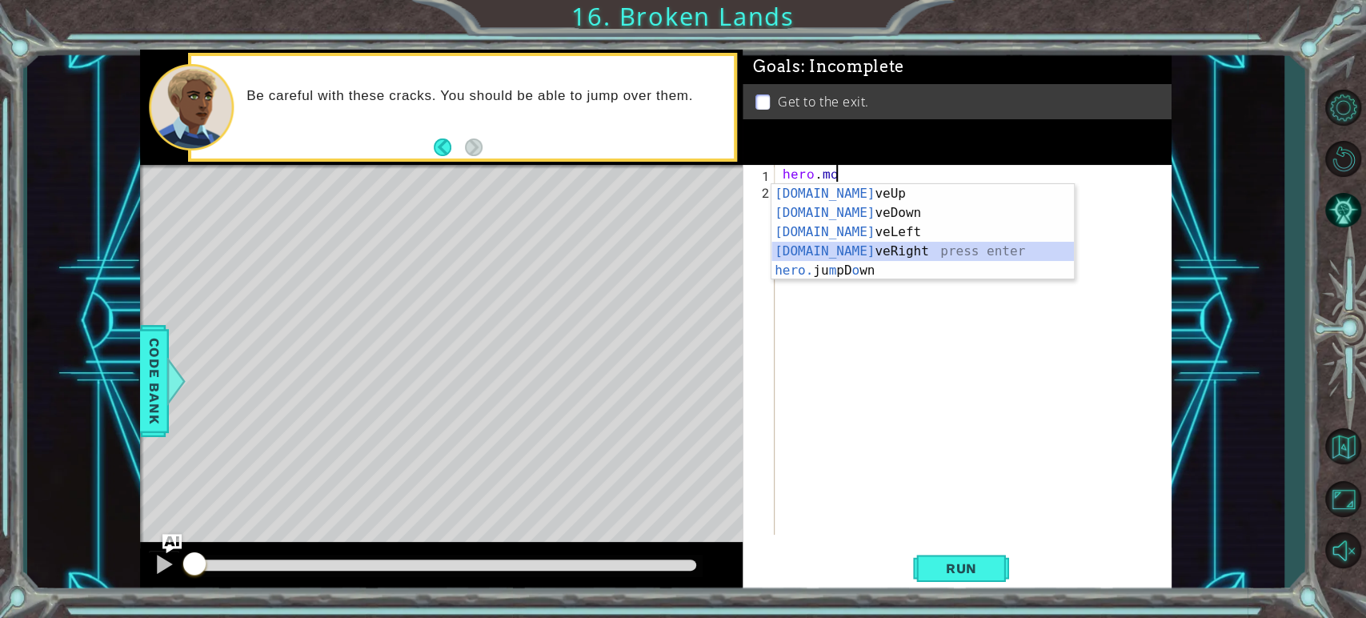
click at [873, 255] on div "hero.mo veUp press enter hero.mo veDown press enter hero.mo veLeft press enter …" at bounding box center [923, 251] width 303 height 134
type textarea "hero.moveRight(1)"
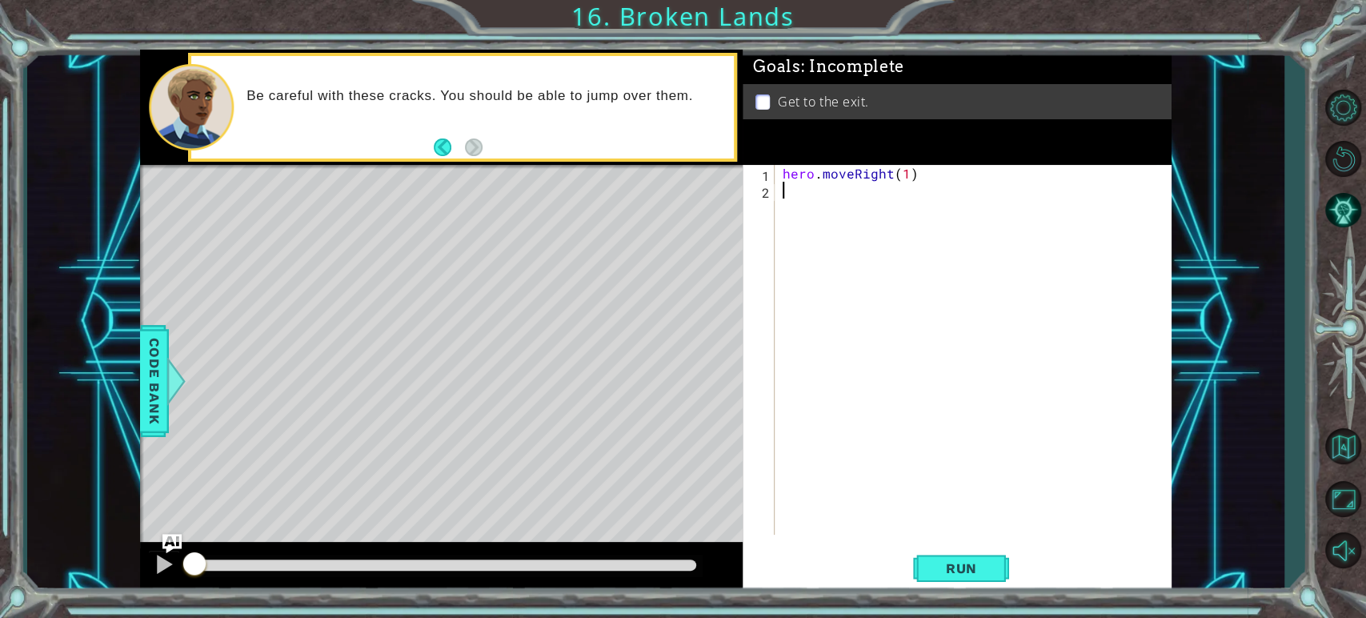
click at [807, 198] on div "hero . moveRight ( 1 )" at bounding box center [977, 366] width 395 height 403
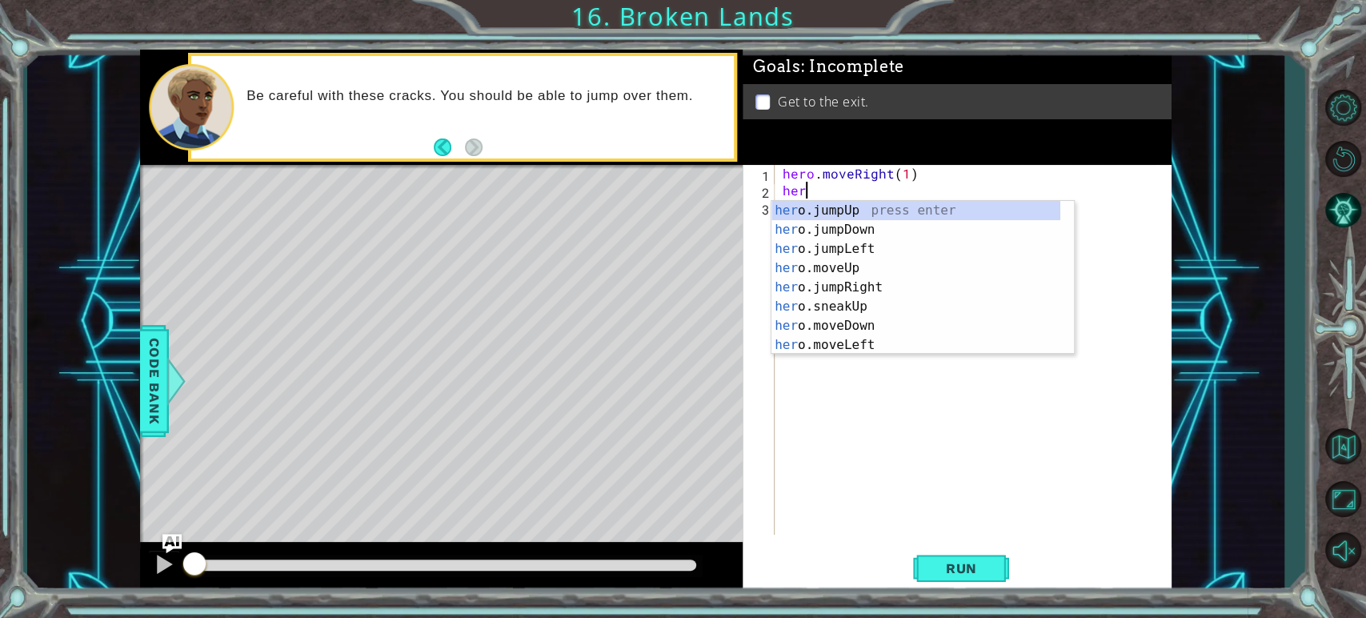
scroll to position [0, 0]
type textarea "hero."
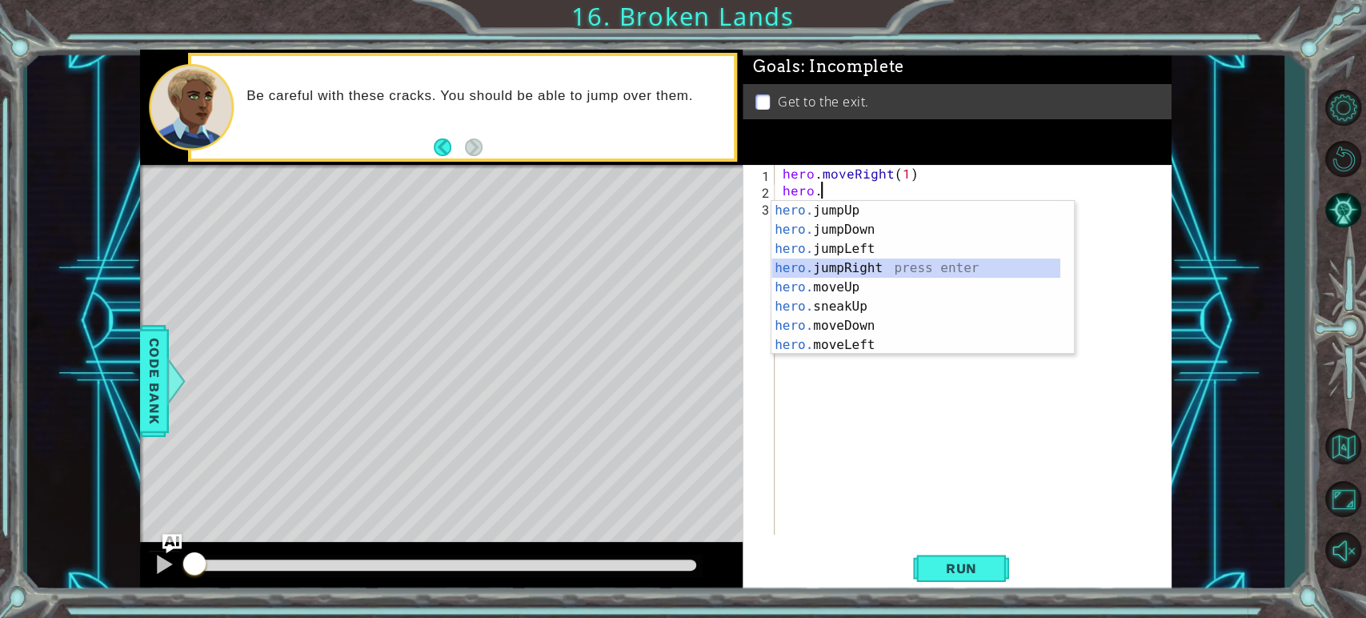
click at [830, 263] on div "hero. jumpUp press enter hero. jumpDown press enter hero. jumpLeft press enter …" at bounding box center [916, 297] width 289 height 192
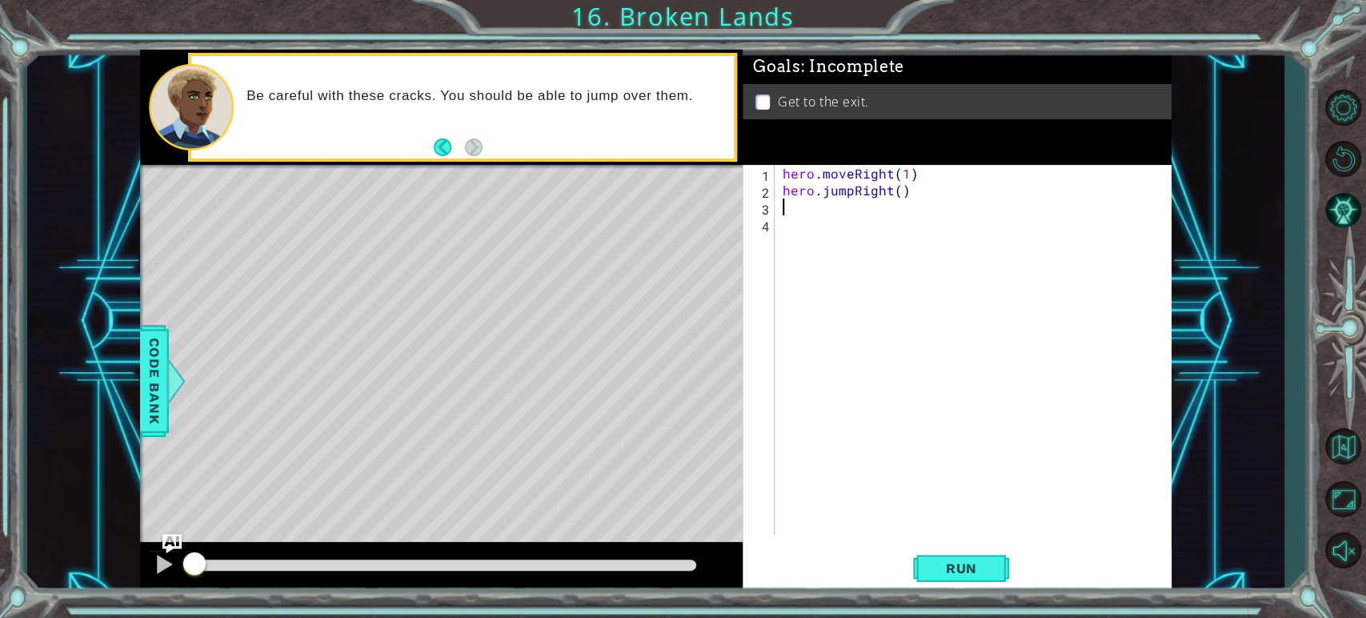
scroll to position [0, 0]
drag, startPoint x: 929, startPoint y: 166, endPoint x: 761, endPoint y: 178, distance: 168.5
click at [761, 178] on div "1 2 3 4 hero . moveRight ( 1 ) hero . jumpRight ( ) ההההההההההההההההההההההההההה…" at bounding box center [955, 350] width 424 height 370
type textarea "hero.moveRight(1)"
click at [828, 213] on div "hero . moveRight ( 1 ) hero . jumpRight ( )" at bounding box center [977, 366] width 395 height 403
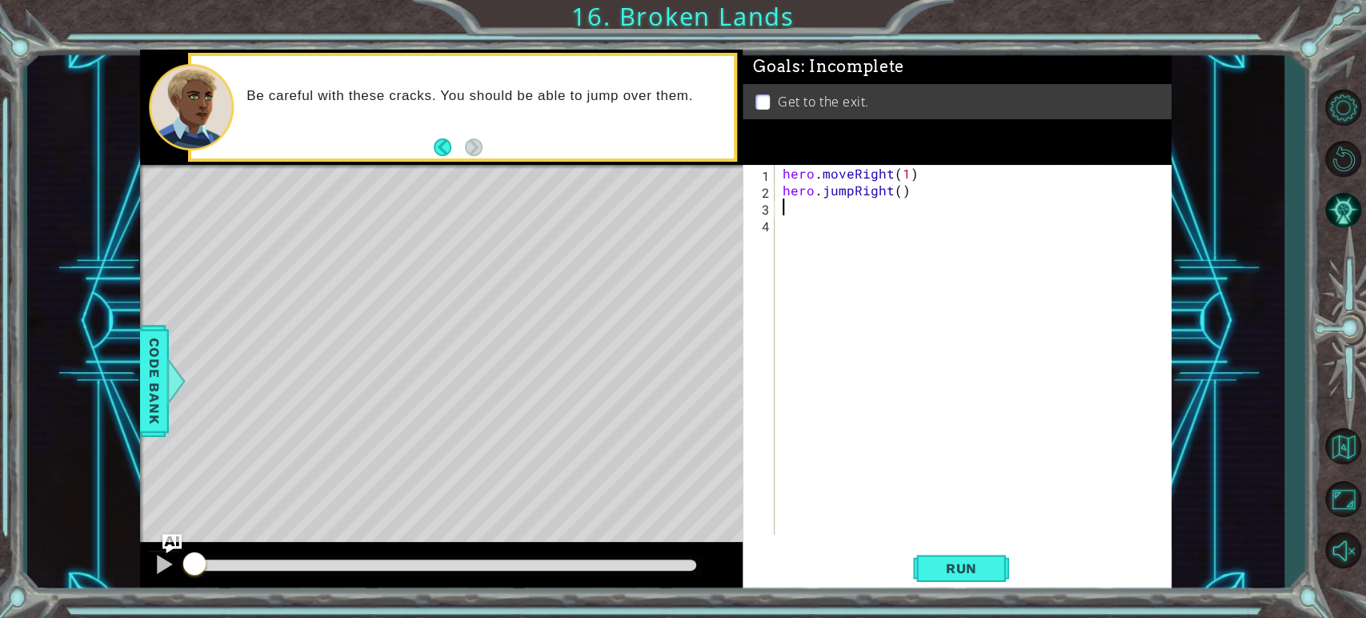
paste textarea "hero.moveRight(1)"
type textarea "hero.moveRight(1)"
click at [969, 561] on span "Run" at bounding box center [961, 568] width 63 height 16
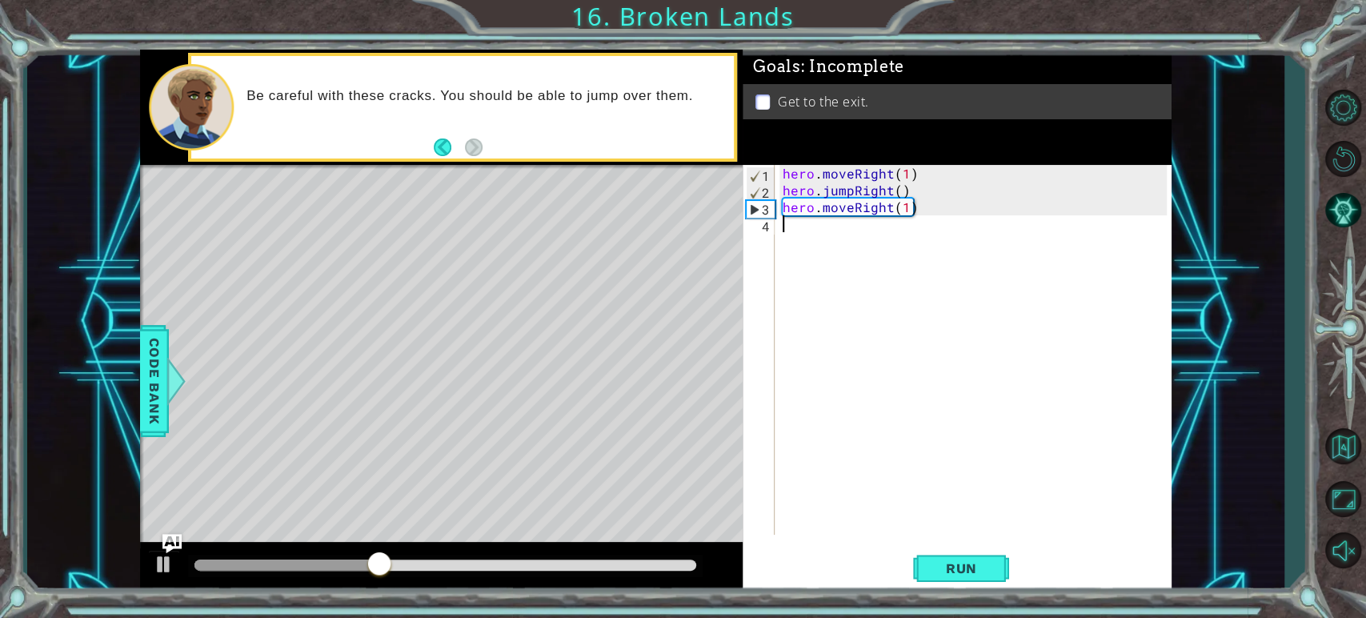
click at [799, 232] on div "hero . moveRight ( 1 ) hero . jumpRight ( ) hero . moveRight ( 1 )" at bounding box center [977, 366] width 395 height 403
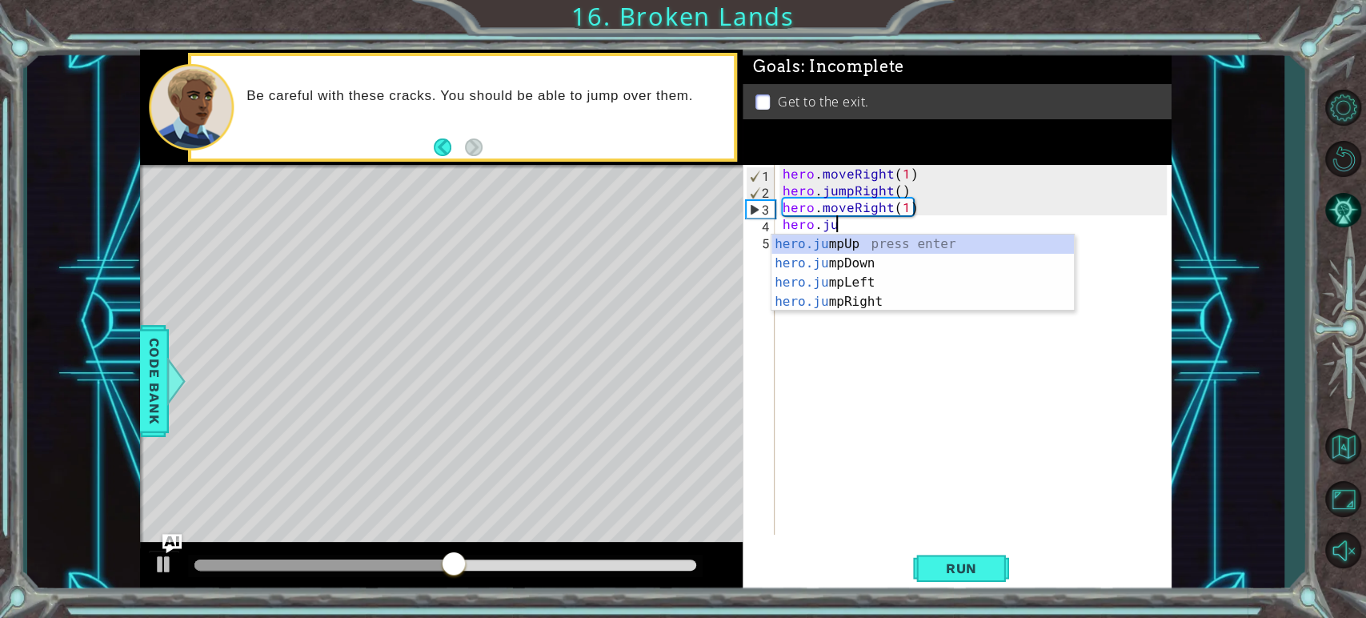
scroll to position [0, 2]
type textarea "hero.jump"
click at [829, 241] on div "hero.jump Up press enter hero.jump Down press enter hero.jump Left press enter …" at bounding box center [923, 292] width 303 height 115
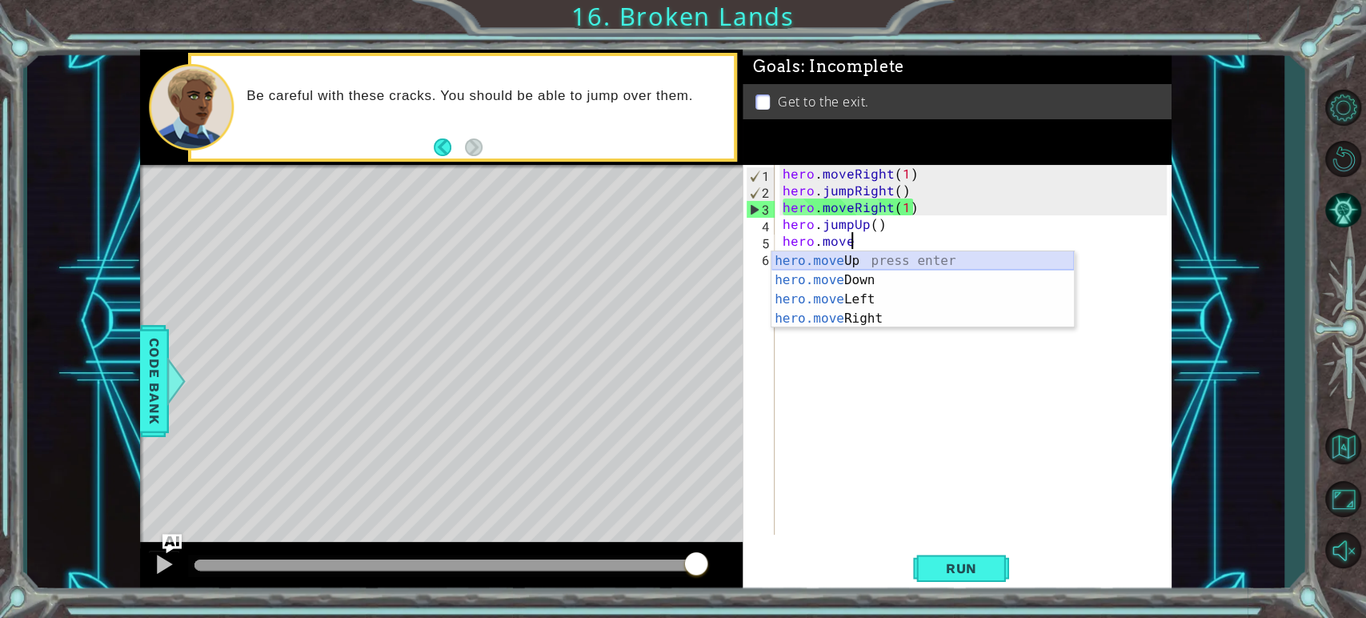
click at [827, 267] on div "hero.move Up press enter hero.move Down press enter hero.move Left press enter …" at bounding box center [923, 308] width 303 height 115
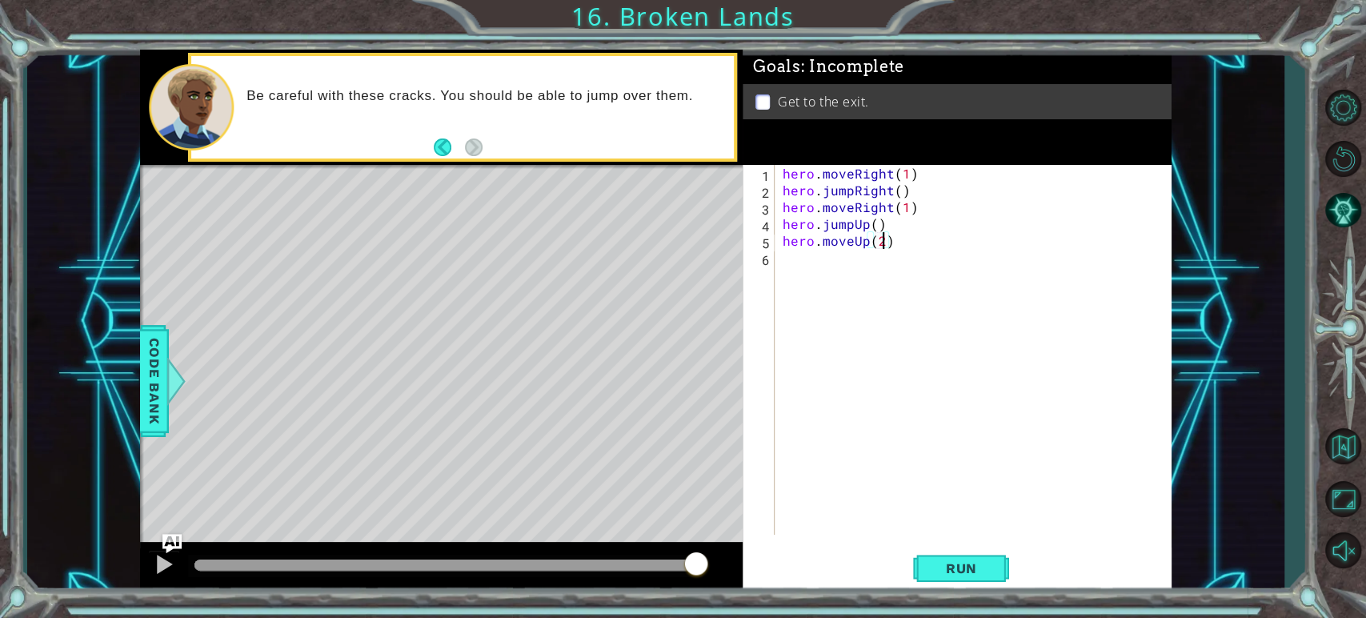
scroll to position [0, 6]
type textarea "hero.moveUp(2)"
click at [951, 568] on span "Run" at bounding box center [961, 568] width 63 height 16
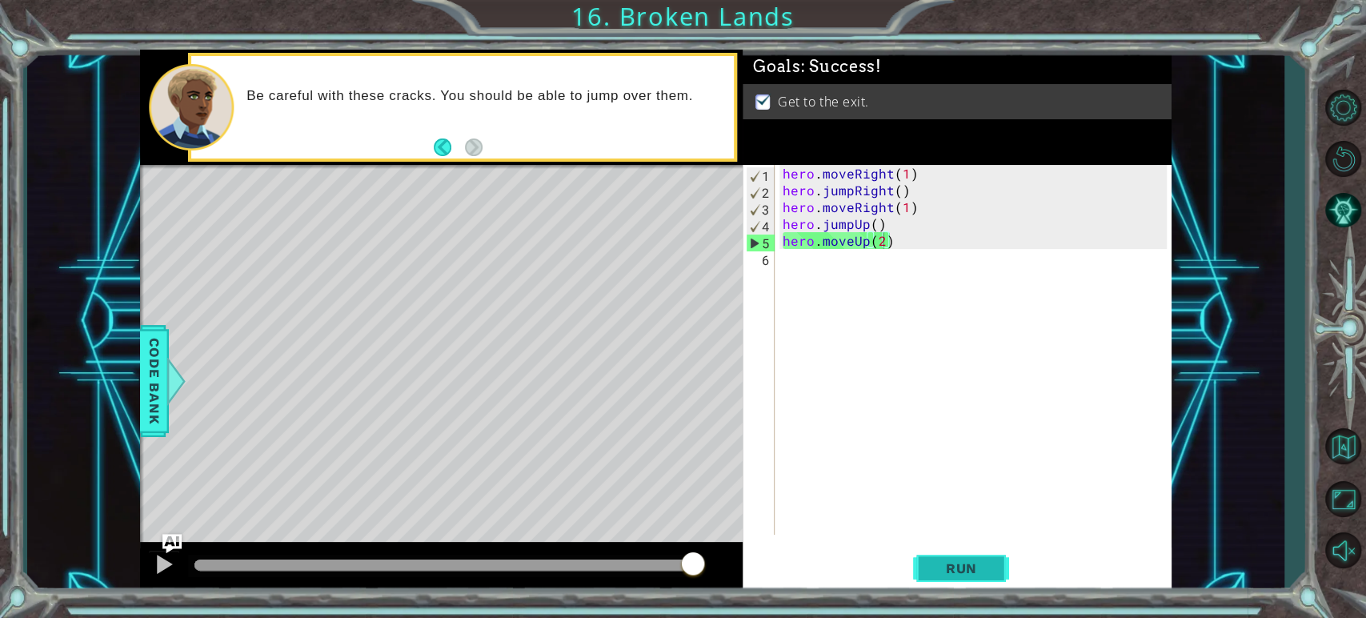
click at [977, 577] on button "Run" at bounding box center [961, 569] width 96 height 42
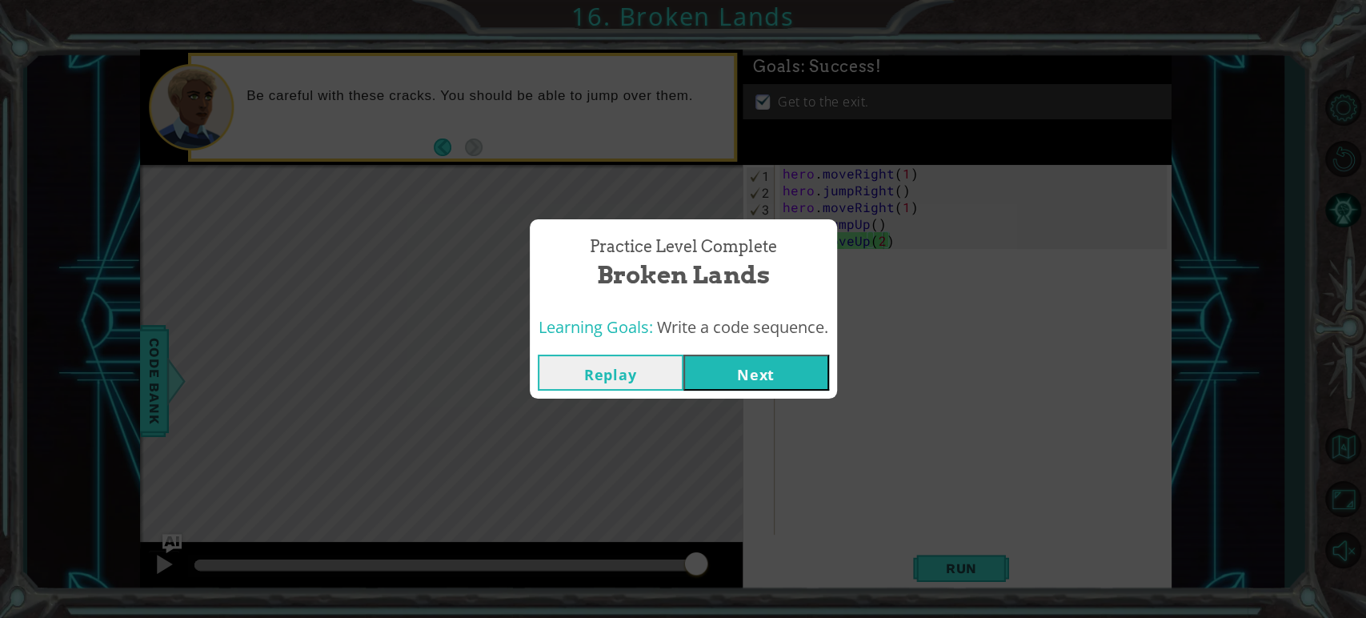
click at [764, 376] on button "Next" at bounding box center [757, 373] width 146 height 36
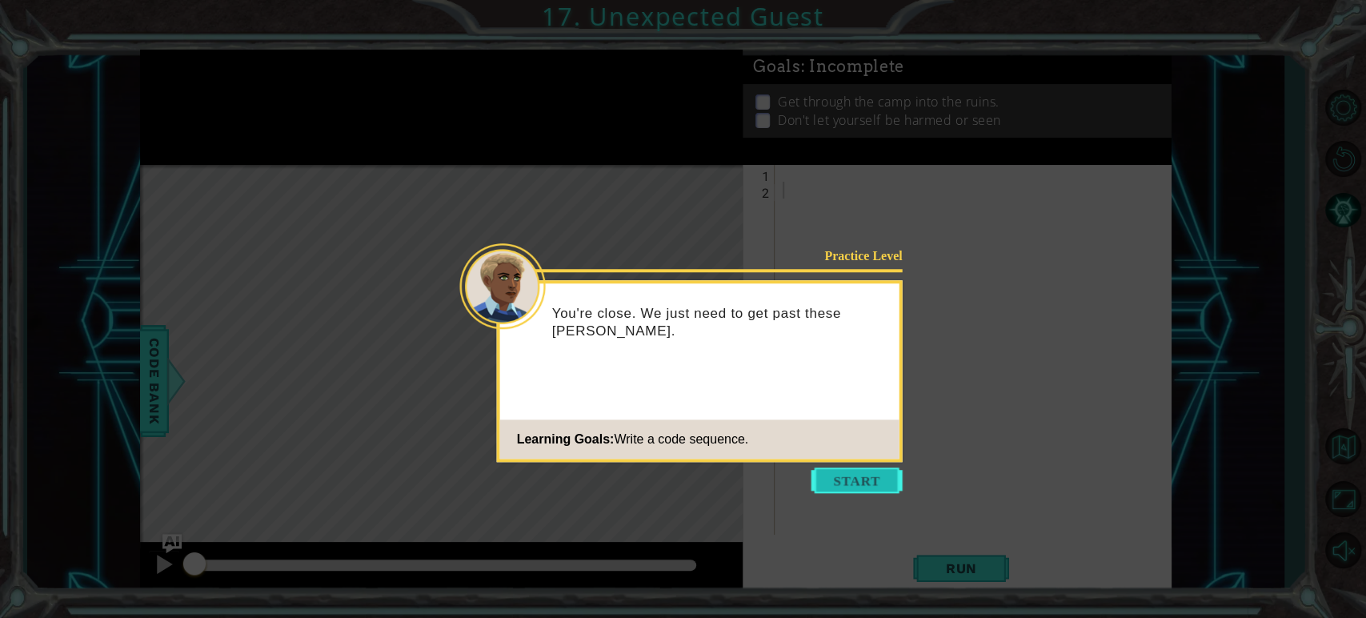
click at [836, 475] on button "Start" at bounding box center [857, 480] width 91 height 26
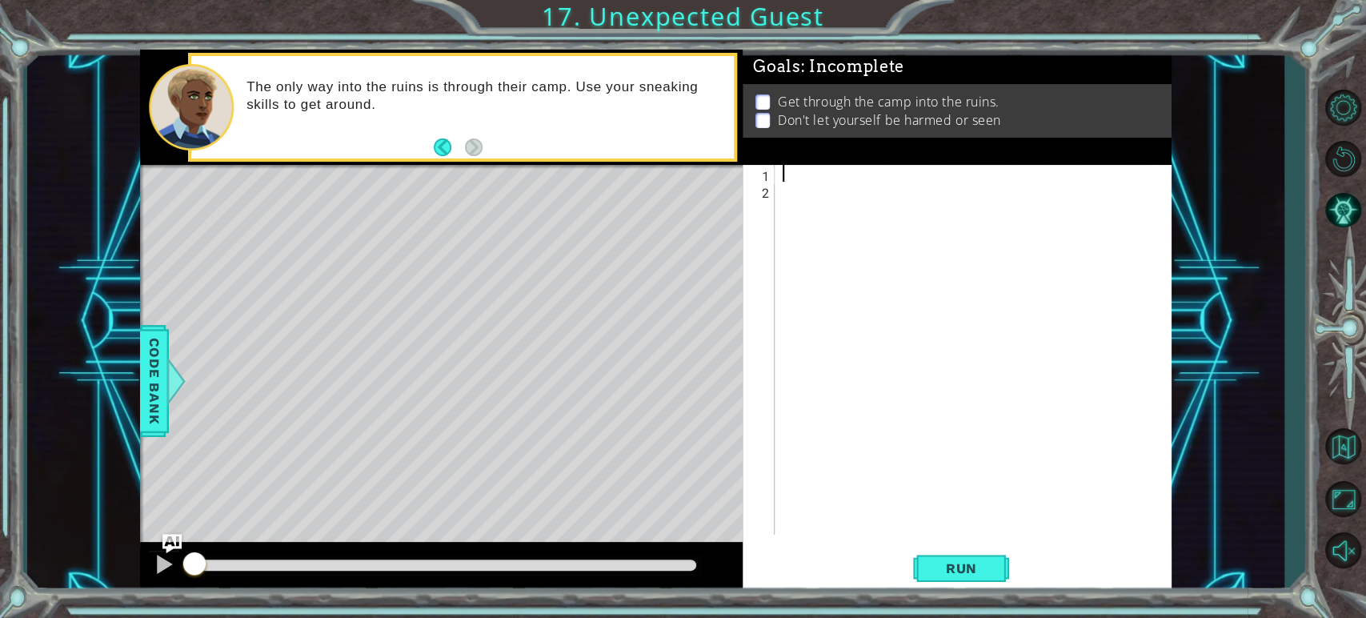
click at [811, 175] on div at bounding box center [977, 366] width 395 height 403
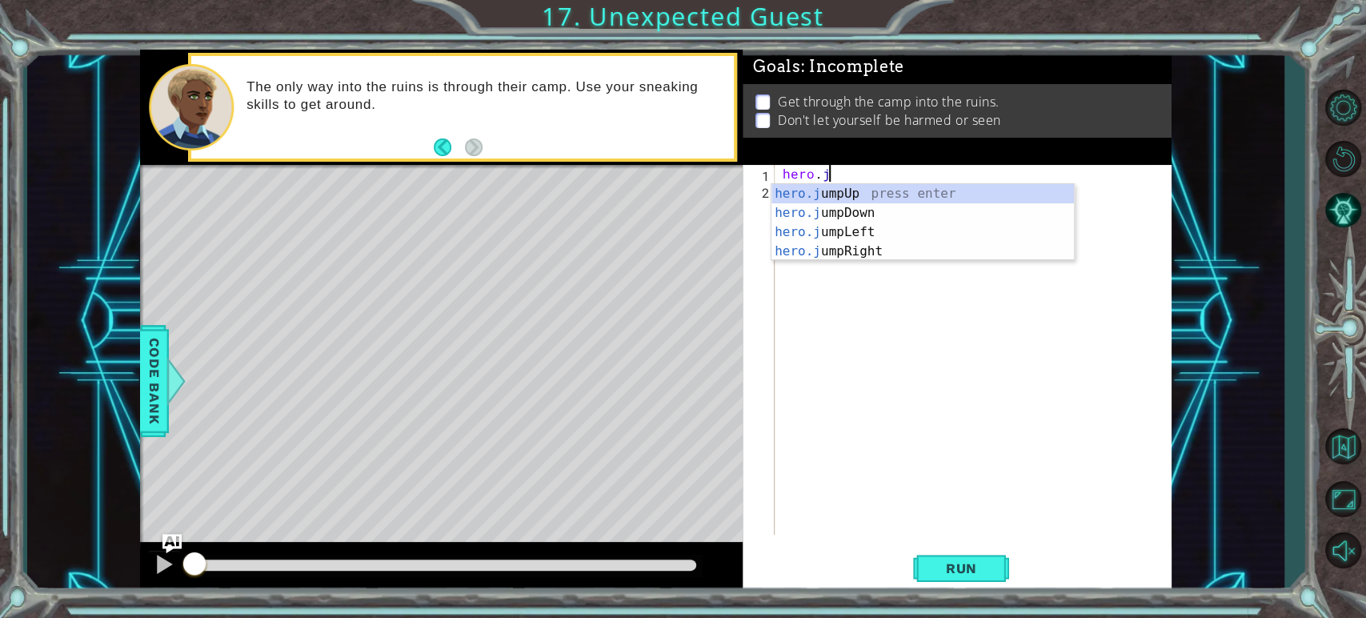
scroll to position [0, 2]
type textarea "hero.jump"
click at [845, 206] on div "hero.jump Up press enter hero.jump Down press enter hero.jump Left press enter …" at bounding box center [923, 241] width 303 height 115
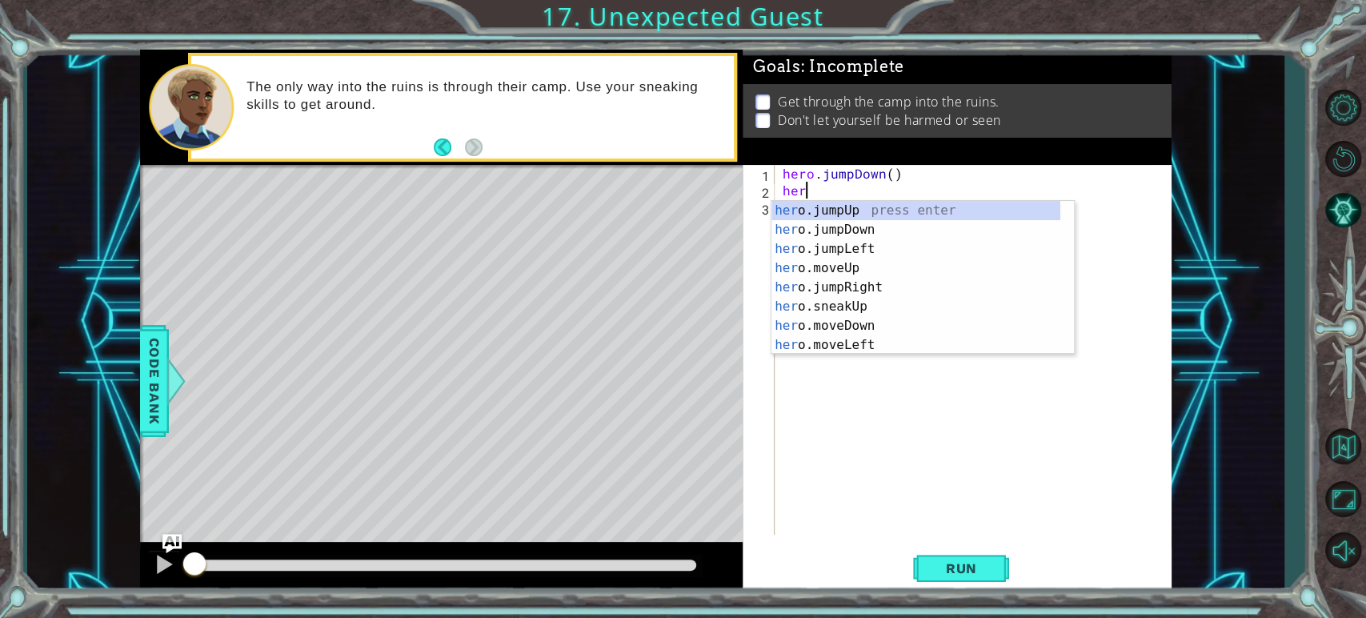
scroll to position [0, 0]
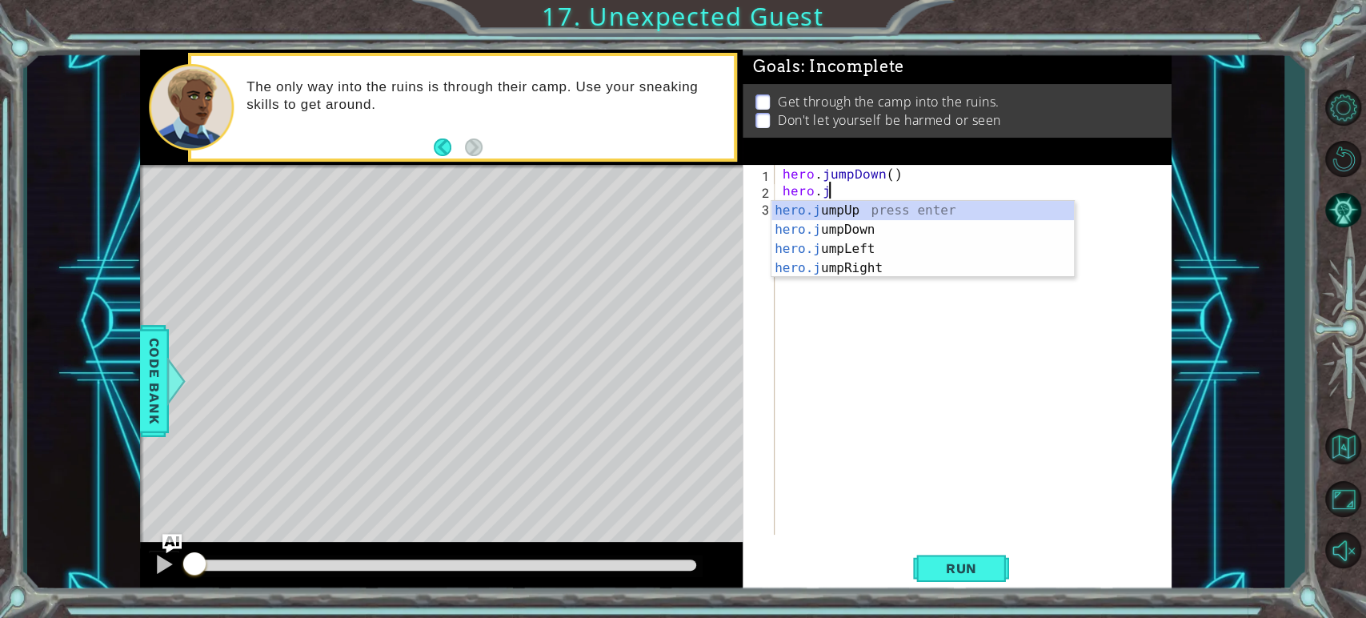
type textarea "hero.ju"
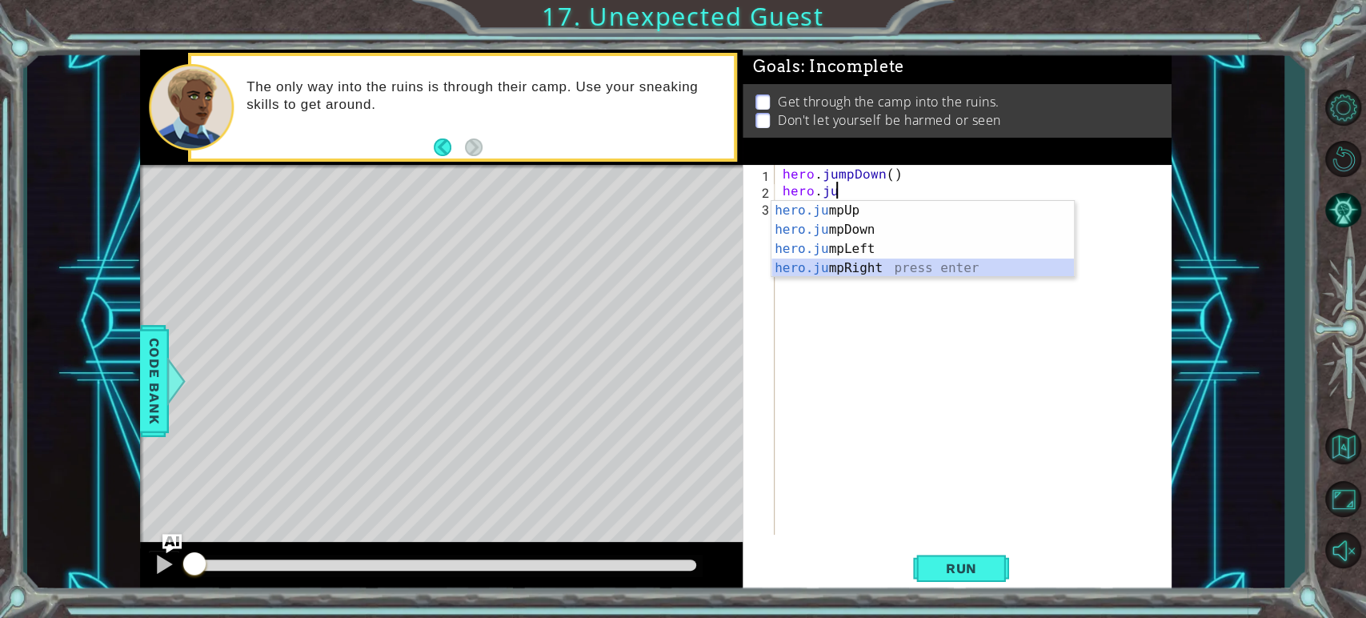
click at [857, 270] on div "hero.ju mpUp press enter hero.ju mpDown press enter hero.ju mpLeft press enter …" at bounding box center [923, 258] width 303 height 115
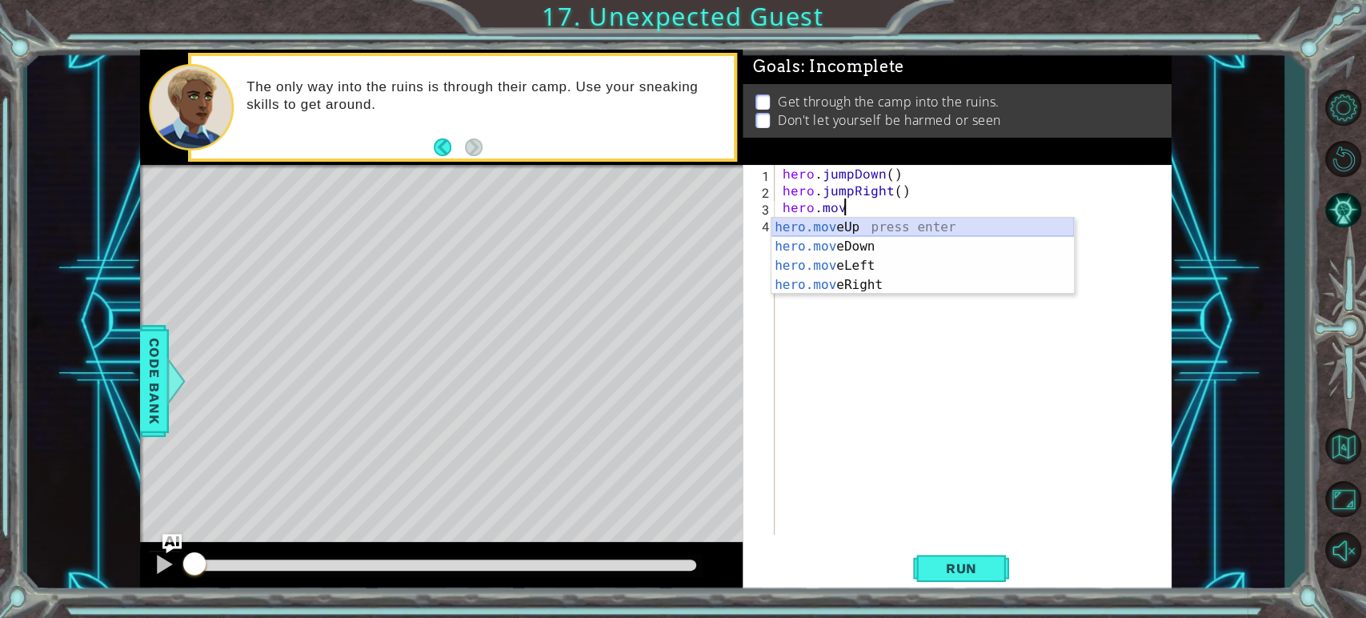
click at [837, 231] on div "hero.mov eUp press enter hero.mov eDown press enter hero.mov eLeft press enter …" at bounding box center [923, 275] width 303 height 115
type textarea "hero.moveUp(1)"
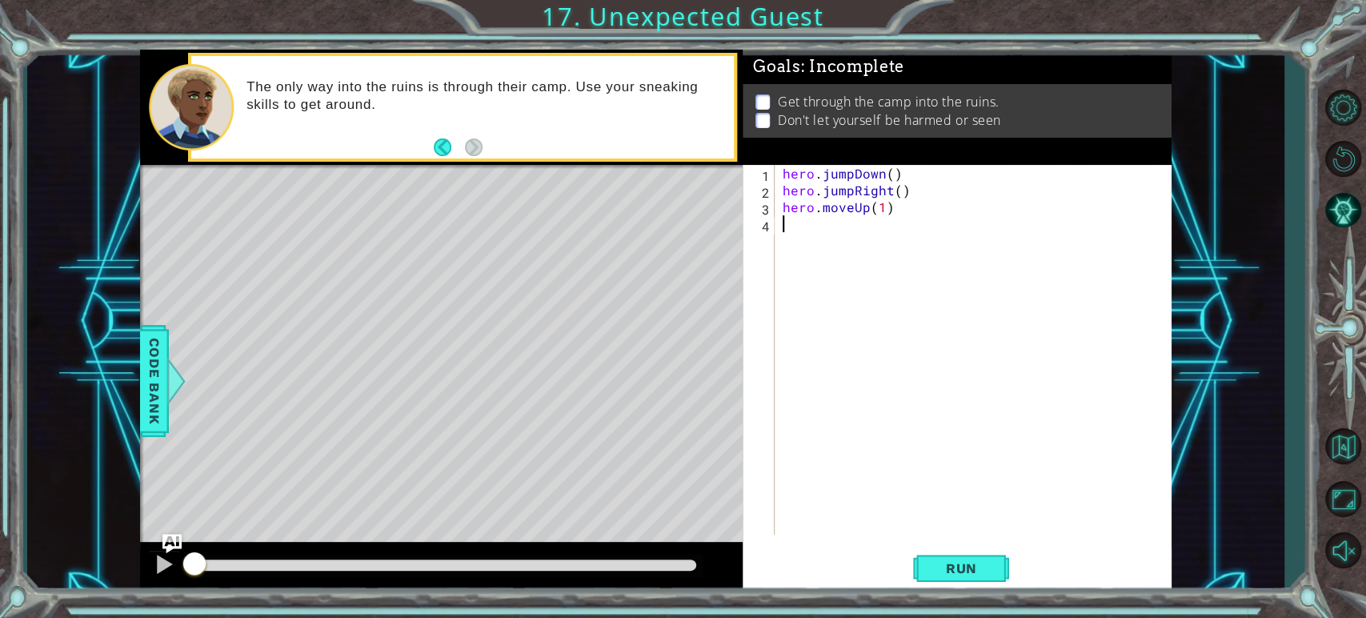
click at [820, 221] on div "hero . jumpDown ( ) hero . jumpRight ( ) hero . moveUp ( 1 )" at bounding box center [977, 366] width 395 height 403
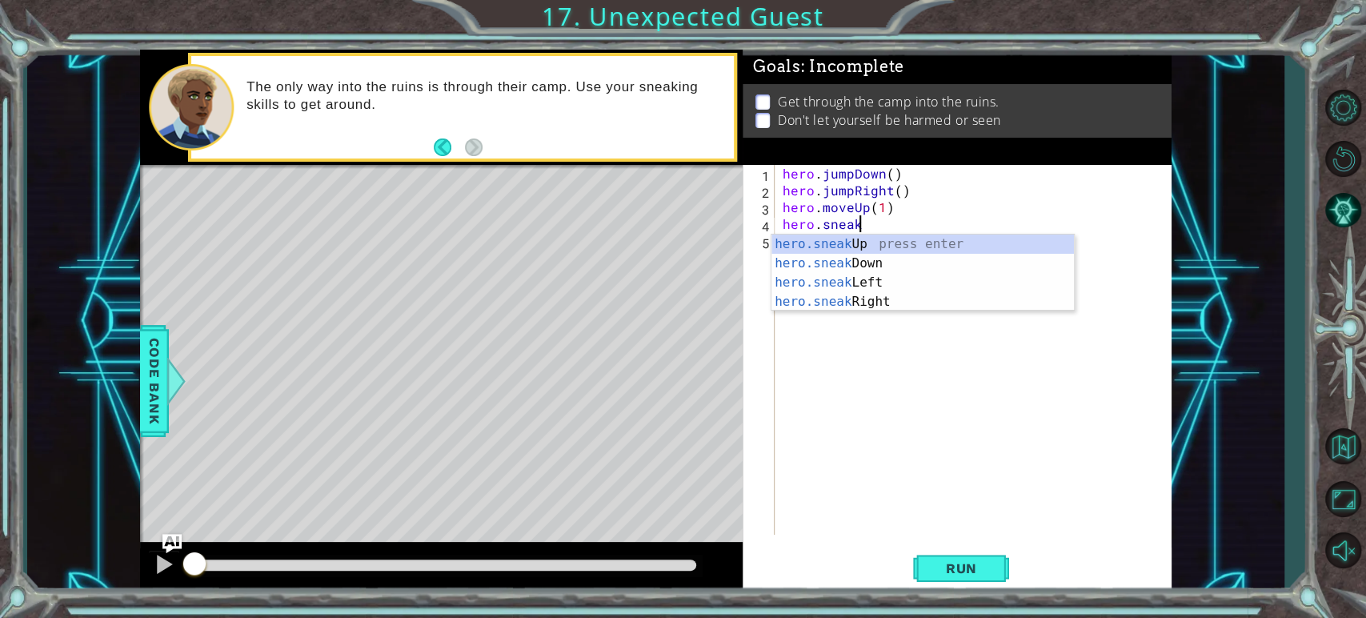
scroll to position [0, 3]
click at [843, 293] on div "hero.sneak Up press enter hero.sneak Down press enter hero.sneak Left press ent…" at bounding box center [923, 292] width 303 height 115
type textarea "hero.sneakRight(1)"
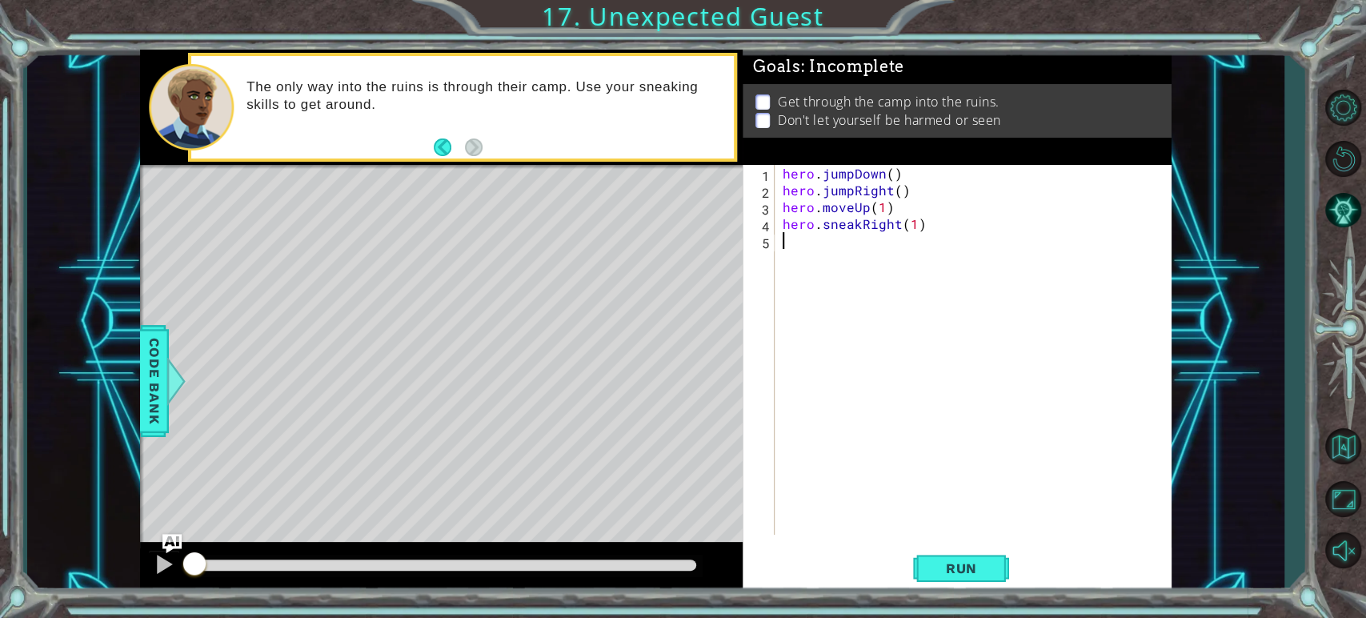
click at [810, 242] on div "hero . jumpDown ( ) hero . jumpRight ( ) hero . moveUp ( 1 ) hero . sneakRight …" at bounding box center [977, 366] width 395 height 403
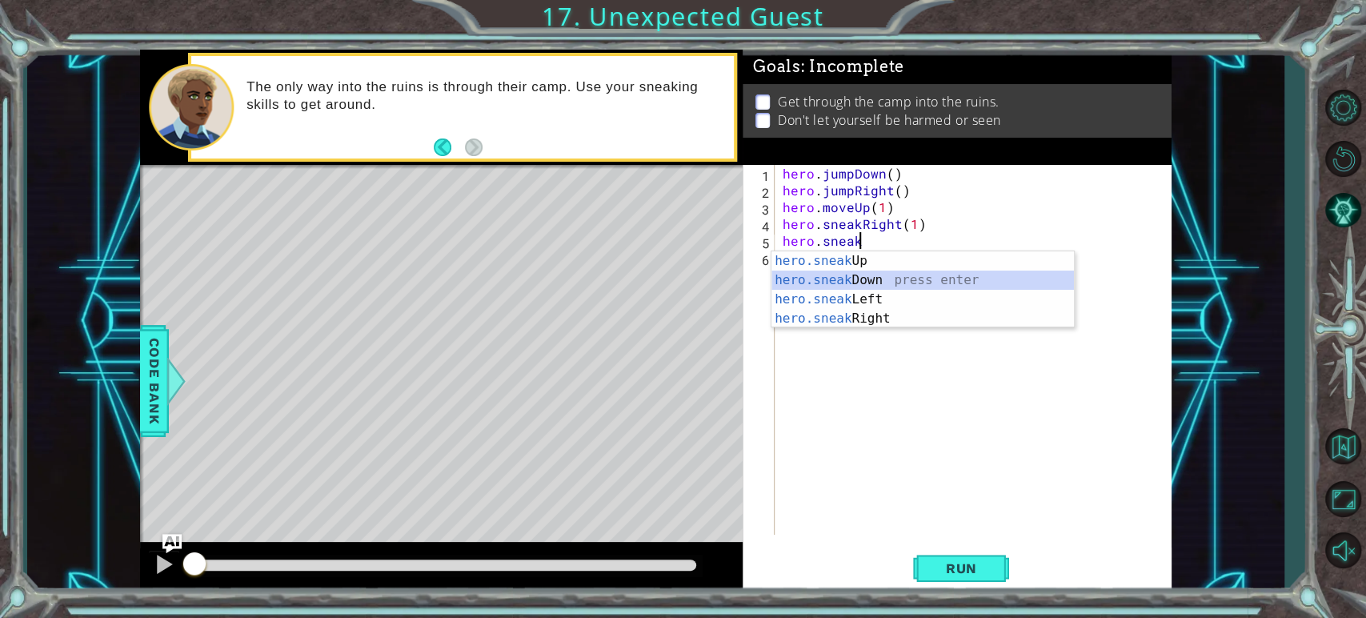
click at [832, 283] on div "hero.sneak Up press enter hero.sneak Down press enter hero.sneak Left press ent…" at bounding box center [923, 308] width 303 height 115
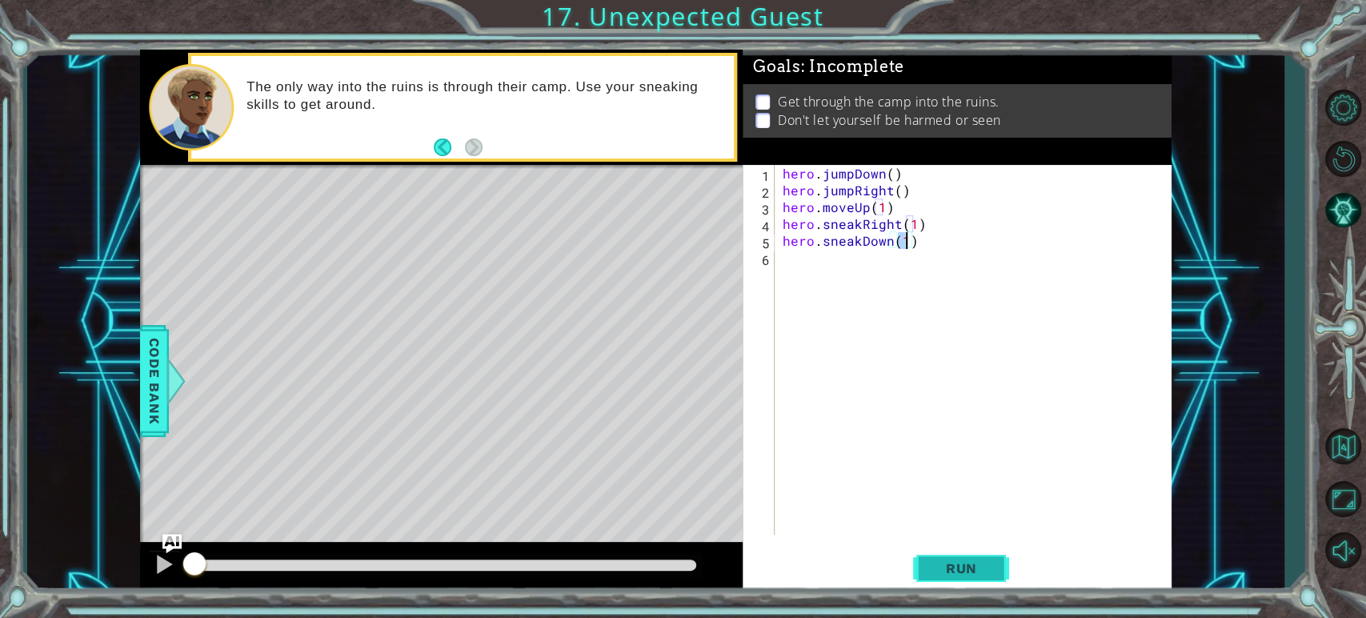
type textarea "hero.sneakDown(1)"
click at [950, 575] on span "Run" at bounding box center [961, 568] width 63 height 16
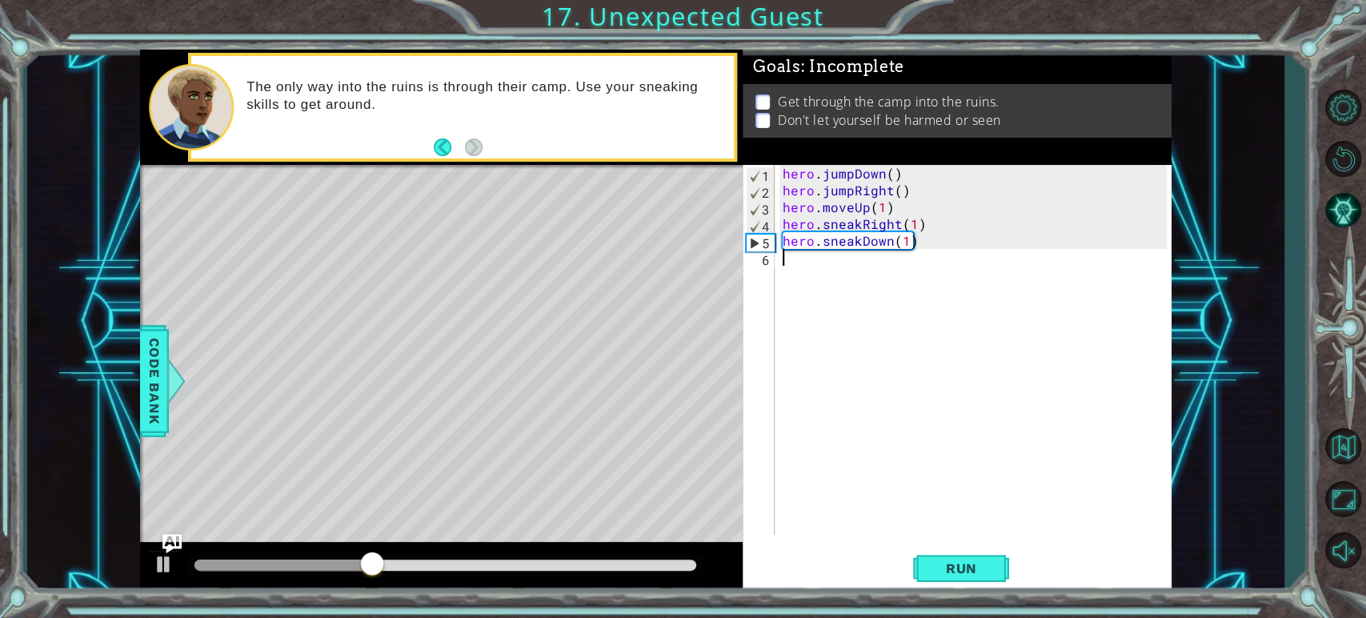
click at [787, 259] on div "hero . jumpDown ( ) hero . jumpRight ( ) hero . moveUp ( 1 ) hero . sneakRight …" at bounding box center [977, 366] width 395 height 403
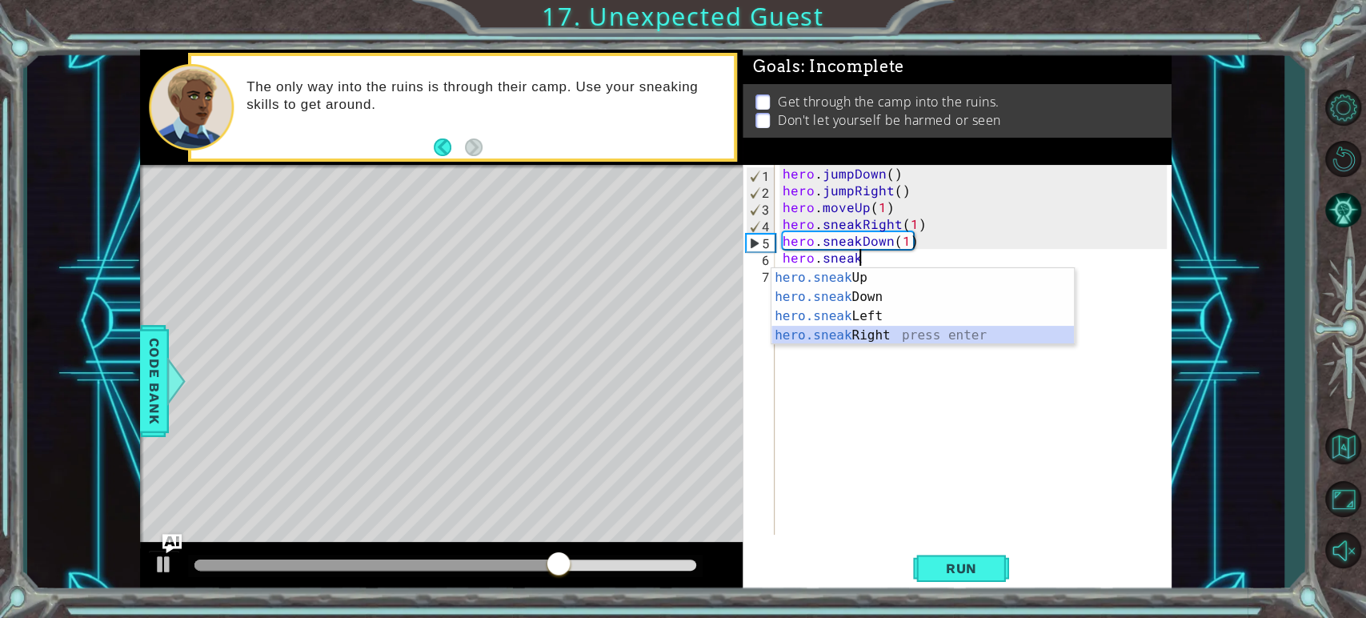
click at [872, 335] on div "hero.sneak Up press enter hero.sneak Down press enter hero.sneak Left press ent…" at bounding box center [923, 325] width 303 height 115
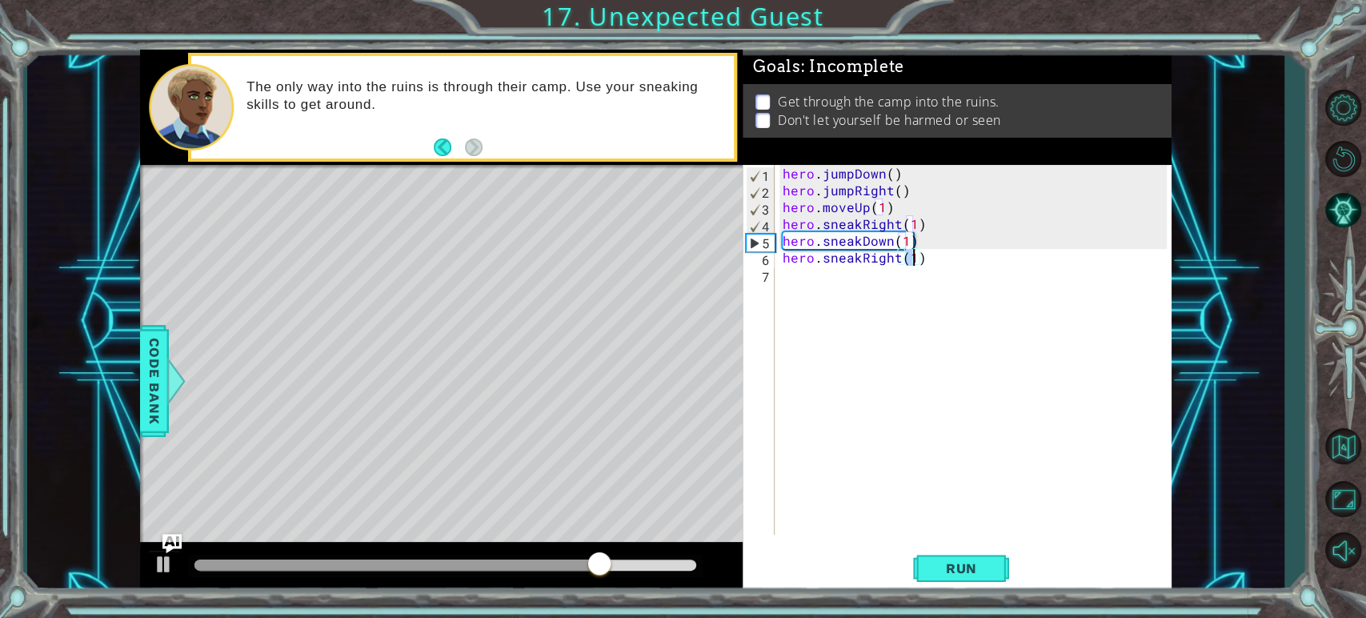
type textarea "hero.sneakRight(2)"
click at [851, 272] on div "hero . jumpDown ( ) hero . jumpRight ( ) hero . moveUp ( 1 ) hero . sneakRight …" at bounding box center [977, 366] width 395 height 403
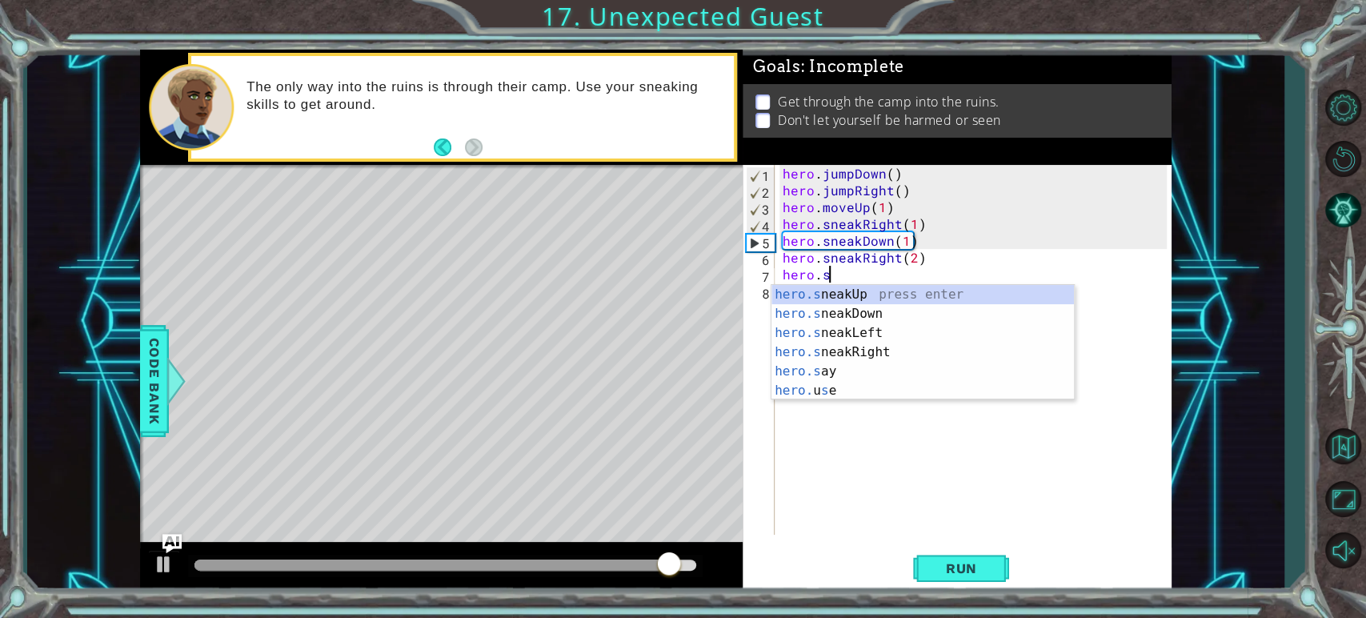
scroll to position [0, 2]
click at [850, 296] on div "hero.s neakUp press enter hero.s neakDown press enter hero.s neakLeft press ent…" at bounding box center [923, 362] width 303 height 154
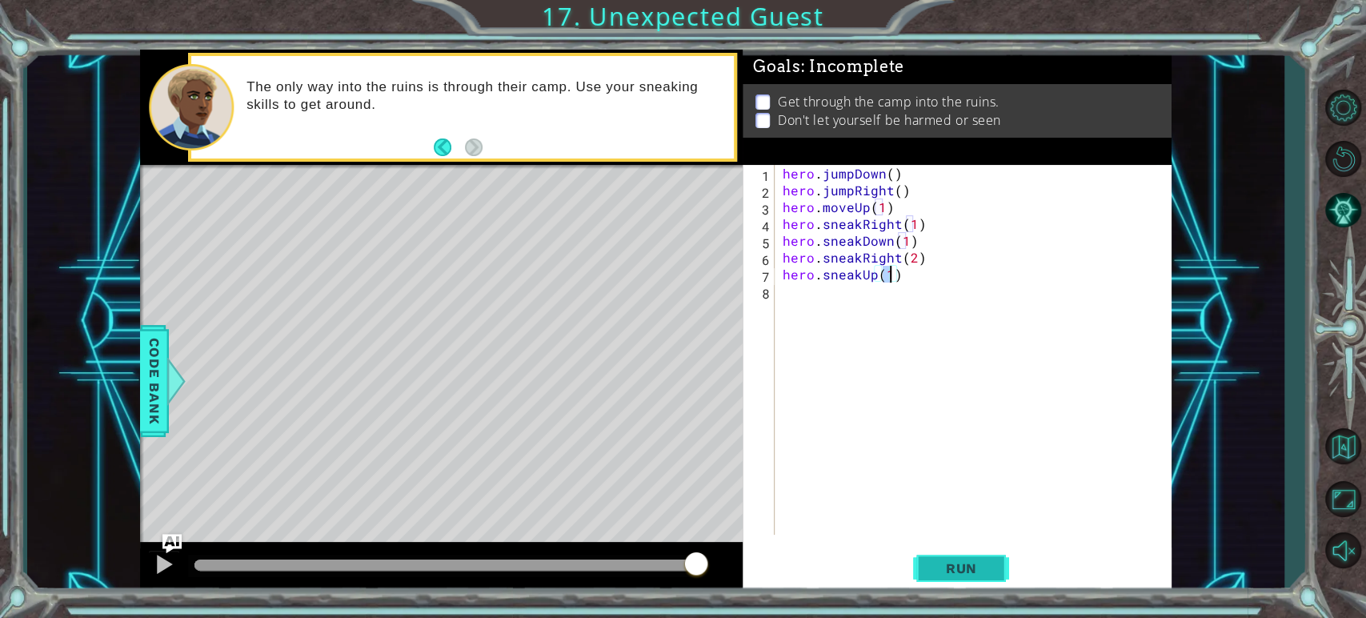
type textarea "hero.sneakUp(1)"
click at [953, 568] on span "Run" at bounding box center [961, 568] width 63 height 16
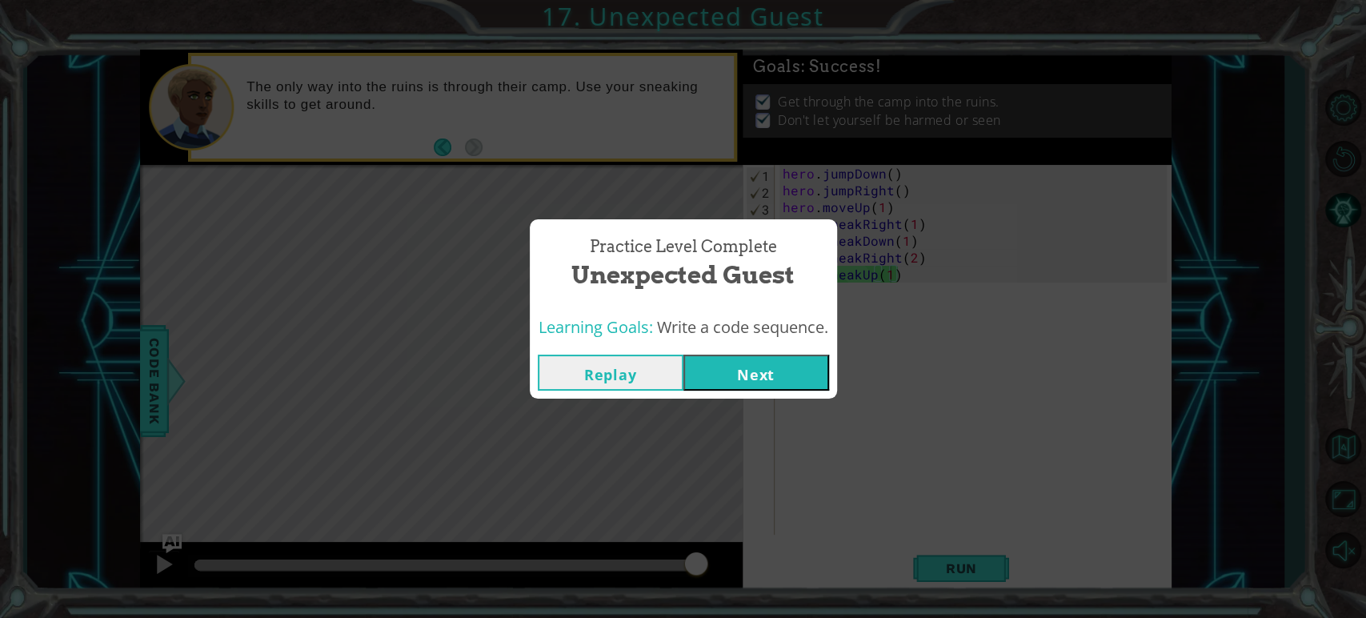
click at [800, 363] on button "Next" at bounding box center [757, 373] width 146 height 36
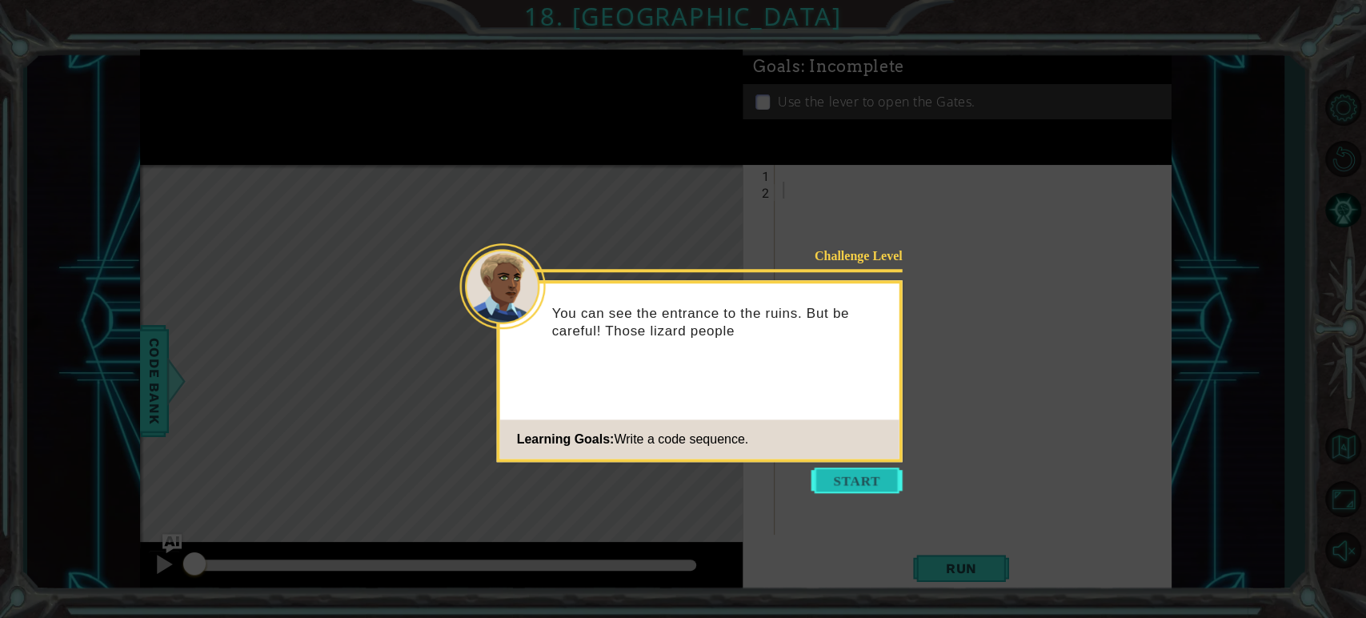
click at [845, 480] on button "Start" at bounding box center [857, 480] width 91 height 26
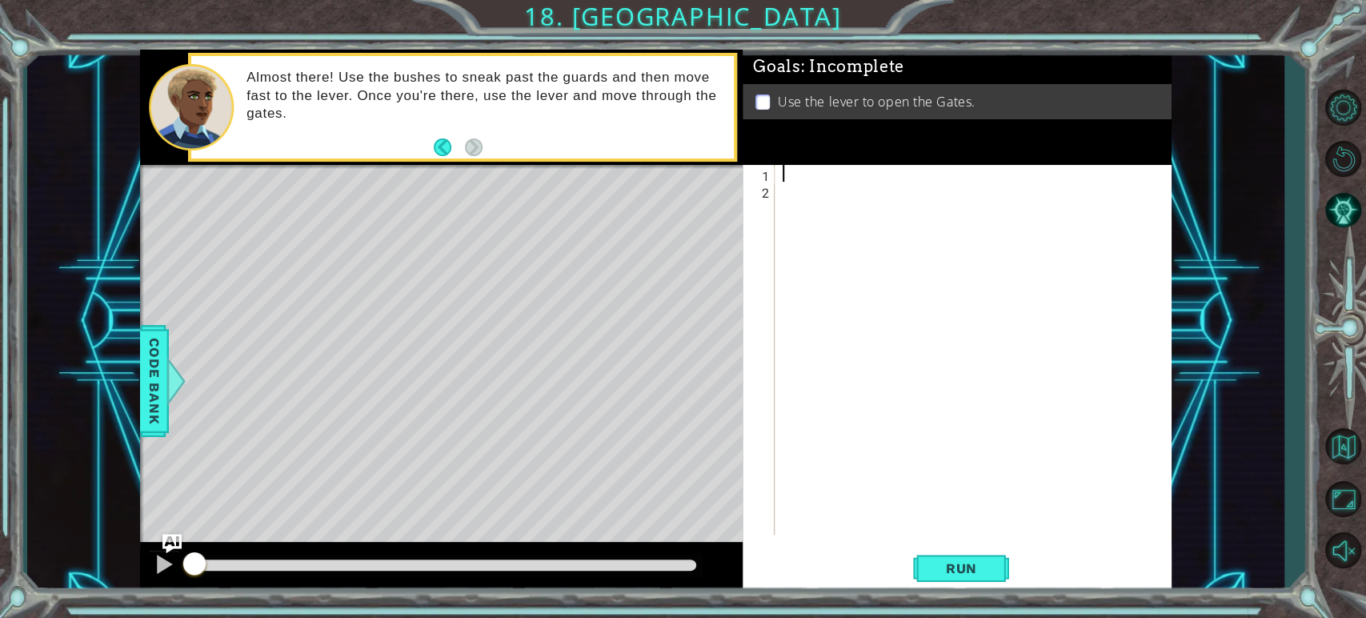
click at [790, 172] on div at bounding box center [977, 366] width 395 height 403
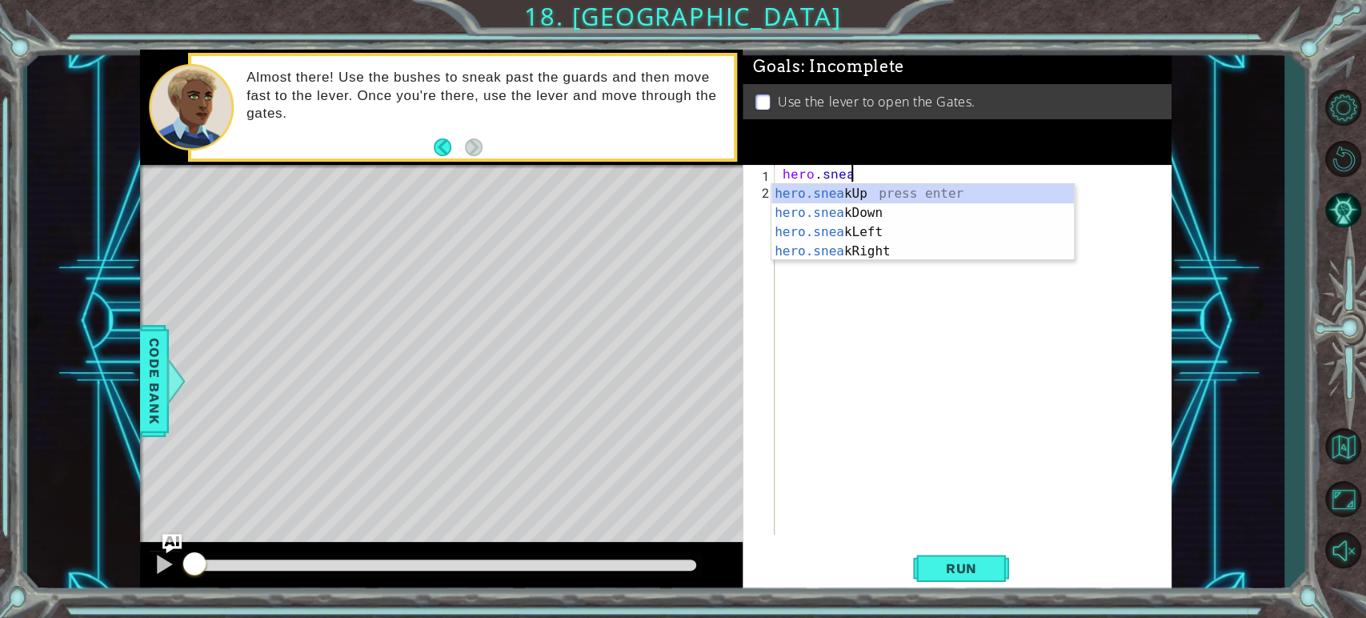
scroll to position [0, 3]
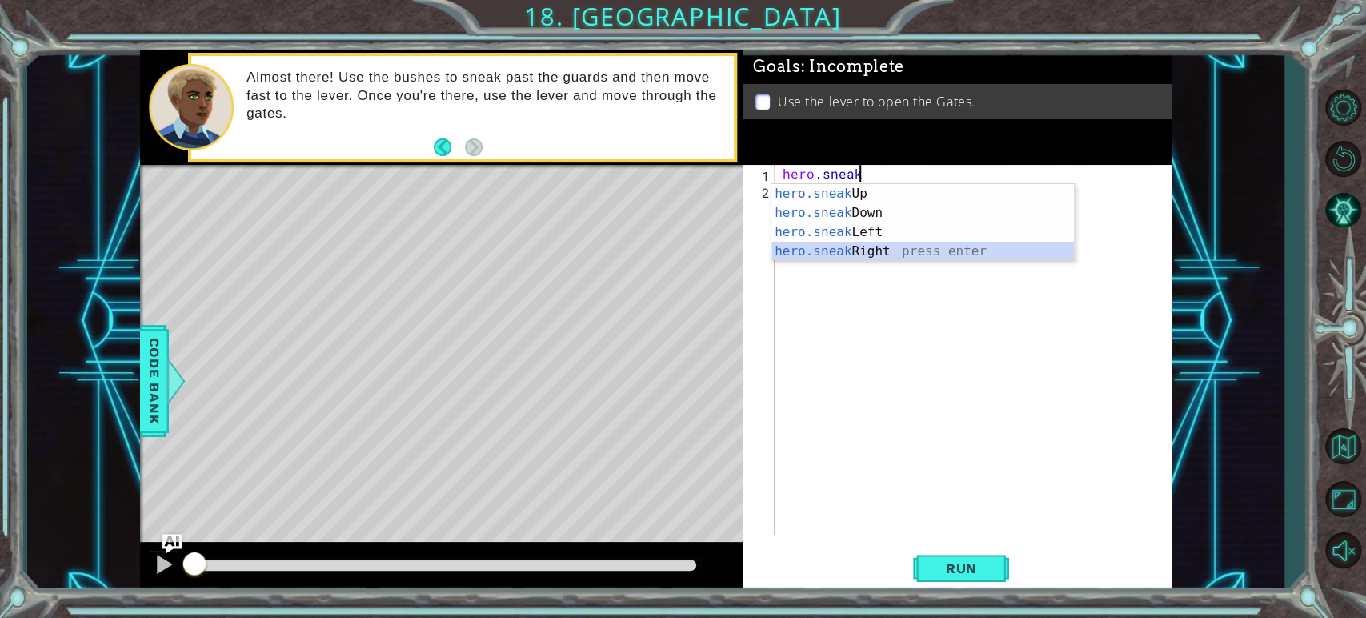
click at [831, 247] on div "hero.sneak Up press enter hero.sneak Down press enter hero.sneak Left press ent…" at bounding box center [923, 241] width 303 height 115
type textarea "hero.sneakRight(1)"
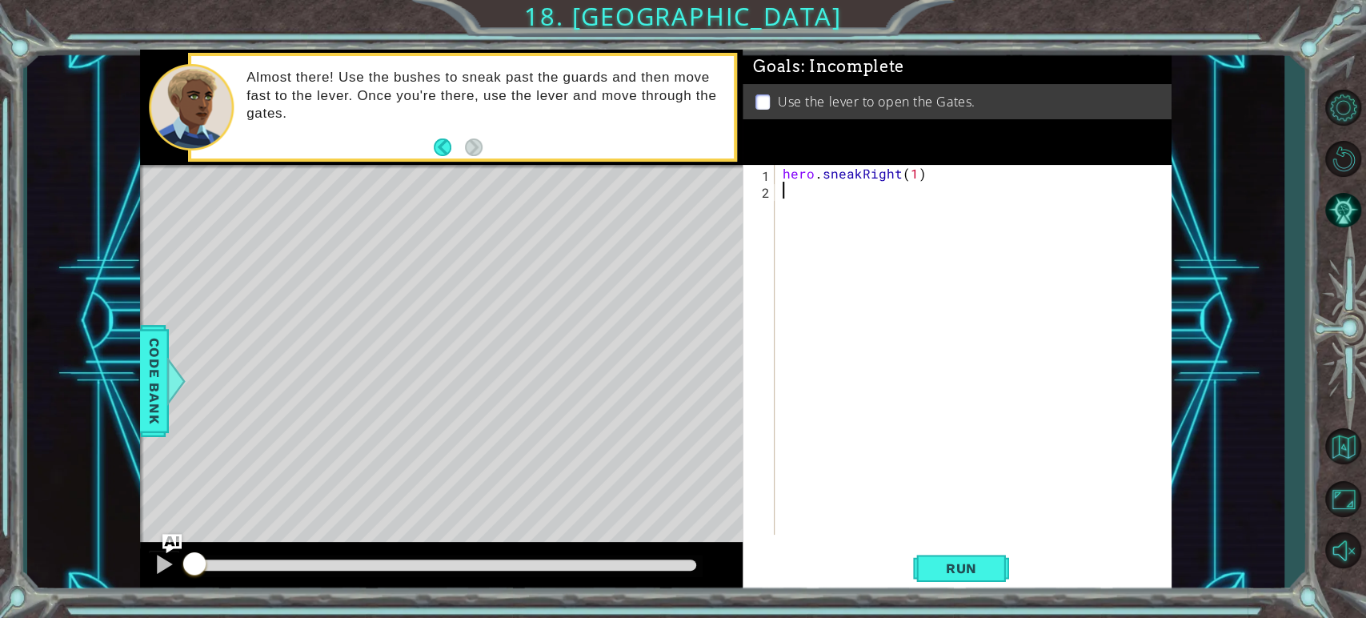
click at [784, 186] on div "hero . sneakRight ( 1 )" at bounding box center [977, 366] width 395 height 403
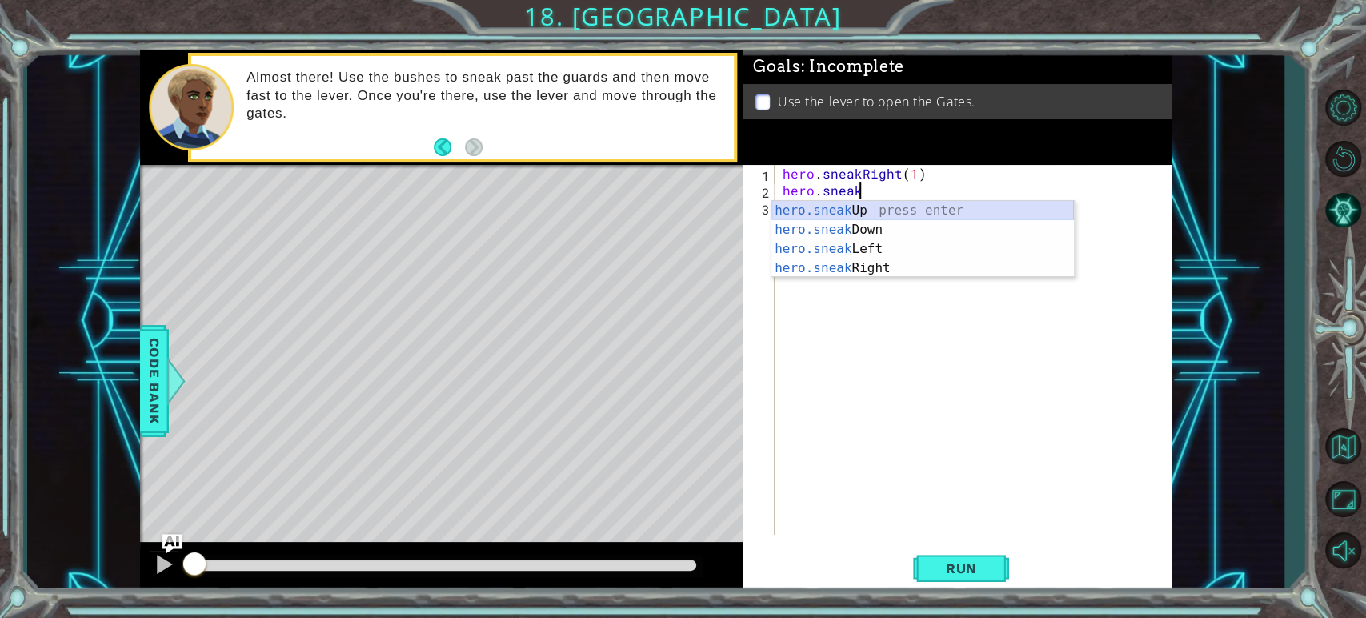
click at [838, 207] on div "hero.sneak Up press enter hero.sneak Down press enter hero.sneak Left press ent…" at bounding box center [923, 258] width 303 height 115
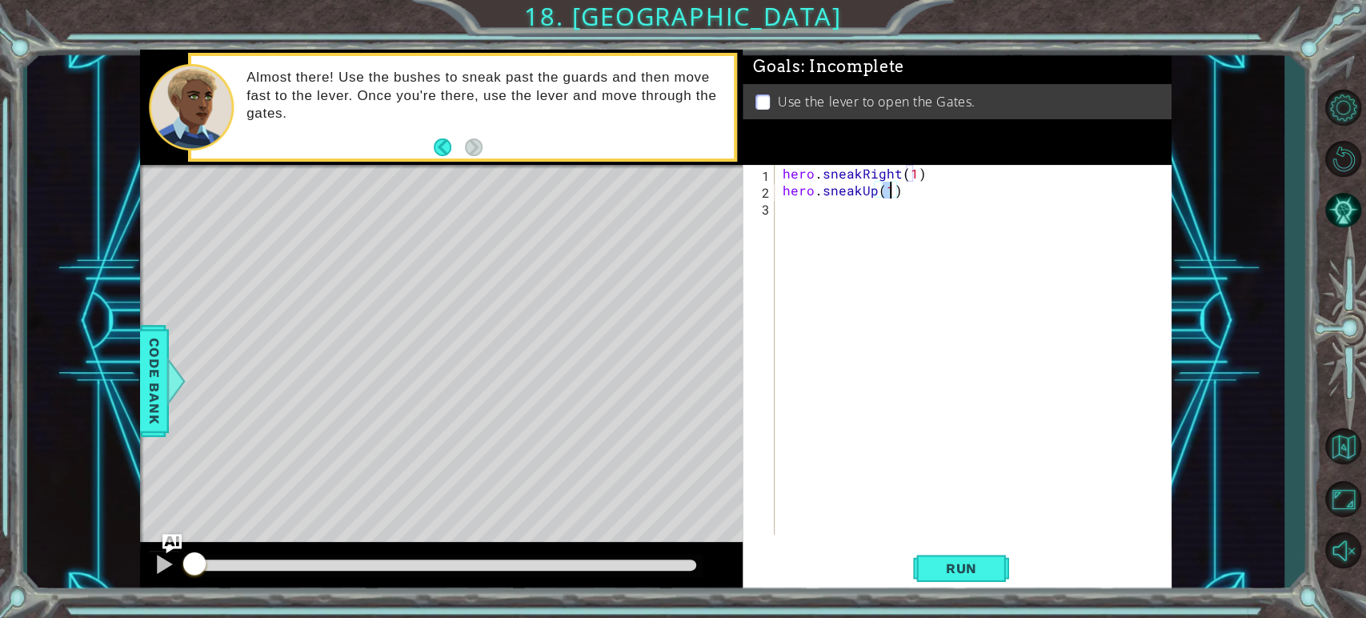
type textarea "hero.sneakUp(2)"
click at [816, 206] on div "hero . sneakRight ( 1 ) hero . sneakUp ( 2 )" at bounding box center [977, 366] width 395 height 403
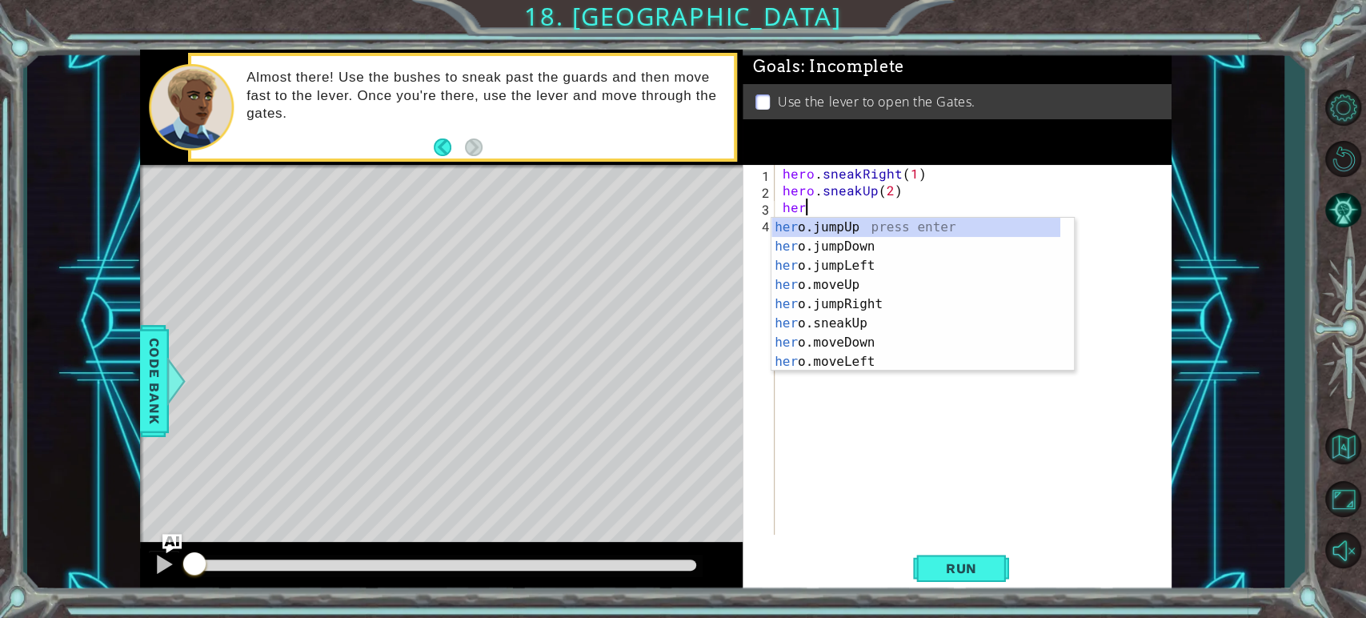
scroll to position [0, 0]
type textarea "hero."
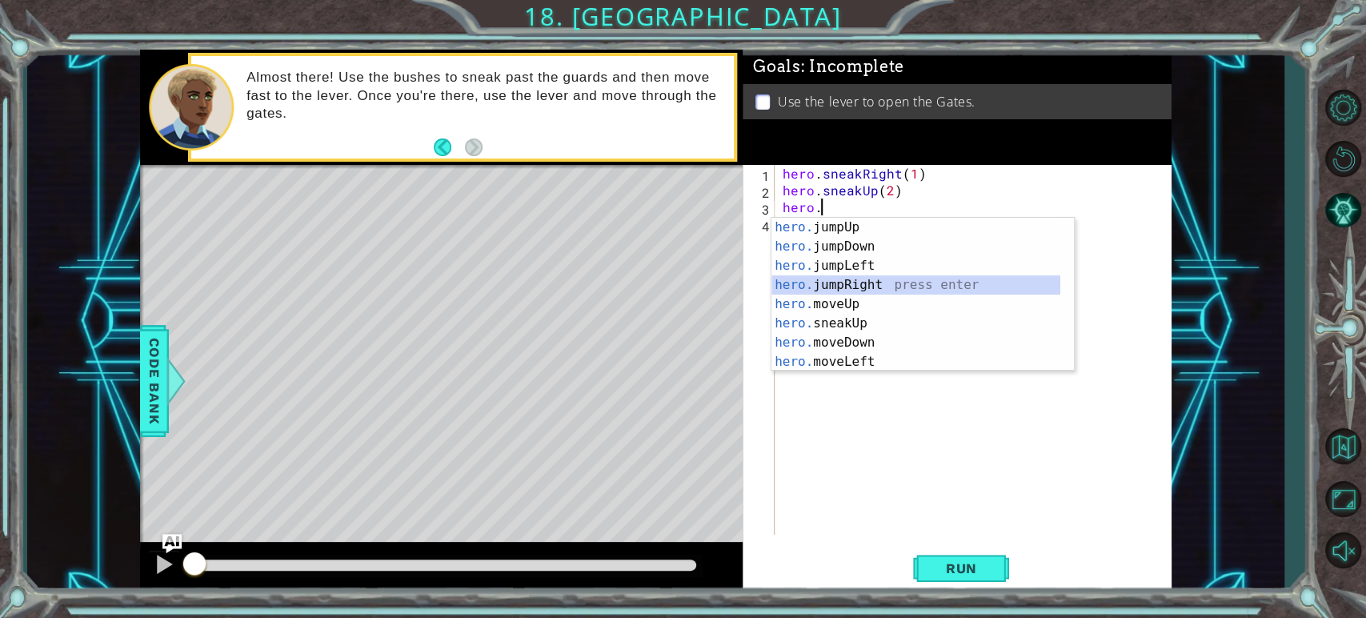
click at [831, 286] on div "hero. jumpUp press enter hero. jumpDown press enter hero. jumpLeft press enter …" at bounding box center [916, 314] width 289 height 192
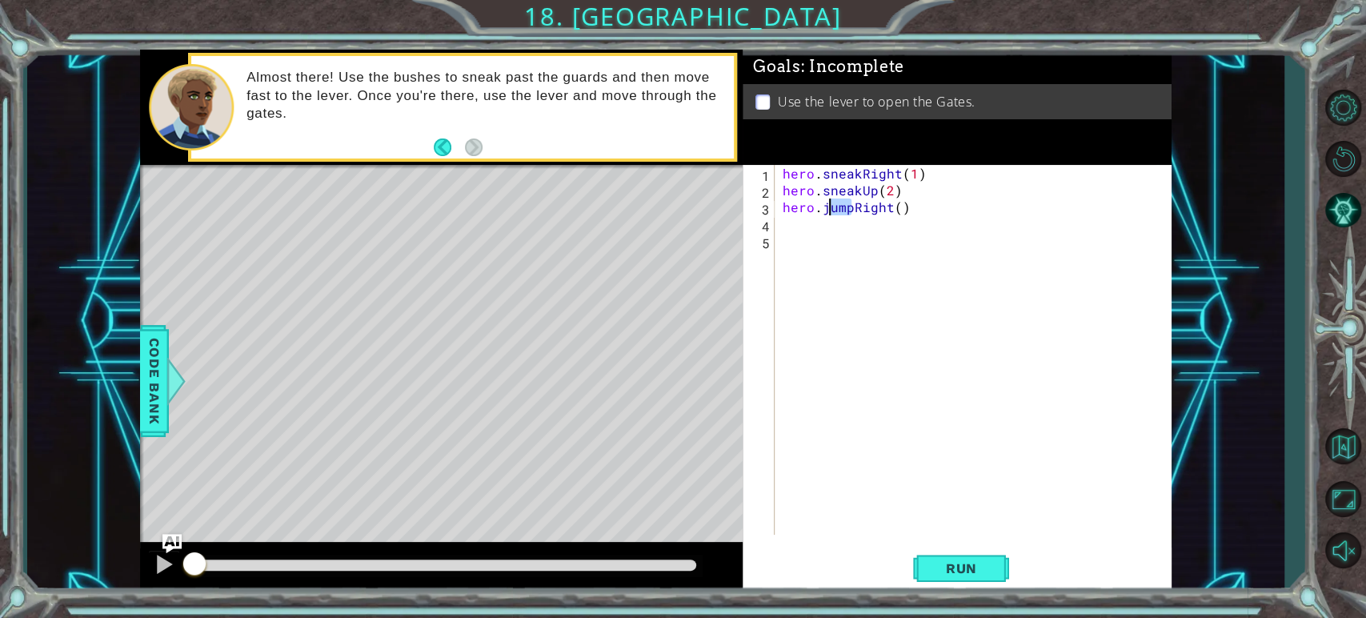
drag, startPoint x: 856, startPoint y: 210, endPoint x: 826, endPoint y: 209, distance: 29.6
click at [826, 209] on div "hero . sneakRight ( 1 ) hero . sneakUp ( 2 ) hero . jumpRight ( )" at bounding box center [977, 366] width 395 height 403
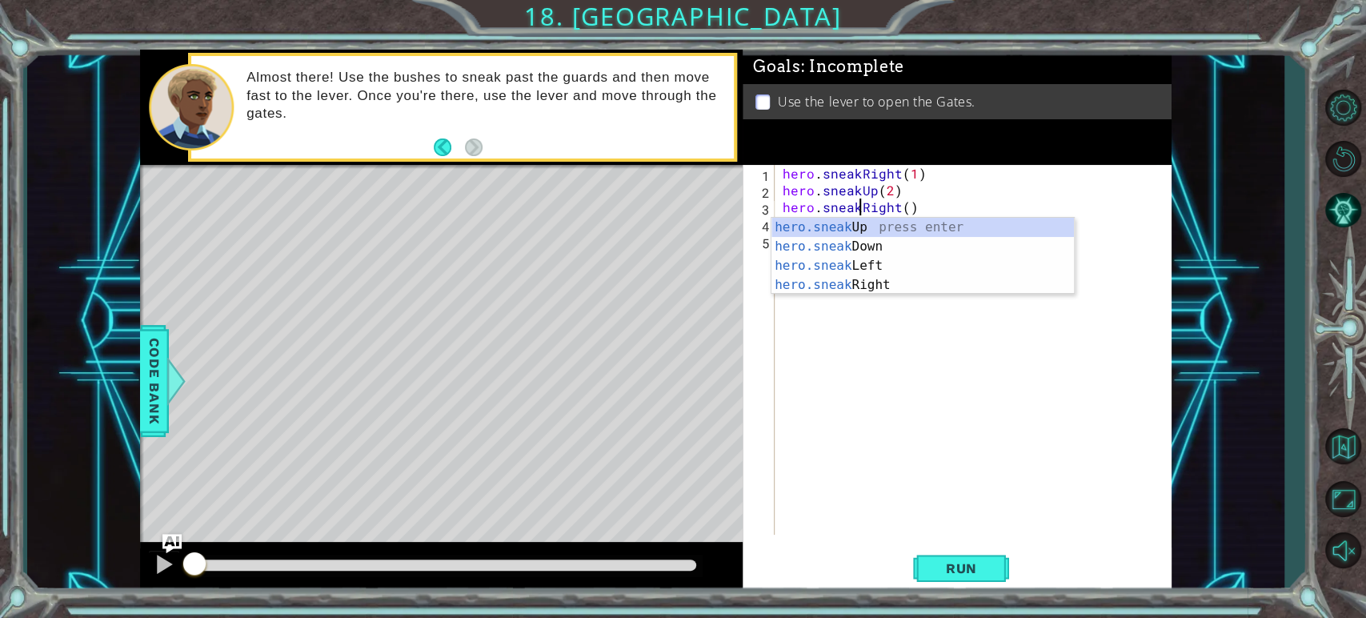
scroll to position [0, 4]
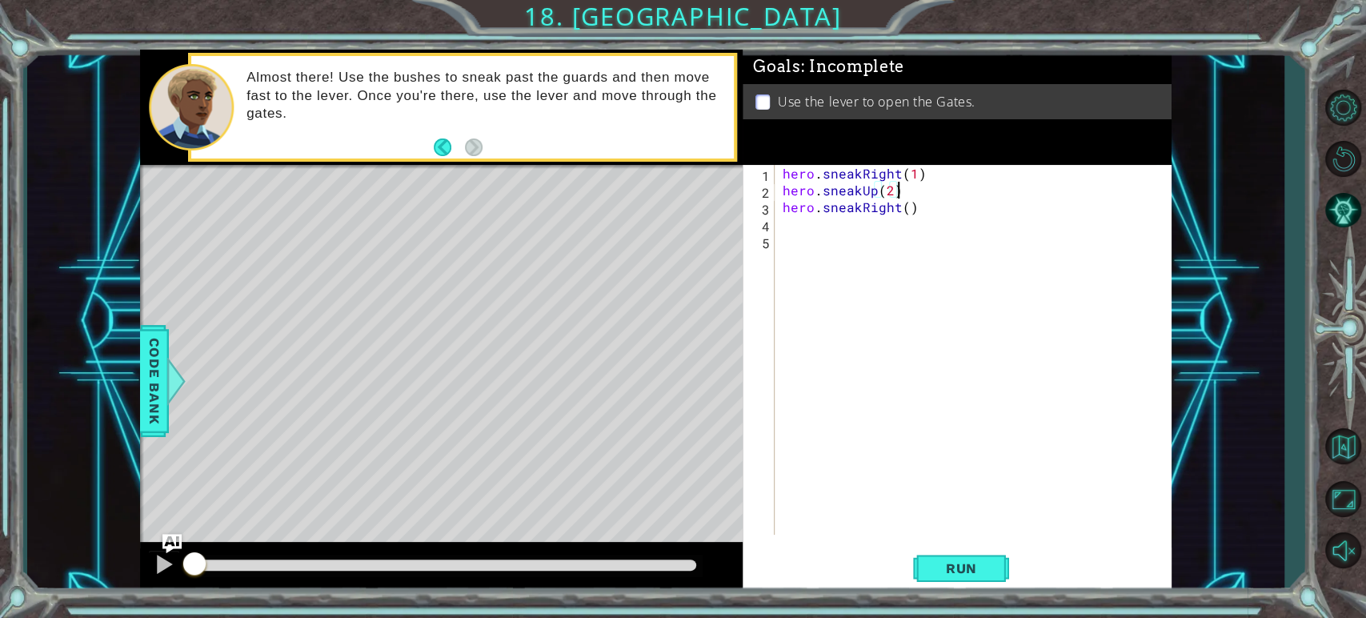
click at [977, 195] on div "hero . sneakRight ( 1 ) hero . sneakUp ( 2 ) hero . sneakRight ( )" at bounding box center [977, 366] width 395 height 403
type textarea "hero.sneakUp(2)"
click at [820, 223] on div "hero . sneakRight ( 1 ) hero . sneakUp ( 2 ) hero . sneakRight ( )" at bounding box center [977, 366] width 395 height 403
click at [960, 576] on span "Run" at bounding box center [961, 568] width 63 height 16
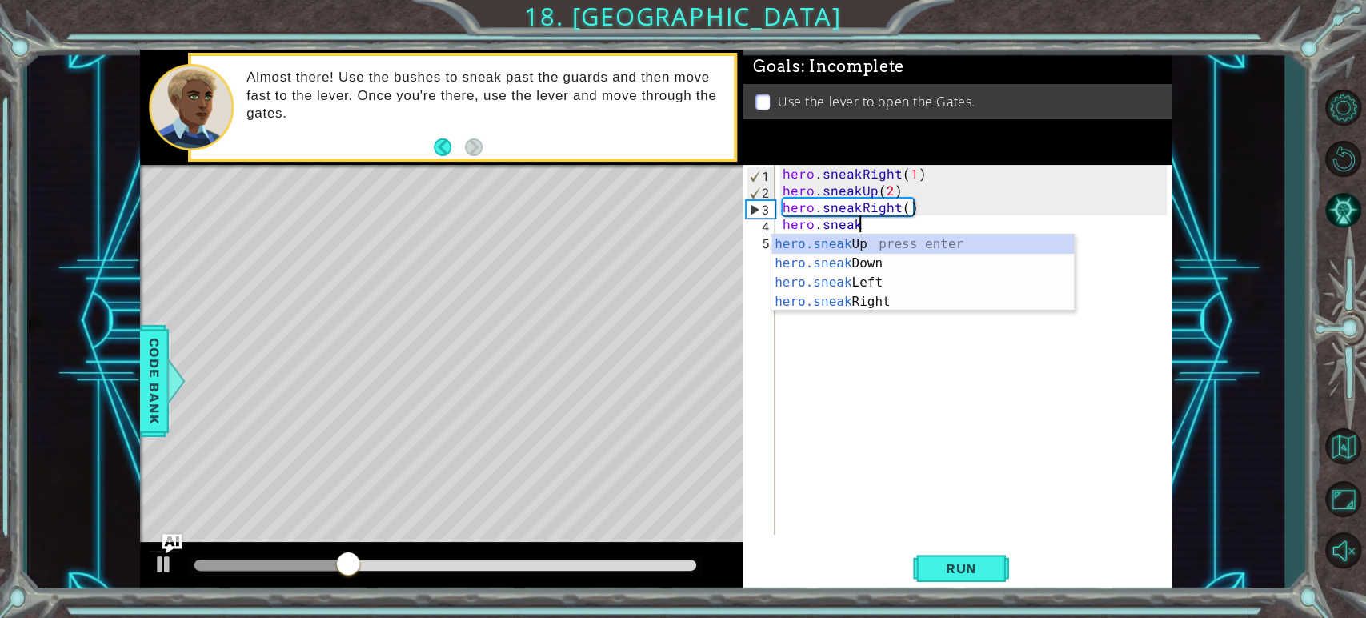
scroll to position [0, 3]
click at [820, 251] on div "hero.sneak Up press enter hero.sneak Down press enter hero.sneak Left press ent…" at bounding box center [923, 292] width 303 height 115
type textarea "hero.sneakUp(1)"
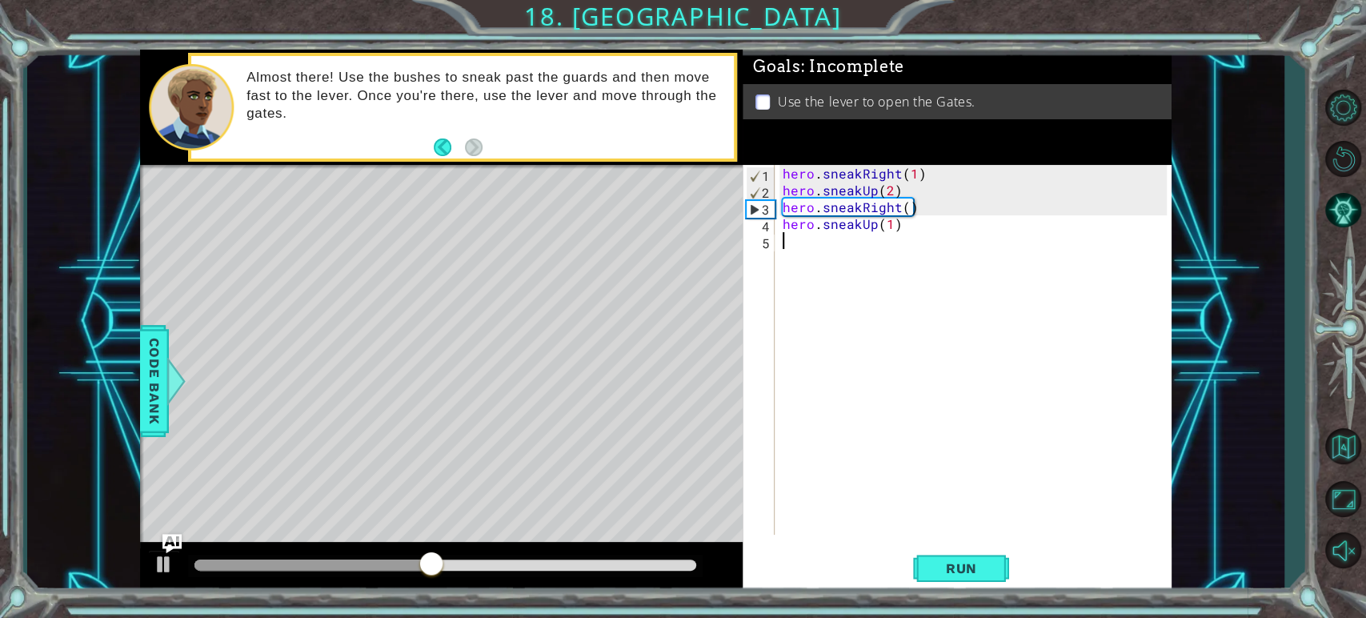
click at [800, 241] on div "hero . sneakRight ( 1 ) hero . sneakUp ( 2 ) hero . sneakRight ( ) hero . sneak…" at bounding box center [977, 366] width 395 height 403
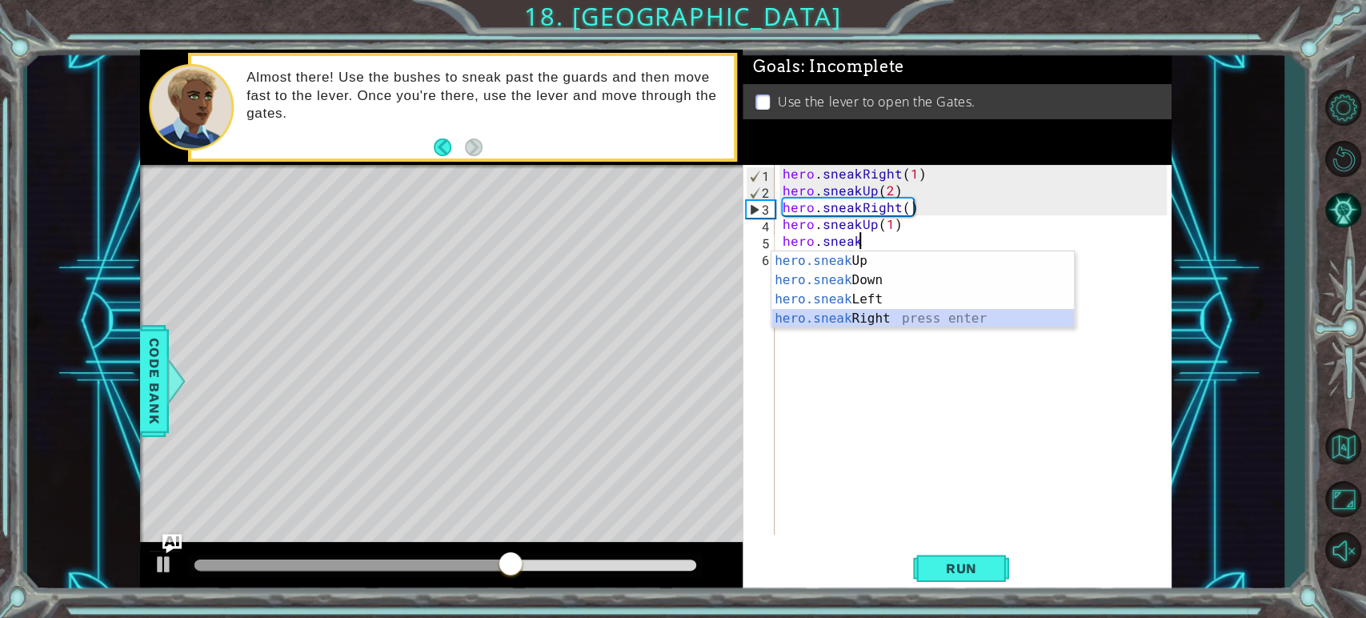
click at [838, 311] on div "hero.sneak Up press enter hero.sneak Down press enter hero.sneak Left press ent…" at bounding box center [923, 308] width 303 height 115
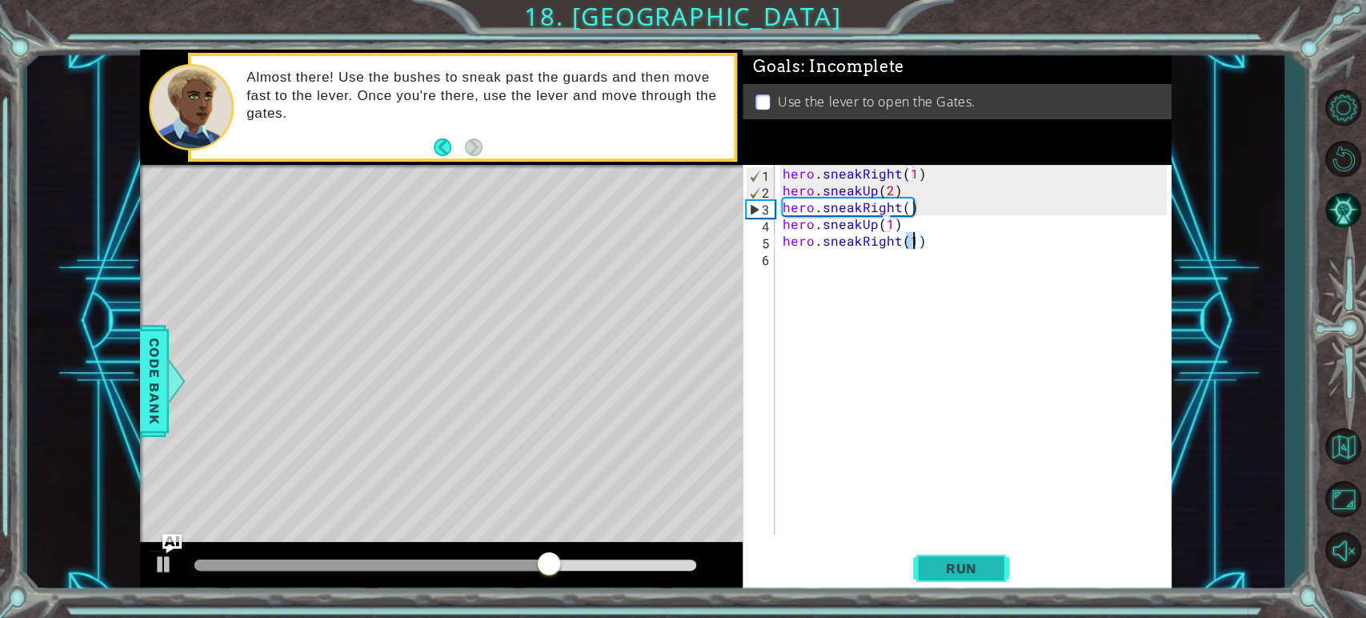
type textarea "hero.sneakRight(1)"
click at [938, 561] on span "Run" at bounding box center [961, 568] width 63 height 16
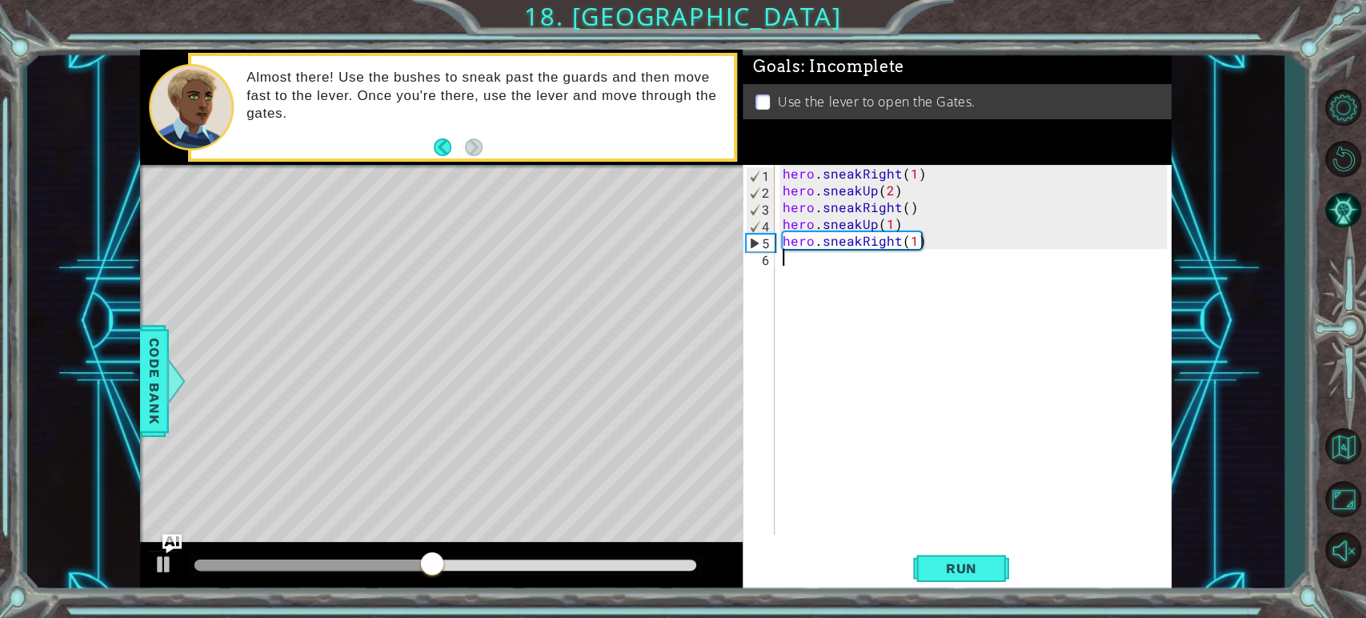
click at [826, 261] on div "hero . sneakRight ( 1 ) hero . sneakUp ( 2 ) hero . sneakRight ( ) hero . sneak…" at bounding box center [977, 366] width 395 height 403
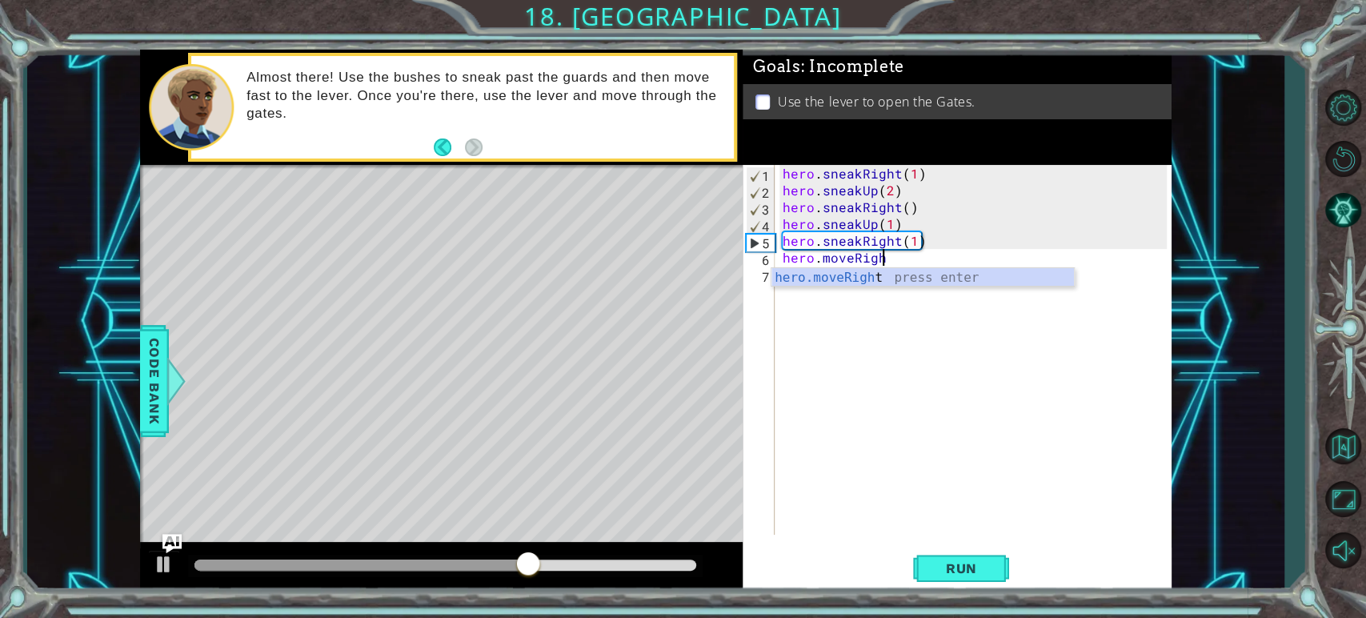
scroll to position [0, 6]
click at [916, 279] on div "hero.moveRight press enter" at bounding box center [923, 297] width 303 height 58
type textarea "hero.moveRight(1)"
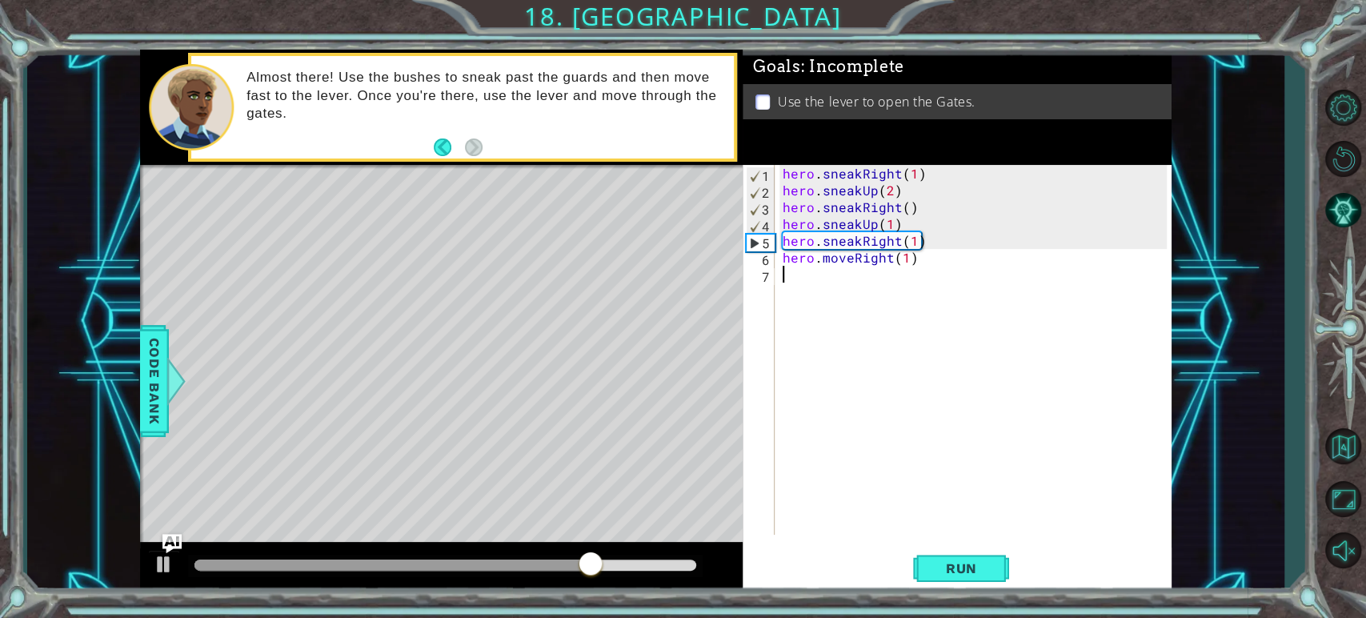
click at [848, 280] on div "hero . sneakRight ( 1 ) hero . sneakUp ( 2 ) hero . sneakRight ( ) hero . sneak…" at bounding box center [977, 366] width 395 height 403
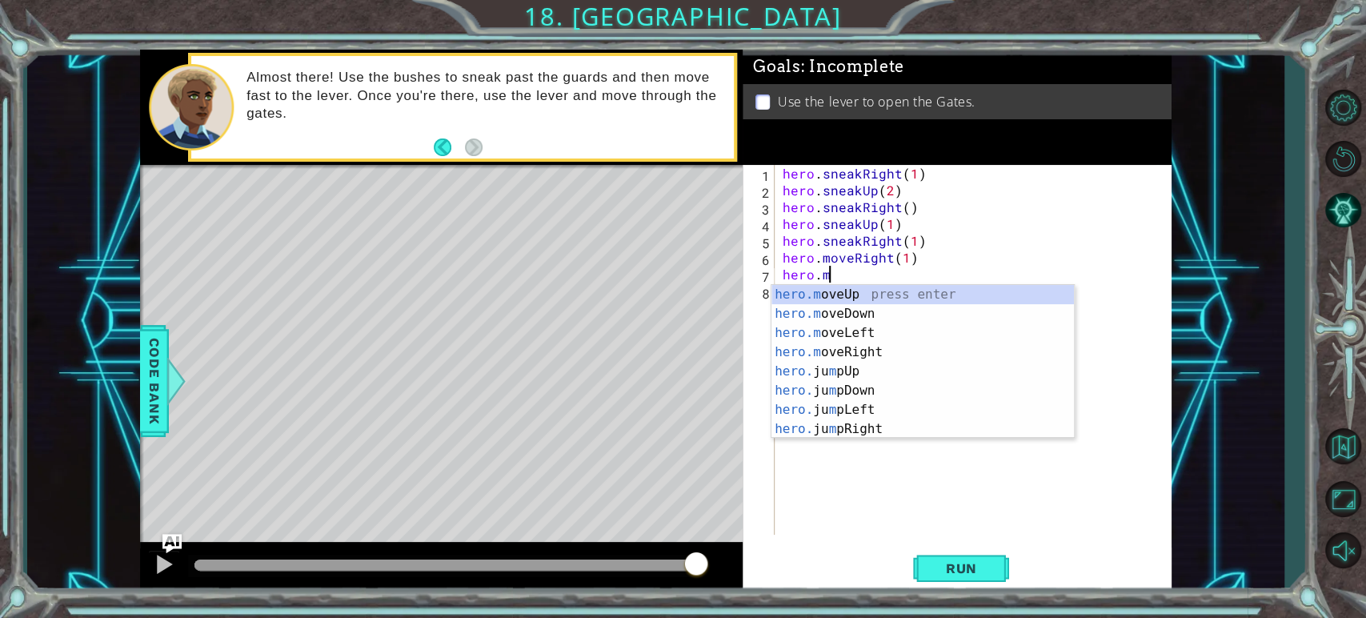
scroll to position [0, 2]
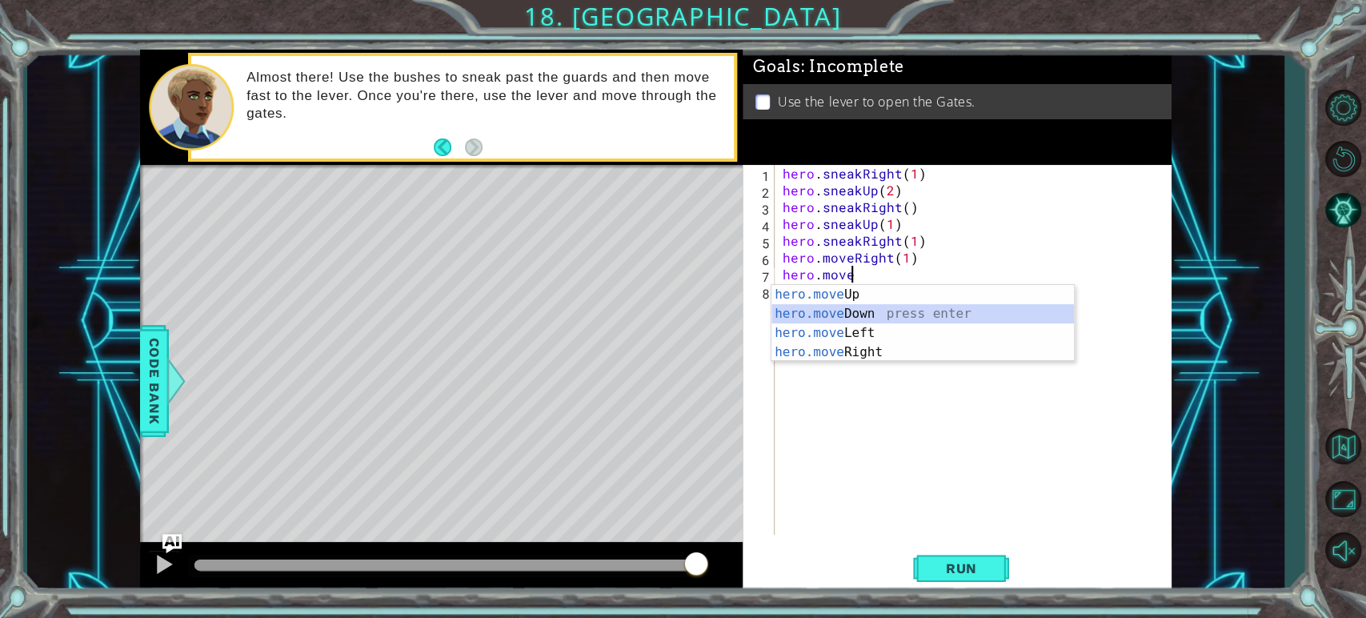
click at [856, 311] on div "hero.move Up press enter hero.move Down press enter hero.move Left press enter …" at bounding box center [923, 342] width 303 height 115
type textarea "hero.moveDown(1)"
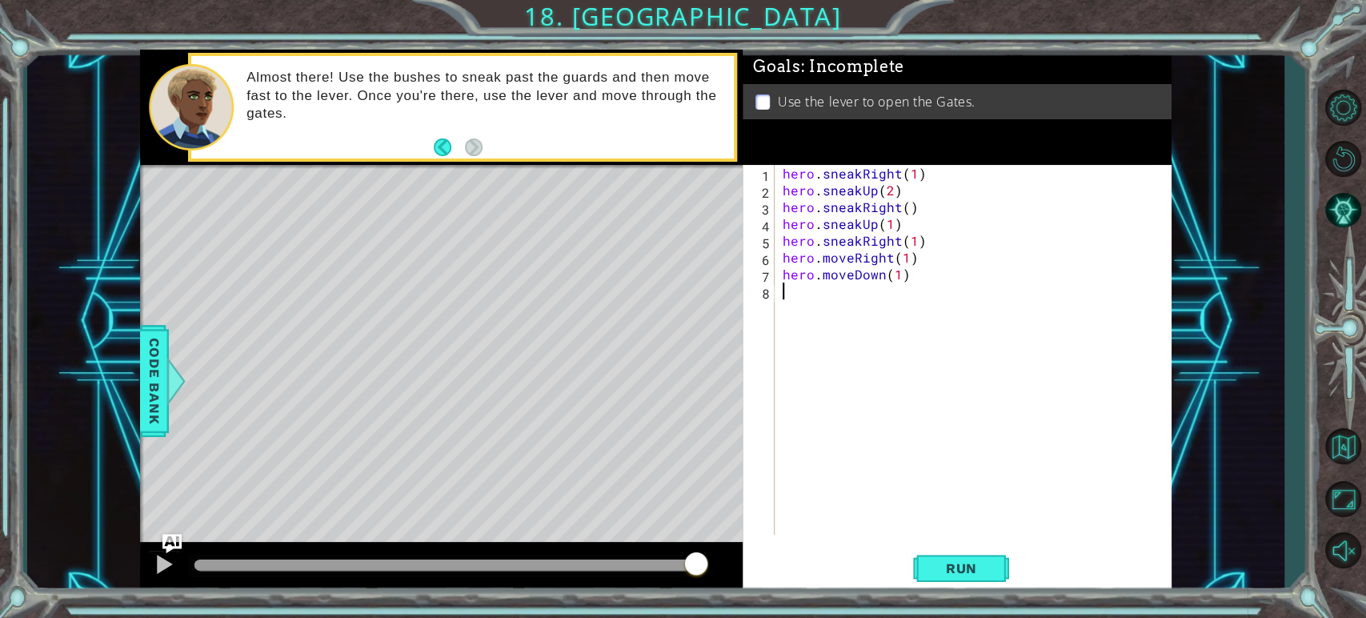
click at [819, 299] on div "hero . sneakRight ( 1 ) hero . sneakUp ( 2 ) hero . sneakRight ( ) hero . sneak…" at bounding box center [977, 366] width 395 height 403
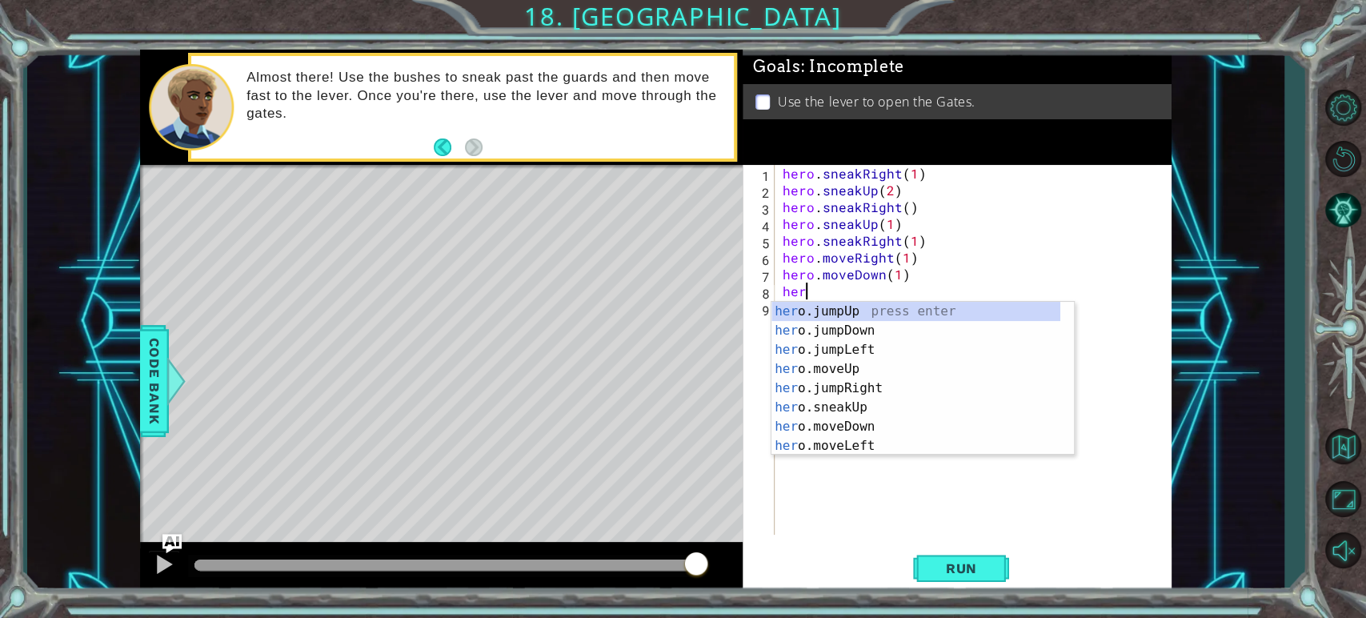
scroll to position [0, 0]
type textarea "hero."
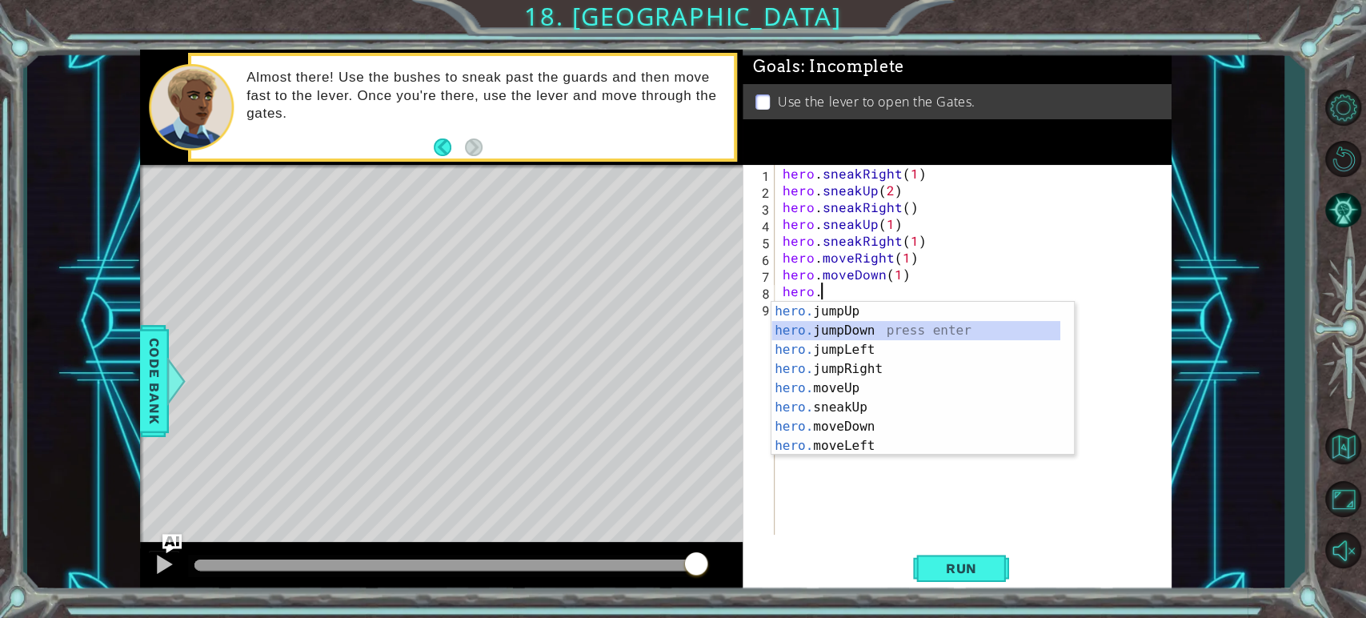
click at [826, 331] on div "hero. jumpUp press enter hero. jumpDown press enter hero. jumpLeft press enter …" at bounding box center [916, 398] width 289 height 192
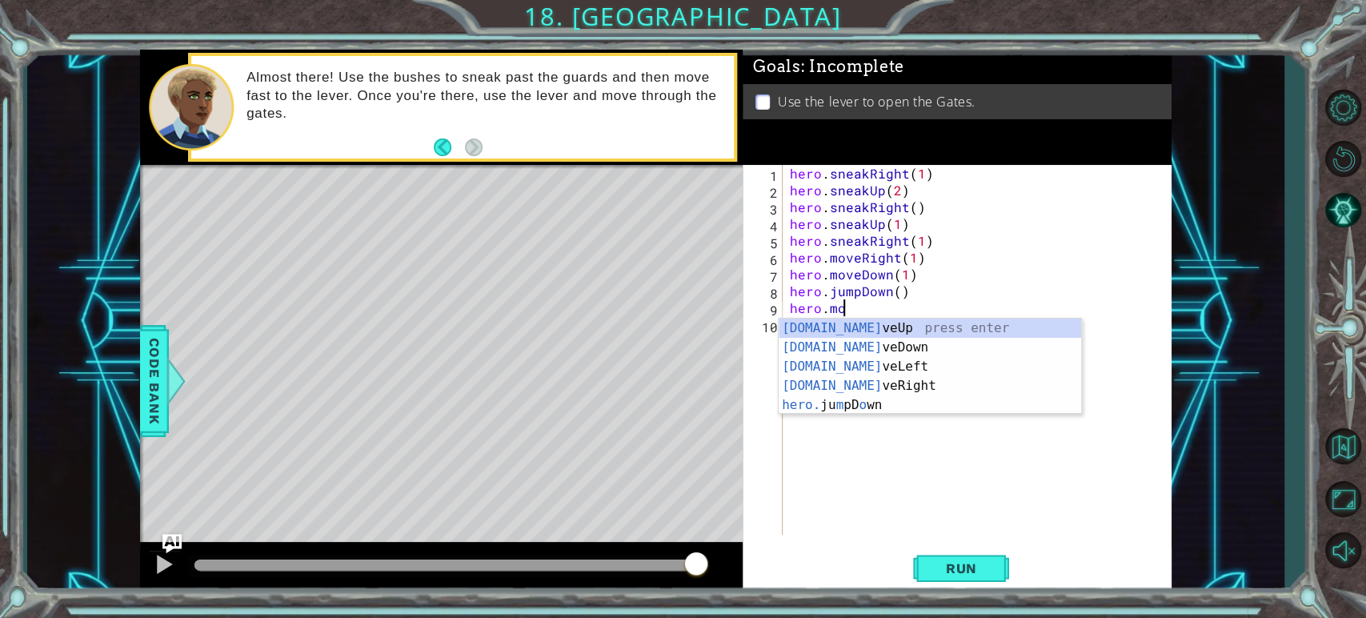
scroll to position [0, 2]
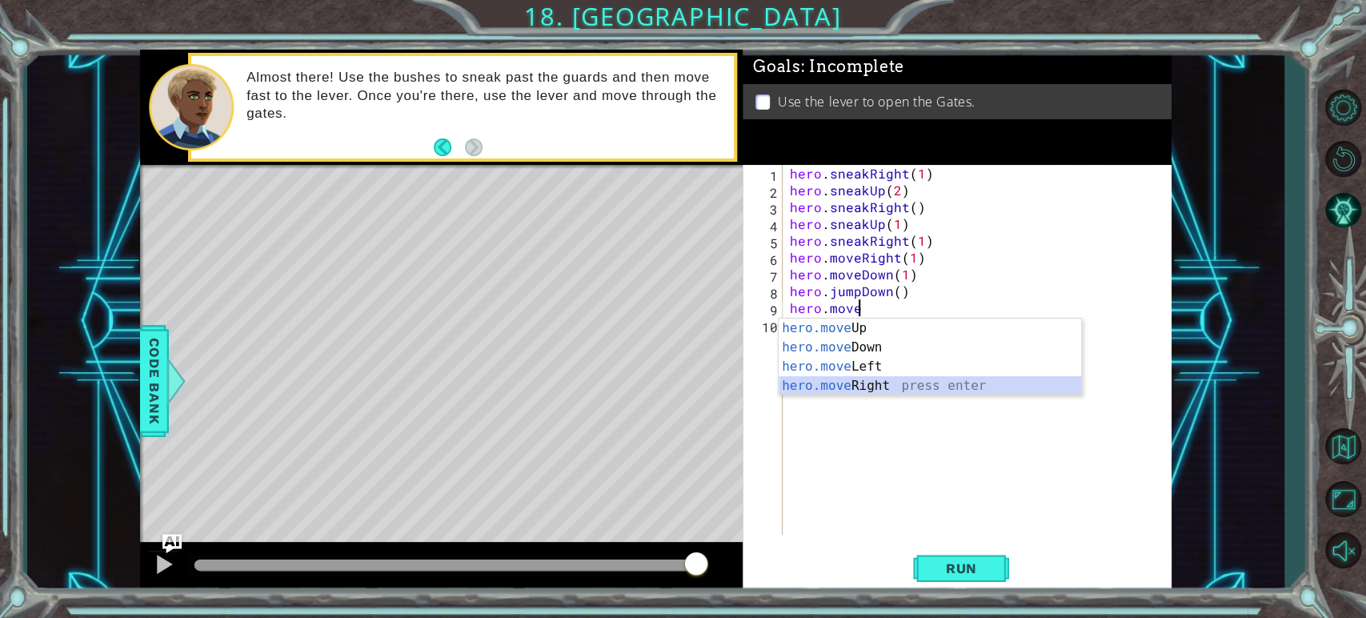
click at [868, 388] on div "hero.move Up press enter hero.move Down press enter hero.move Left press enter …" at bounding box center [930, 376] width 303 height 115
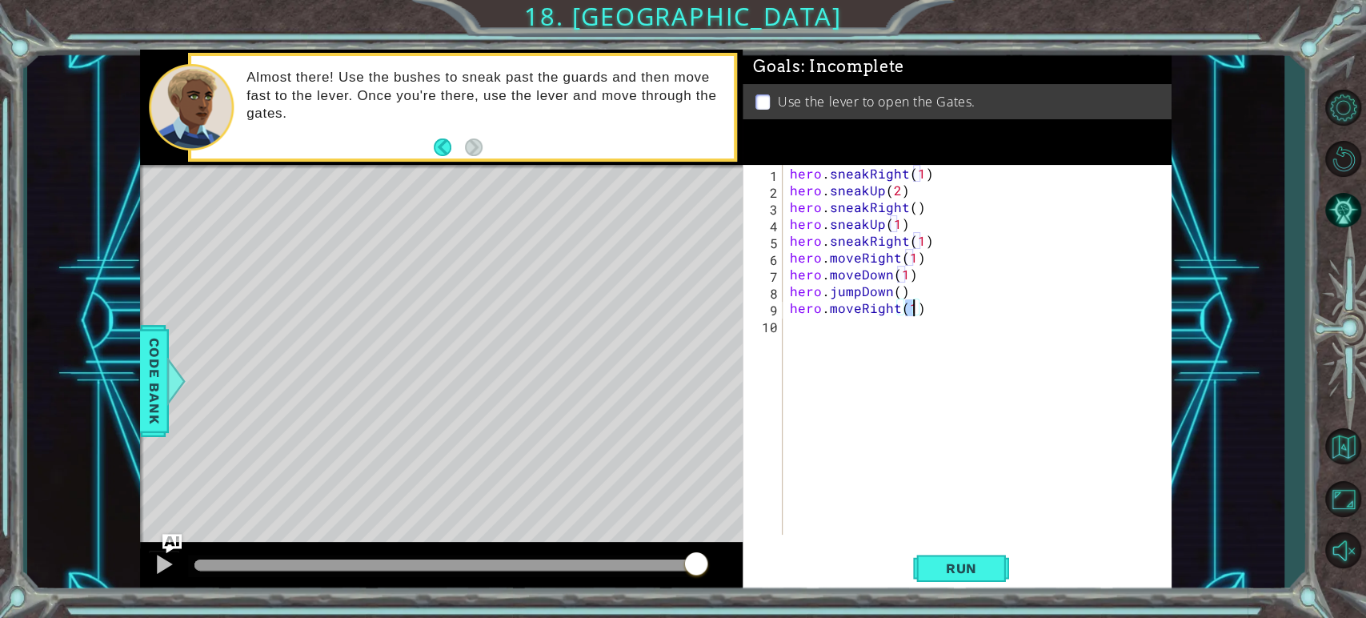
type textarea "hero.moveRight(2)"
click at [847, 331] on div "hero . sneakRight ( 1 ) hero . sneakUp ( 2 ) hero . sneakRight ( ) hero . sneak…" at bounding box center [981, 366] width 388 height 403
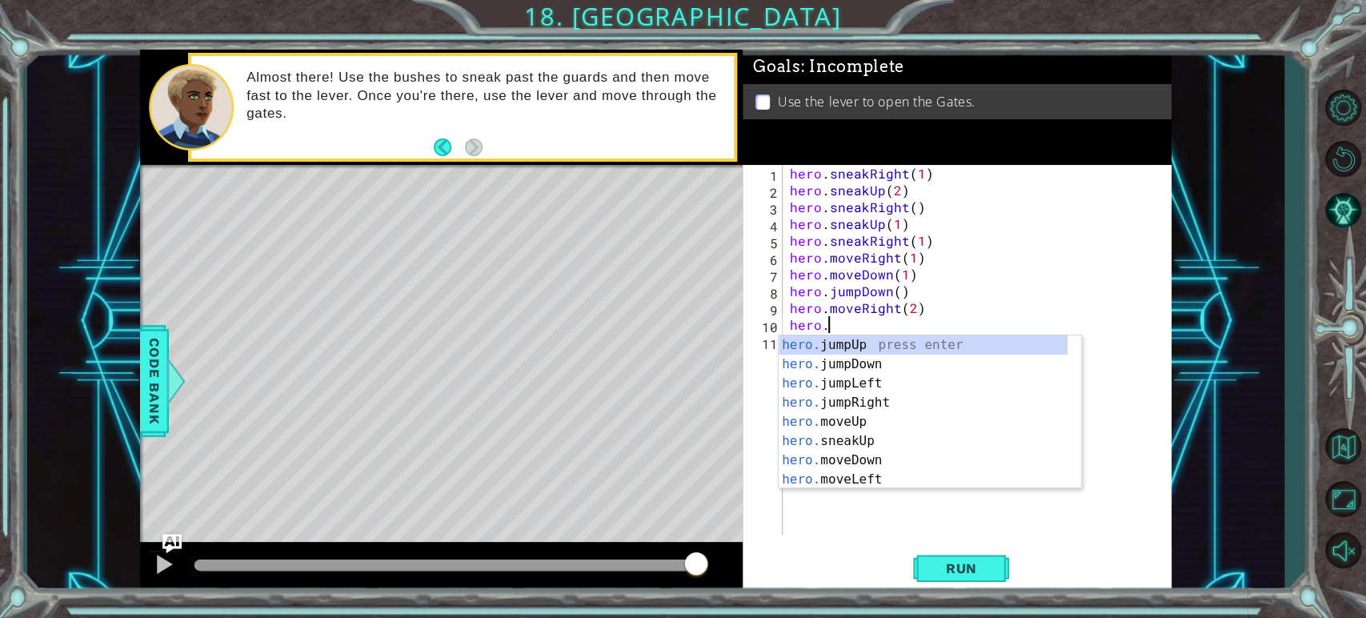
scroll to position [0, 2]
type textarea "hero.j"
click at [847, 340] on div "hero.j umpUp press enter hero.j umpDown press enter hero.j umpLeft press enter …" at bounding box center [930, 392] width 303 height 115
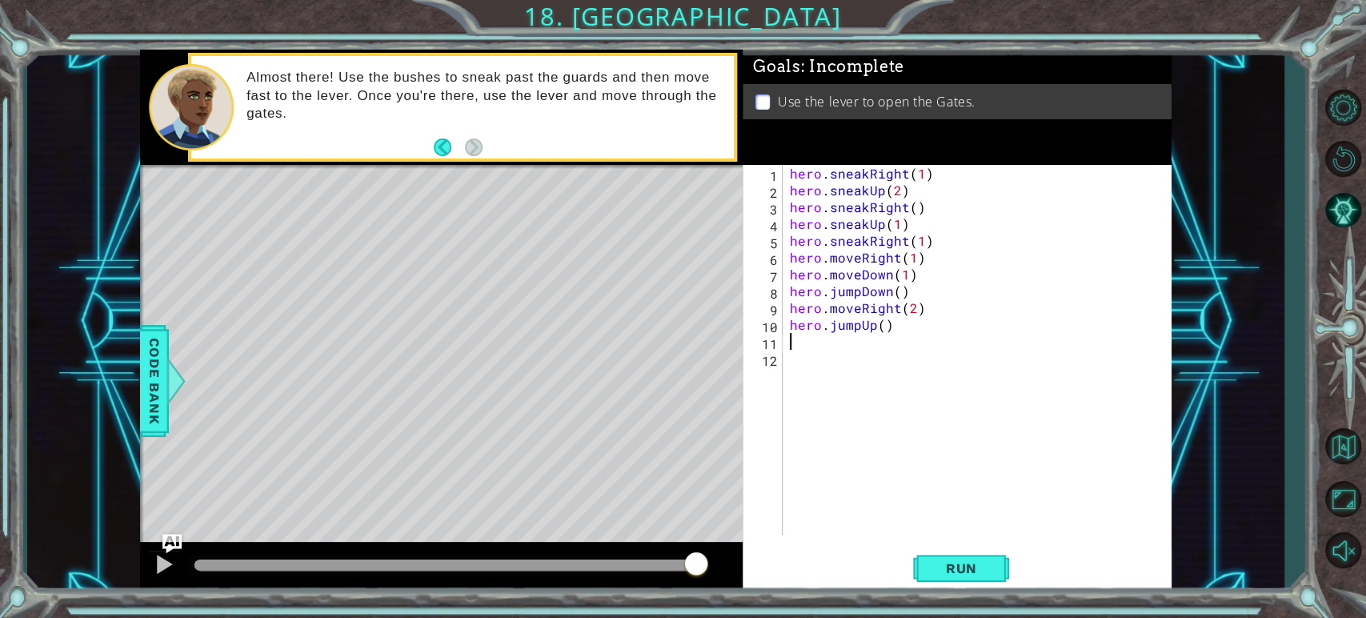
scroll to position [0, 0]
click at [837, 340] on div "hero . sneakRight ( 1 ) hero . sneakUp ( 2 ) hero . sneakRight ( ) hero . sneak…" at bounding box center [981, 366] width 388 height 403
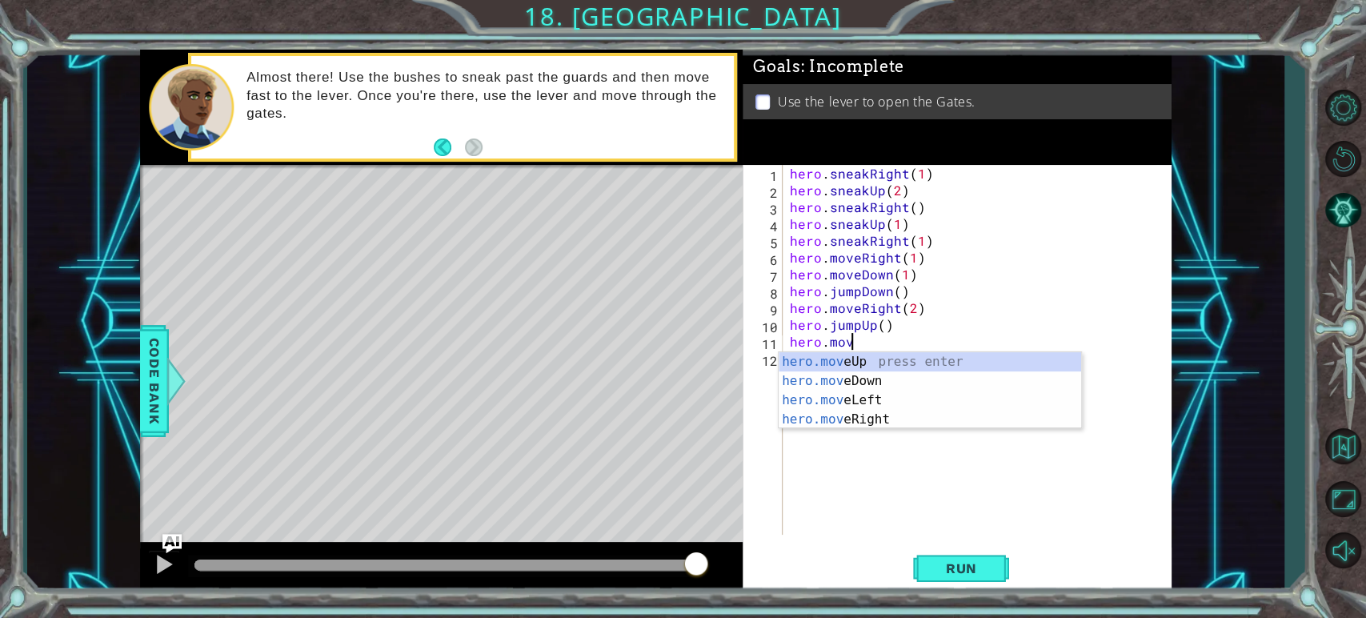
scroll to position [0, 2]
click at [840, 360] on div "hero.move Up press enter hero.move Down press enter hero.move Left press enter …" at bounding box center [930, 409] width 303 height 115
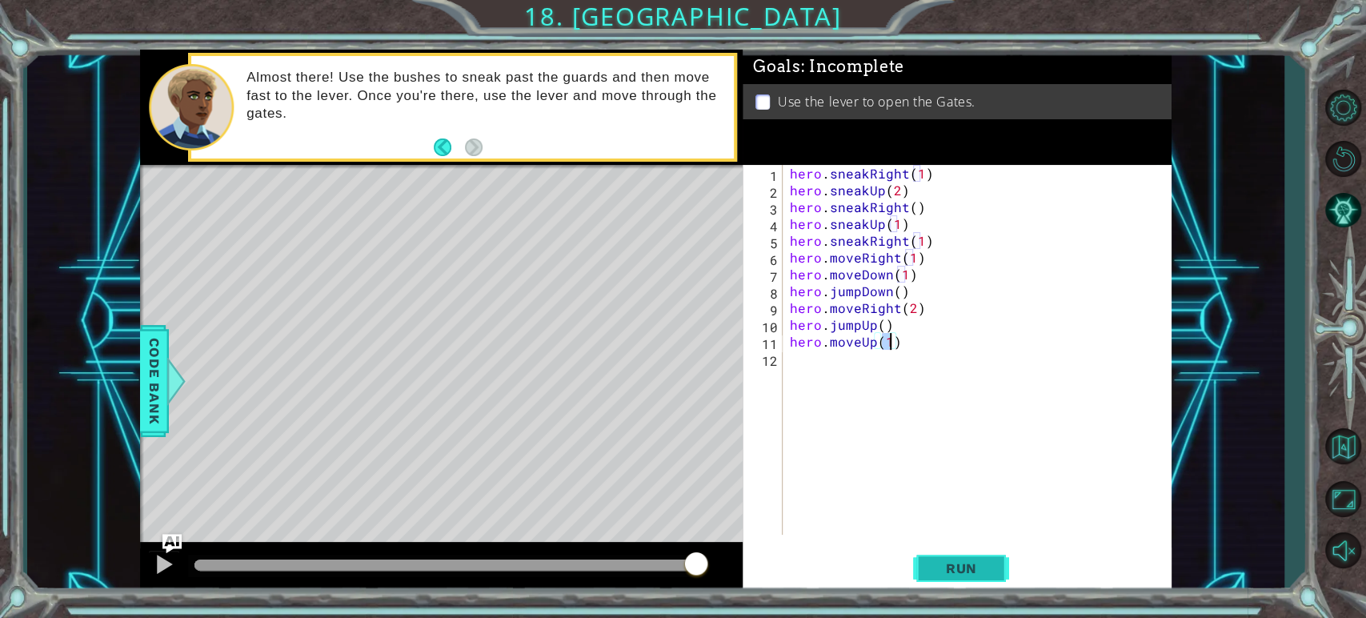
type textarea "hero.moveUp(1)"
click at [952, 564] on span "Run" at bounding box center [961, 568] width 63 height 16
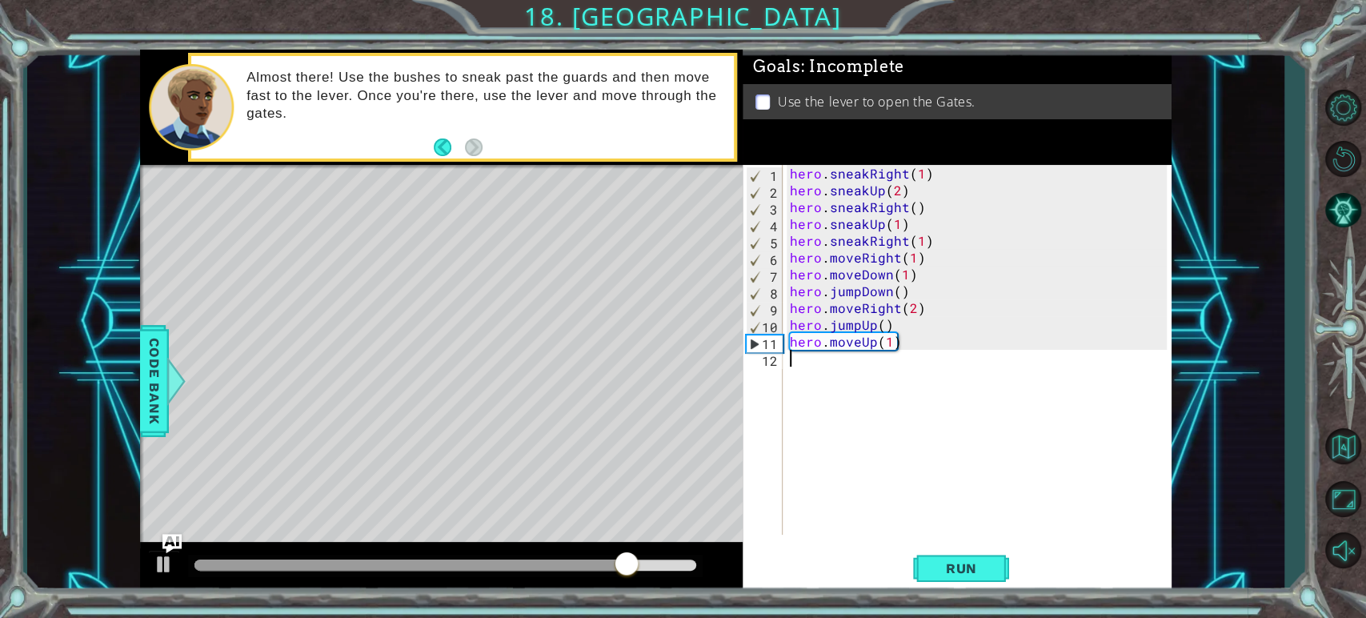
click at [875, 365] on div "hero . sneakRight ( 1 ) hero . sneakUp ( 2 ) hero . sneakRight ( ) hero . sneak…" at bounding box center [981, 366] width 388 height 403
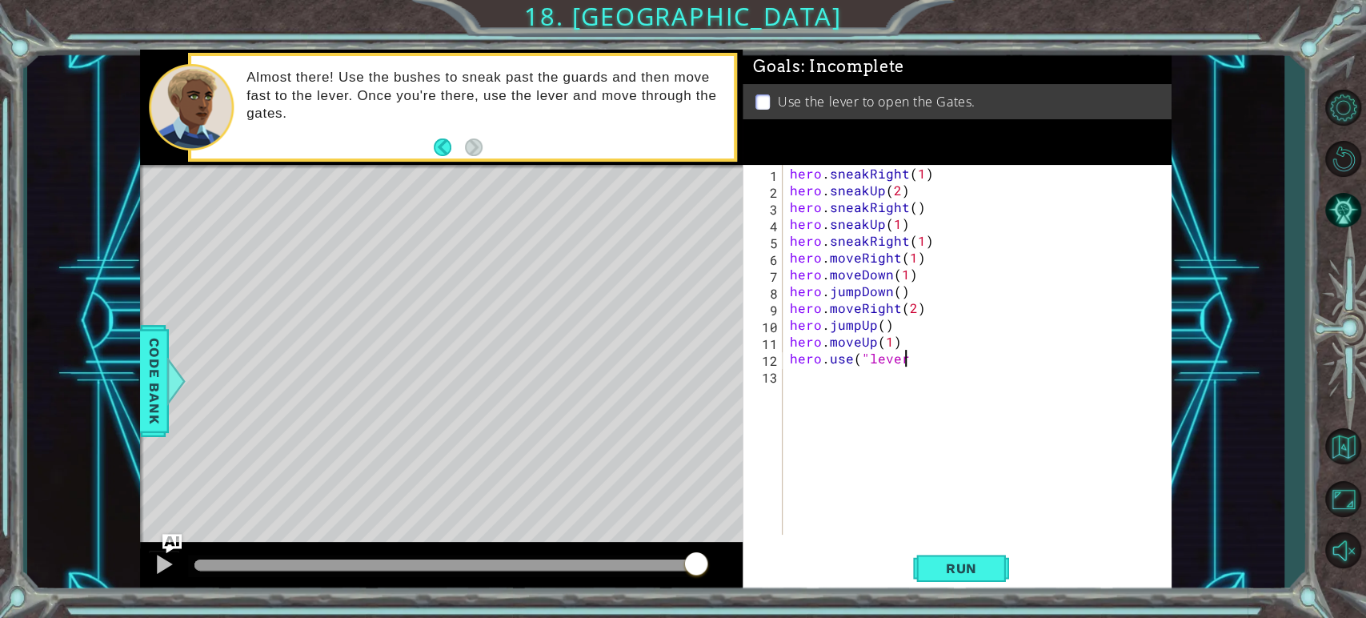
scroll to position [0, 6]
type textarea "hero.use("lever")"
click at [976, 575] on span "Run" at bounding box center [961, 568] width 63 height 16
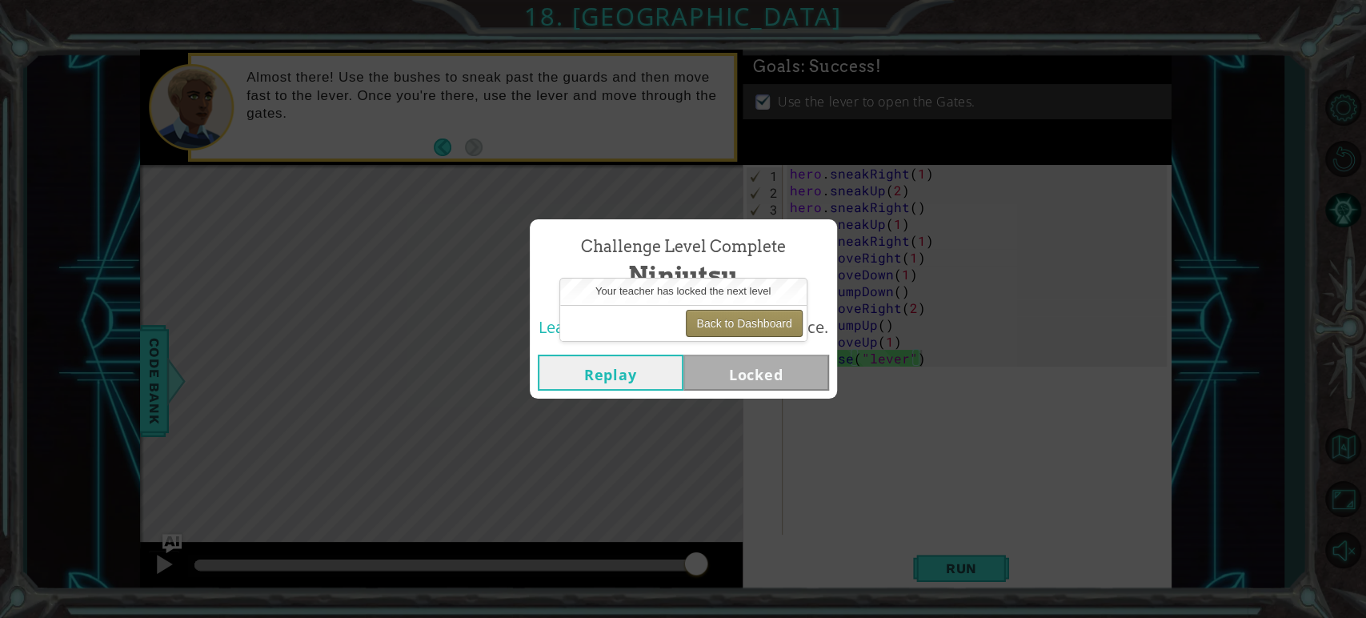
click at [741, 332] on button "Back to Dashboard" at bounding box center [744, 323] width 116 height 27
click at [762, 325] on button "Back to Dashboard" at bounding box center [744, 323] width 116 height 27
click at [709, 330] on button "Back to Dashboard" at bounding box center [744, 323] width 116 height 27
click at [733, 327] on button "Back to Dashboard" at bounding box center [744, 323] width 116 height 27
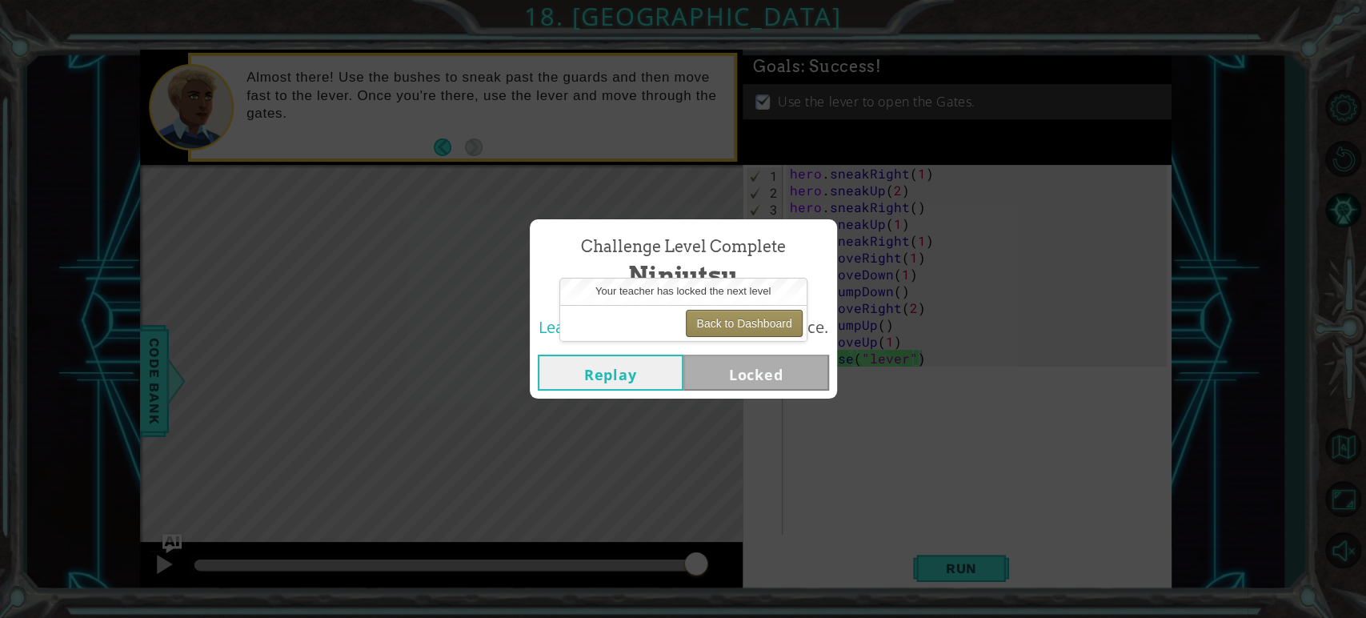
click at [733, 327] on button "Back to Dashboard" at bounding box center [744, 323] width 116 height 27
click at [654, 357] on div "Replay Locked" at bounding box center [683, 373] width 291 height 36
click at [654, 357] on button "Replay" at bounding box center [611, 373] width 146 height 36
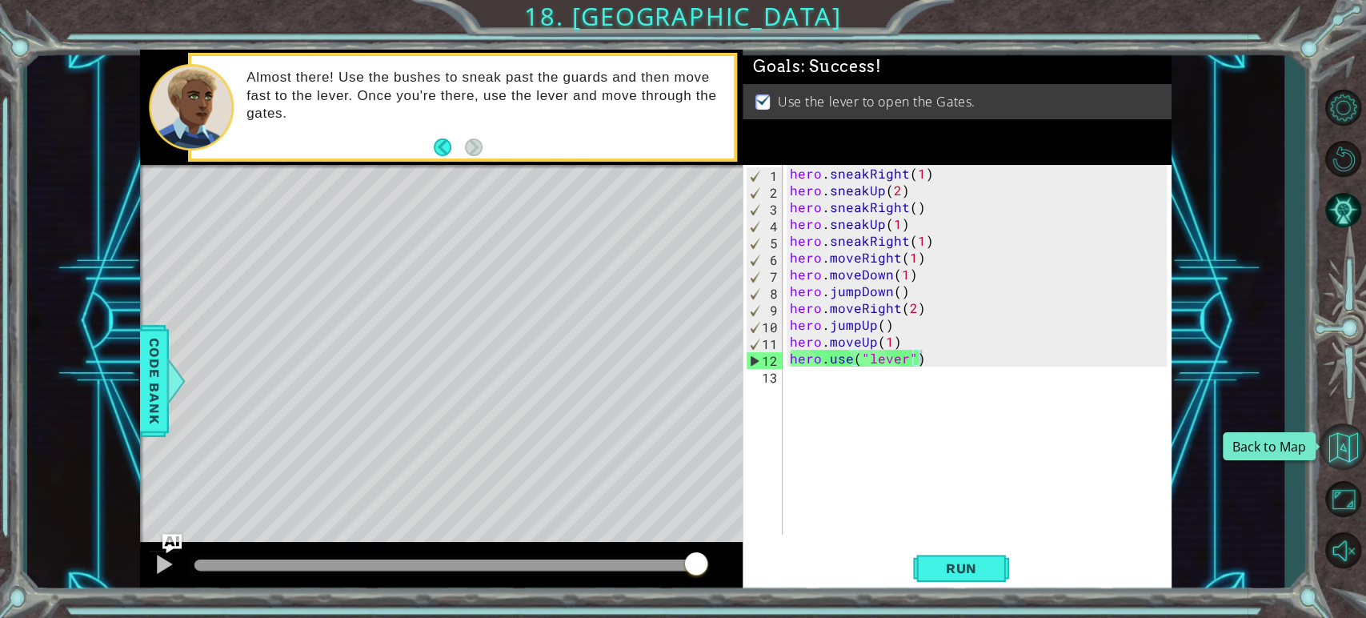
click at [1345, 452] on button "Back to Map" at bounding box center [1343, 446] width 46 height 46
